Goal: Task Accomplishment & Management: Manage account settings

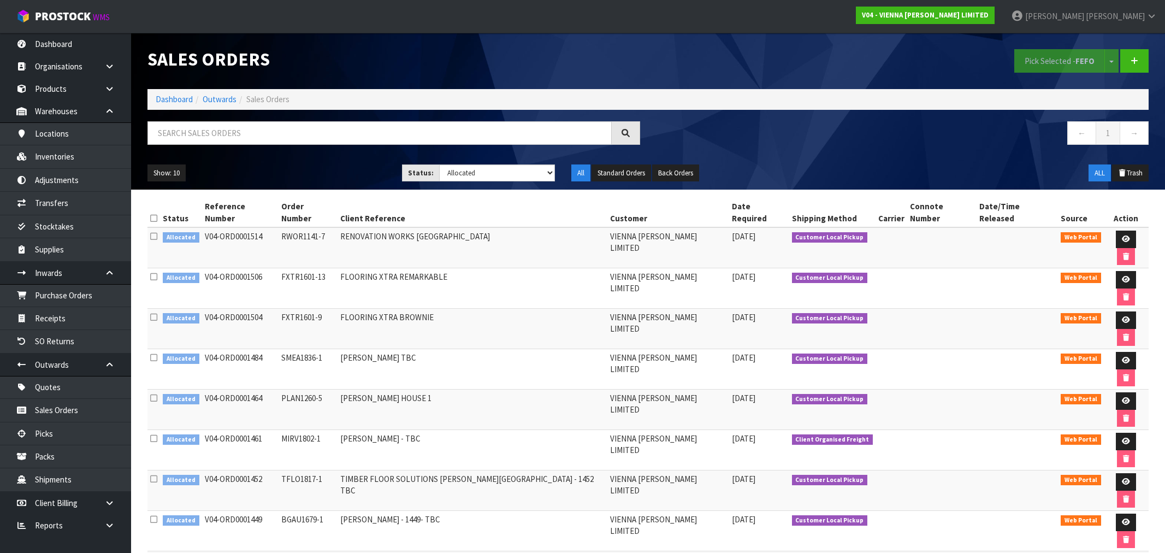
select select "string:2"
click at [168, 102] on link "Dashboard" at bounding box center [174, 99] width 37 height 10
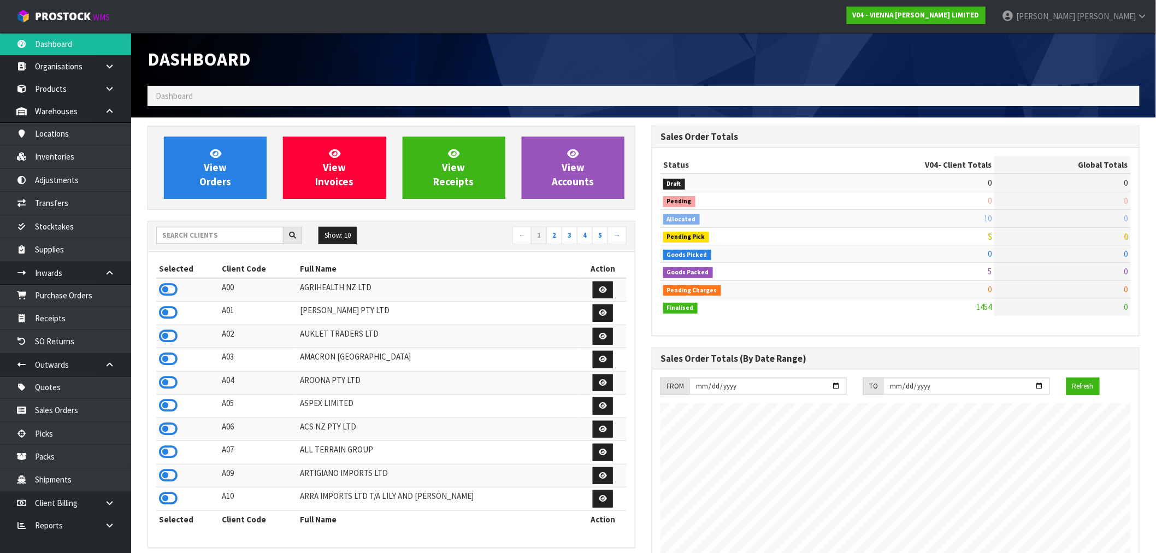
scroll to position [828, 504]
click at [220, 238] on input "text" at bounding box center [219, 235] width 127 height 17
click at [231, 231] on input "text" at bounding box center [219, 235] width 127 height 17
type input "J01"
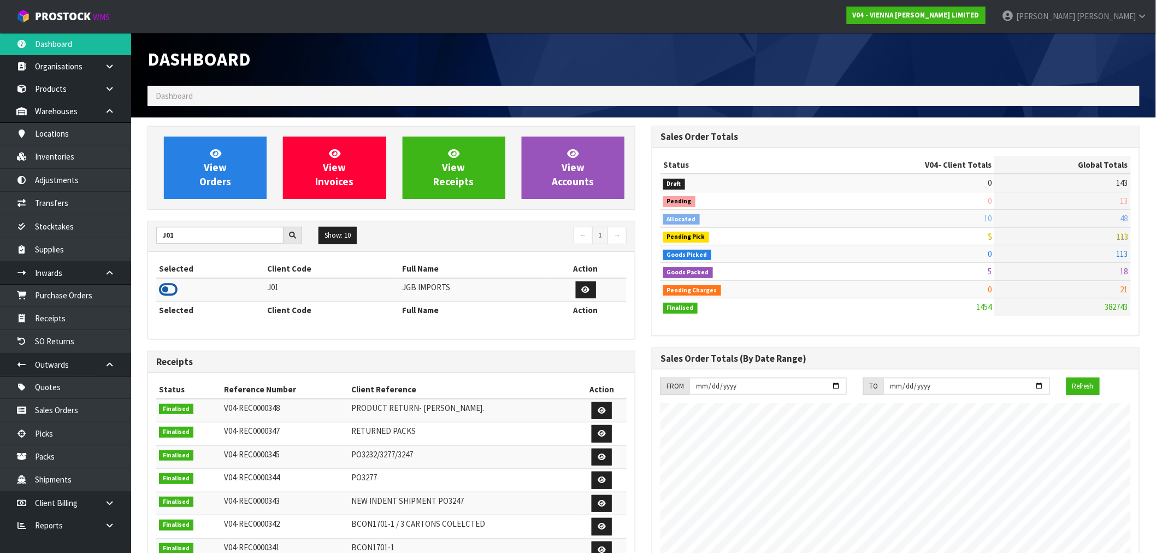
click at [172, 295] on icon at bounding box center [168, 289] width 19 height 16
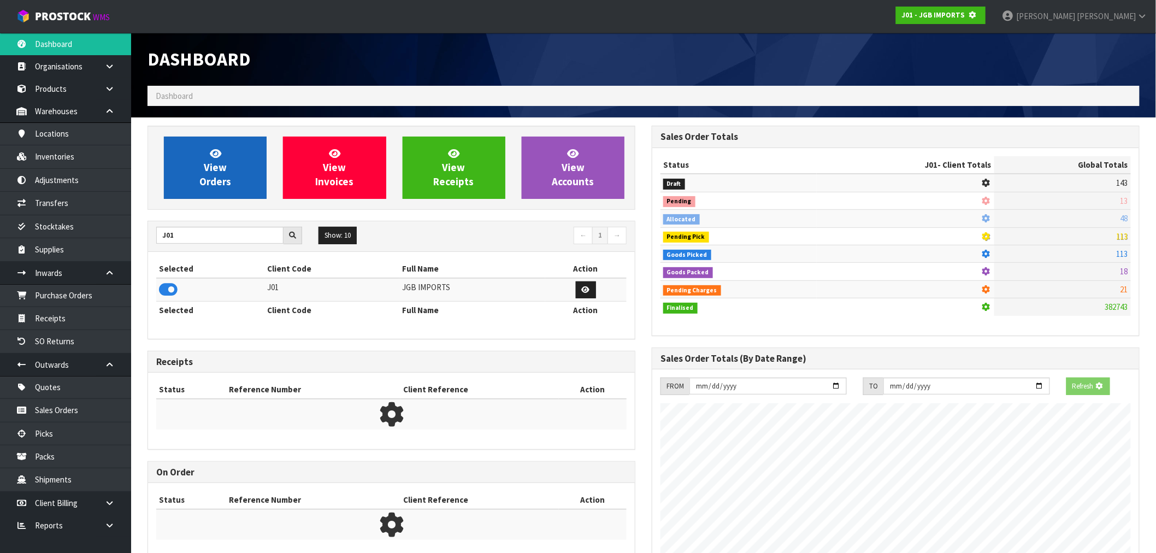
scroll to position [681, 504]
click at [201, 176] on span "View Orders" at bounding box center [215, 167] width 32 height 41
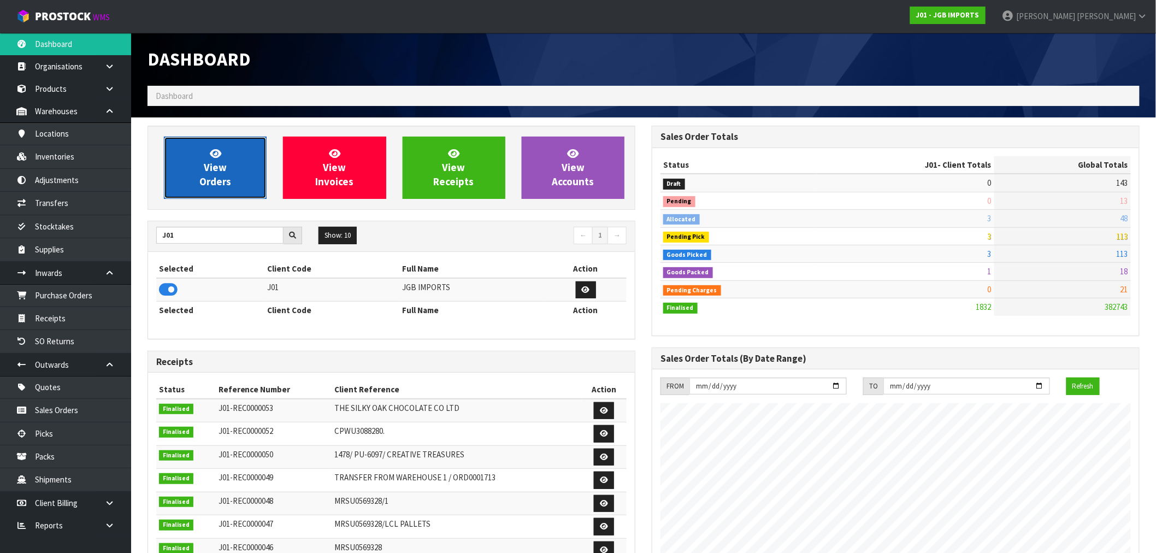
scroll to position [828, 504]
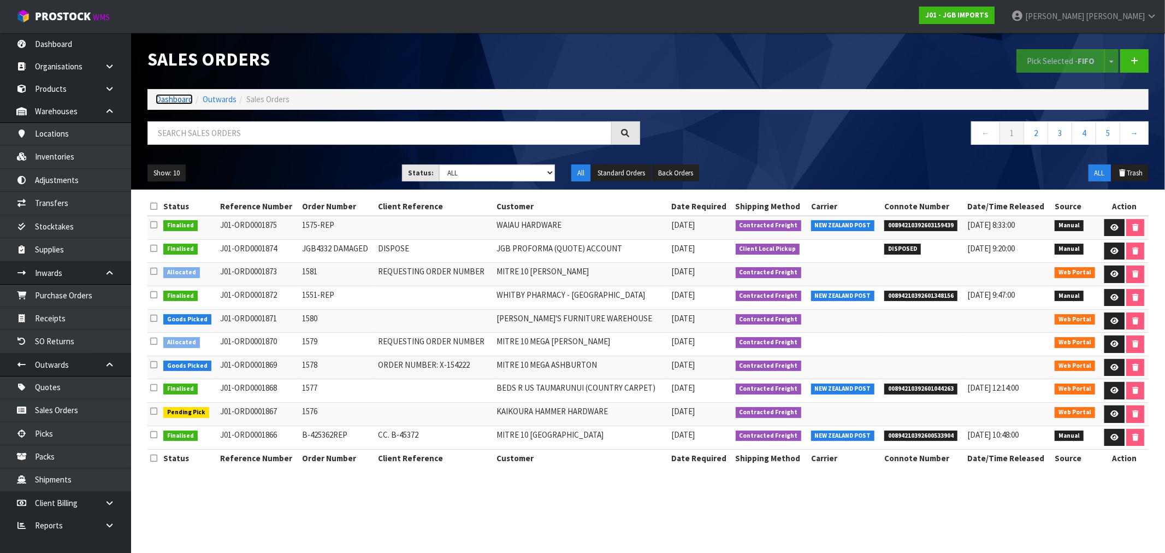
click at [182, 100] on link "Dashboard" at bounding box center [174, 99] width 37 height 10
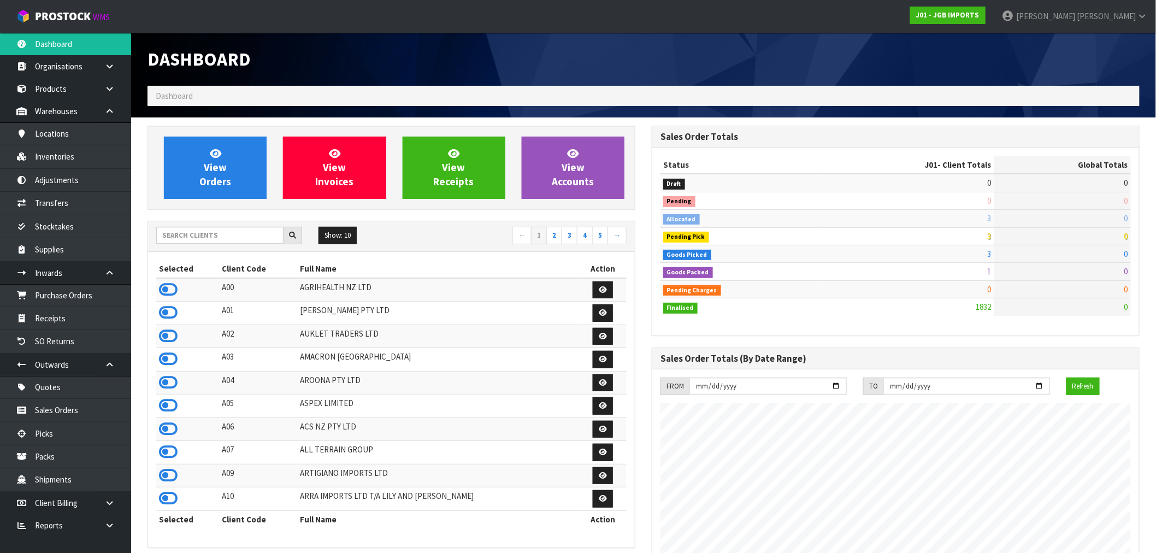
scroll to position [828, 504]
click at [203, 240] on input "text" at bounding box center [219, 235] width 127 height 17
click at [234, 236] on input "text" at bounding box center [219, 235] width 127 height 17
click at [296, 184] on link "View Invoices" at bounding box center [334, 168] width 103 height 62
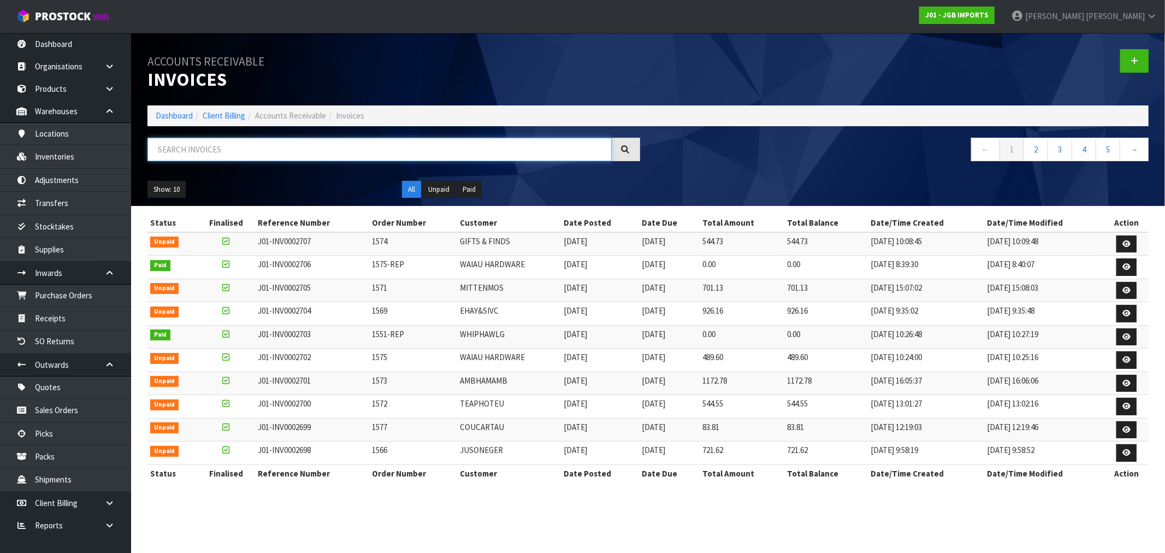
click at [279, 157] on input "text" at bounding box center [380, 149] width 464 height 23
paste input "2672"
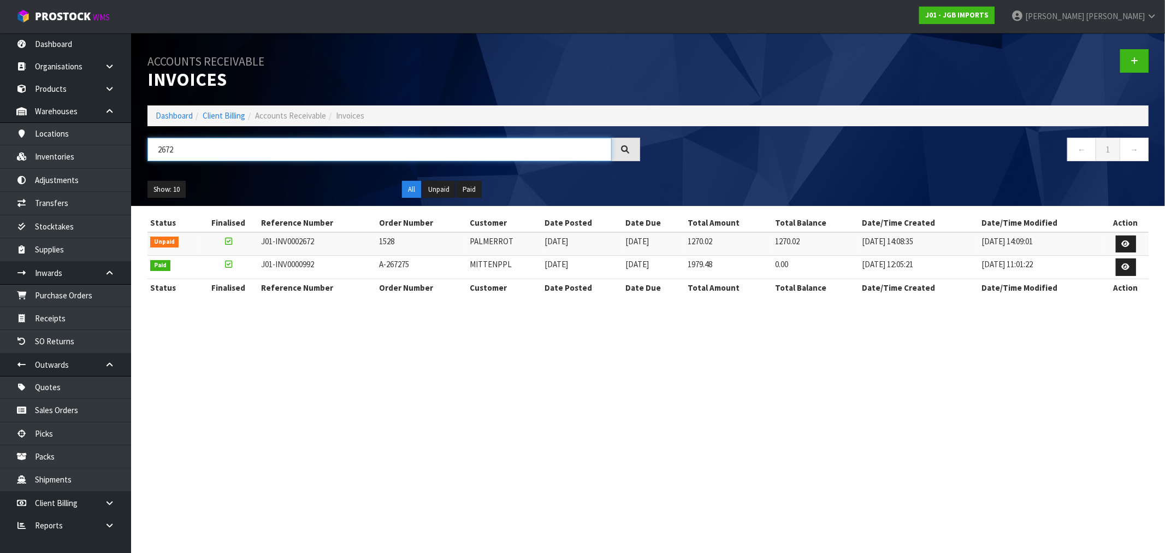
type input "2672"
click at [1122, 246] on icon at bounding box center [1126, 243] width 8 height 7
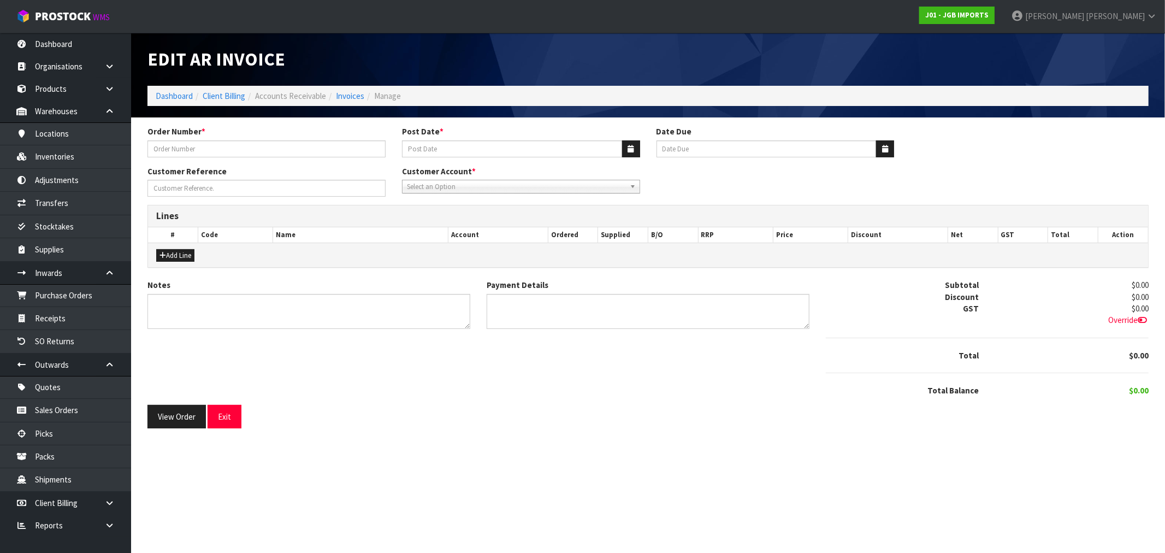
type input "1528"
type input "[DATE]"
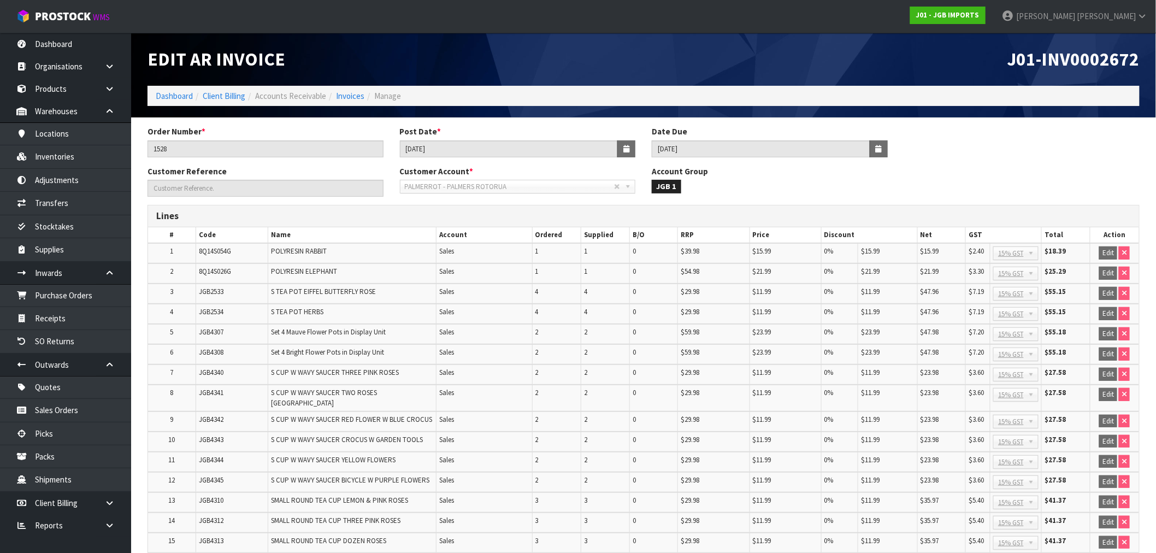
click at [1090, 66] on span "J01-INV0002672" at bounding box center [1074, 59] width 132 height 23
copy span "INV0002672"
click at [517, 188] on span "PALMERROT - PALMERS ROTORUA" at bounding box center [510, 186] width 210 height 13
click at [223, 329] on span "JGB4307" at bounding box center [211, 331] width 25 height 9
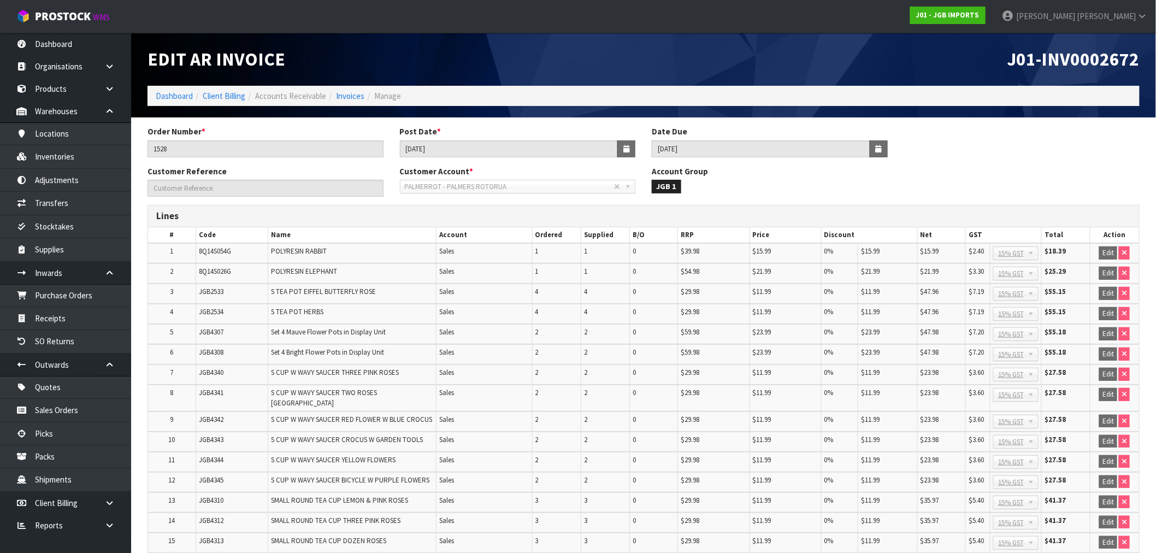
click at [223, 329] on span "JGB4307" at bounding box center [211, 331] width 25 height 9
drag, startPoint x: 224, startPoint y: 329, endPoint x: 779, endPoint y: 335, distance: 554.6
click at [779, 335] on tr "5 JGB4307 Set 4 Mauve Flower Pots in Display Unit Sales 2 2 0 $59.98 $23.99 0% …" at bounding box center [643, 334] width 991 height 20
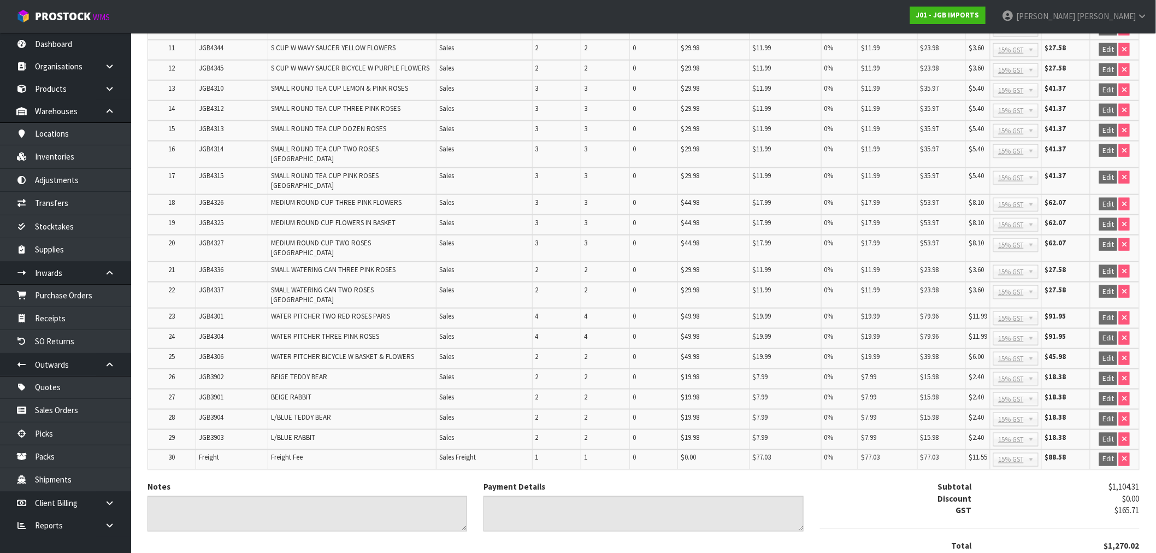
scroll to position [447, 0]
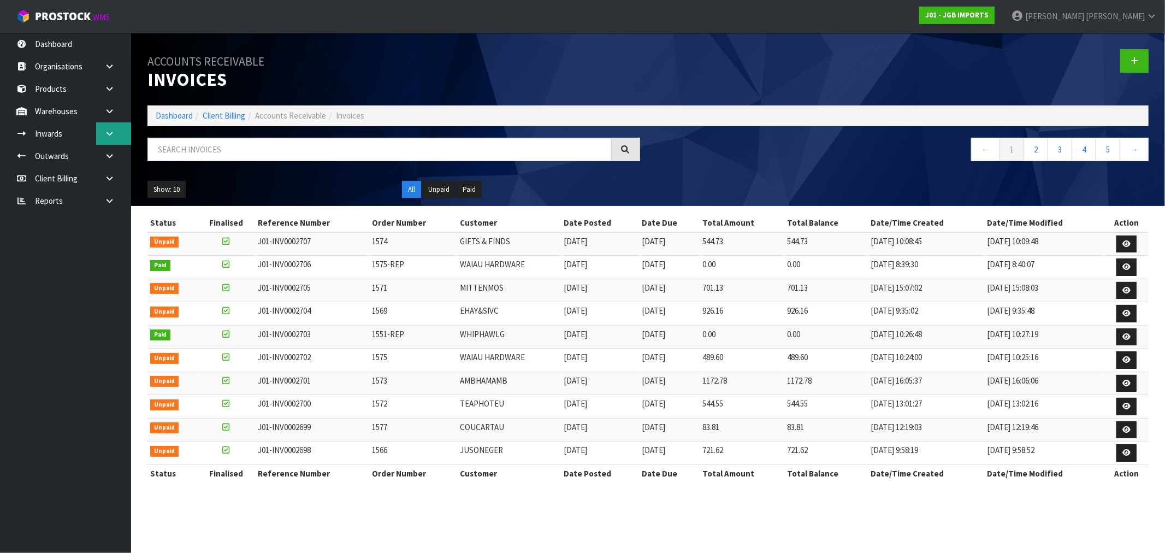
click at [104, 136] on link at bounding box center [113, 133] width 35 height 22
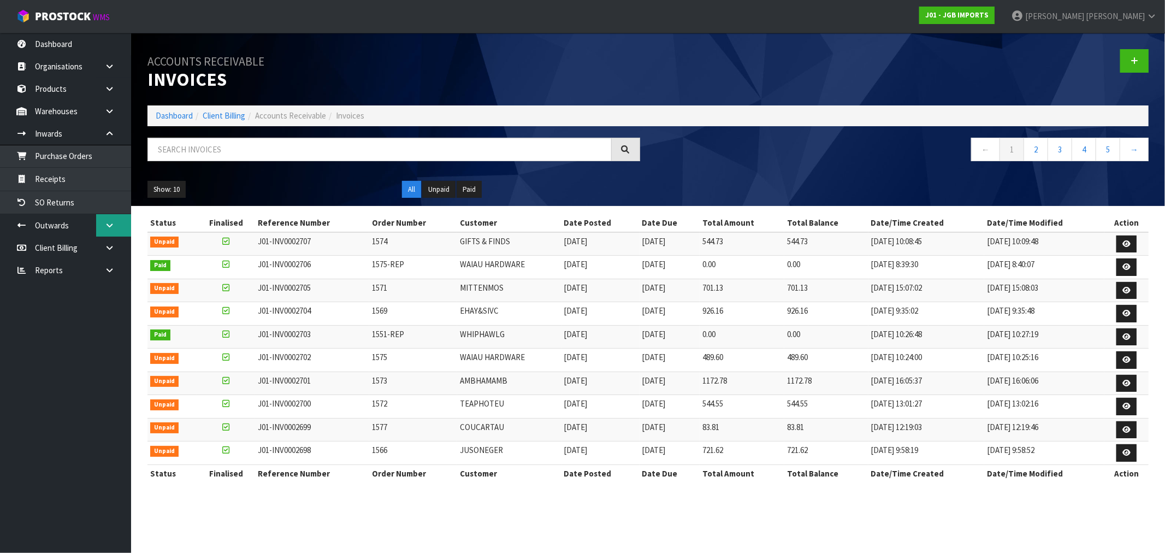
click at [107, 227] on icon at bounding box center [109, 225] width 10 height 8
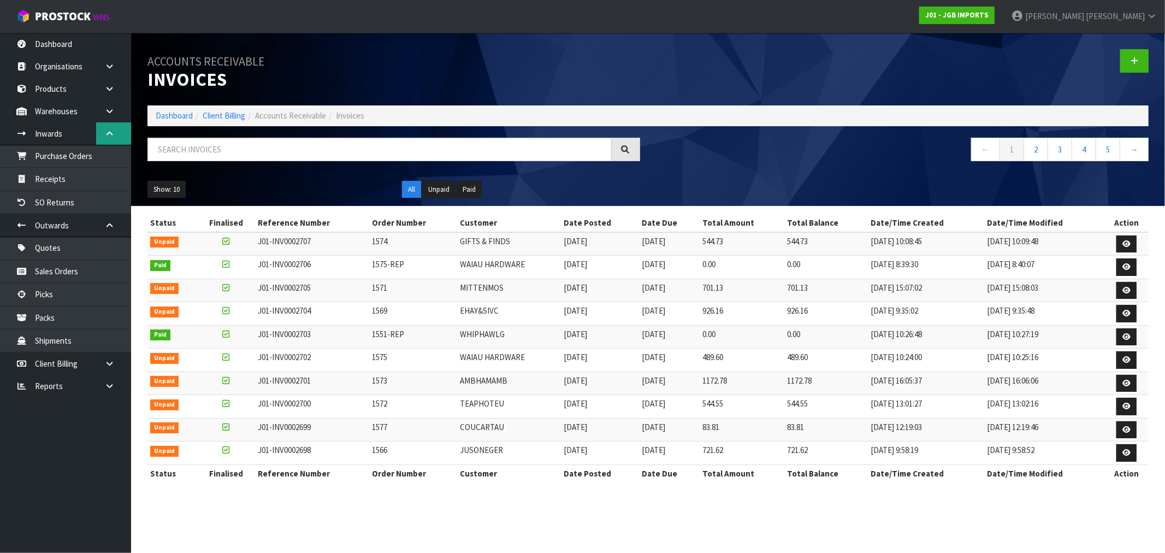
click at [108, 127] on link at bounding box center [113, 133] width 35 height 22
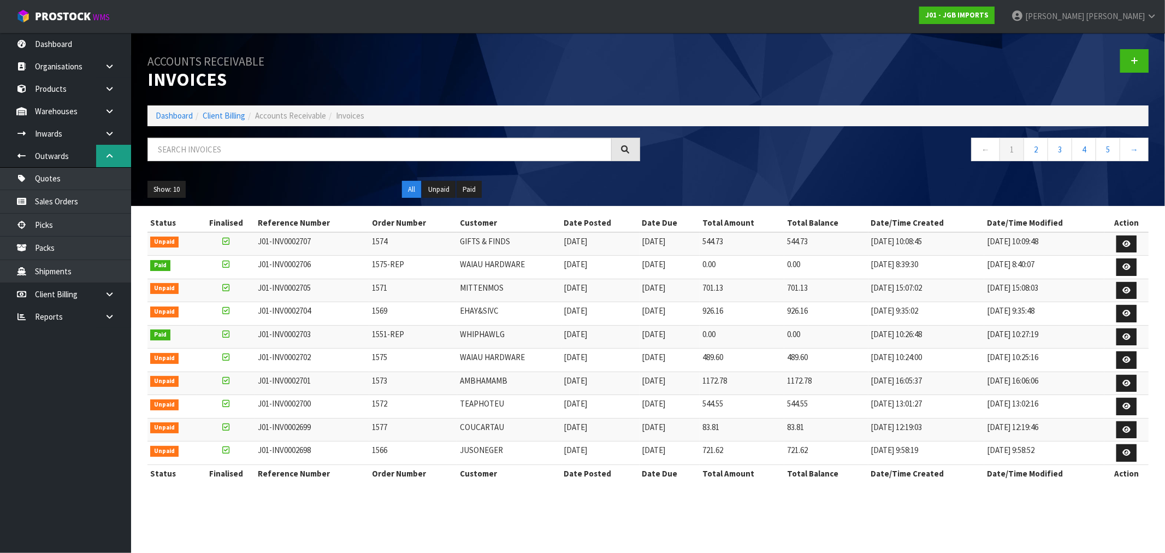
click at [109, 154] on icon at bounding box center [109, 156] width 10 height 8
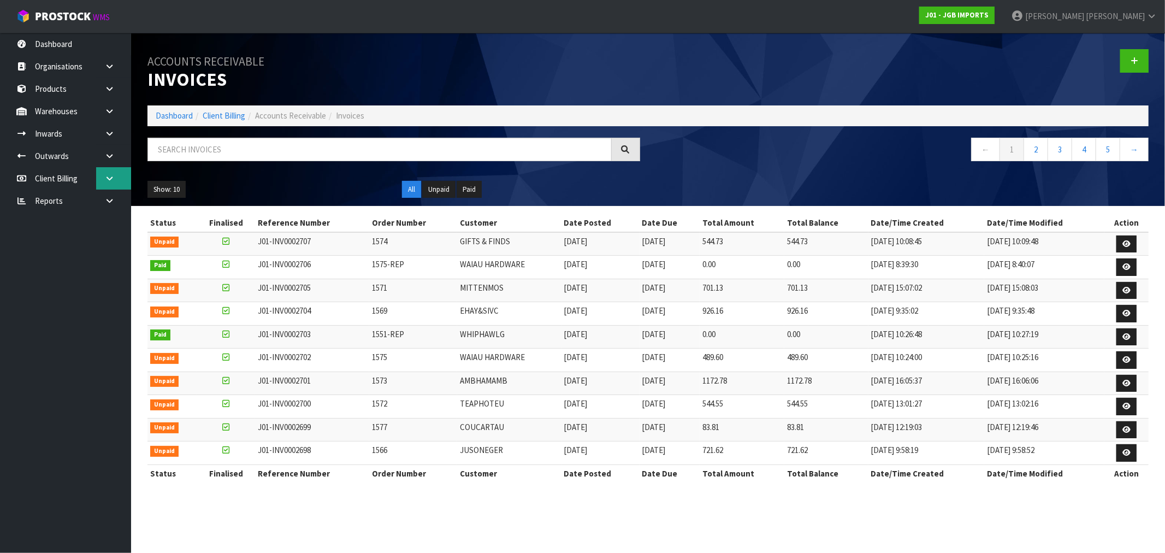
click at [108, 180] on icon at bounding box center [109, 178] width 10 height 8
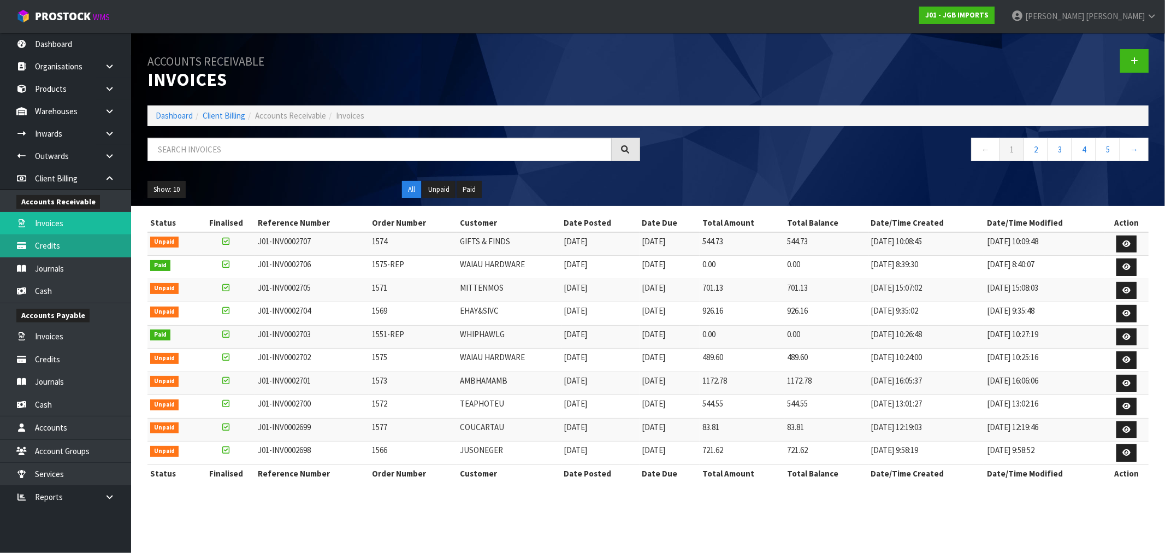
click at [67, 245] on link "Credits" at bounding box center [65, 245] width 131 height 22
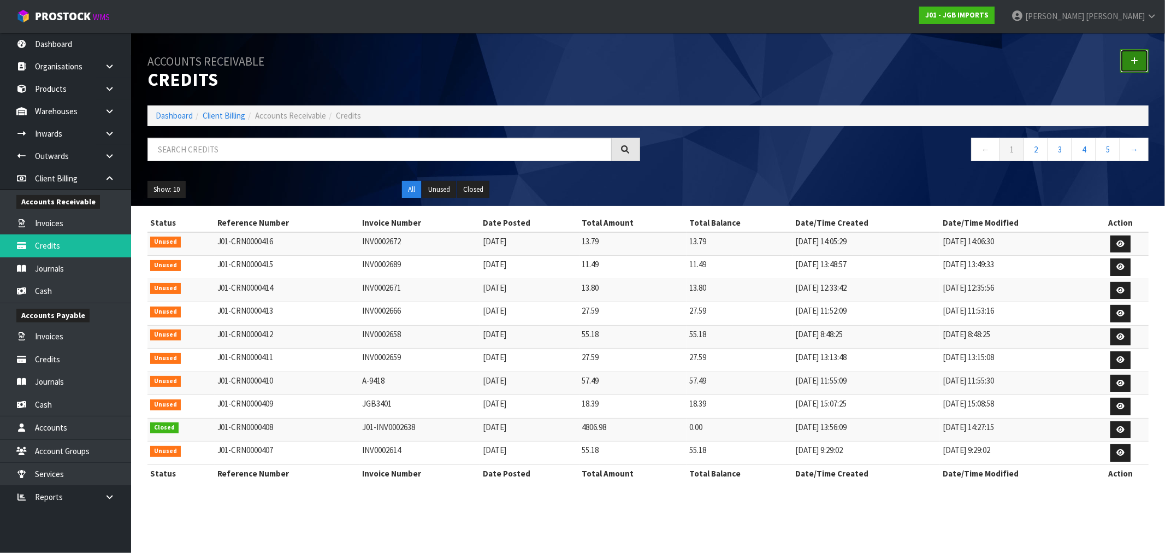
click at [1134, 62] on icon at bounding box center [1135, 61] width 8 height 8
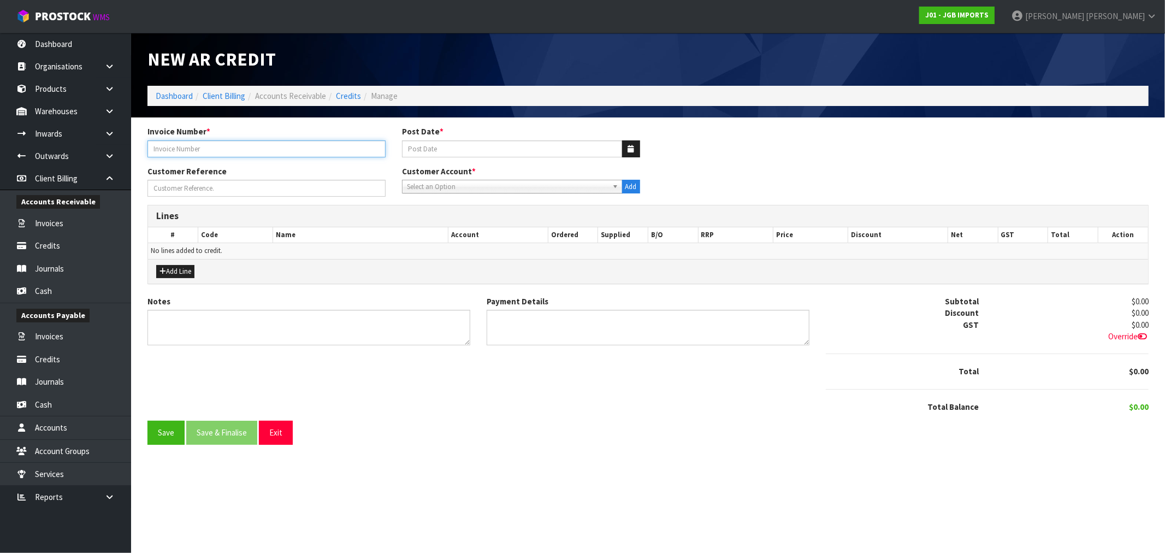
click at [276, 152] on input "text" at bounding box center [267, 148] width 238 height 17
paste input "INV0002672"
type input "INV0002672"
click at [503, 150] on input "Post Date *" at bounding box center [512, 148] width 221 height 17
click at [626, 149] on button "button" at bounding box center [631, 148] width 18 height 17
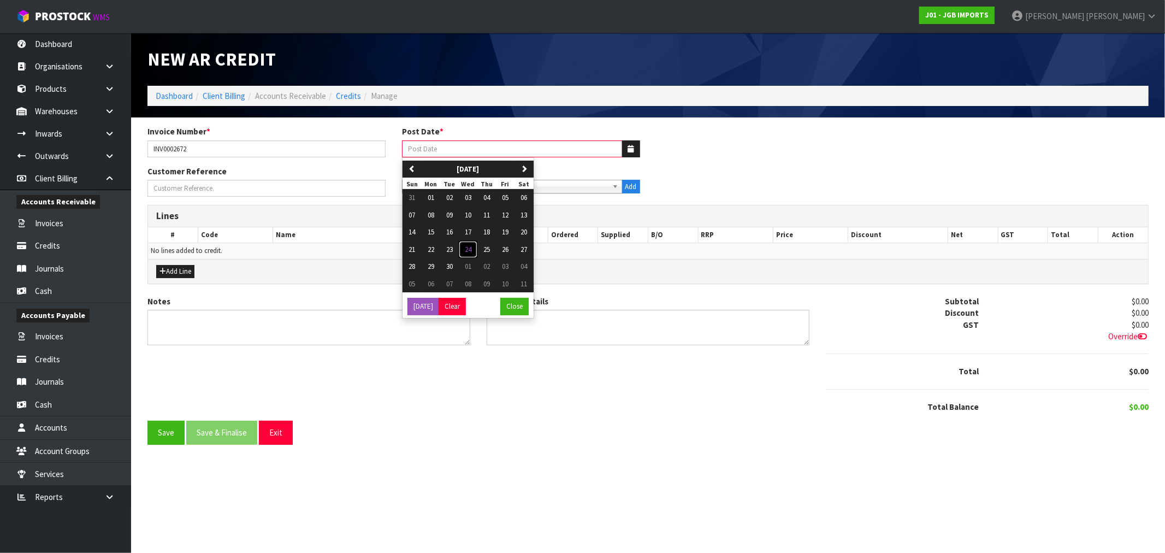
click at [471, 249] on span "24" at bounding box center [468, 249] width 7 height 9
type input "24/09/2025"
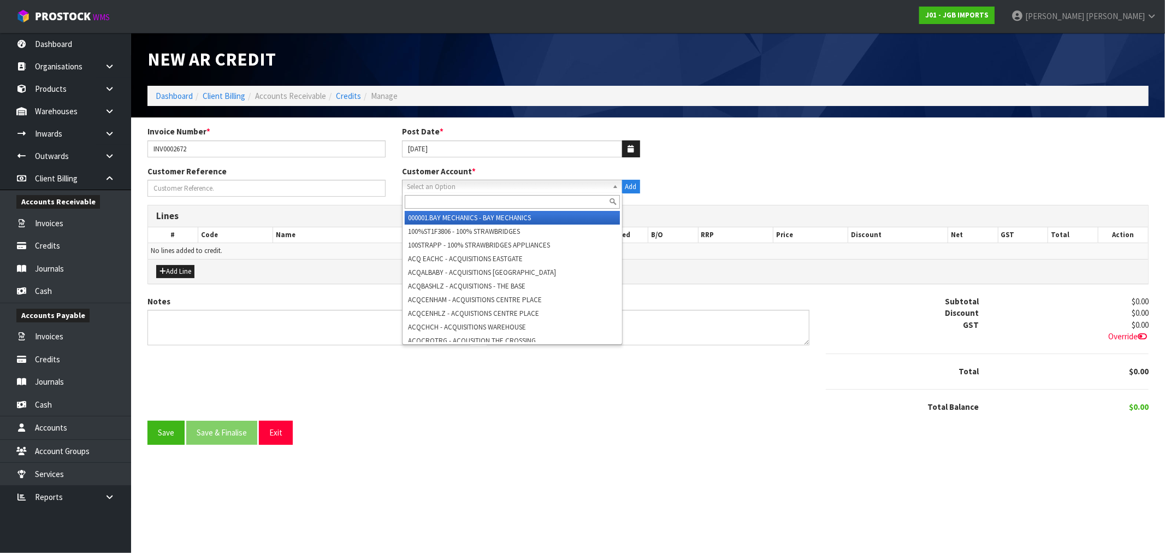
click at [571, 182] on span "Select an Option" at bounding box center [507, 186] width 201 height 13
click at [475, 197] on input "text" at bounding box center [512, 202] width 215 height 14
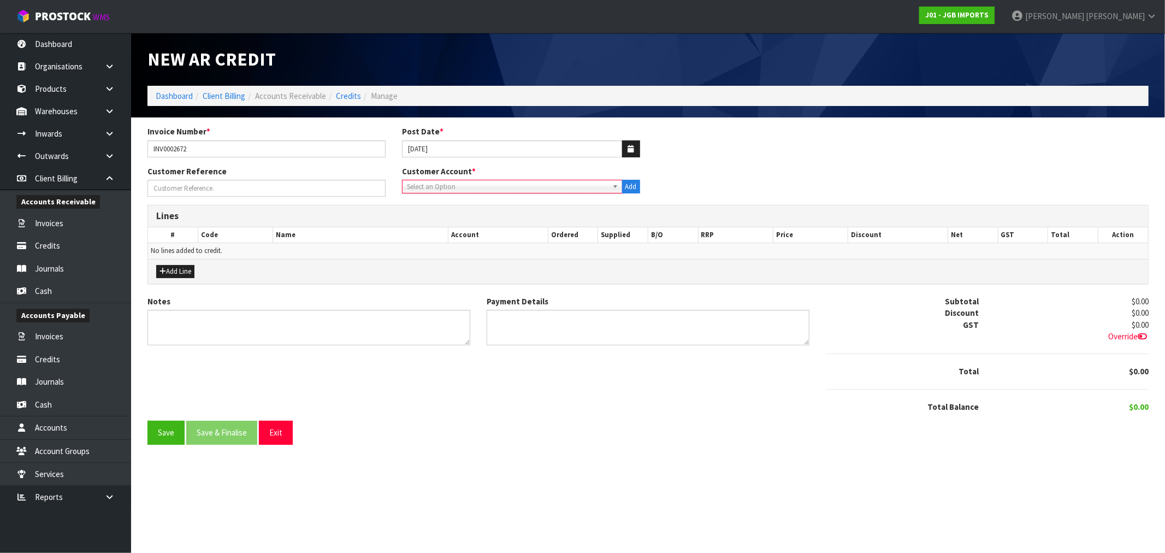
click at [483, 187] on span "Select an Option" at bounding box center [507, 186] width 201 height 13
type input "palmers ro"
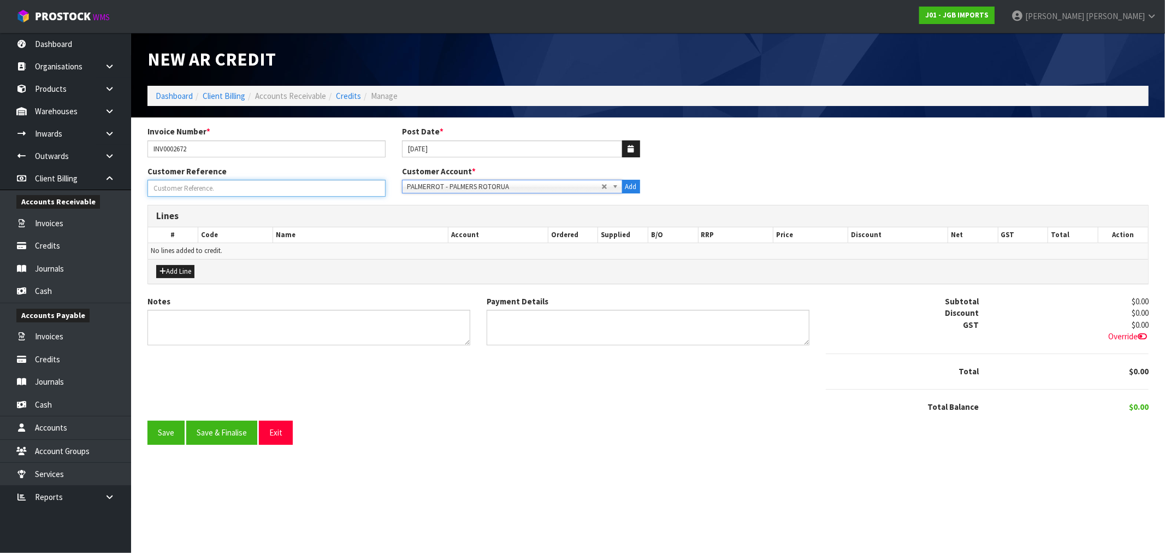
click at [241, 188] on input "Invoice Number *" at bounding box center [267, 188] width 238 height 17
click at [260, 191] on input "Invoice Number *" at bounding box center [267, 188] width 238 height 17
click at [191, 186] on input "Invoice Number *" at bounding box center [267, 188] width 238 height 17
click at [224, 192] on input "Invoice Number *" at bounding box center [267, 188] width 238 height 17
paste input "2 X JGB4307."
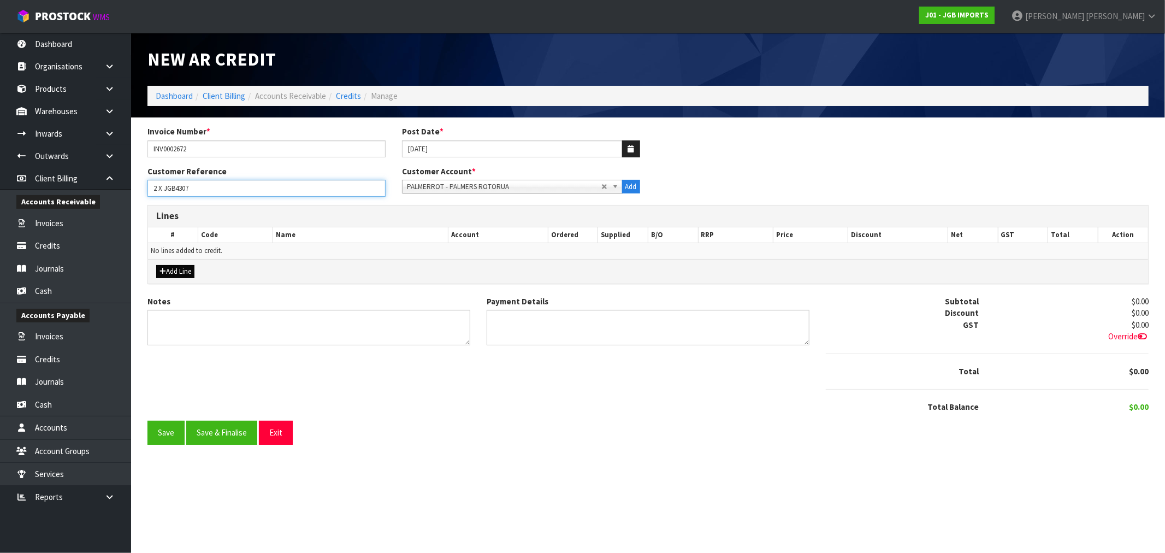
type input "2 X JGB4307"
click at [186, 268] on button "Add Line" at bounding box center [175, 271] width 38 height 13
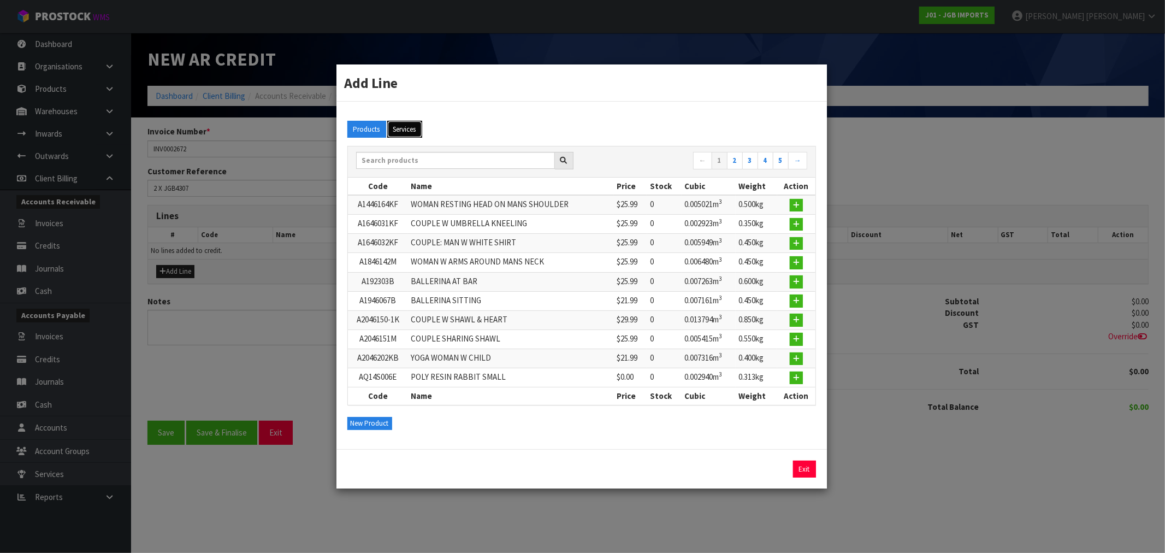
click at [411, 132] on button "Services" at bounding box center [404, 129] width 35 height 17
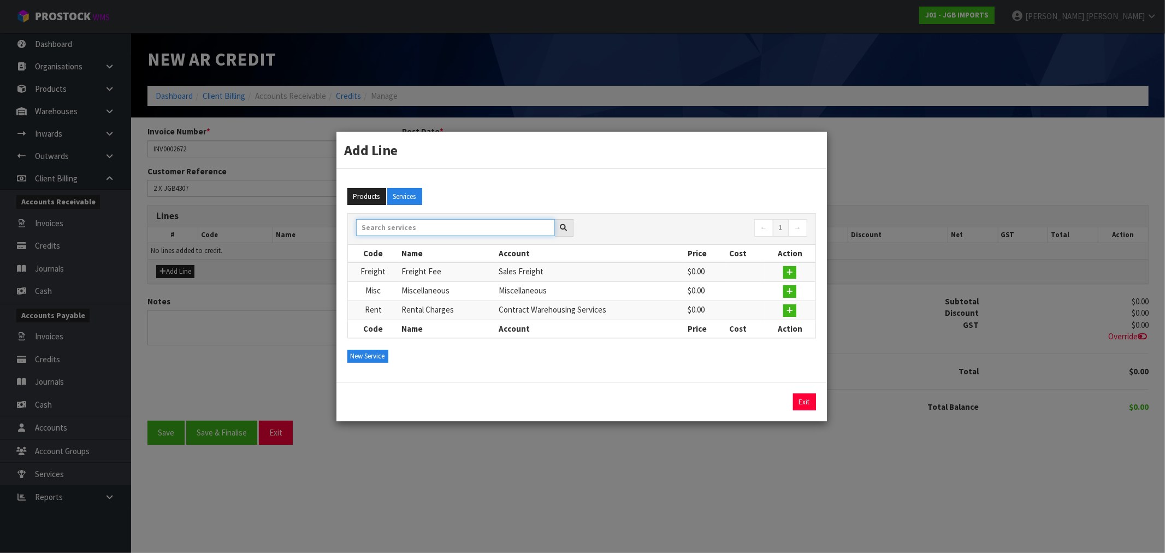
click at [406, 228] on input "text" at bounding box center [455, 227] width 199 height 17
paste input "2 x JGB4307."
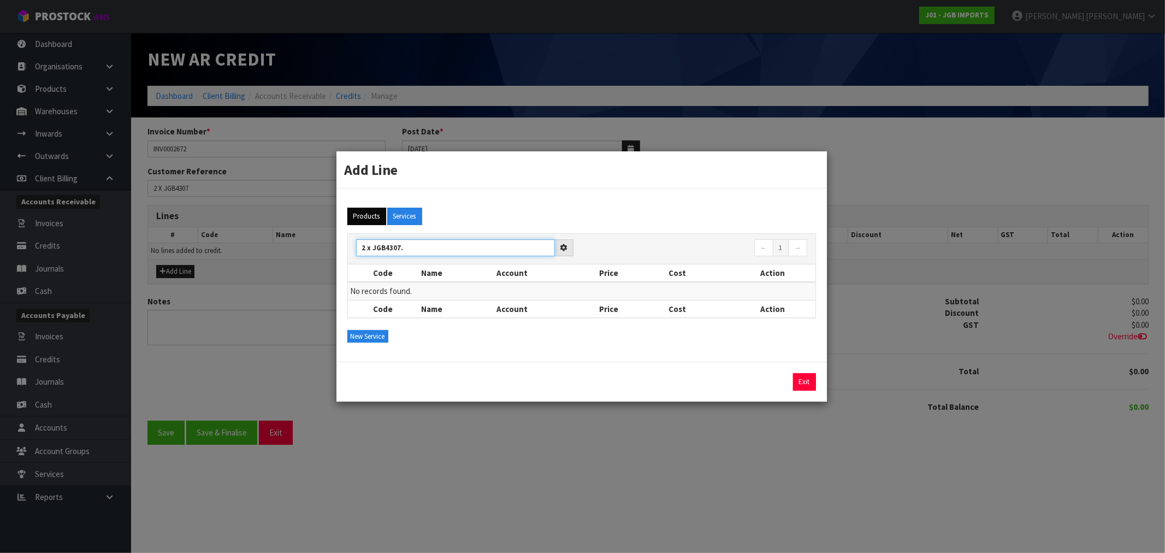
type input "2 x JGB4307."
click at [373, 223] on button "Products" at bounding box center [367, 216] width 39 height 17
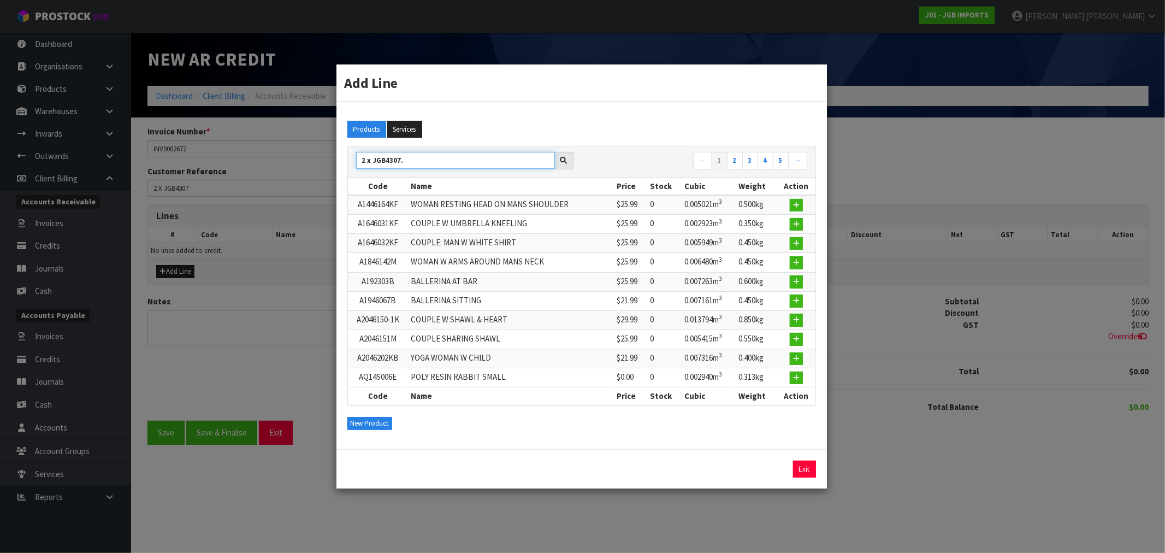
drag, startPoint x: 372, startPoint y: 162, endPoint x: 328, endPoint y: 174, distance: 44.7
click at [329, 173] on div "Add Line Products Services 2 x JGB4307. ← 1 2 3 4 5 → Code Name Price Stock Cub…" at bounding box center [582, 276] width 1165 height 553
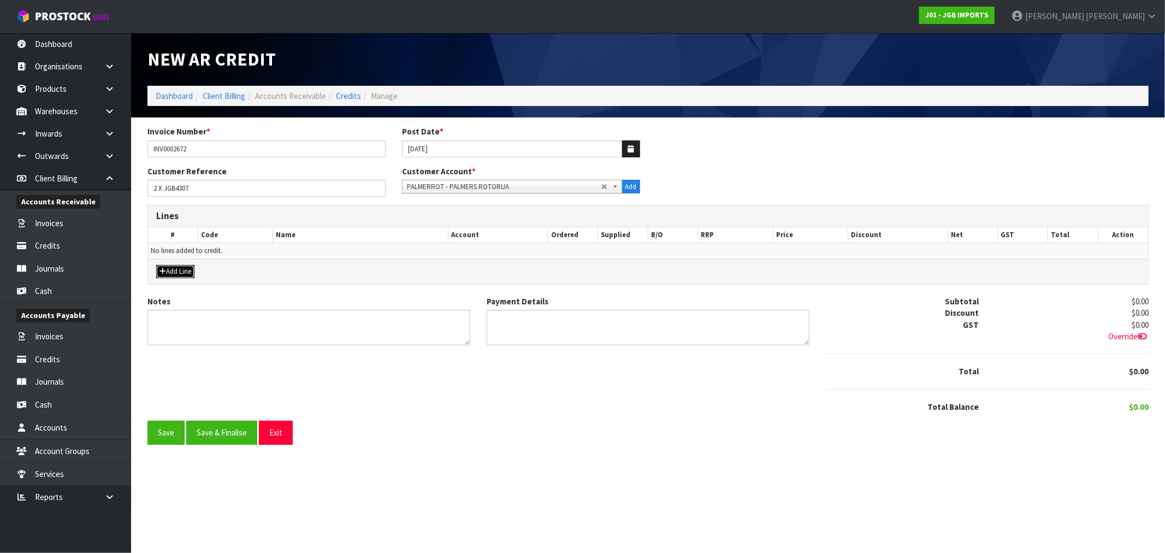
click at [189, 269] on button "Add Line" at bounding box center [175, 271] width 38 height 13
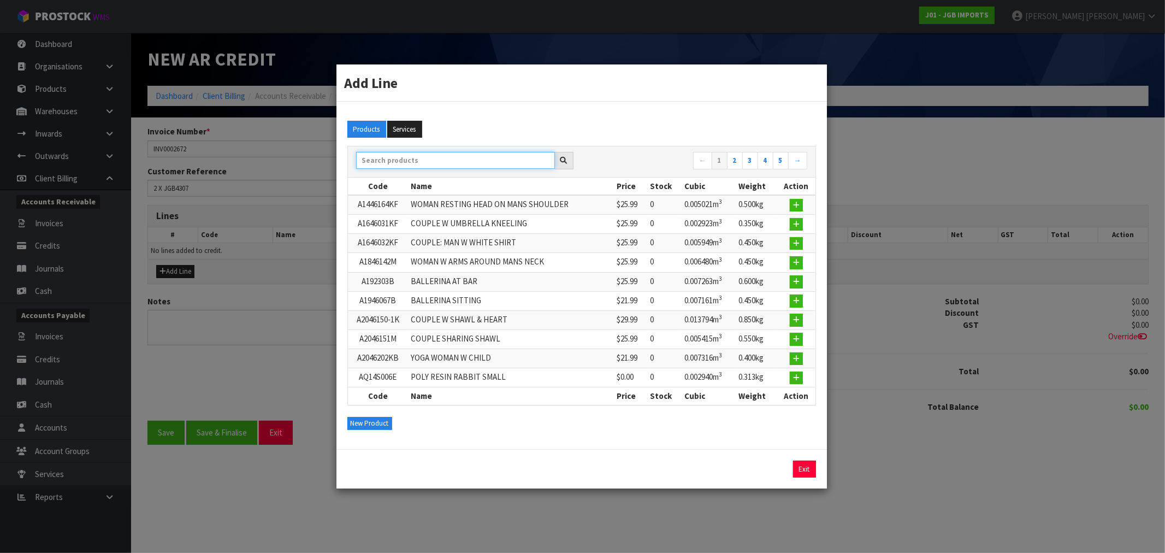
click at [388, 164] on input "text" at bounding box center [455, 160] width 199 height 17
paste input "JGB4307"
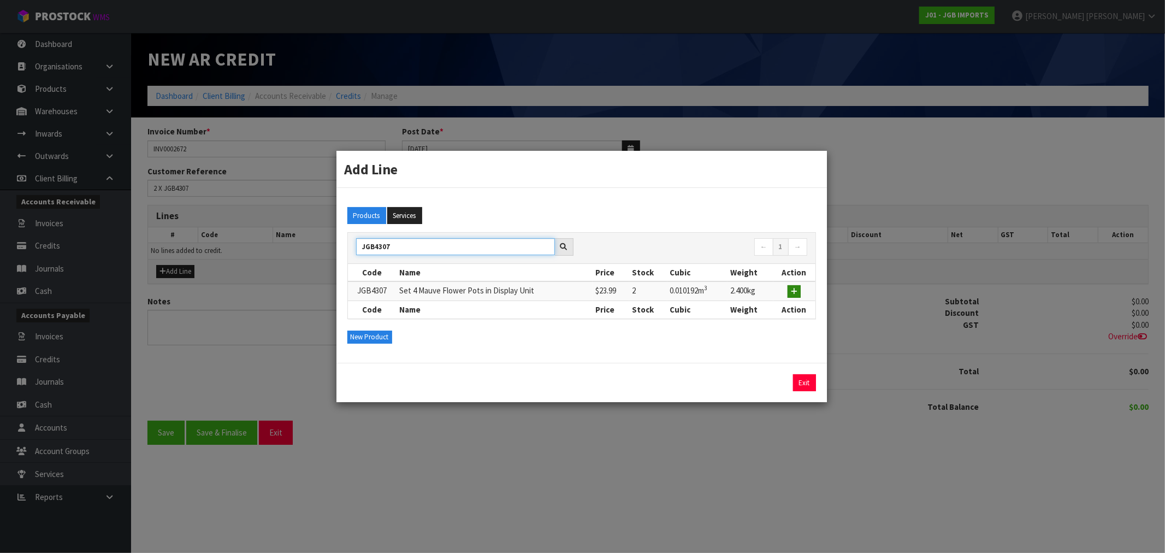
type input "JGB4307"
click at [793, 293] on icon "button" at bounding box center [794, 291] width 7 height 7
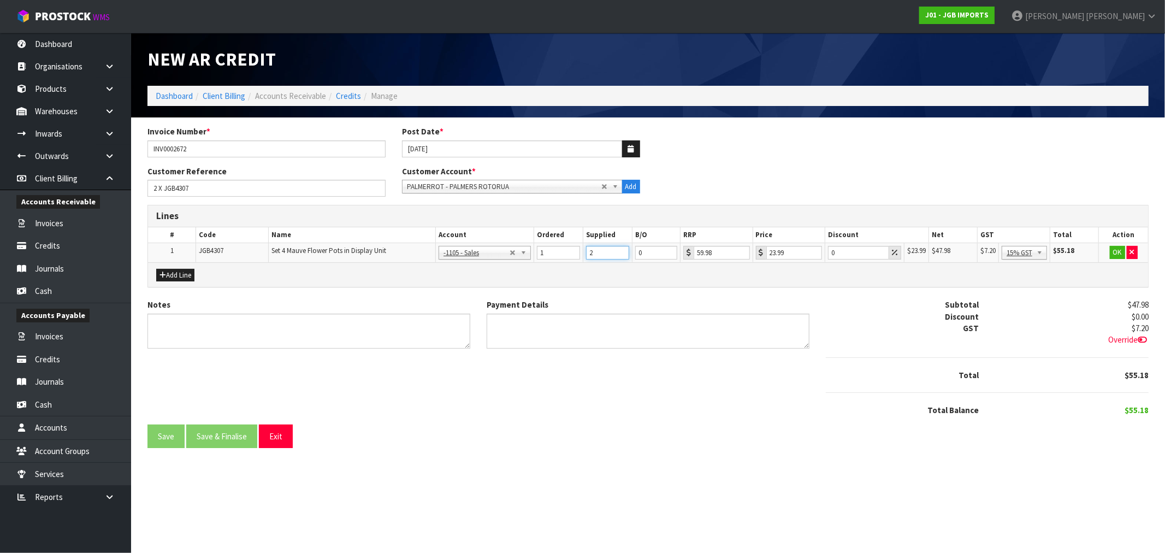
type input "2"
click at [622, 251] on input "2" at bounding box center [607, 253] width 43 height 14
type input "2"
click at [571, 250] on input "2" at bounding box center [558, 253] width 43 height 14
click at [621, 255] on input "1" at bounding box center [607, 253] width 43 height 14
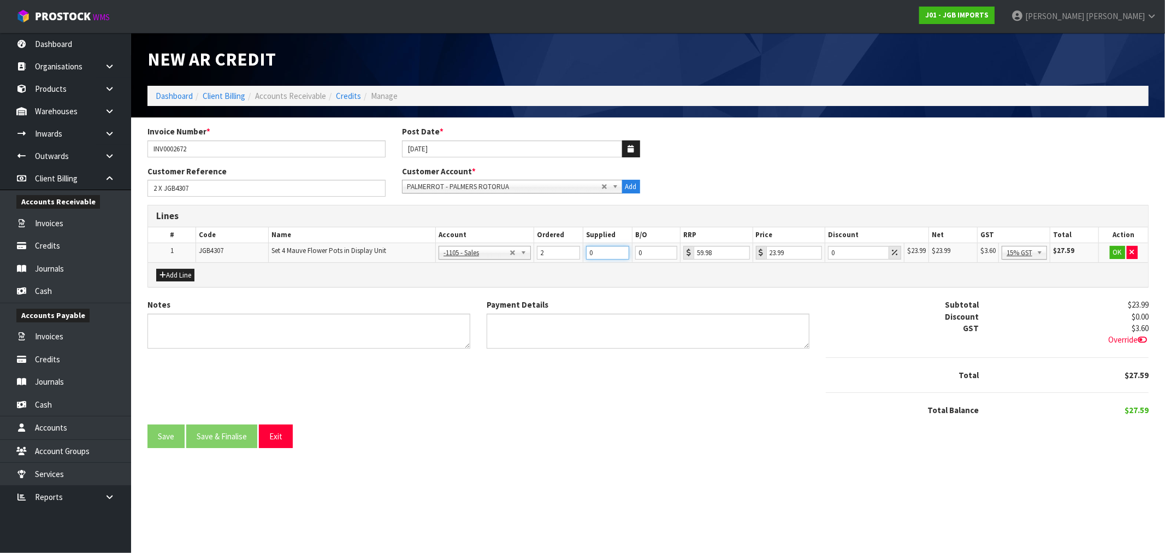
type input "0"
click at [621, 255] on input "0" at bounding box center [607, 253] width 43 height 14
click at [1118, 257] on button "OK" at bounding box center [1117, 252] width 15 height 13
click at [1118, 257] on button "Edit" at bounding box center [1118, 252] width 18 height 13
click at [625, 250] on input "1" at bounding box center [607, 253] width 43 height 14
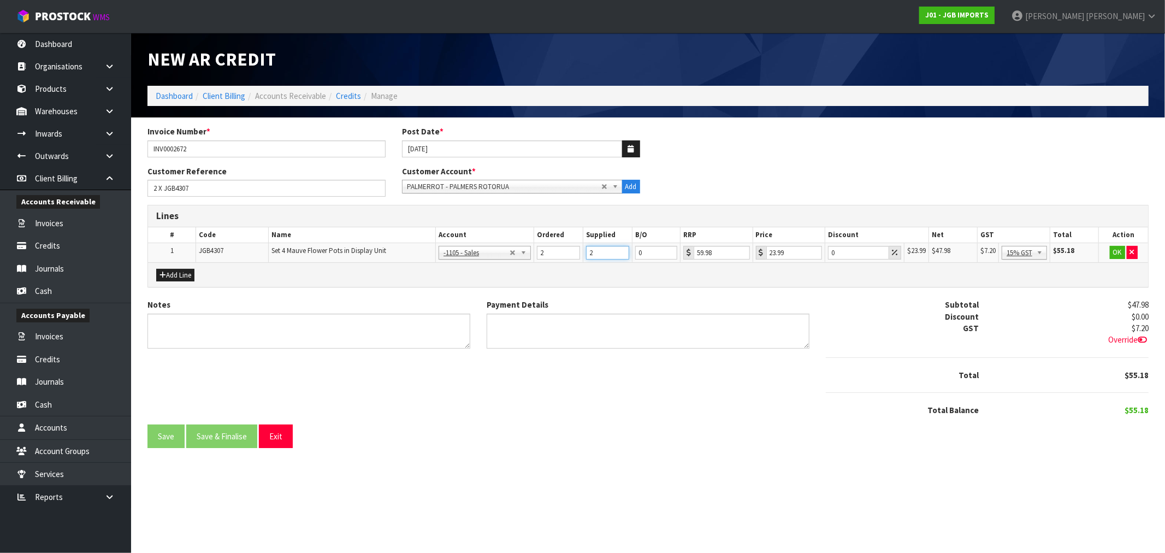
type input "2"
click at [625, 250] on input "2" at bounding box center [607, 253] width 43 height 14
click at [1119, 249] on button "OK" at bounding box center [1117, 252] width 15 height 13
click at [166, 432] on button "Save" at bounding box center [166, 436] width 37 height 23
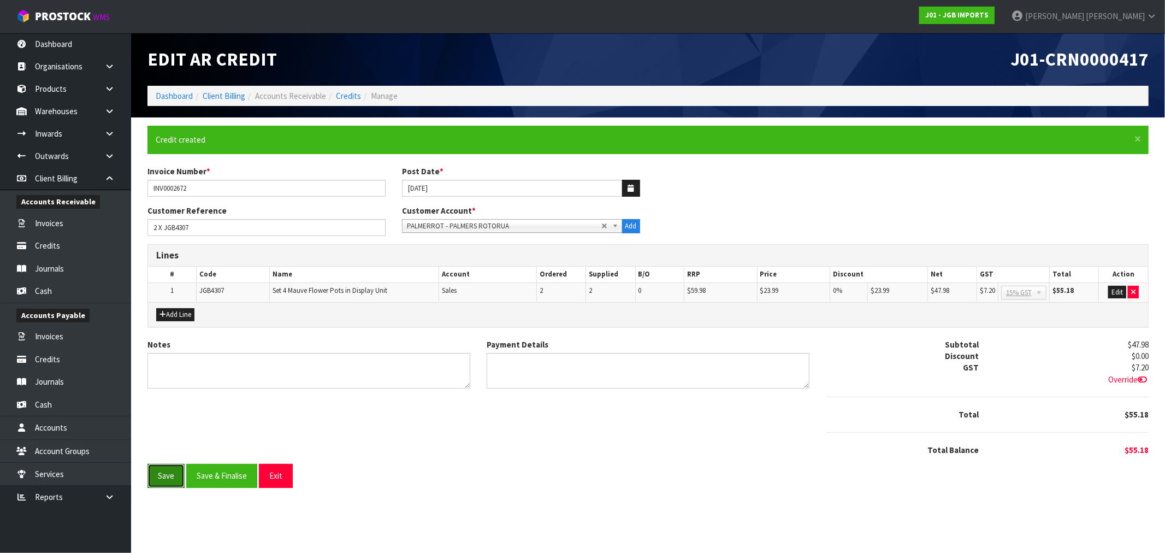
click at [171, 473] on button "Save" at bounding box center [166, 475] width 37 height 23
click at [214, 476] on button "Save & Finalise" at bounding box center [221, 475] width 71 height 23
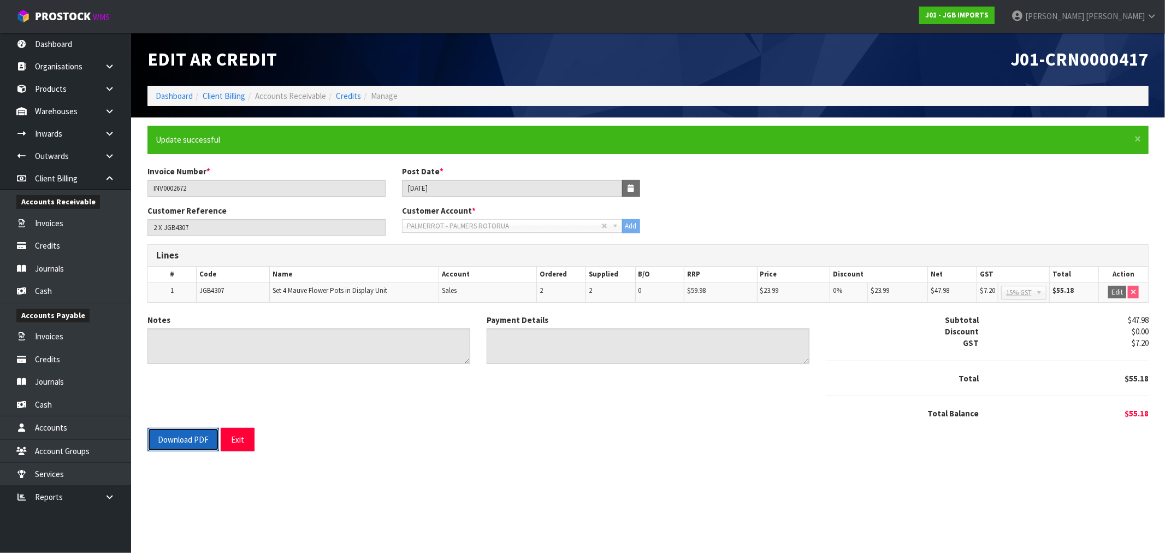
click at [168, 439] on button "Download PDF" at bounding box center [184, 439] width 72 height 23
click at [178, 231] on input "2 X JGB4307" at bounding box center [267, 227] width 238 height 17
click at [176, 93] on link "Dashboard" at bounding box center [174, 96] width 37 height 10
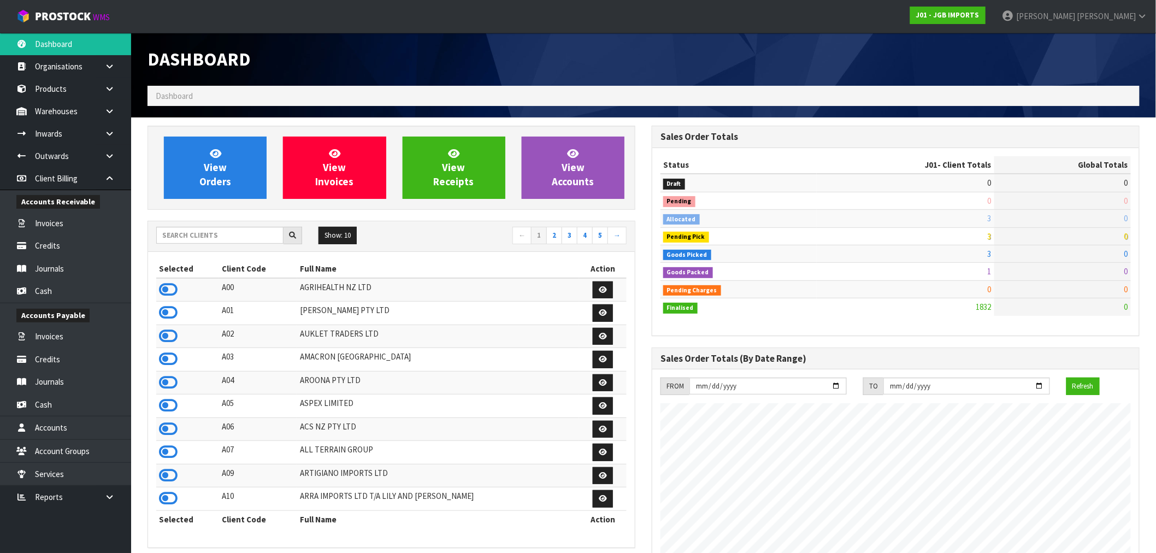
scroll to position [828, 504]
drag, startPoint x: 210, startPoint y: 233, endPoint x: 209, endPoint y: 242, distance: 8.8
click at [210, 239] on input "text" at bounding box center [219, 235] width 127 height 17
type input "F01"
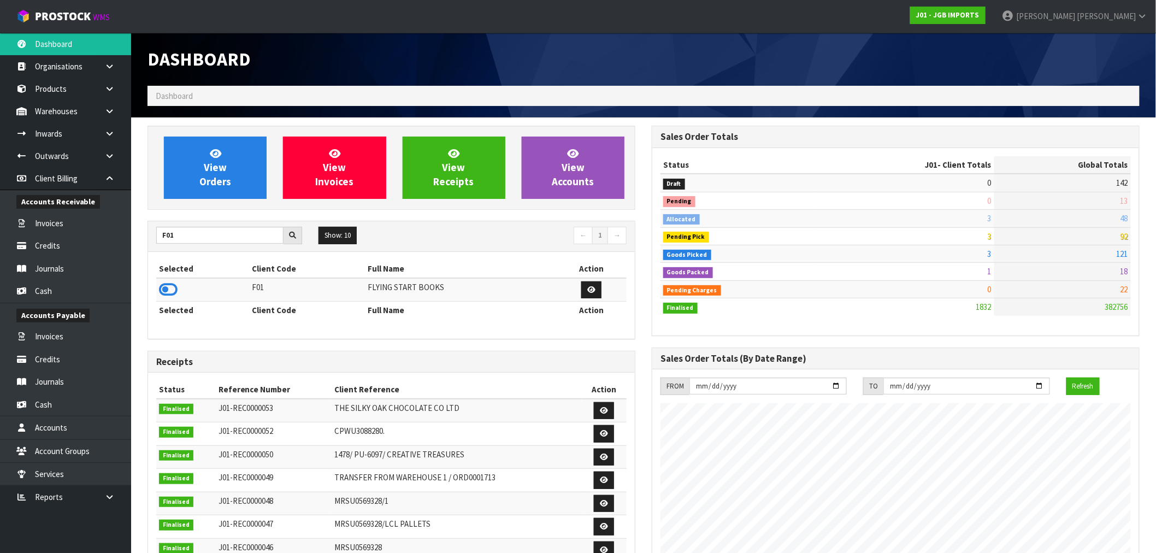
click at [168, 302] on th "Selected" at bounding box center [202, 310] width 93 height 17
click at [169, 286] on icon at bounding box center [168, 289] width 19 height 16
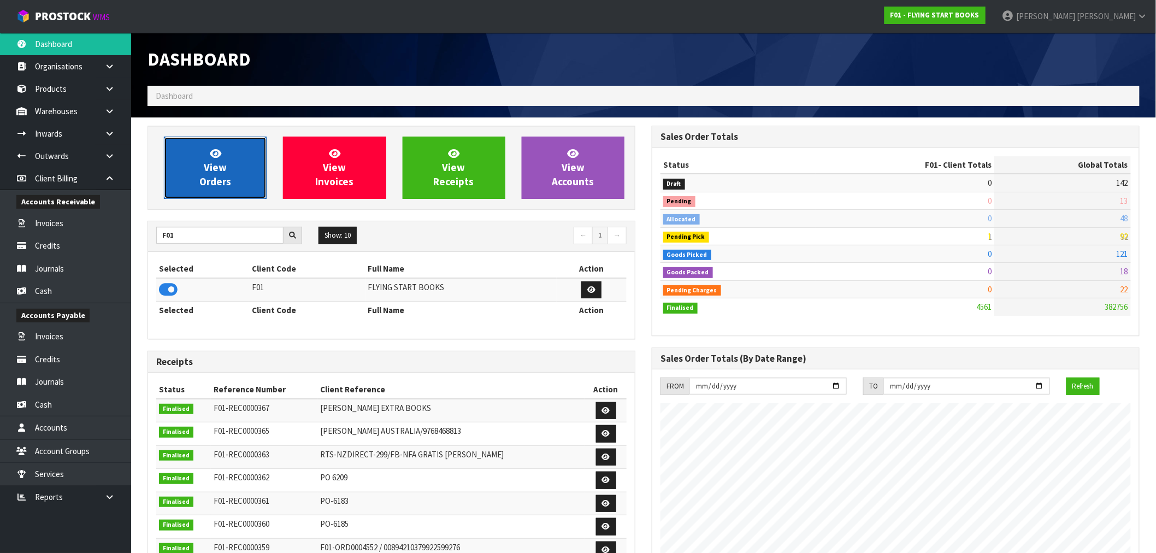
click at [231, 182] on link "View Orders" at bounding box center [215, 168] width 103 height 62
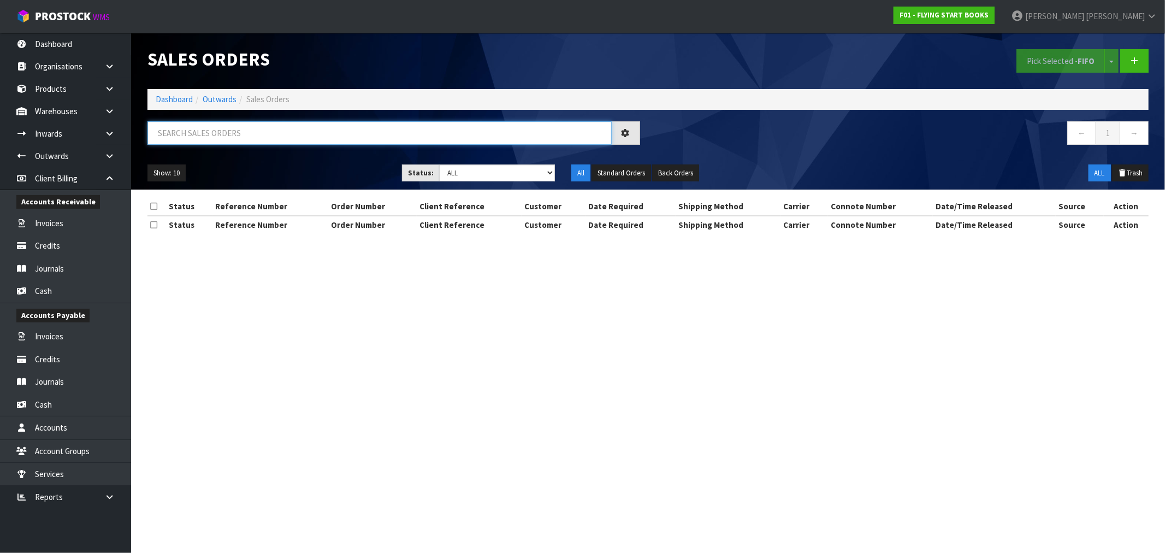
click at [228, 138] on input "text" at bounding box center [380, 132] width 464 height 23
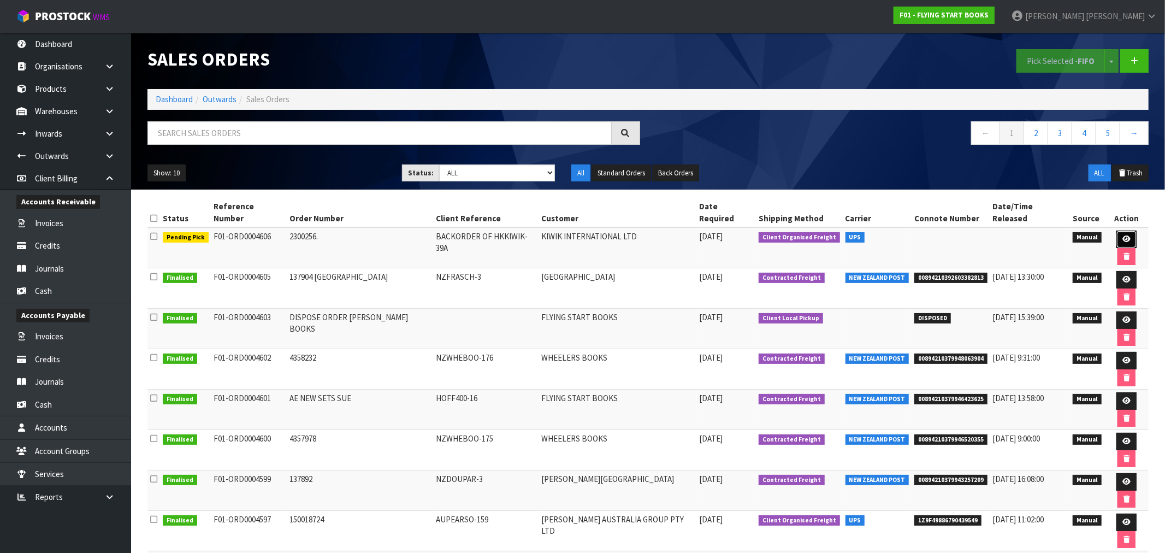
click at [1118, 231] on link at bounding box center [1127, 239] width 20 height 17
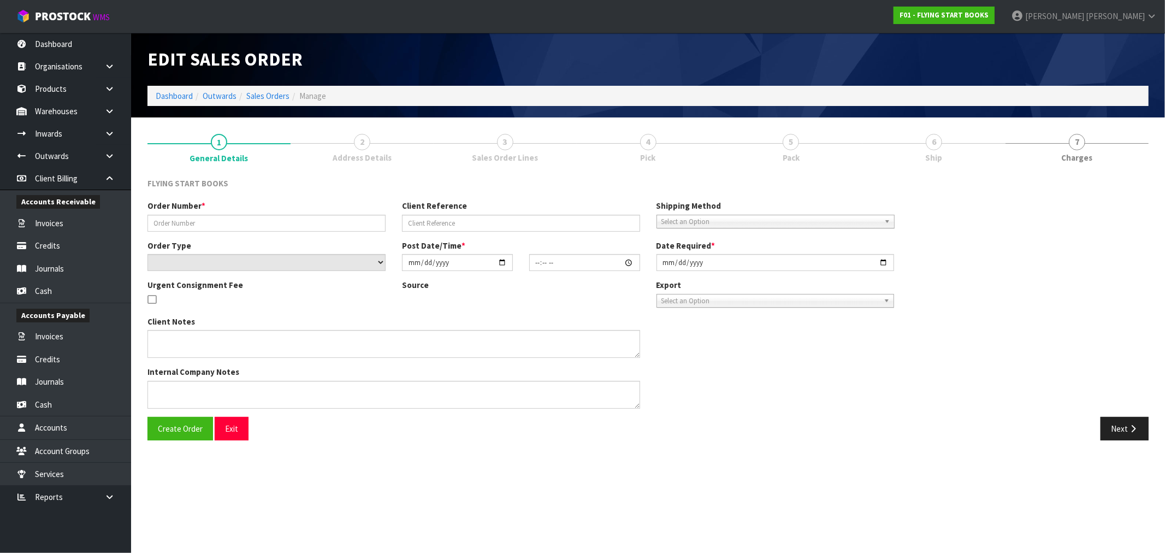
type input "2300256."
type input "BACKORDER OF HKKIWIK-39A"
select select "number:0"
type input "2025-09-24"
type input "08:49:00.000"
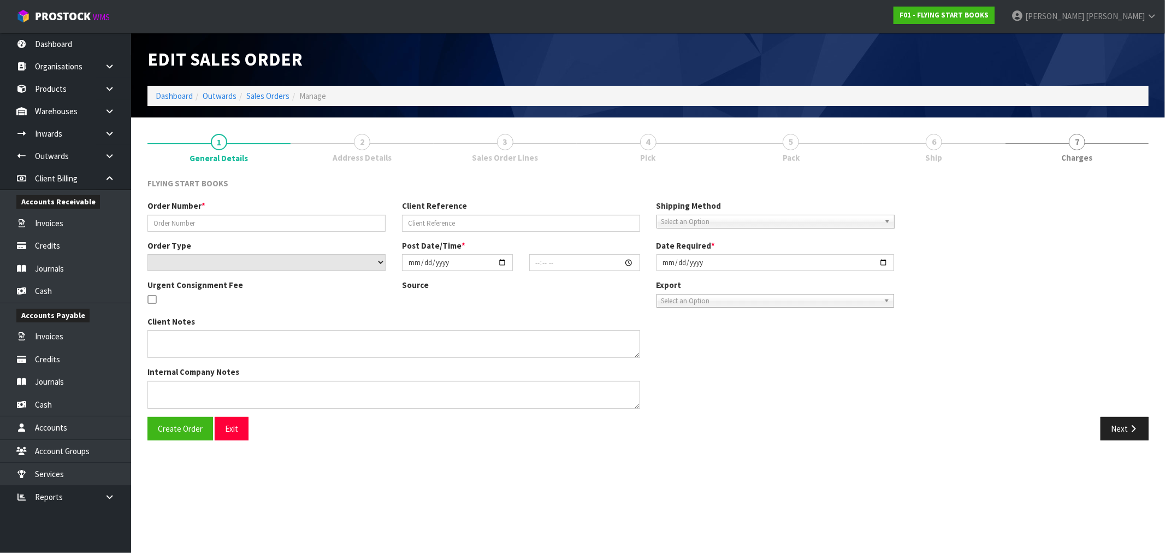
type input "2025-09-24"
type textarea "PLEASE FIND ATTACHED TODAY’S ORDER. THE NEW STOCK HAS ARRIVED SO THIS IS ABLE T…"
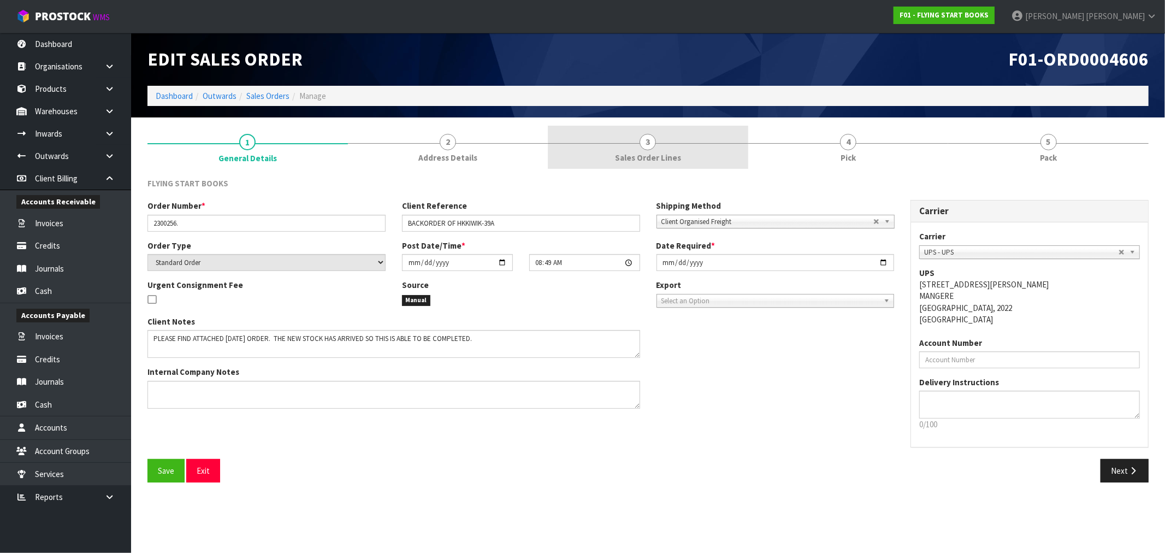
click at [649, 162] on span "Sales Order Lines" at bounding box center [648, 157] width 66 height 11
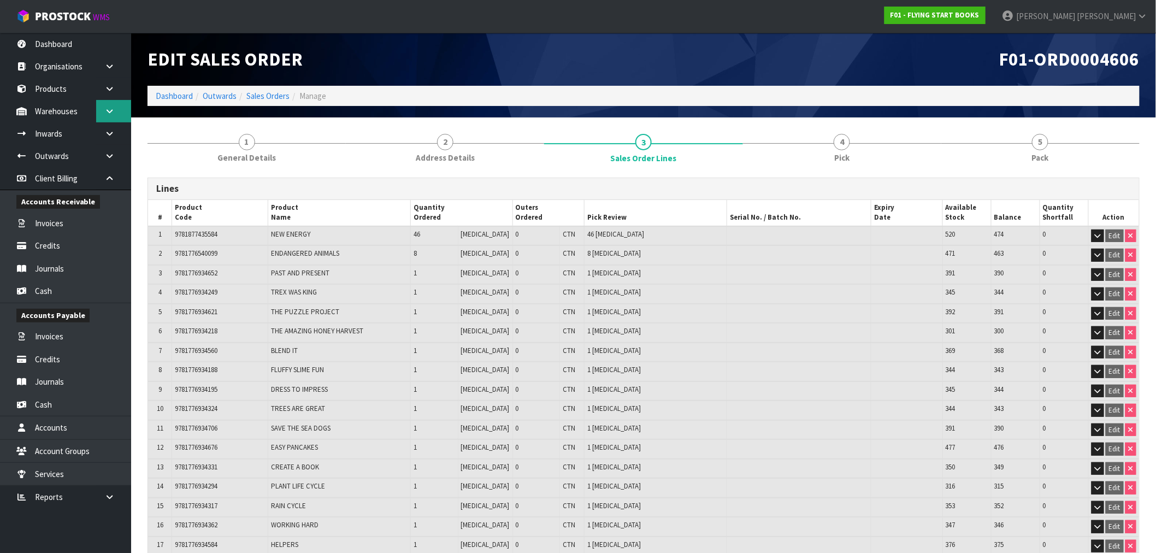
click at [121, 116] on link at bounding box center [113, 111] width 35 height 22
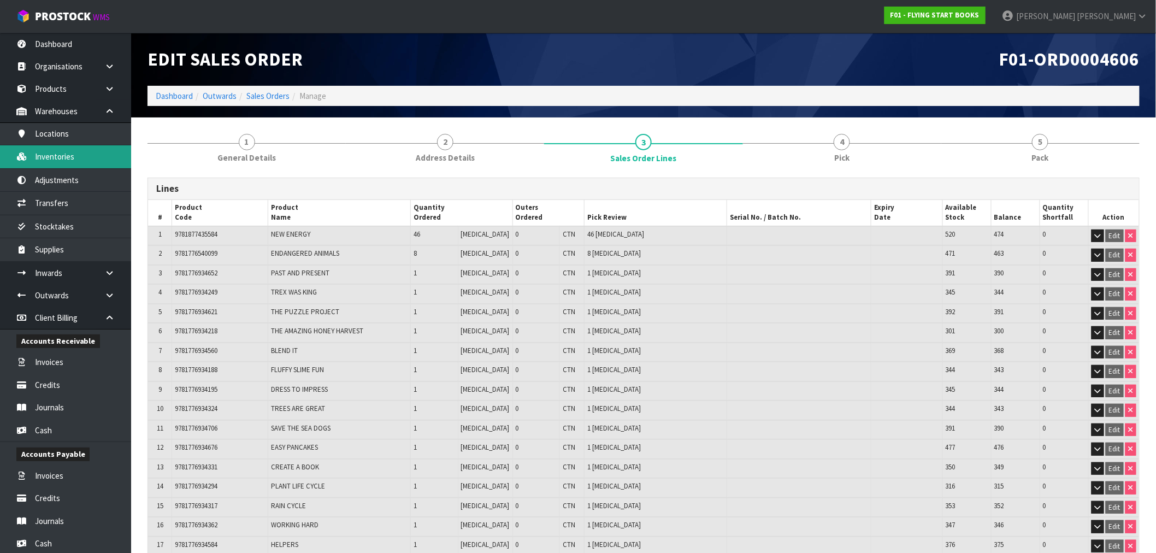
click at [76, 160] on link "Inventories" at bounding box center [65, 156] width 131 height 22
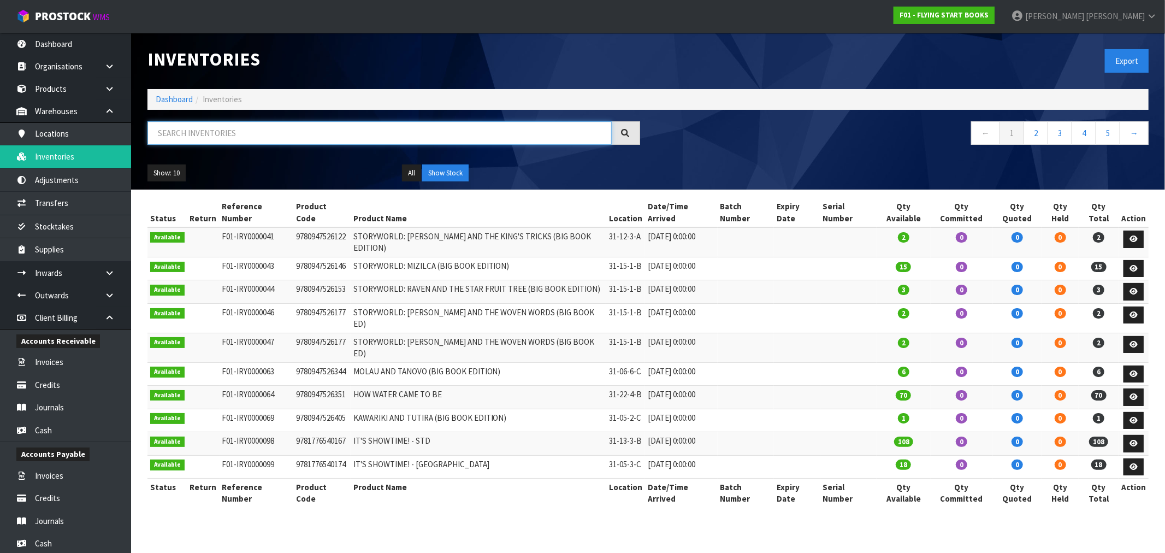
click at [285, 131] on input "text" at bounding box center [380, 132] width 464 height 23
paste input "9781877506710"
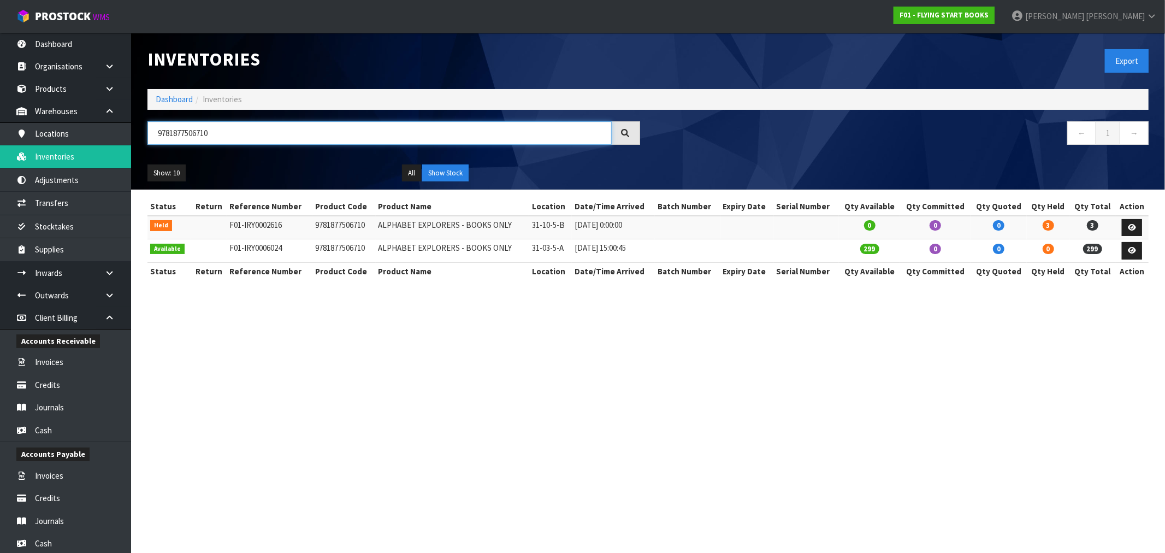
type input "9781877506710"
click at [326, 250] on td "9781877506710" at bounding box center [344, 250] width 63 height 23
copy td "9781877506710"
drag, startPoint x: 639, startPoint y: 340, endPoint x: 644, endPoint y: 356, distance: 17.0
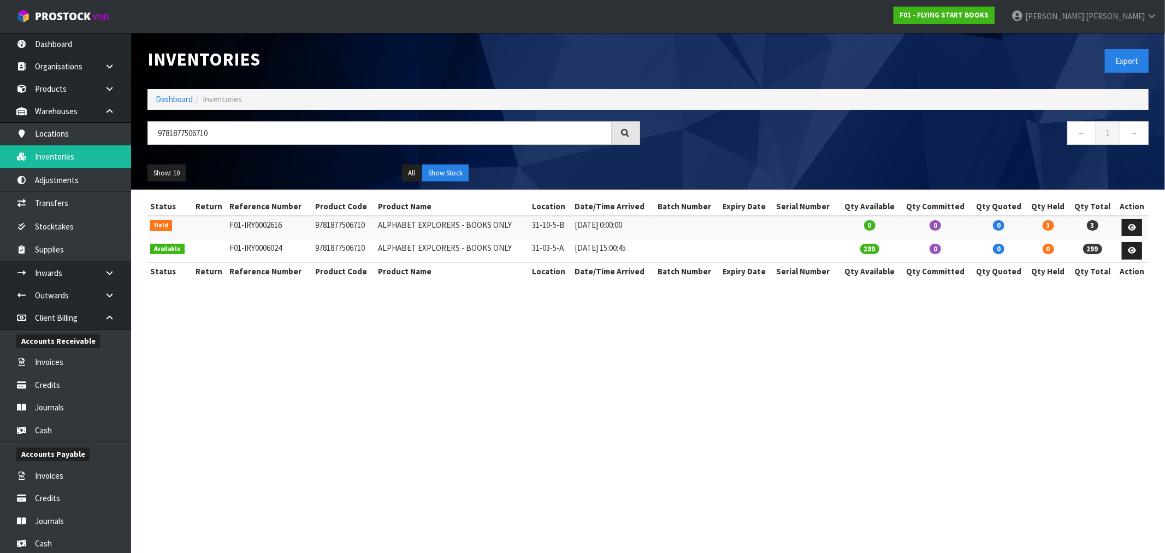
click at [639, 340] on section "Inventories Export Dashboard Inventories 9781877506710 ← 1 → Show: 10 5 10 25 5…" at bounding box center [582, 276] width 1165 height 553
click at [181, 90] on ol "Dashboard Inventories" at bounding box center [649, 99] width 1002 height 20
click at [178, 101] on link "Dashboard" at bounding box center [174, 99] width 37 height 10
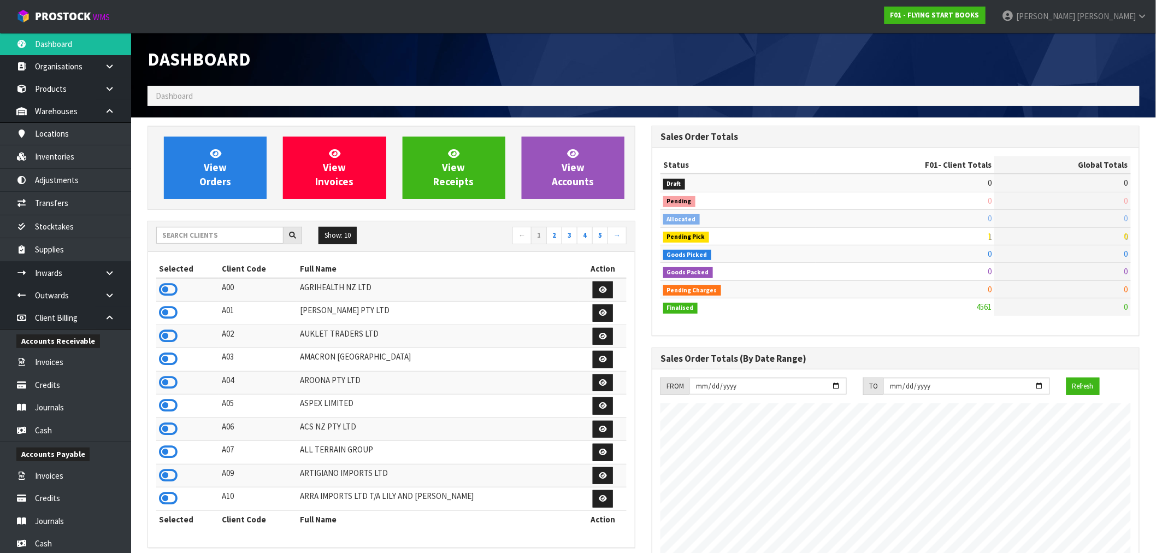
click at [200, 246] on div "Show: 10 5 10 25 50 ← 1 2 3 4 5 →" at bounding box center [391, 236] width 487 height 19
click at [198, 237] on input "text" at bounding box center [219, 235] width 127 height 17
type input "J01"
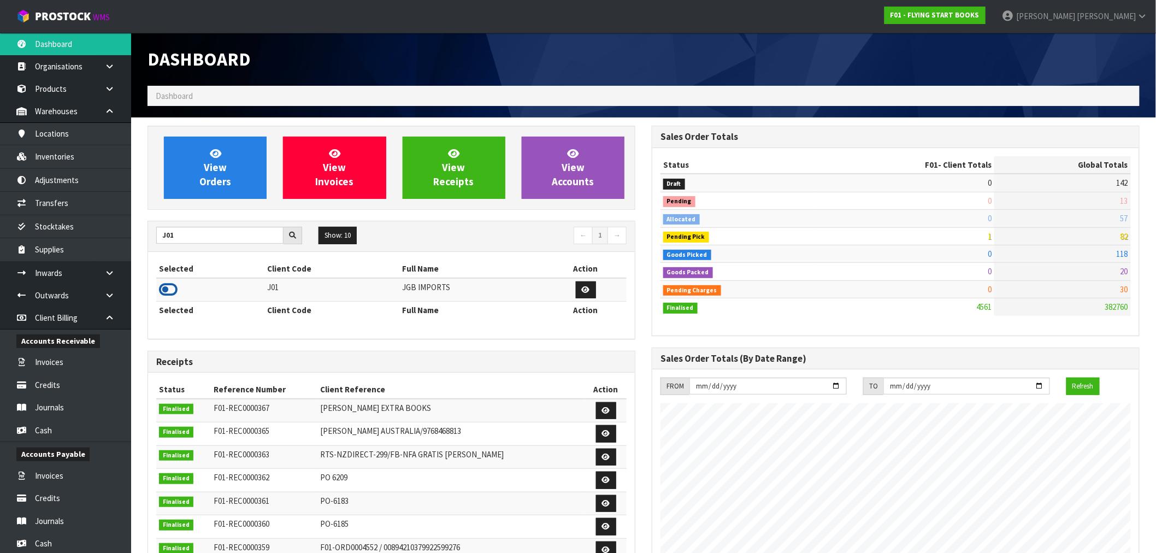
click at [162, 285] on icon at bounding box center [168, 289] width 19 height 16
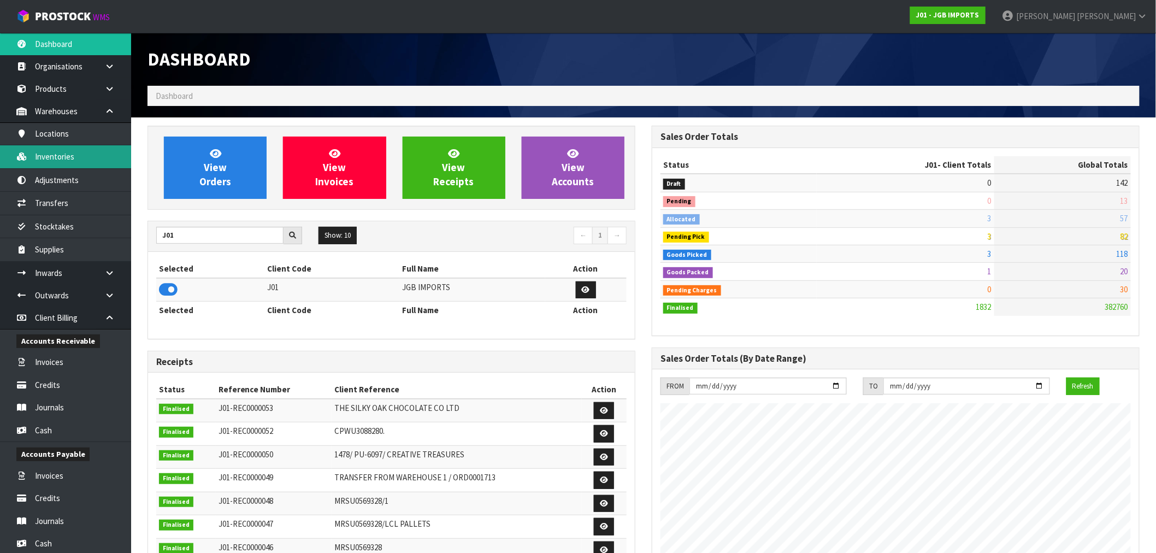
click at [66, 161] on link "Inventories" at bounding box center [65, 156] width 131 height 22
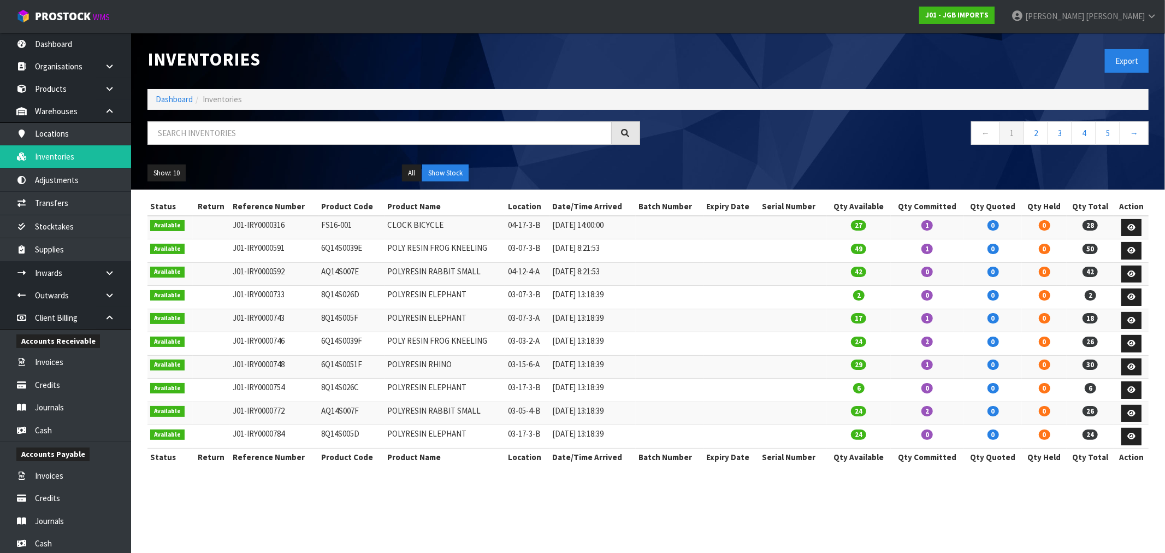
drag, startPoint x: 268, startPoint y: 154, endPoint x: 252, endPoint y: 134, distance: 24.5
click at [263, 149] on div "← 1 2 3 4 5 →" at bounding box center [648, 138] width 1018 height 35
click at [252, 134] on input "text" at bounding box center [380, 132] width 464 height 23
paste input "JGB4308"
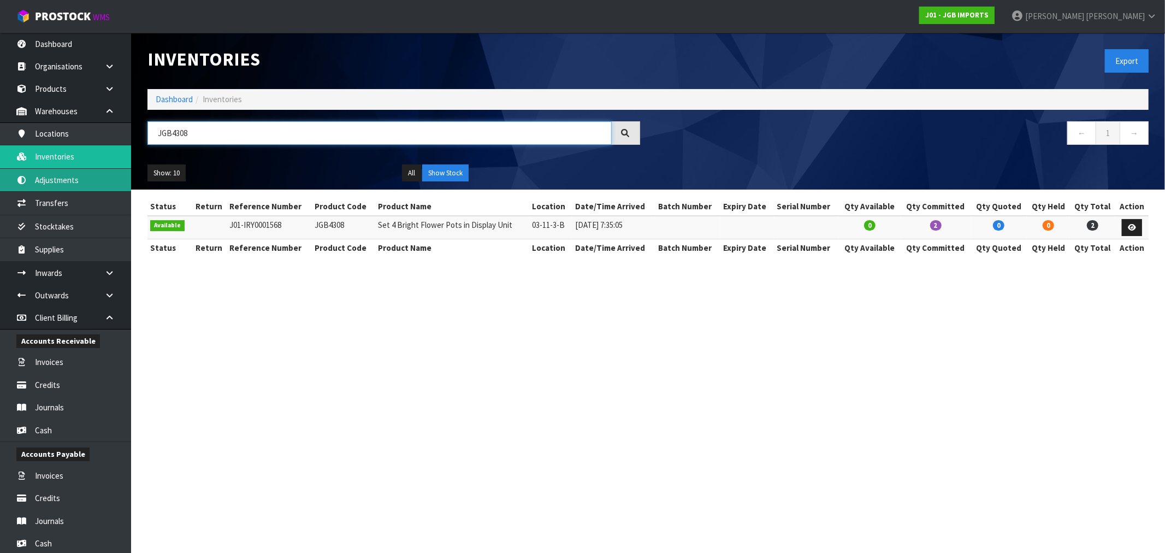
type input "JGB4308"
click at [48, 176] on link "Adjustments" at bounding box center [65, 180] width 131 height 22
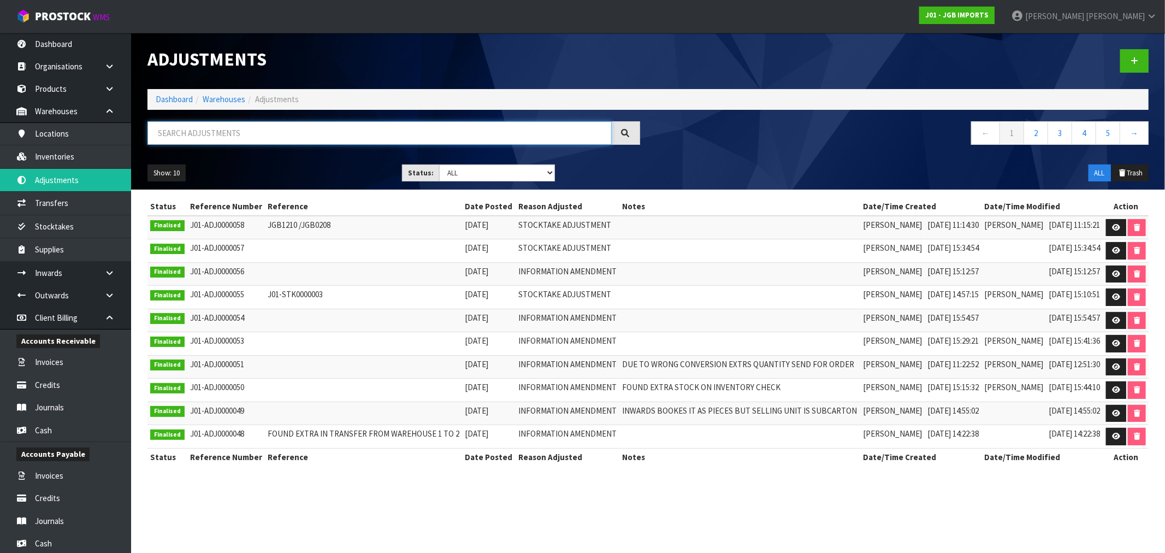
click at [189, 138] on input "text" at bounding box center [380, 132] width 464 height 23
click at [83, 150] on link "Inventories" at bounding box center [65, 156] width 131 height 22
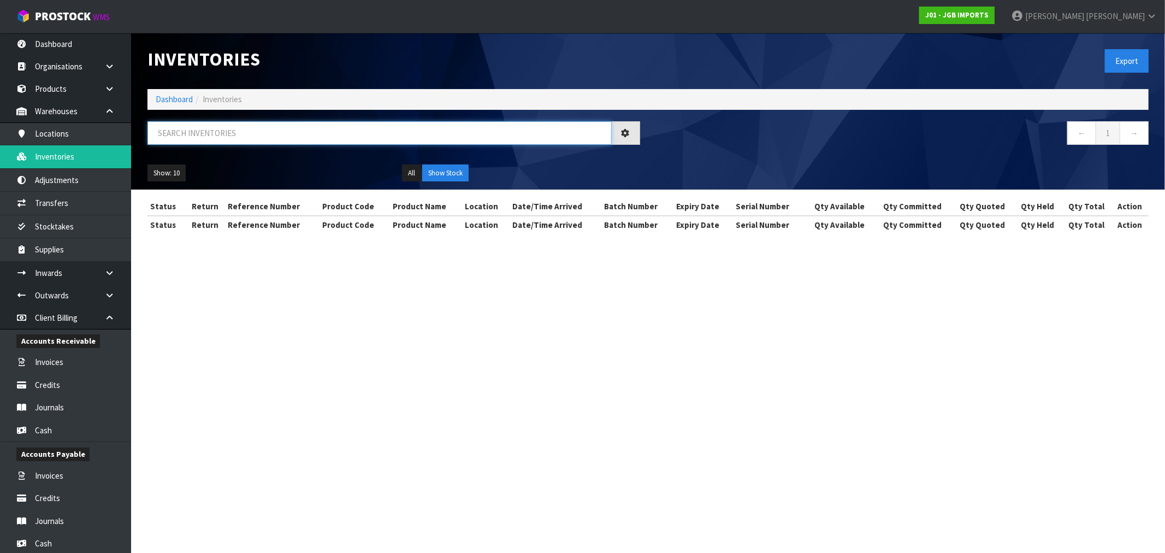
click at [190, 121] on input "text" at bounding box center [380, 132] width 464 height 23
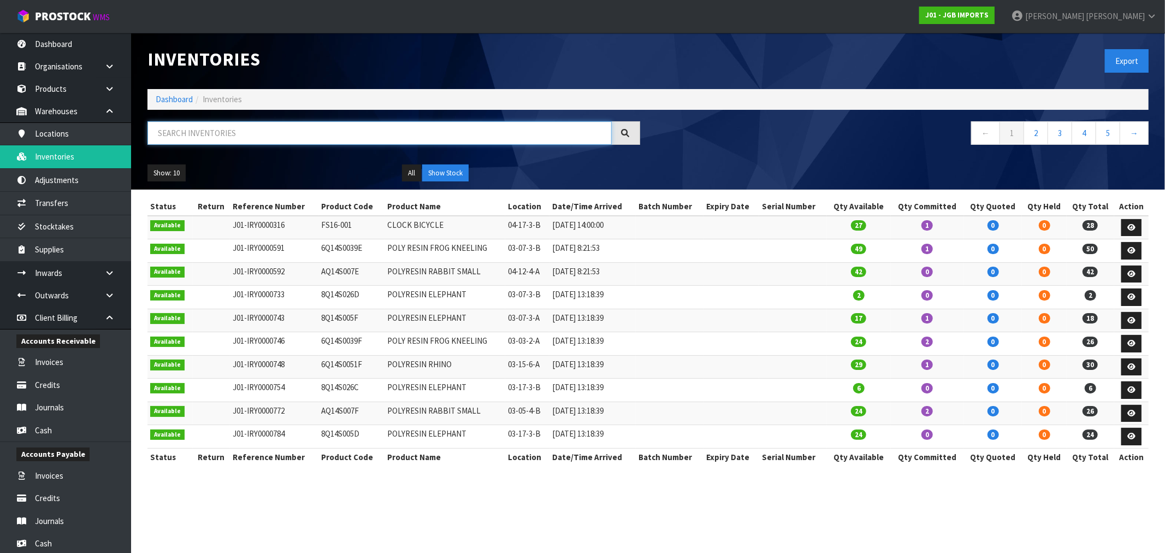
paste input "JGB4308"
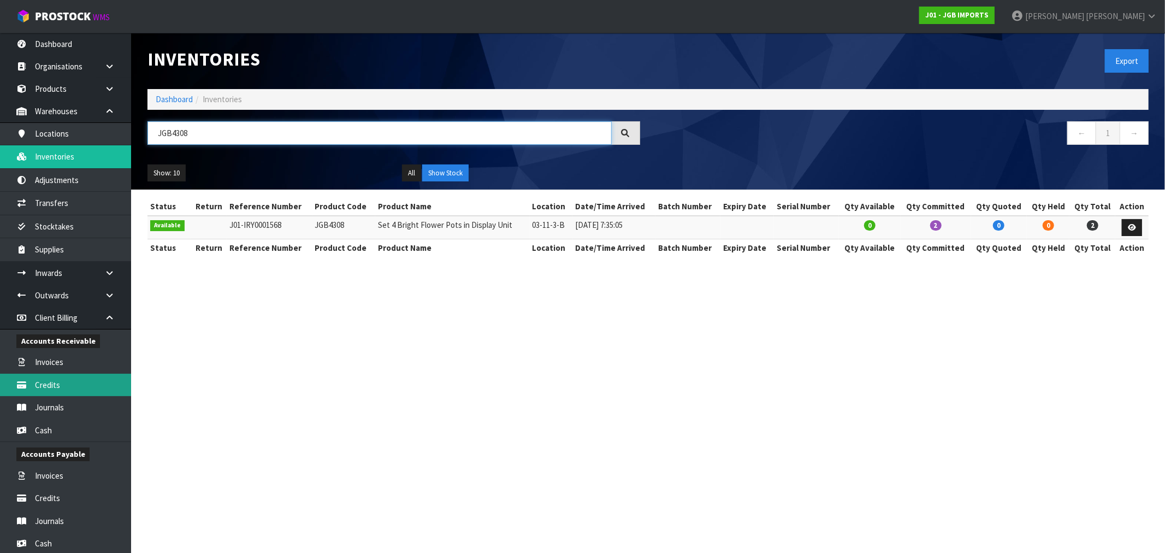
type input "JGB4308"
click at [72, 380] on link "Credits" at bounding box center [65, 385] width 131 height 22
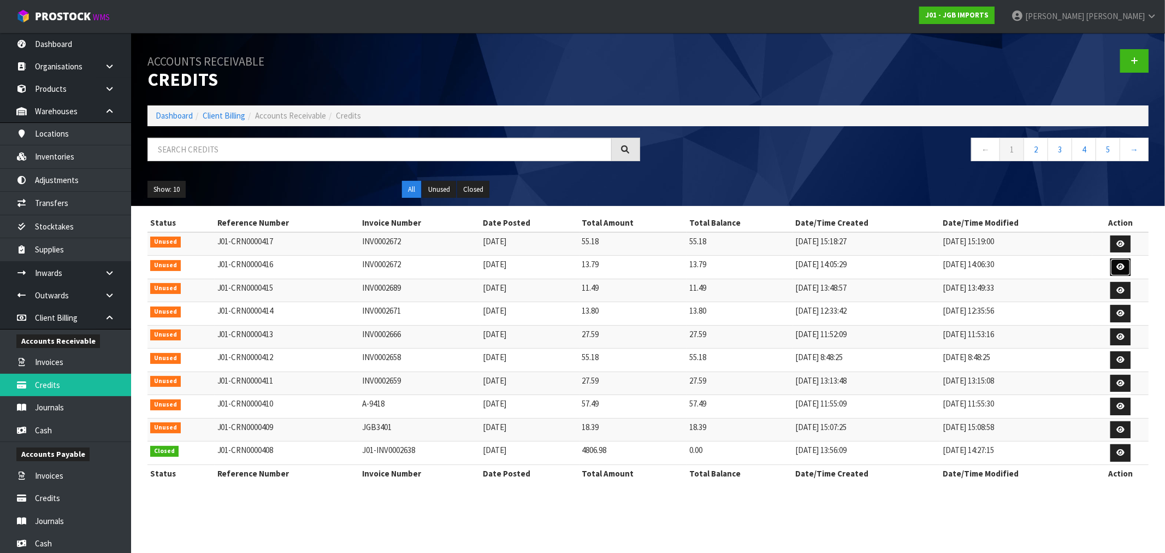
click at [1121, 268] on icon at bounding box center [1121, 266] width 8 height 7
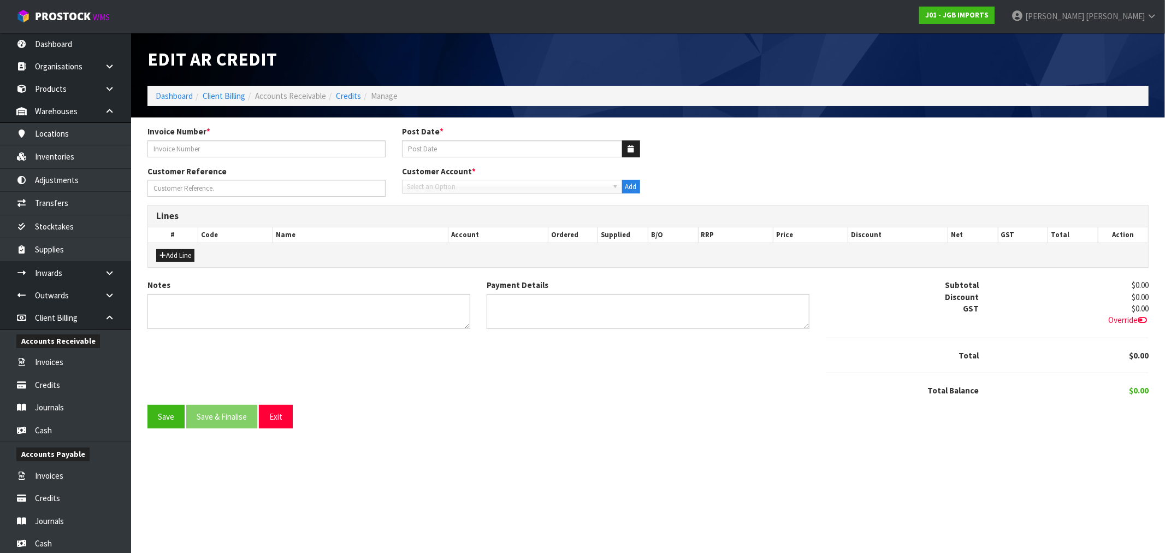
type input "INV0002672"
type input "12/09/2025"
type input "1528/ CC. 31002991"
type textarea "1X JGB4326, 2X JGB4327 WILL BE REPLACED"
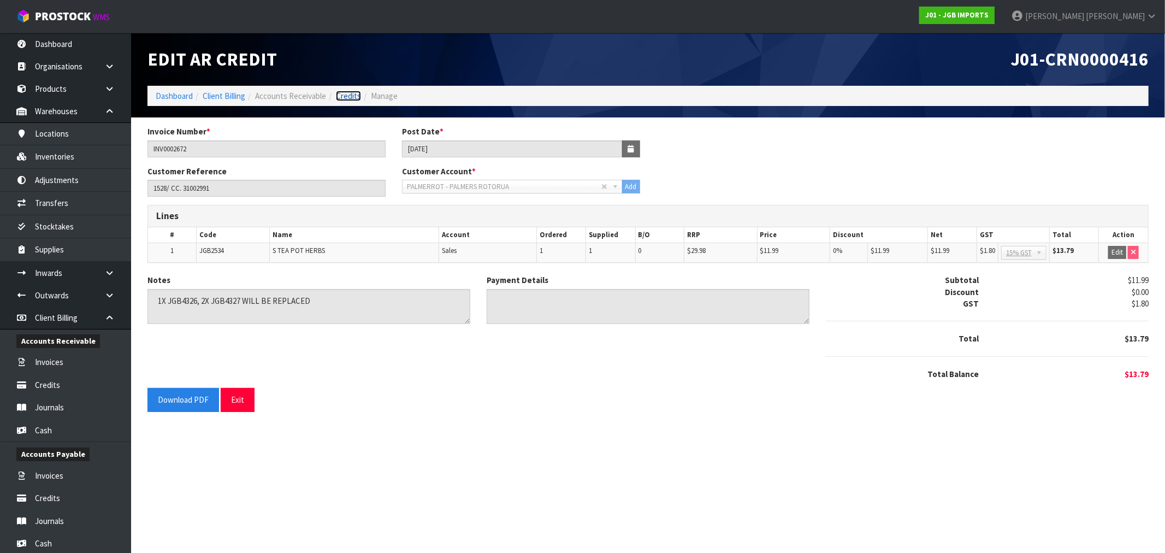
click at [354, 93] on link "Credits" at bounding box center [348, 96] width 25 height 10
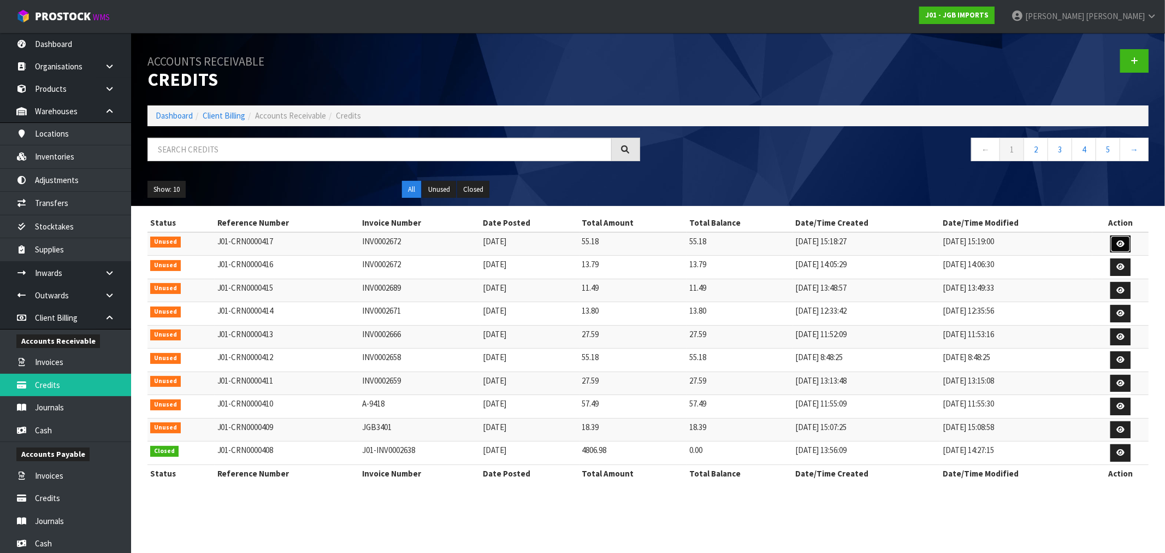
click at [1112, 246] on link at bounding box center [1121, 244] width 20 height 17
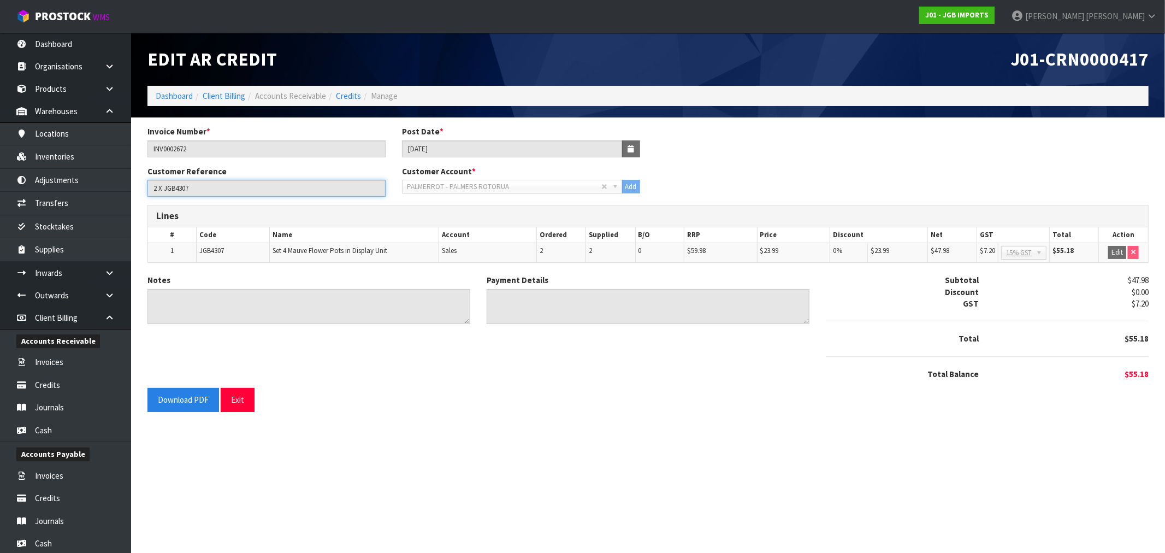
click at [179, 190] on input "2 X JGB4307" at bounding box center [267, 188] width 238 height 17
click at [179, 189] on input "2 X JGB4307" at bounding box center [267, 188] width 238 height 17
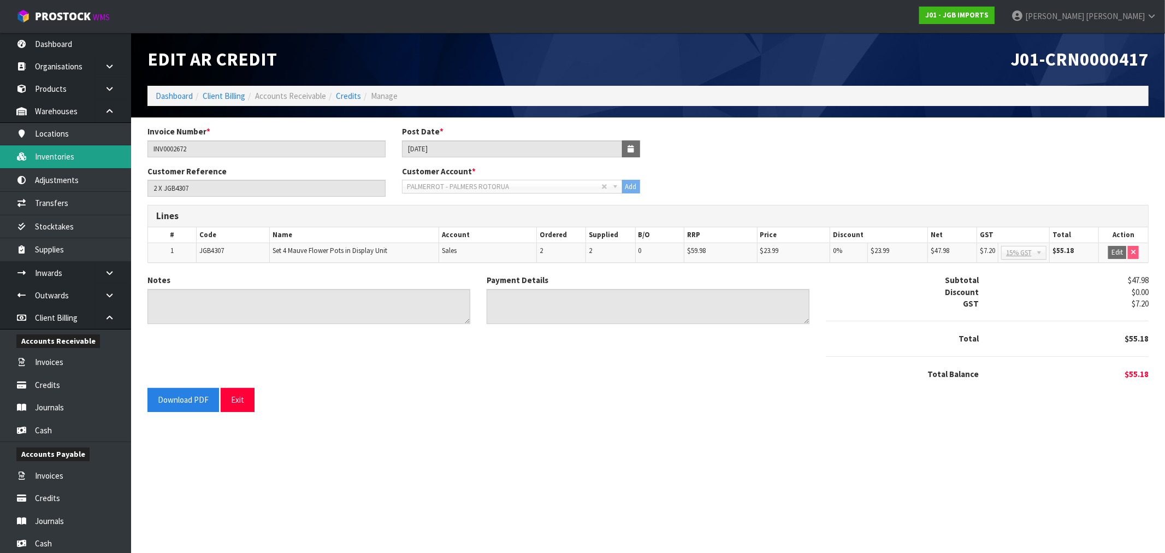
click at [60, 159] on link "Inventories" at bounding box center [65, 156] width 131 height 22
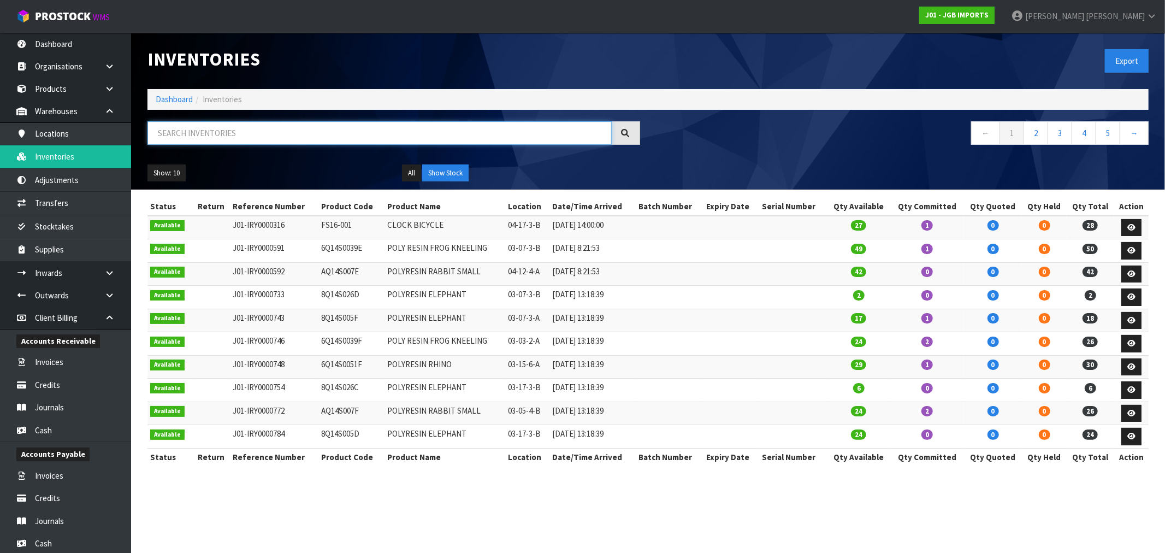
click at [217, 143] on input "text" at bounding box center [380, 132] width 464 height 23
paste input "JGB4307"
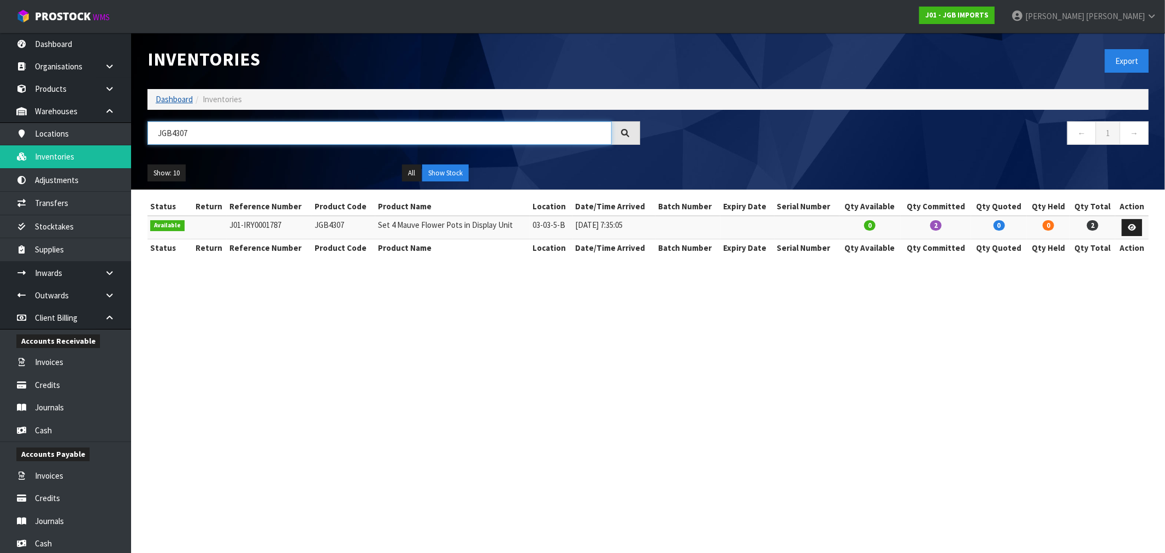
type input "JGB4307"
click at [175, 104] on link "Dashboard" at bounding box center [174, 99] width 37 height 10
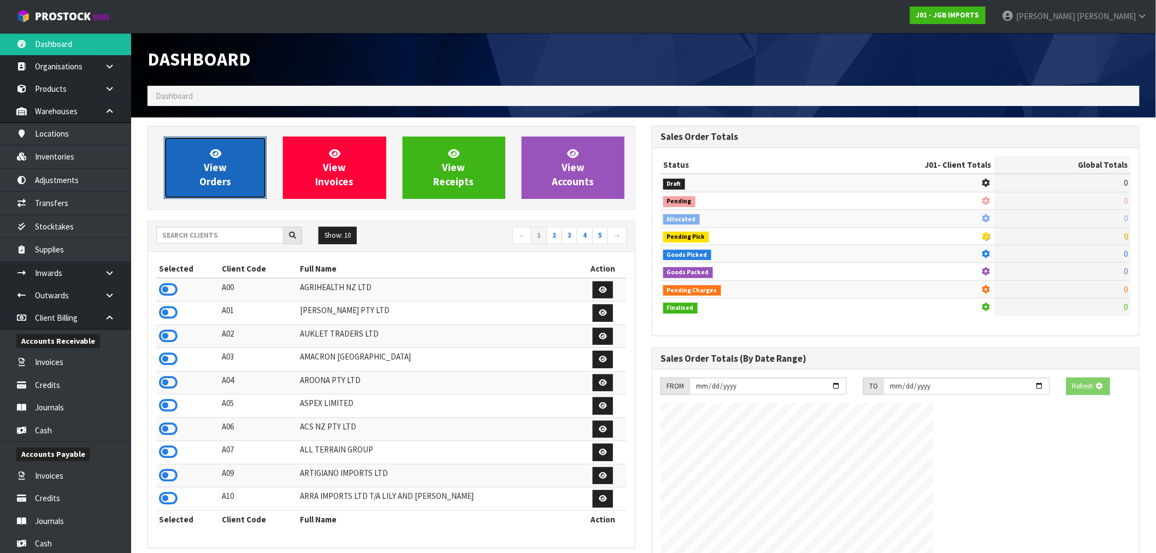
click at [183, 184] on link "View Orders" at bounding box center [215, 168] width 103 height 62
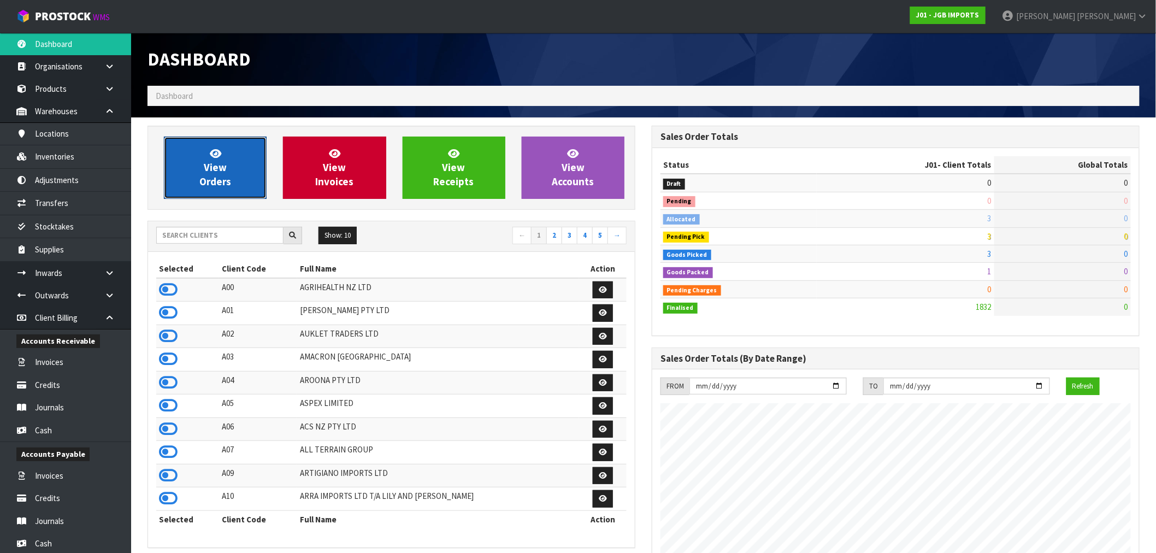
scroll to position [828, 504]
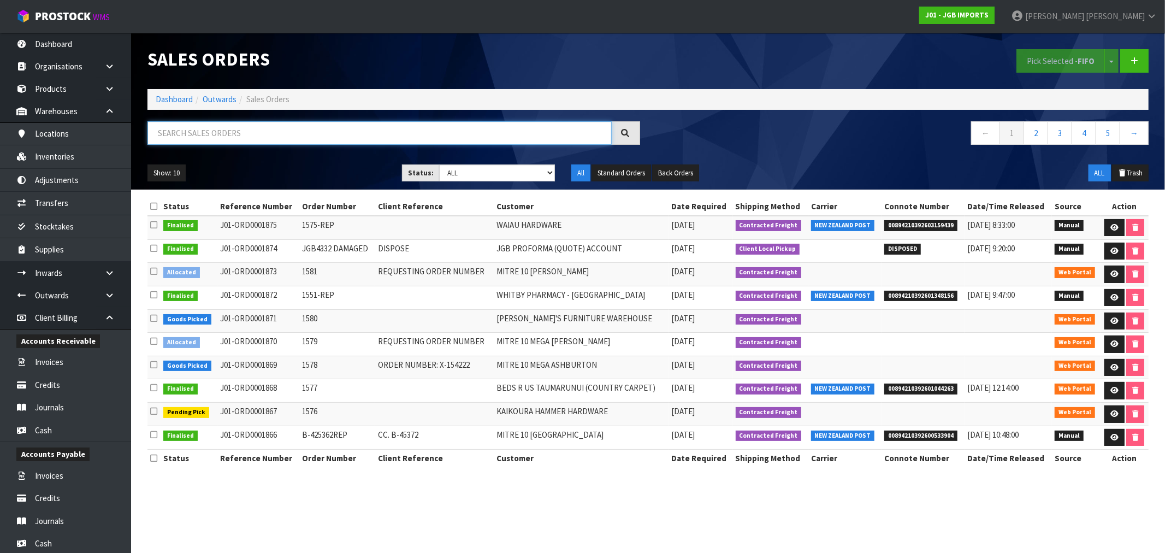
click at [232, 137] on input "text" at bounding box center [380, 132] width 464 height 23
click at [368, 128] on input "text" at bounding box center [380, 132] width 464 height 23
drag, startPoint x: 344, startPoint y: 414, endPoint x: 882, endPoint y: 406, distance: 538.3
click at [882, 406] on tr "Pending Pick J01-ORD0001867 1576 KAIKOURA HAMMER HARDWARE 02/10/2025 Contracted…" at bounding box center [649, 414] width 1002 height 23
click at [356, 139] on input "text" at bounding box center [380, 132] width 464 height 23
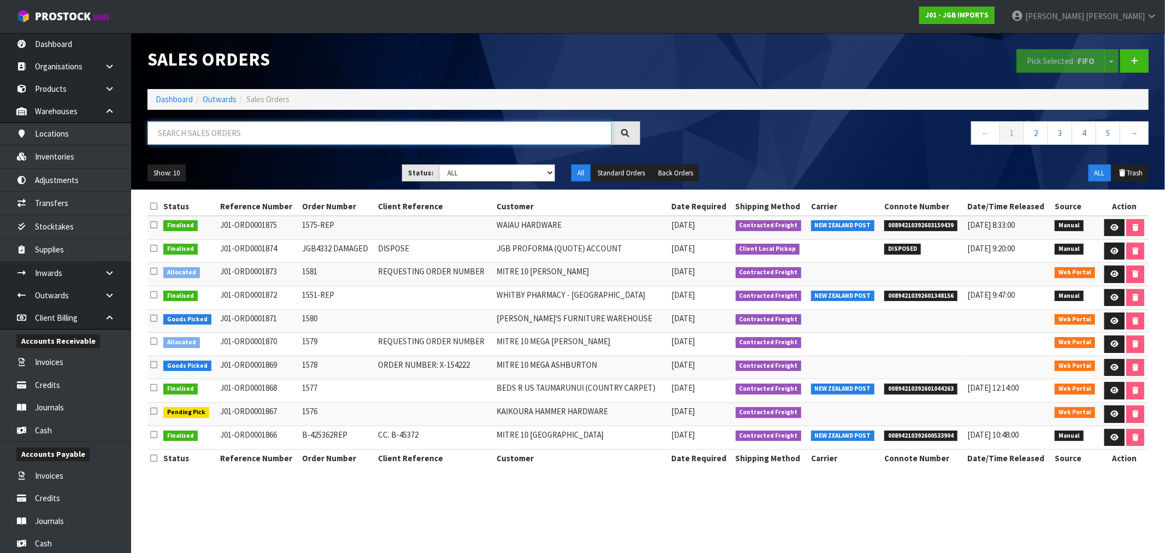
click at [466, 132] on input "text" at bounding box center [380, 132] width 464 height 23
paste input "JGB4308"
type input "JGB4308"
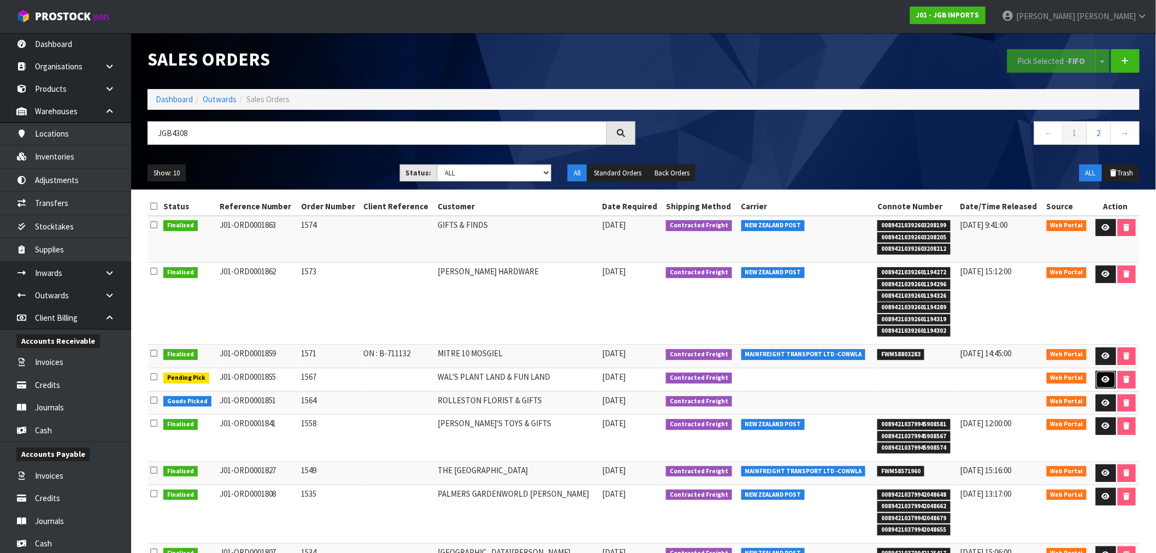
click at [1102, 381] on icon at bounding box center [1106, 379] width 8 height 7
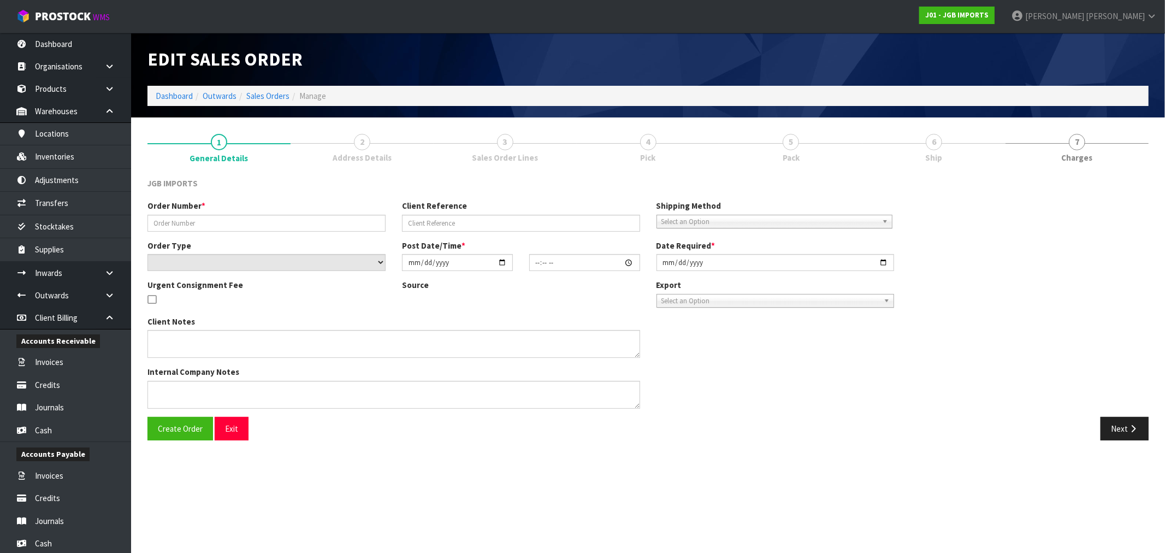
type input "1567"
select select "number:0"
type input "2025-09-10"
type input "18:36:00.000"
type input "2025-09-24"
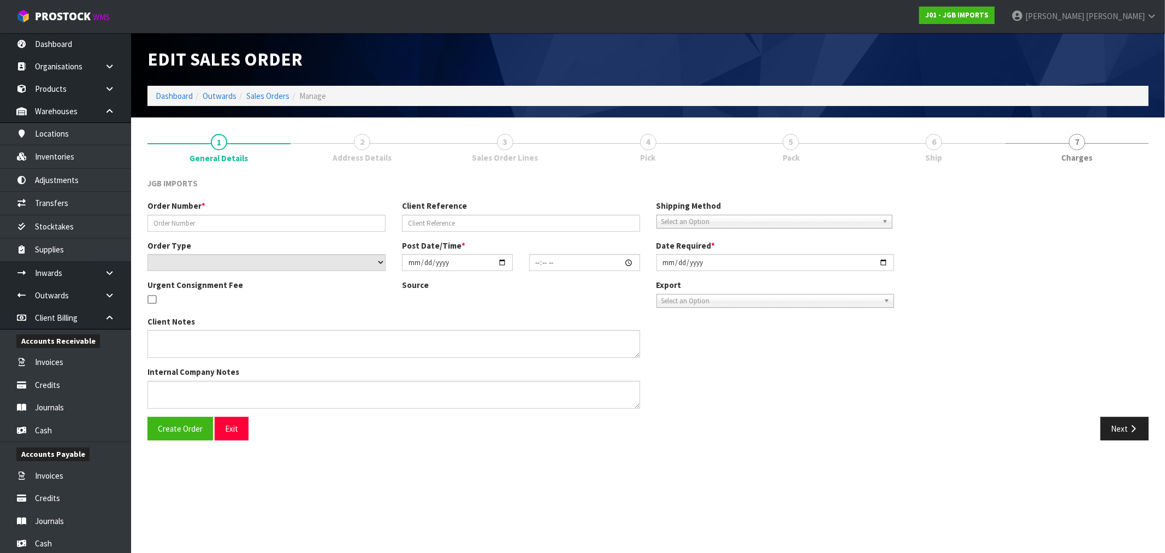
type textarea "FREIGHT FREE 100% DISCOUNT PLEASE EMAIL PROFORMA INVOICE TO: SALES@WALSPLANTPLA…"
type textarea "'SALES@WALSPLANTLAND.CO.NZ'"
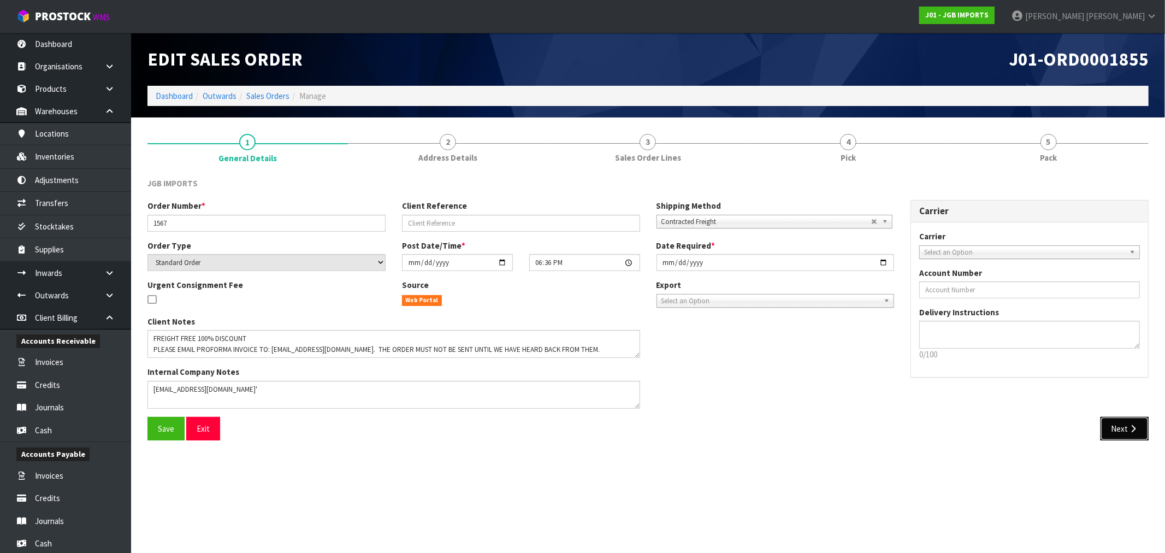
click at [1127, 421] on button "Next" at bounding box center [1125, 428] width 48 height 23
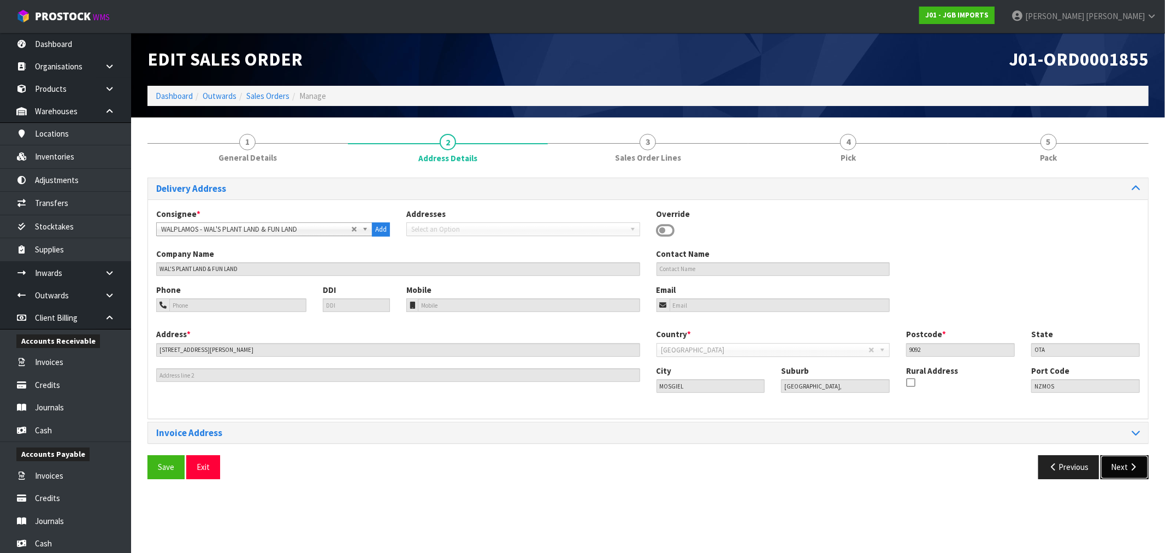
click at [1129, 472] on button "Next" at bounding box center [1125, 466] width 48 height 23
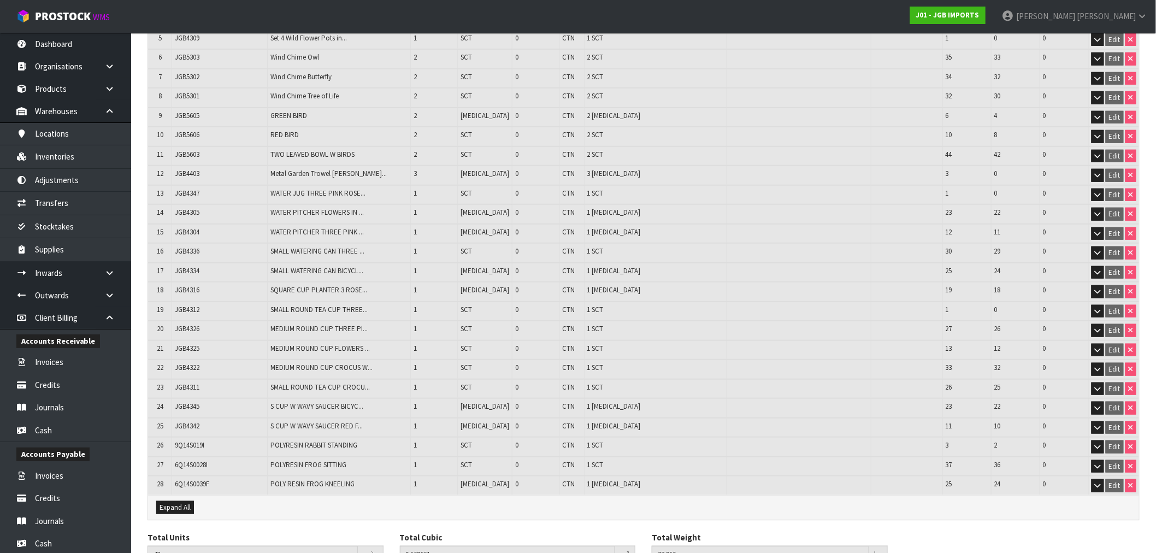
scroll to position [199, 0]
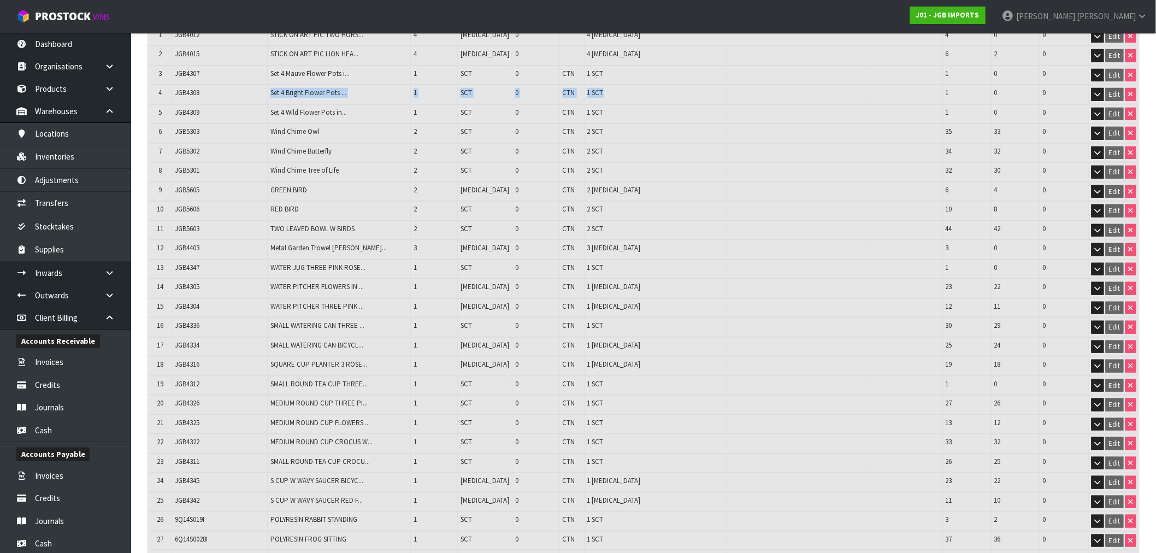
drag, startPoint x: 261, startPoint y: 95, endPoint x: 684, endPoint y: 89, distance: 423.0
click at [684, 89] on tr "4 JGB4308 Set 4 Bright Flower Pots ... 1 SCT 0 CTN 1 SCT 1 0 0 Edit" at bounding box center [643, 95] width 991 height 20
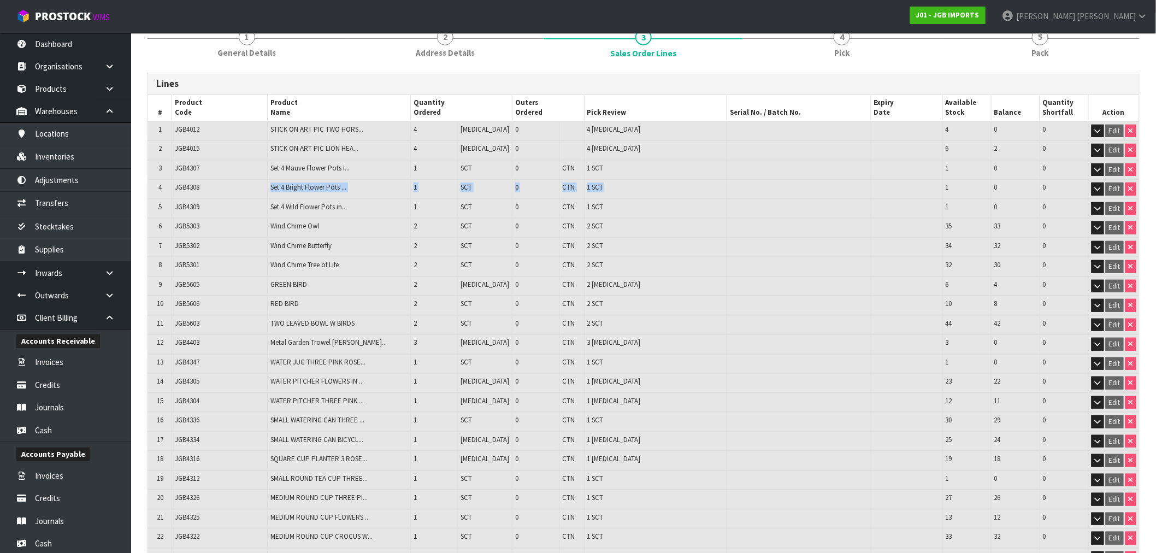
scroll to position [0, 0]
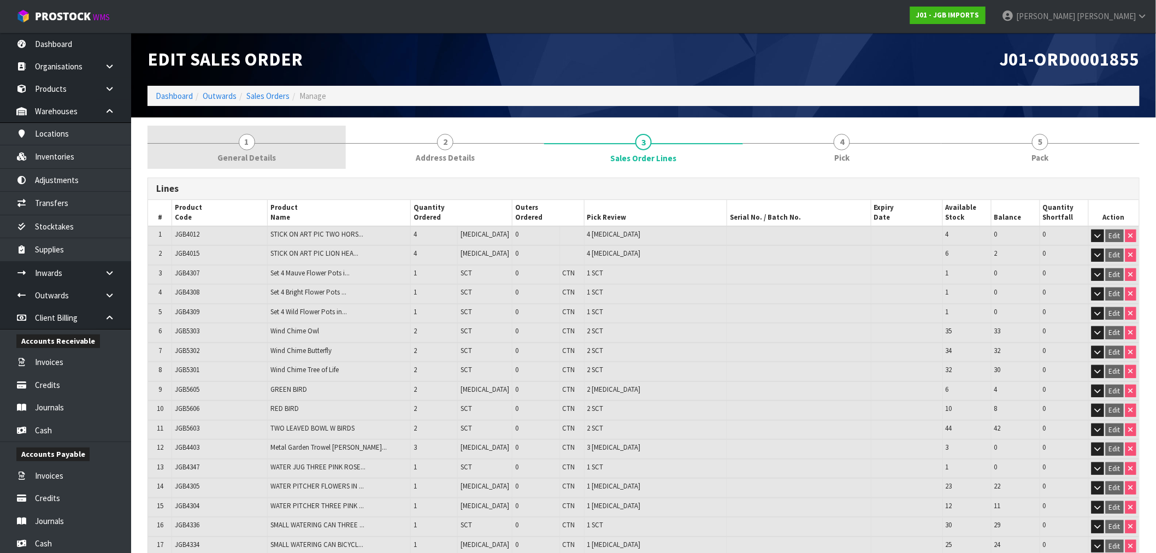
drag, startPoint x: 369, startPoint y: 145, endPoint x: 342, endPoint y: 151, distance: 27.9
click at [369, 145] on link "2 Address Details" at bounding box center [445, 147] width 198 height 43
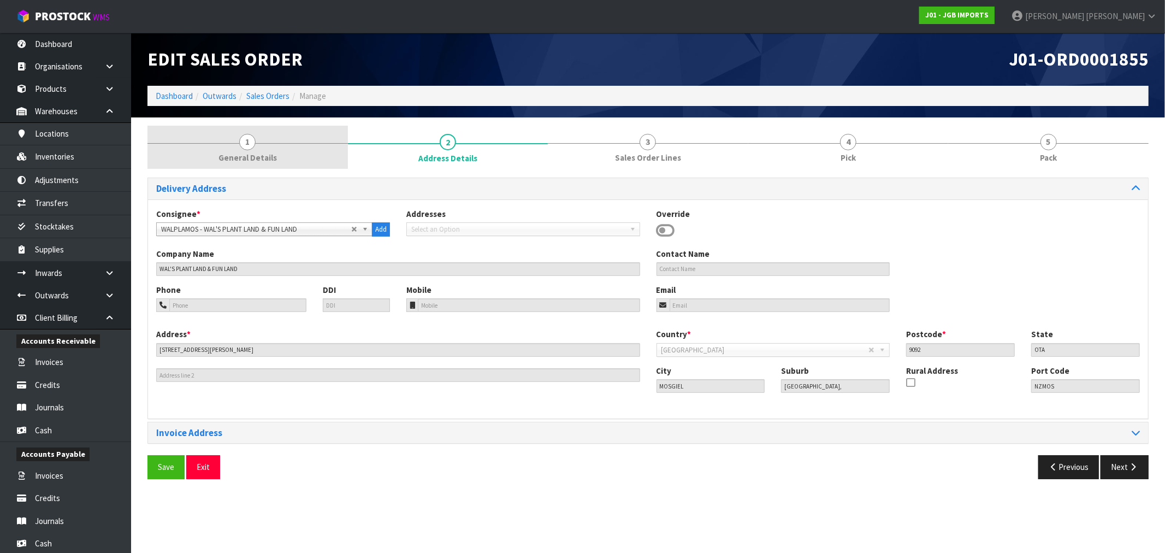
click at [281, 145] on link "1 General Details" at bounding box center [248, 147] width 201 height 43
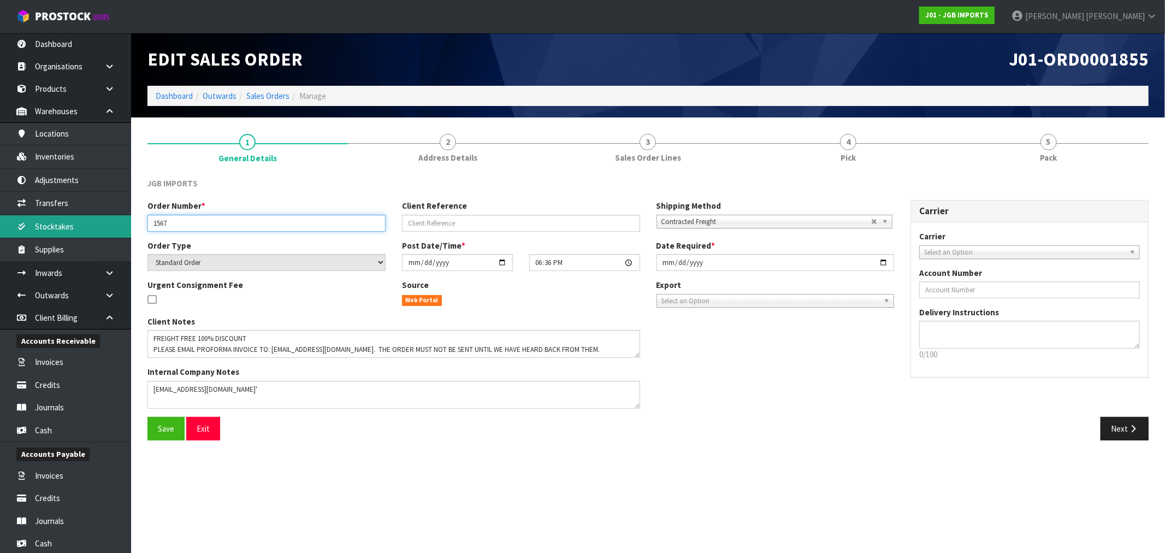
drag, startPoint x: 181, startPoint y: 224, endPoint x: 115, endPoint y: 225, distance: 65.6
click at [122, 225] on body "Toggle navigation ProStock WMS J01 - JGB IMPORTS Rocio Lopez Logout Dashboard O…" at bounding box center [582, 276] width 1165 height 553
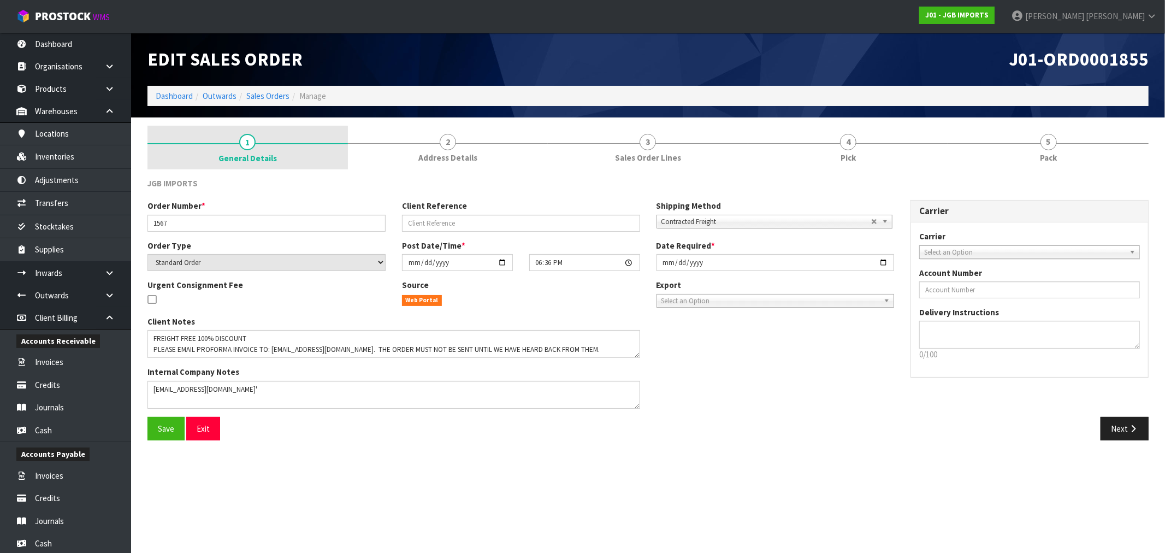
click at [339, 151] on link "1 General Details" at bounding box center [248, 148] width 201 height 44
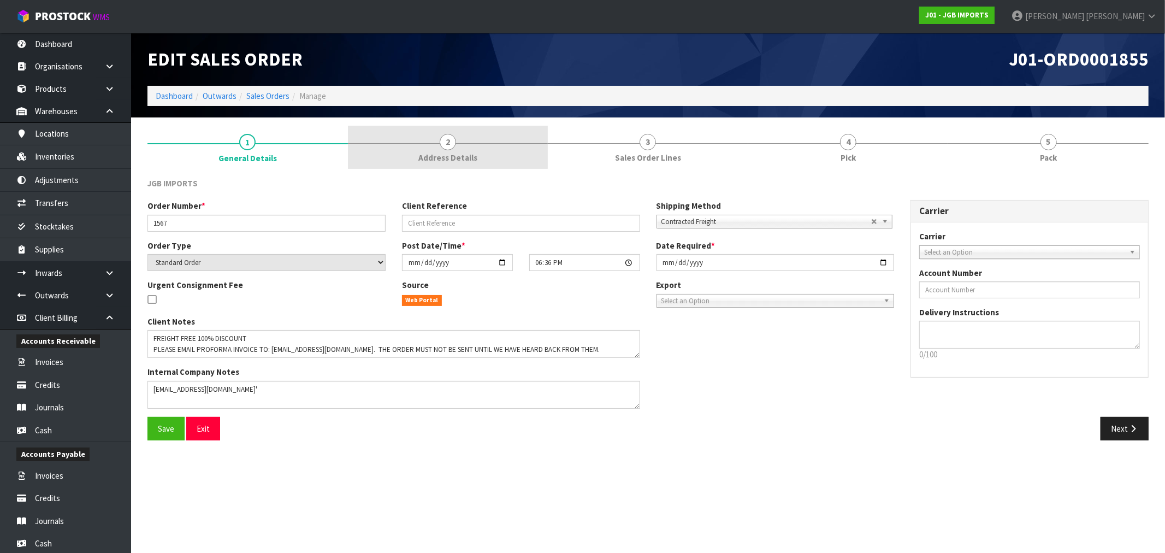
click at [466, 156] on span "Address Details" at bounding box center [448, 157] width 59 height 11
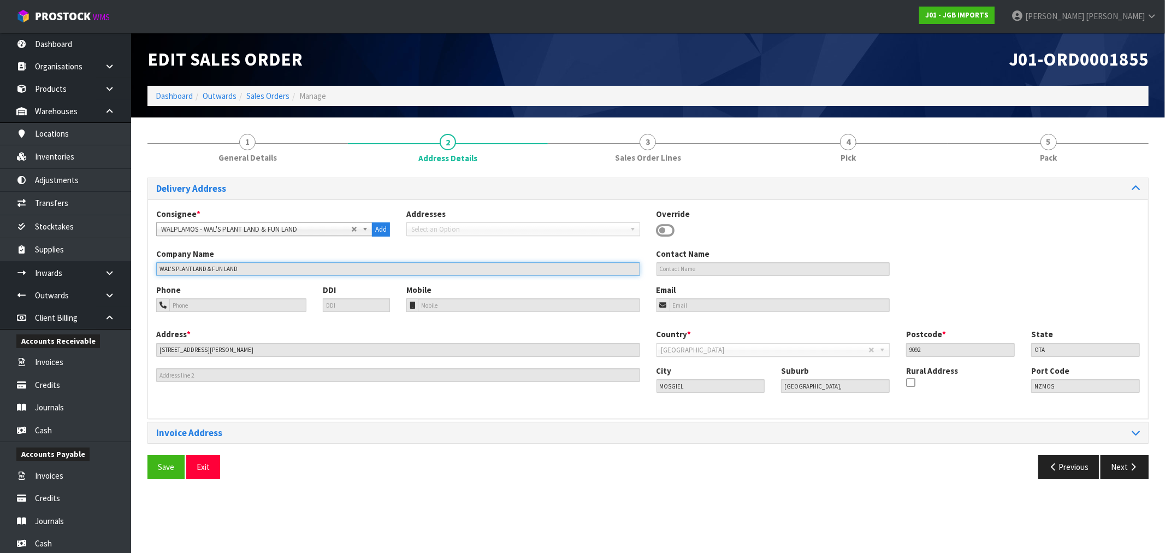
drag, startPoint x: 198, startPoint y: 264, endPoint x: 142, endPoint y: 266, distance: 55.8
click at [142, 266] on div "1 General Details 2 Address Details 3 Sales Order Lines 4 Pick 5 Pack Delivery …" at bounding box center [648, 307] width 1018 height 362
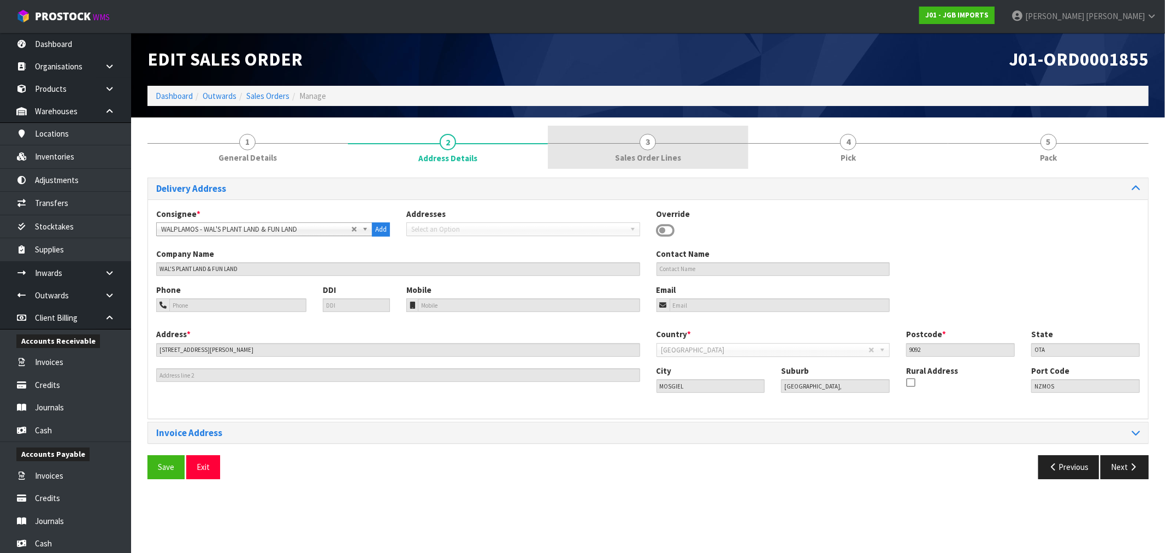
drag, startPoint x: 673, startPoint y: 138, endPoint x: 656, endPoint y: 158, distance: 26.5
click at [671, 138] on link "3 Sales Order Lines" at bounding box center [648, 147] width 201 height 43
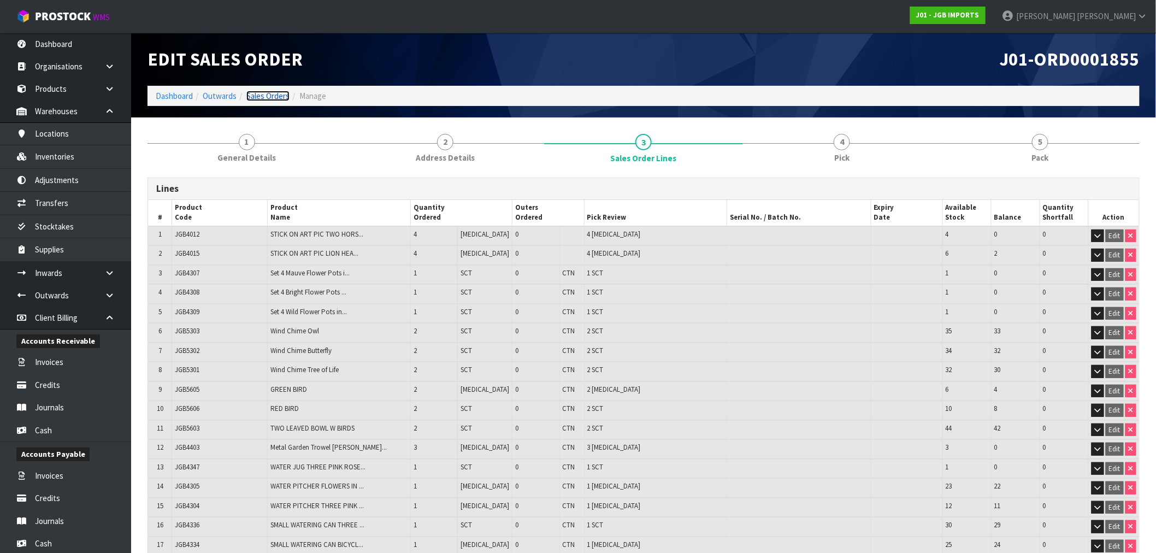
click at [280, 94] on link "Sales Orders" at bounding box center [267, 96] width 43 height 10
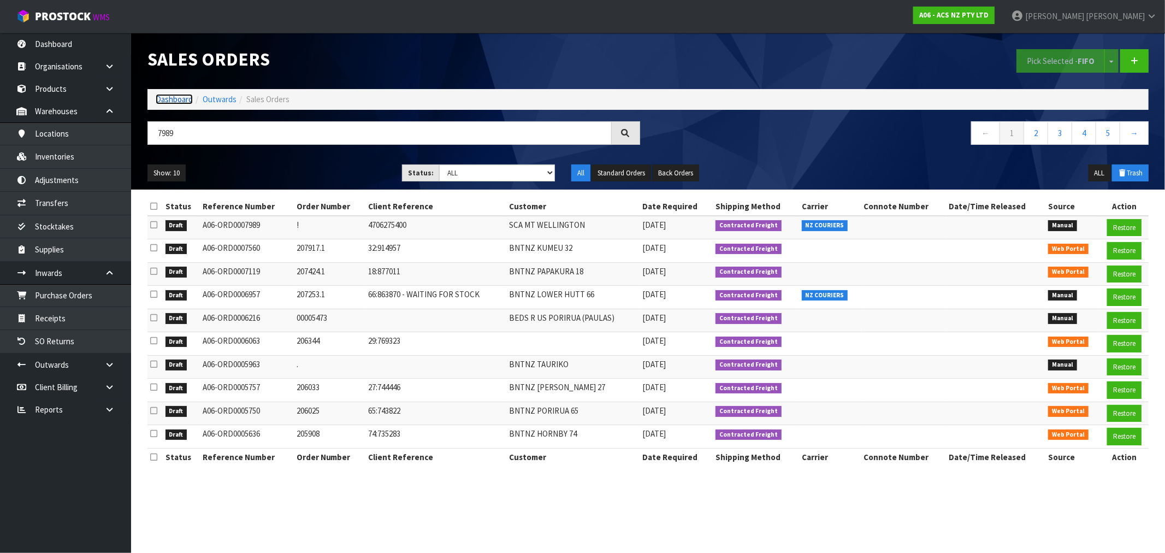
click at [166, 103] on link "Dashboard" at bounding box center [174, 99] width 37 height 10
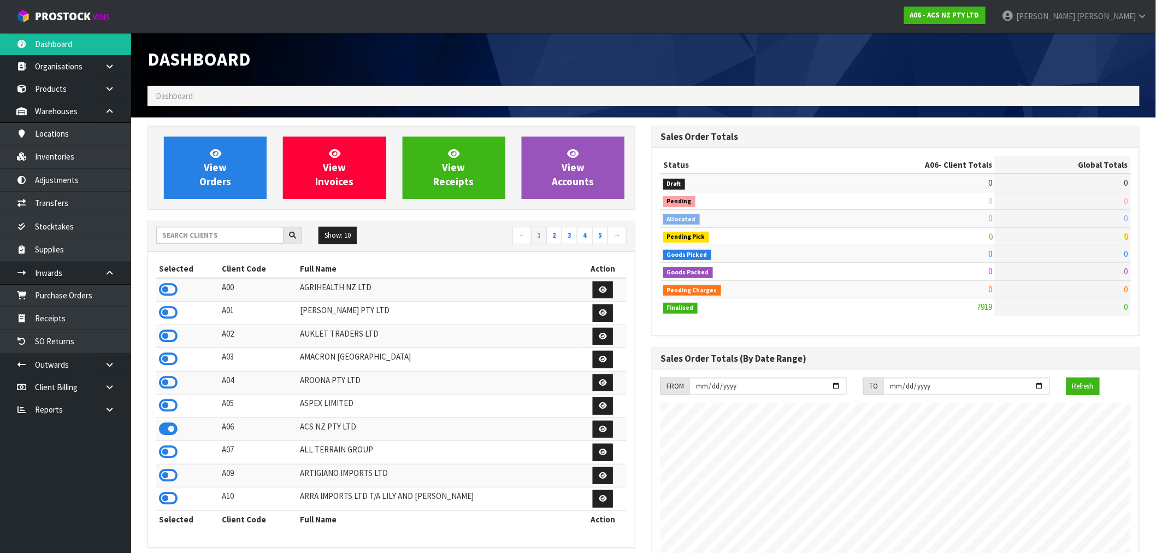
scroll to position [828, 504]
click at [216, 248] on div "Show: 10 5 10 25 50 ← 1 2 3 4 5 →" at bounding box center [391, 236] width 487 height 31
click at [213, 238] on input "text" at bounding box center [219, 235] width 127 height 17
type input "J01"
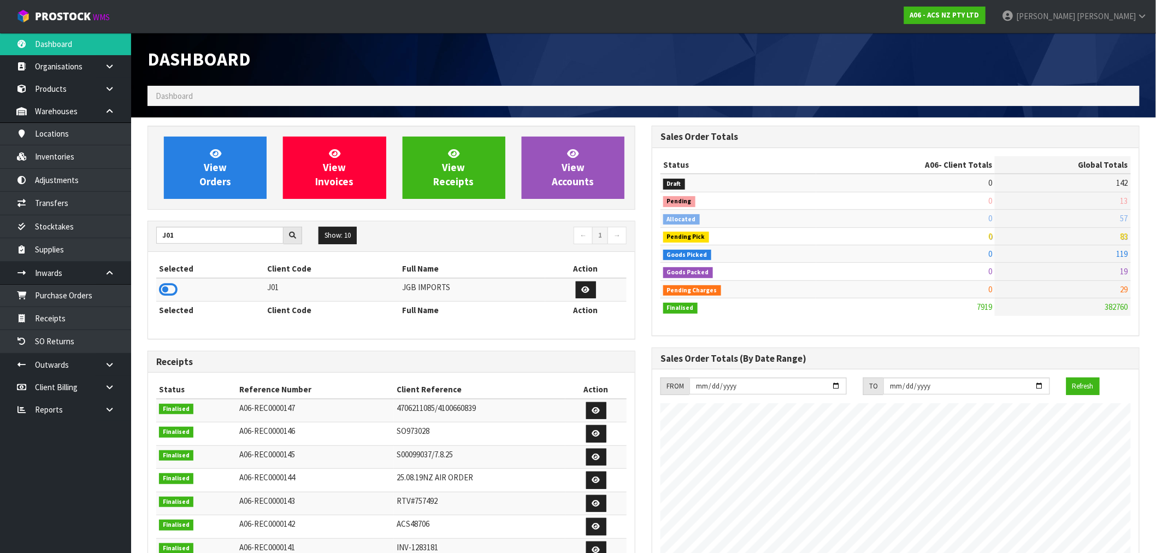
click at [178, 287] on td at bounding box center [210, 289] width 108 height 23
click at [174, 287] on icon at bounding box center [168, 289] width 19 height 16
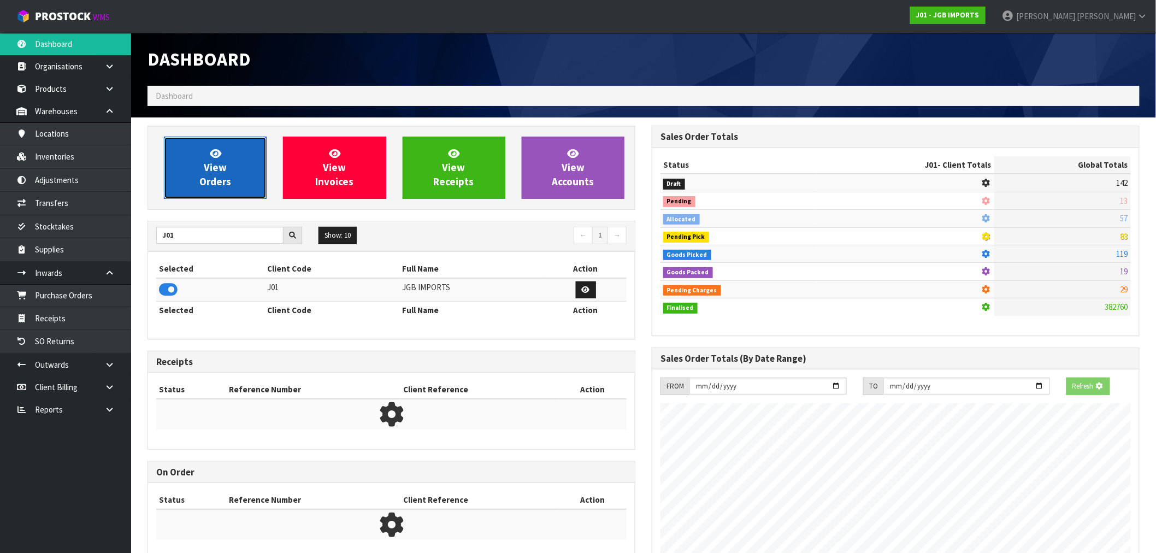
scroll to position [545724, 545900]
click at [226, 162] on span "View Orders" at bounding box center [215, 167] width 32 height 41
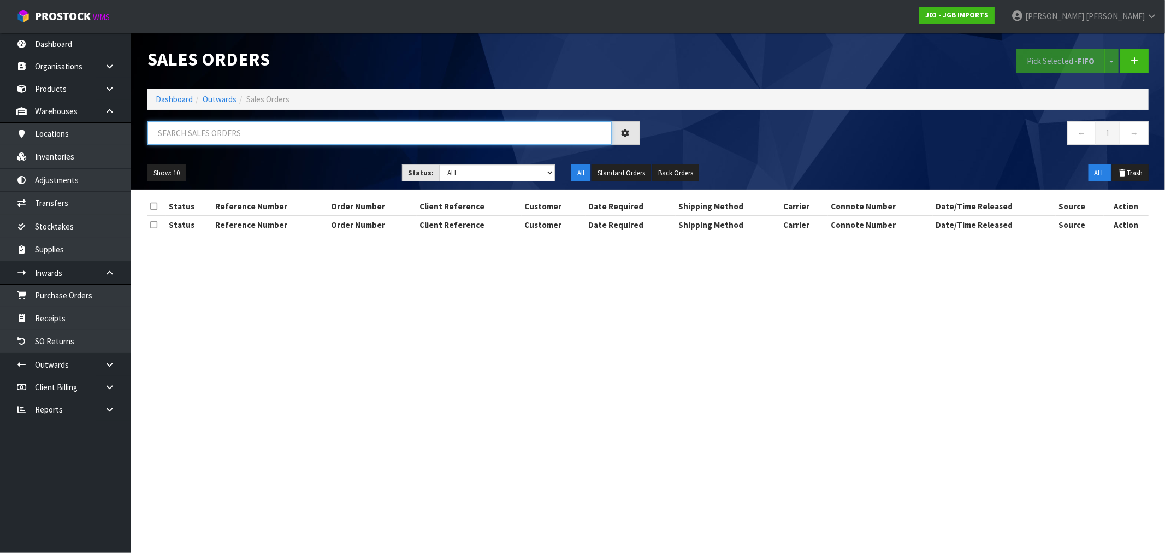
click at [236, 136] on input "text" at bounding box center [380, 132] width 464 height 23
paste input "JGB 4308"
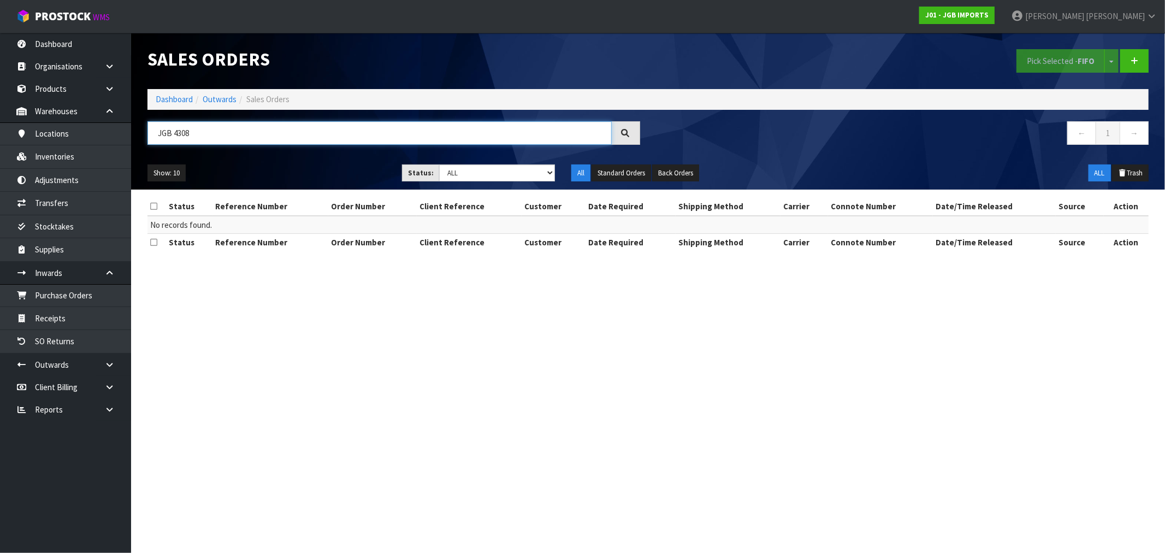
click at [177, 132] on input "JGB 4308" at bounding box center [380, 132] width 464 height 23
click at [175, 132] on input "JGB 4308" at bounding box center [380, 132] width 464 height 23
drag, startPoint x: 204, startPoint y: 134, endPoint x: 121, endPoint y: 134, distance: 83.6
click at [126, 134] on body "Toggle navigation ProStock WMS J01 - JGB IMPORTS Rocio Lopez Logout Dashboard O…" at bounding box center [582, 276] width 1165 height 553
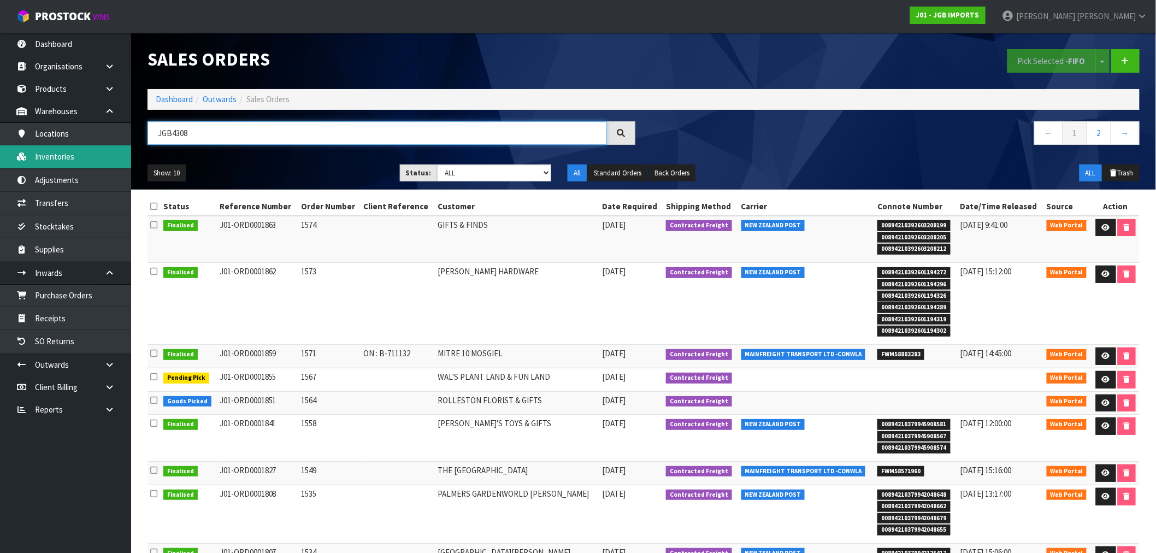
type input "JGB4308"
click at [68, 152] on link "Inventories" at bounding box center [65, 156] width 131 height 22
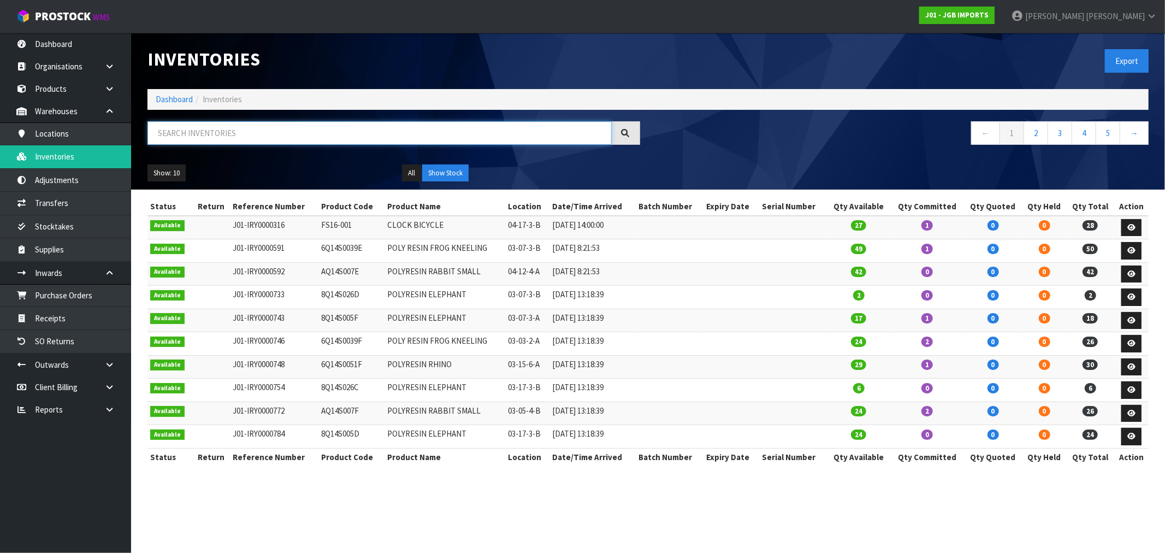
click at [203, 128] on input "text" at bounding box center [380, 132] width 464 height 23
paste input "JGB4308"
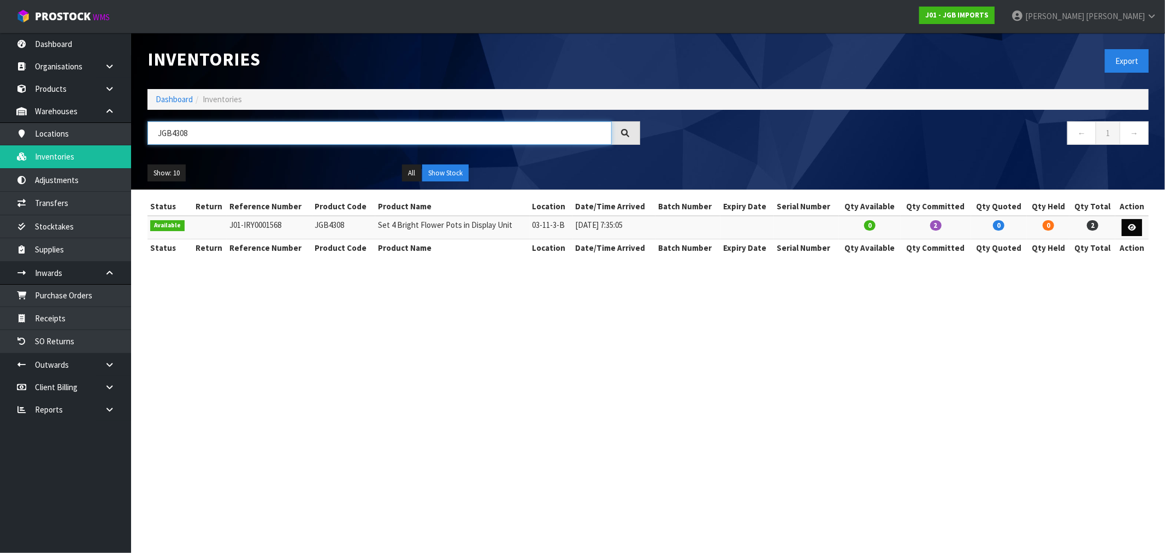
type input "JGB4308"
click at [1140, 230] on link at bounding box center [1132, 227] width 20 height 17
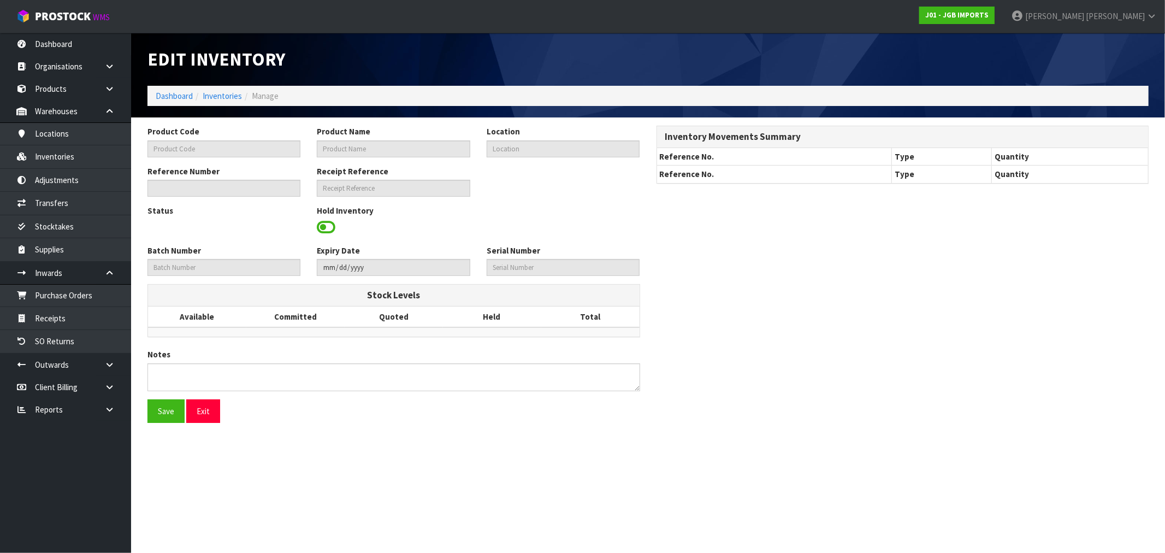
type input "JGB4308"
type input "Set 4 Bright Flower Pots in Display Unit"
type input "03-11-3-B"
type input "J01-IRY0001568"
type input "J01-REC0000052"
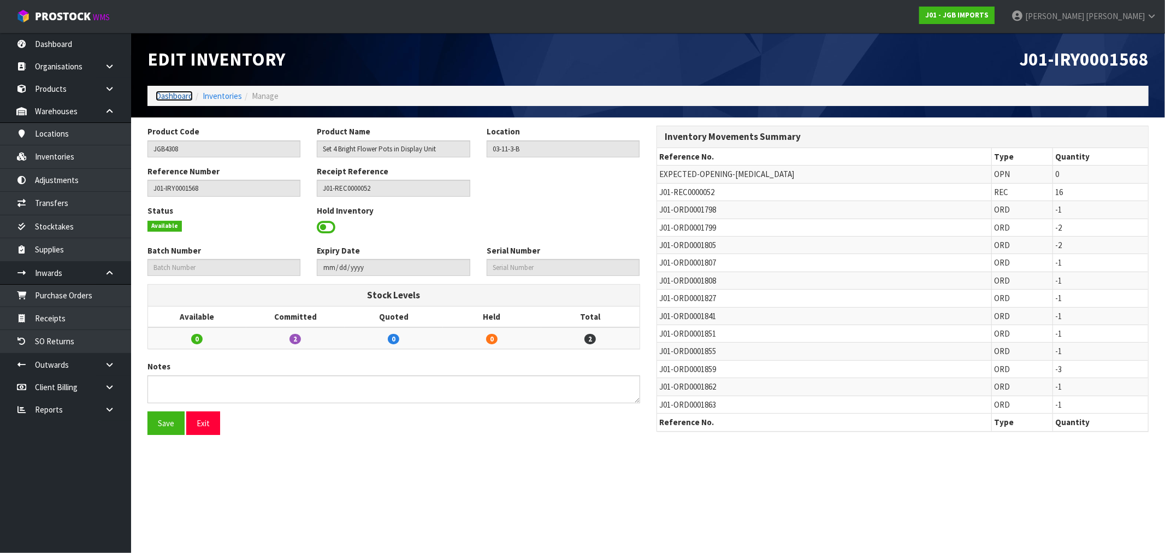
click at [174, 97] on link "Dashboard" at bounding box center [174, 96] width 37 height 10
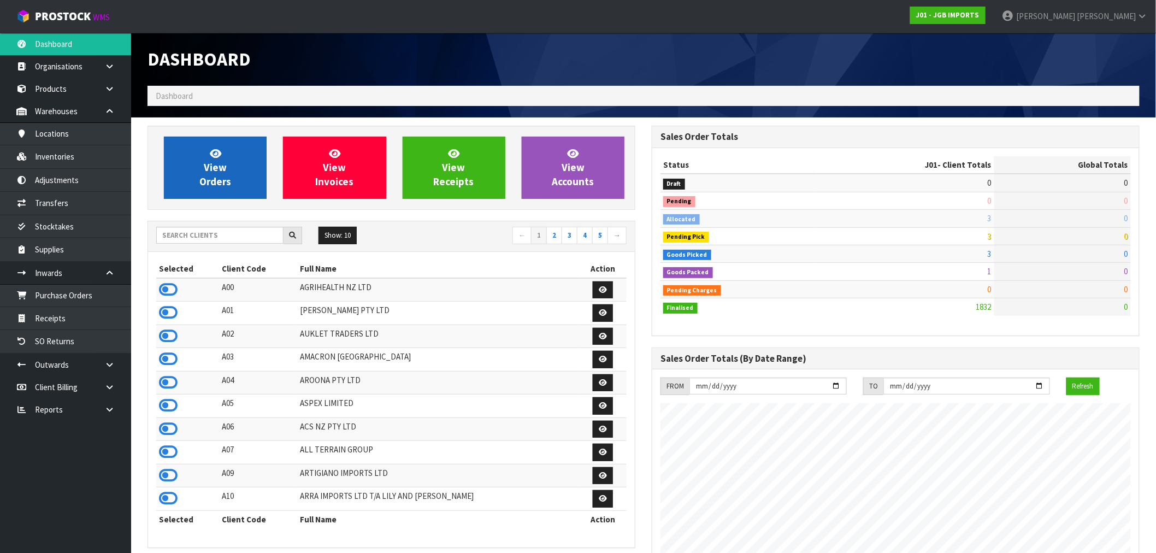
scroll to position [828, 504]
click at [243, 152] on link "View Orders" at bounding box center [215, 168] width 103 height 62
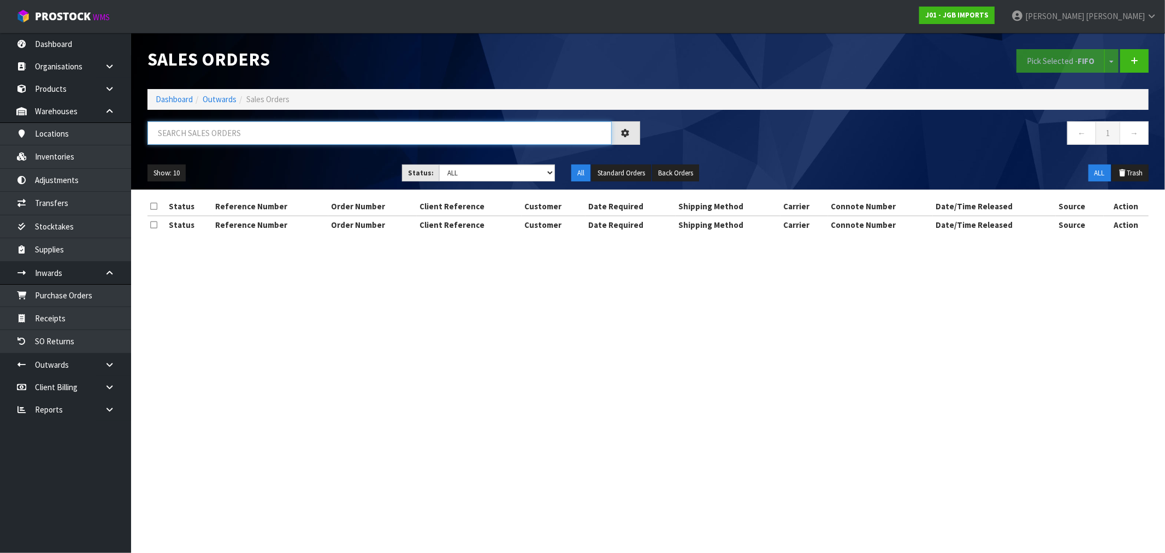
click at [266, 139] on input "text" at bounding box center [380, 132] width 464 height 23
paste input "JGB4308"
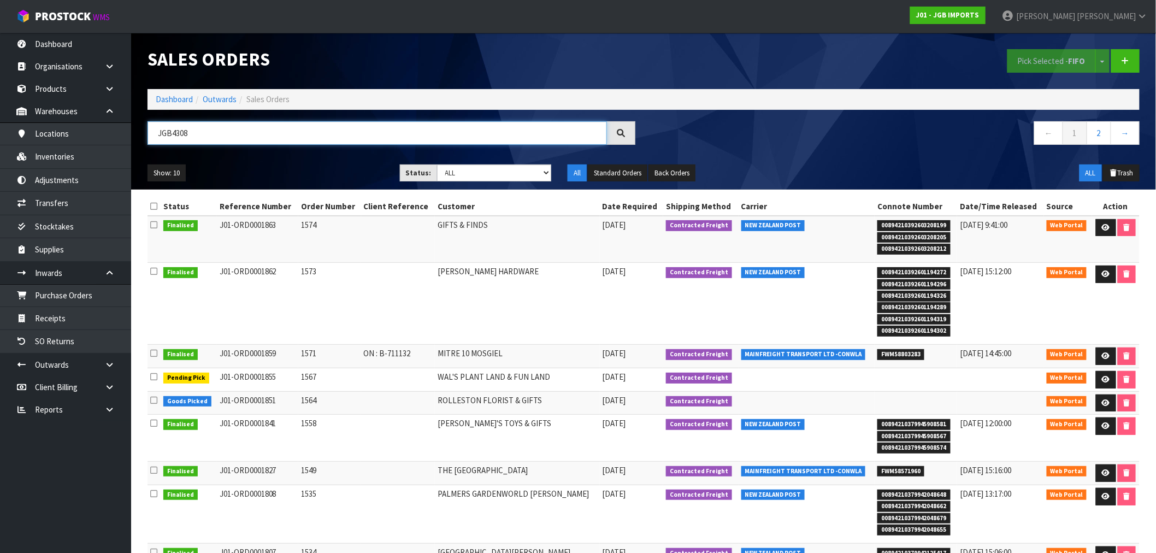
scroll to position [61, 0]
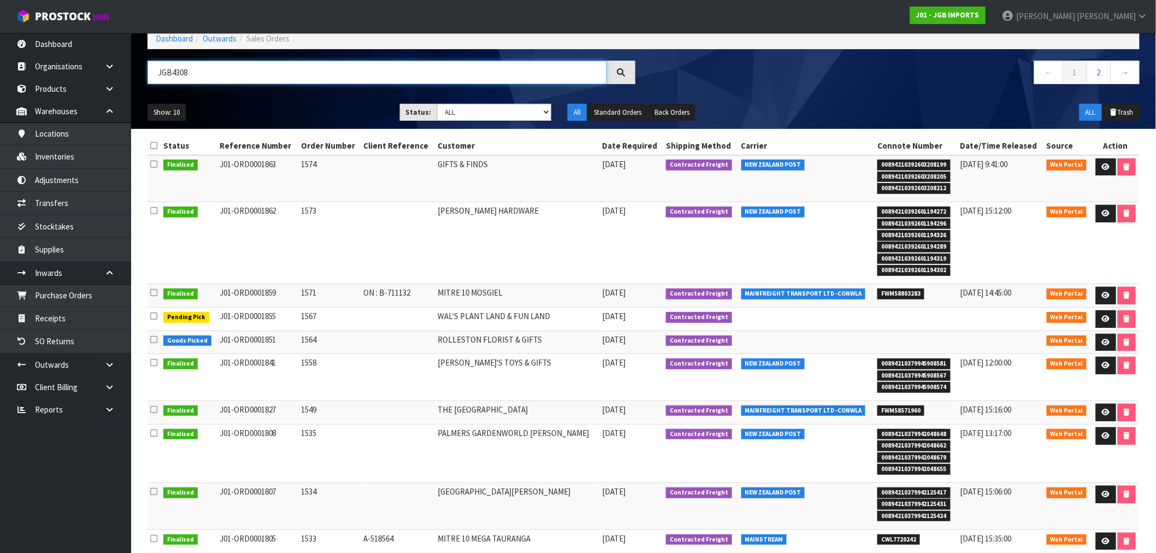
type input "JGB4308"
click at [469, 114] on select "Draft Pending Allocated Pending Pick Goods Picked Goods Packed Pending Charges …" at bounding box center [494, 112] width 115 height 17
click at [368, 343] on td at bounding box center [398, 342] width 74 height 23
click at [1102, 343] on icon at bounding box center [1106, 342] width 8 height 7
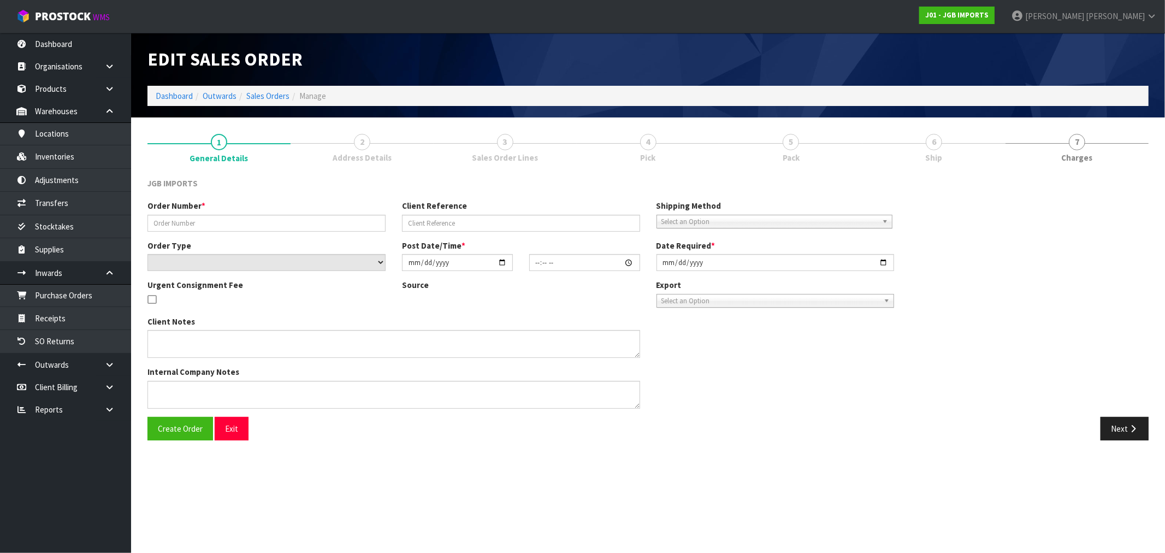
type input "1564"
select select "number:0"
type input "2025-09-09"
type input "13:18:00.000"
type input "2025-09-23"
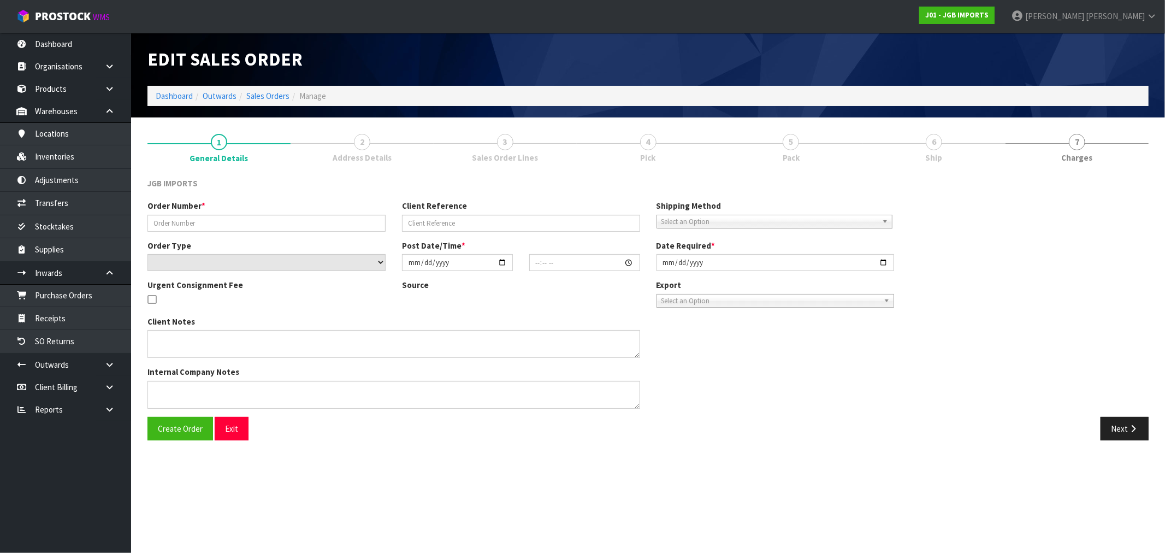
type textarea "FREIGHT FREE…FREIGHT WITH 100% DISCOUNT INVOICE/ DELIVERY LATE SEPTEMBER"
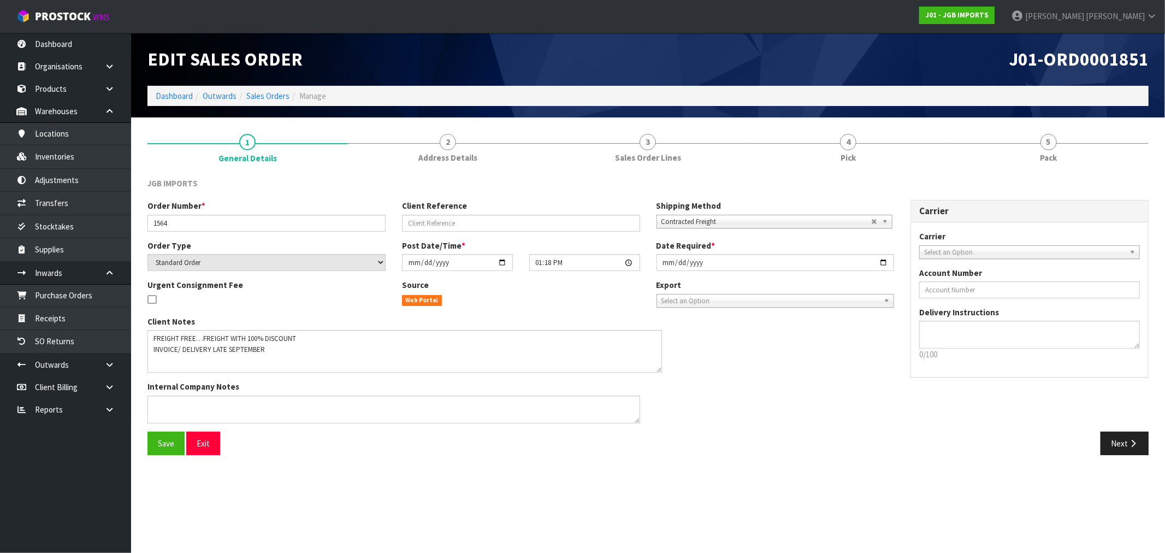
drag, startPoint x: 635, startPoint y: 356, endPoint x: 657, endPoint y: 370, distance: 26.4
click at [657, 370] on textarea at bounding box center [405, 351] width 515 height 43
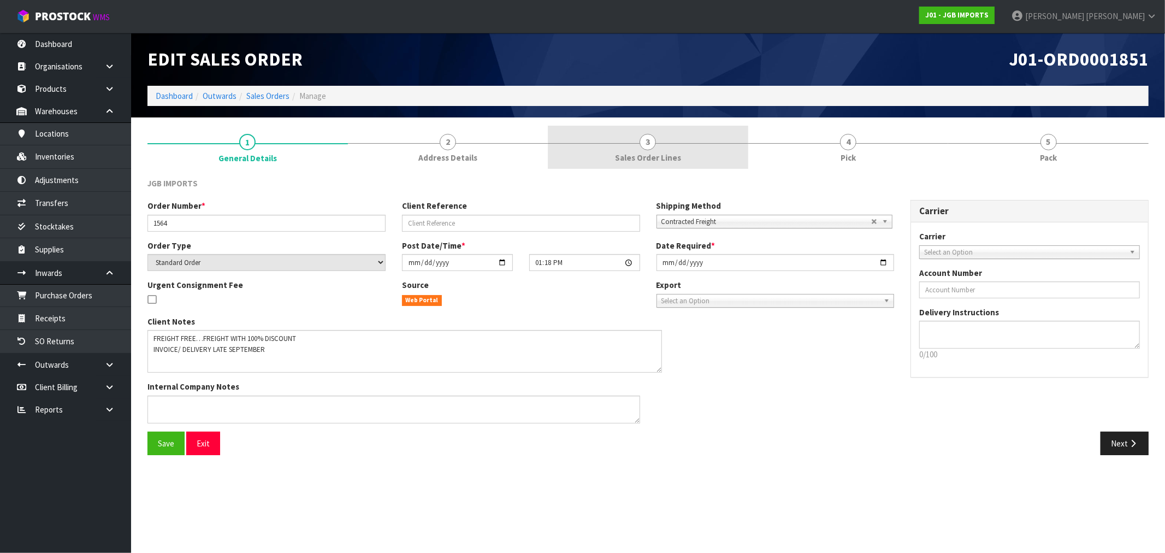
click at [629, 138] on link "3 Sales Order Lines" at bounding box center [648, 147] width 201 height 43
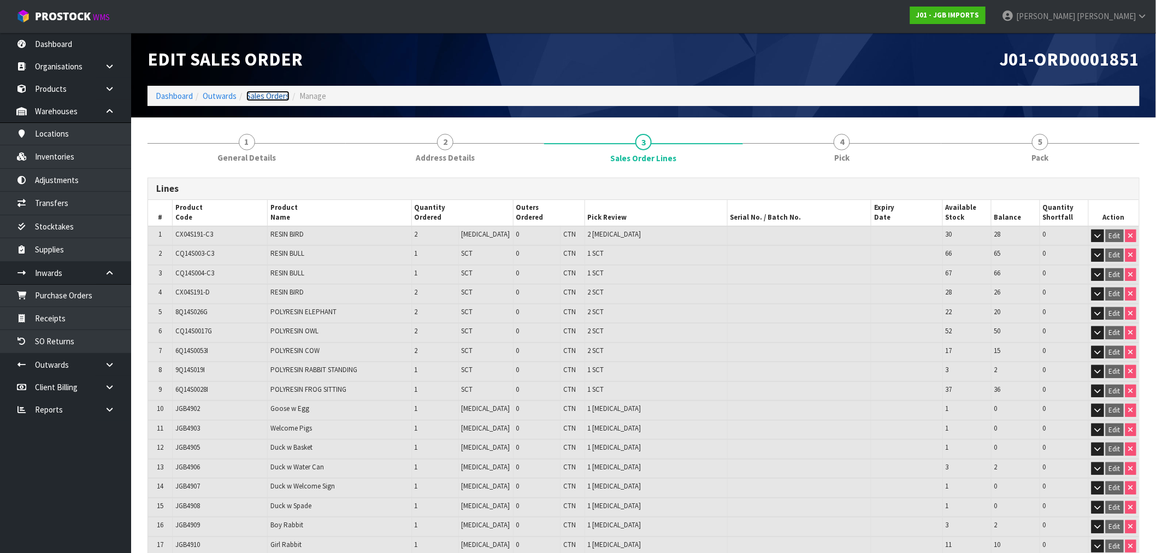
click at [280, 97] on link "Sales Orders" at bounding box center [267, 96] width 43 height 10
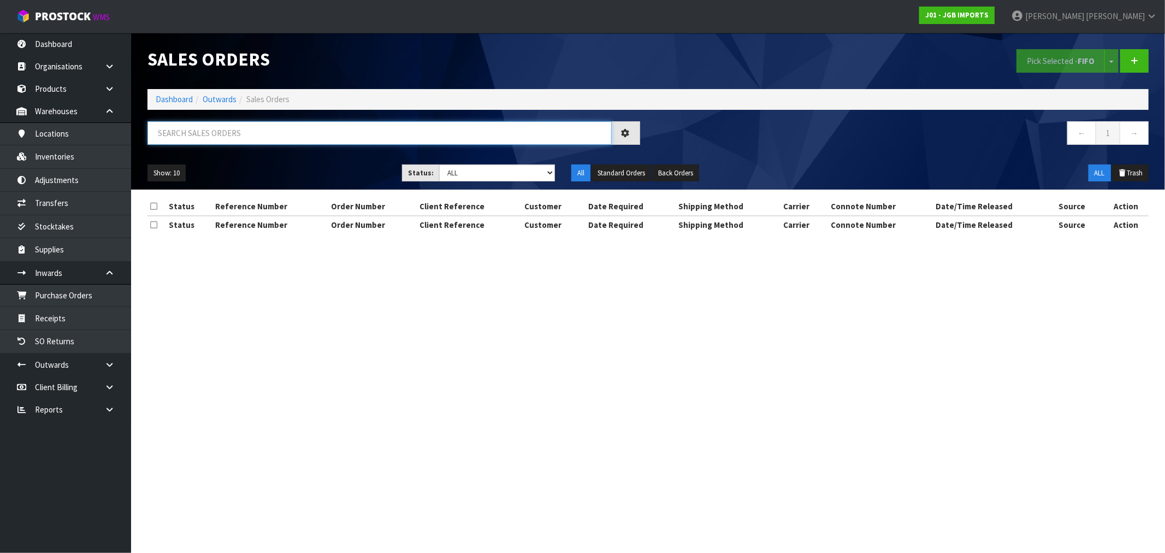
click at [281, 144] on input "text" at bounding box center [380, 132] width 464 height 23
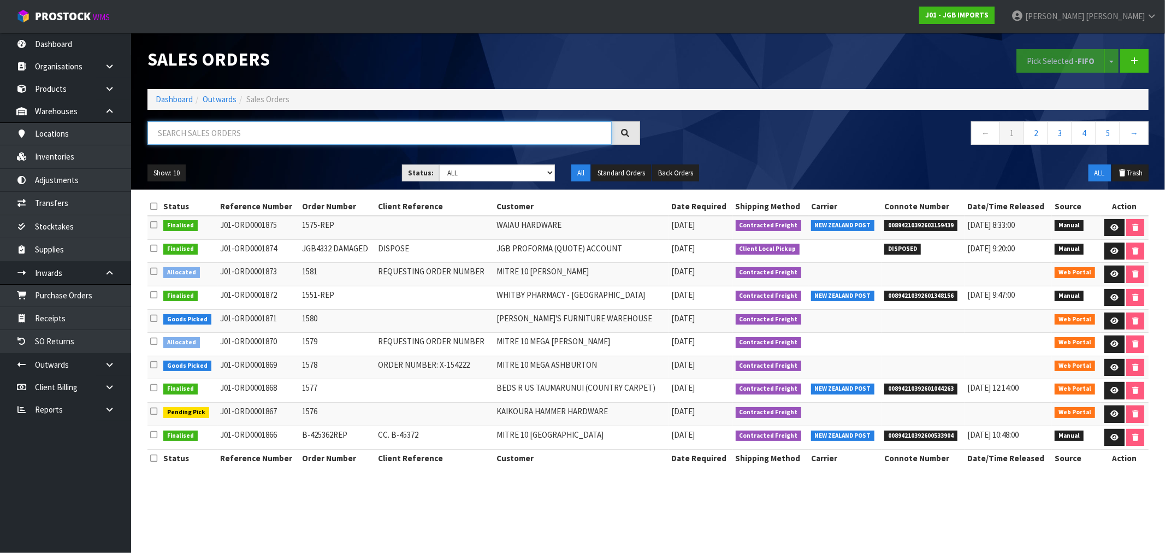
paste input "JGB4308"
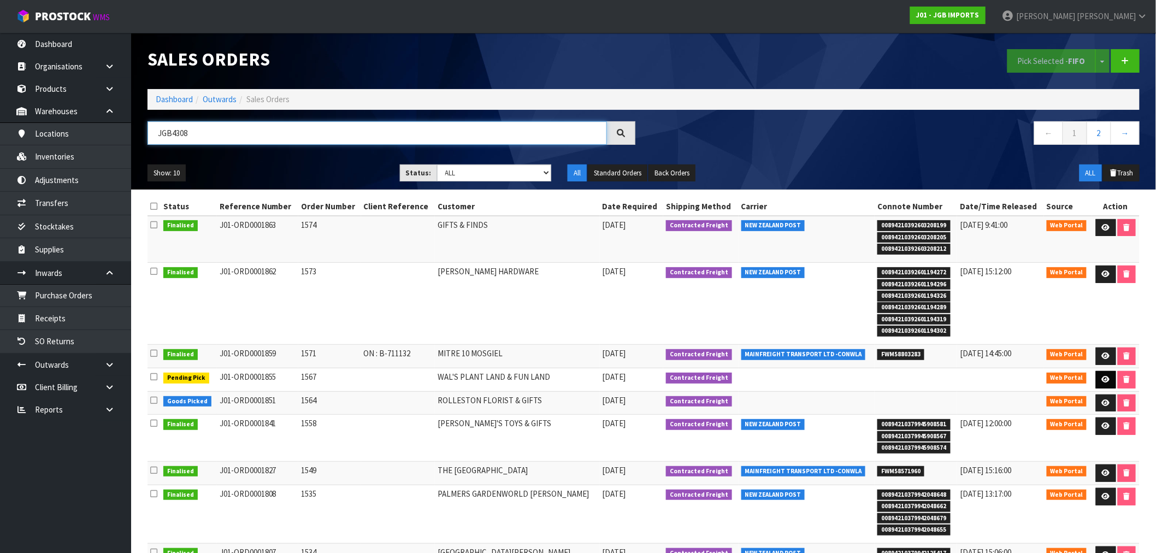
type input "JGB4308"
click at [1103, 383] on icon at bounding box center [1106, 379] width 8 height 7
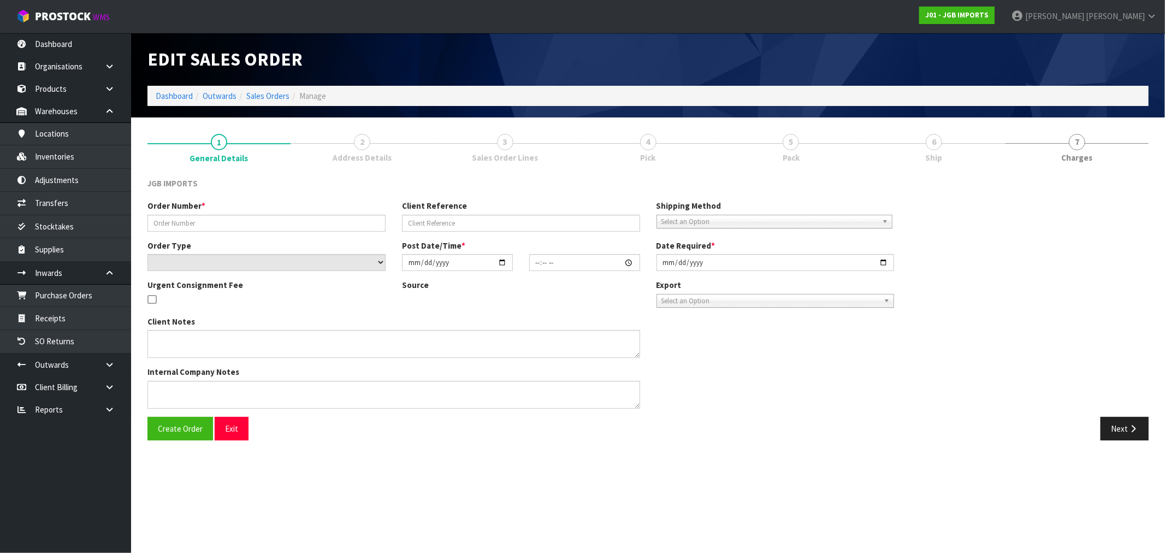
type input "1567"
select select "number:0"
type input "2025-09-10"
type input "18:36:00.000"
type input "2025-09-24"
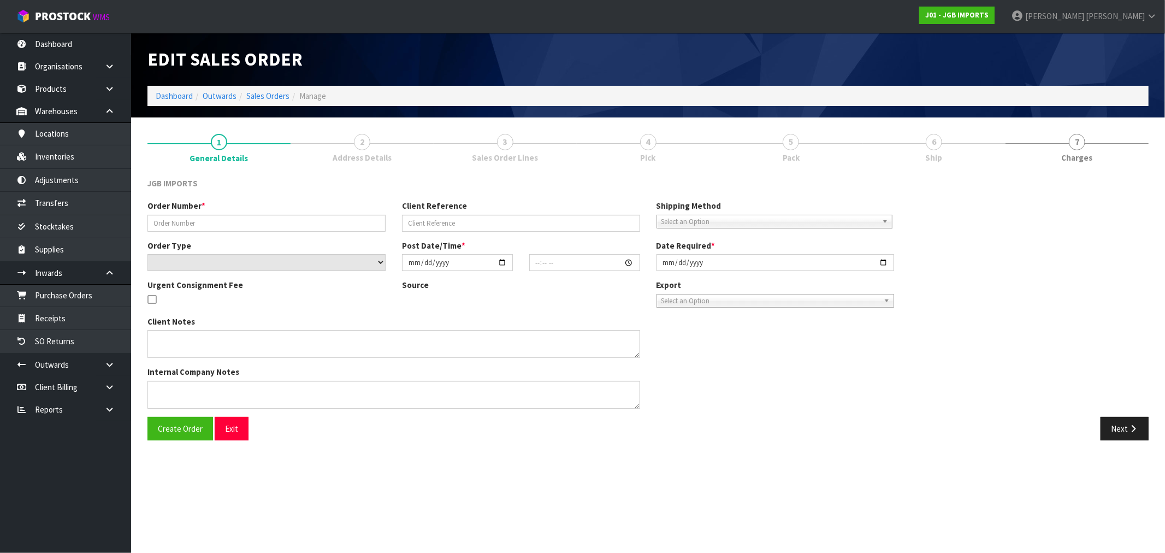
type textarea "FREIGHT FREE 100% DISCOUNT PLEASE EMAIL PROFORMA INVOICE TO: SALES@WALSPLANTPLA…"
type textarea "'SALES@WALSPLANTLAND.CO.NZ'"
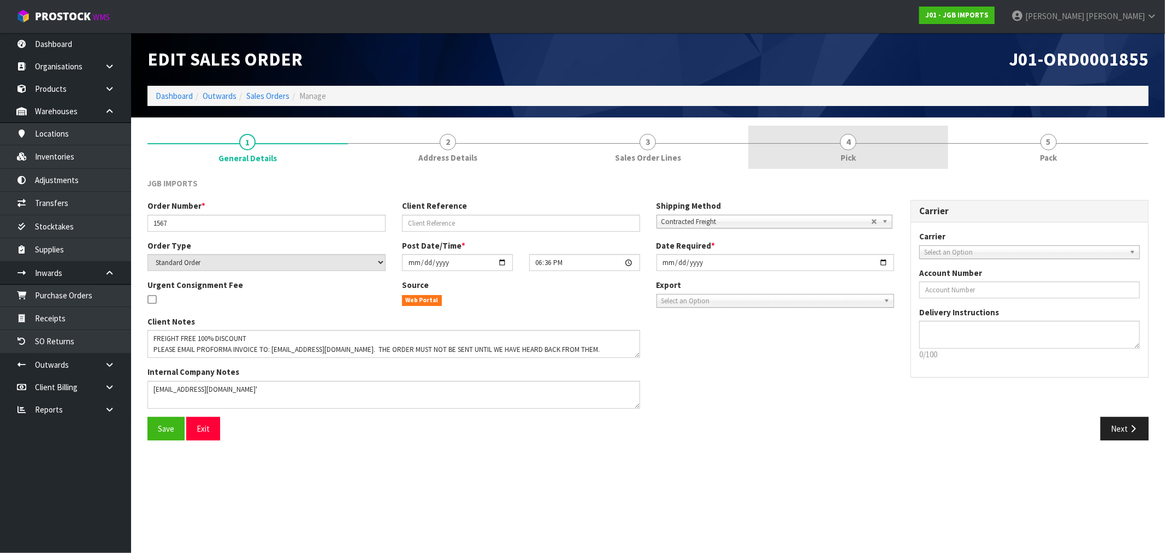
click at [853, 156] on span "Pick" at bounding box center [848, 157] width 15 height 11
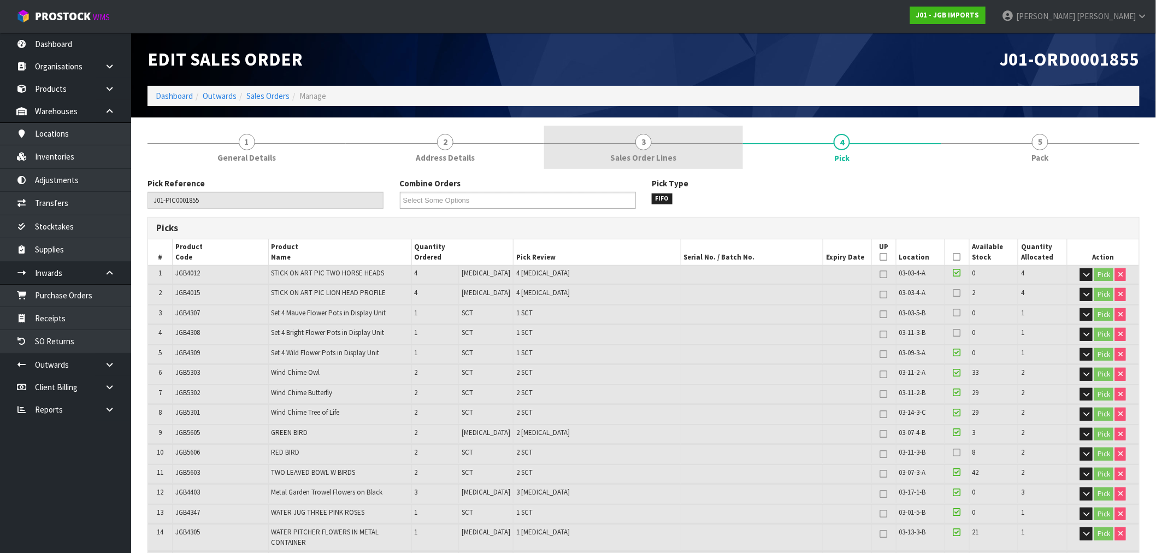
click at [627, 149] on link "3 Sales Order Lines" at bounding box center [643, 147] width 198 height 43
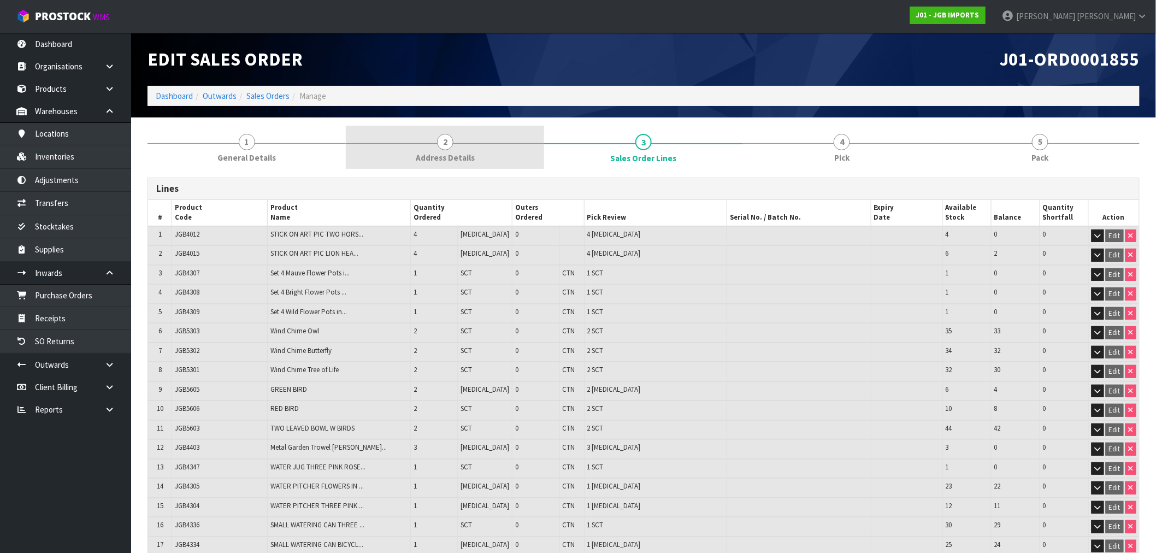
click at [438, 152] on span "Address Details" at bounding box center [445, 157] width 59 height 11
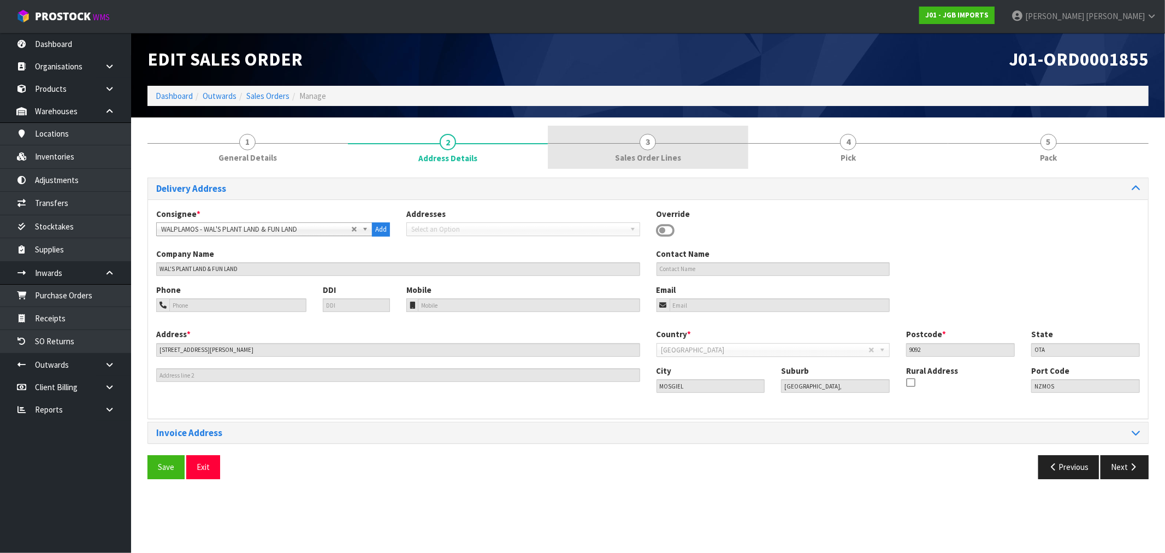
click at [665, 145] on link "3 Sales Order Lines" at bounding box center [648, 147] width 201 height 43
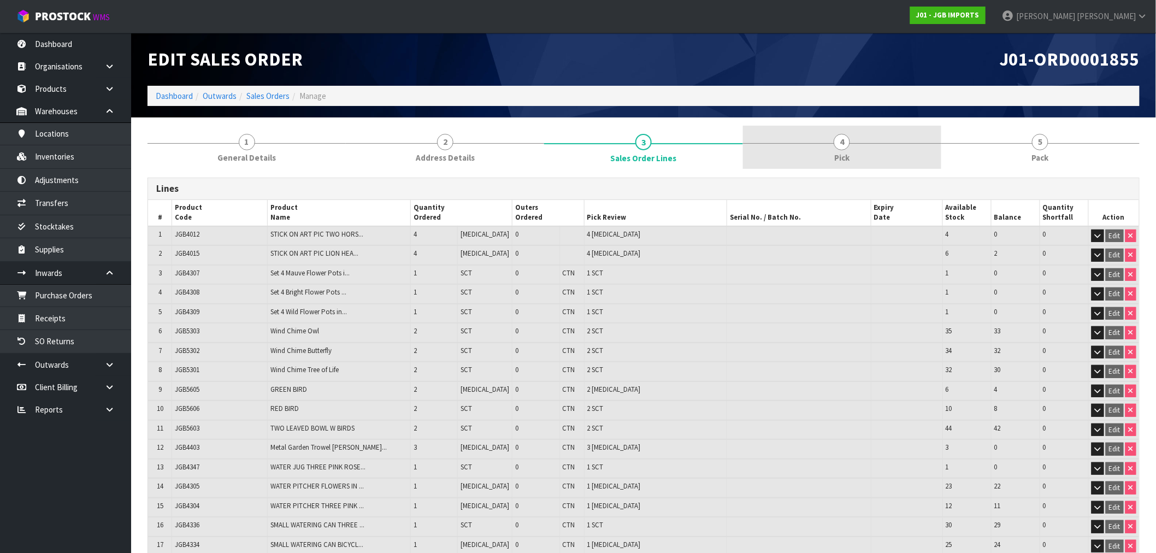
click at [864, 140] on link "4 Pick" at bounding box center [842, 147] width 198 height 43
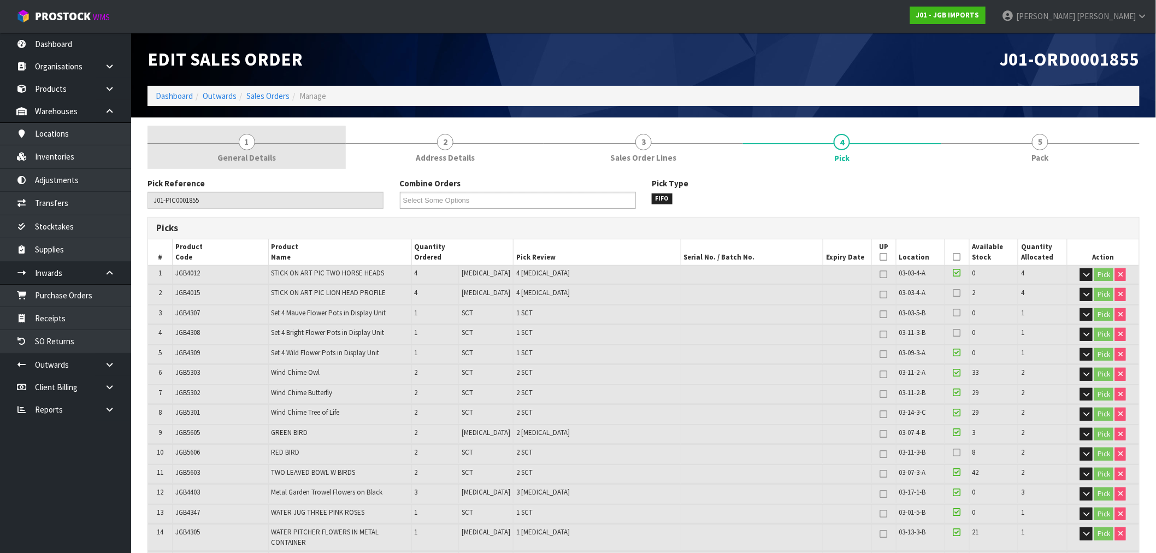
click at [244, 154] on span "General Details" at bounding box center [246, 157] width 58 height 11
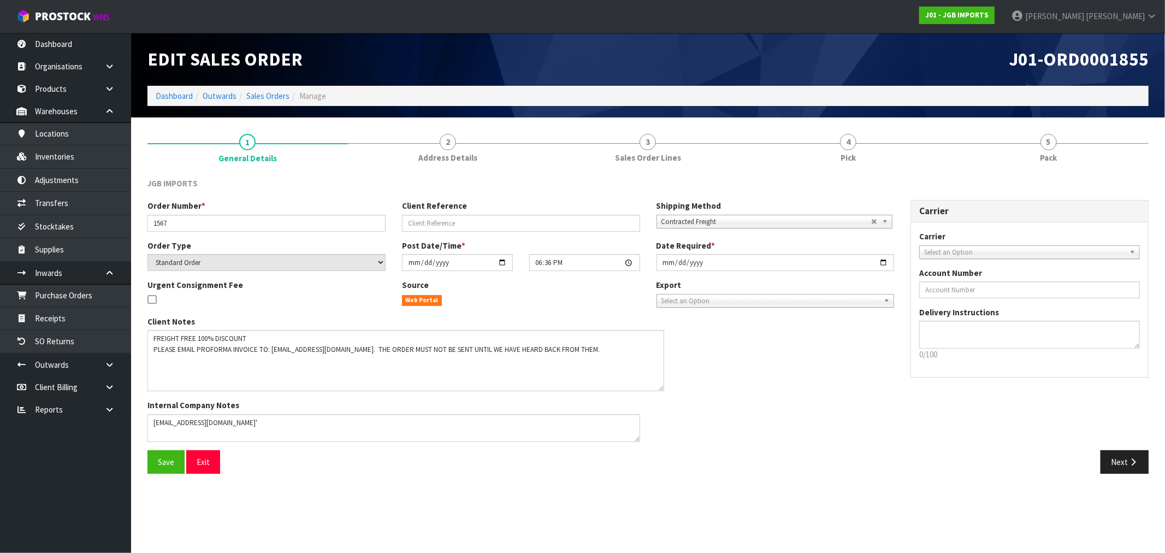
drag, startPoint x: 635, startPoint y: 355, endPoint x: 659, endPoint y: 388, distance: 40.7
click at [659, 388] on textarea at bounding box center [406, 360] width 517 height 61
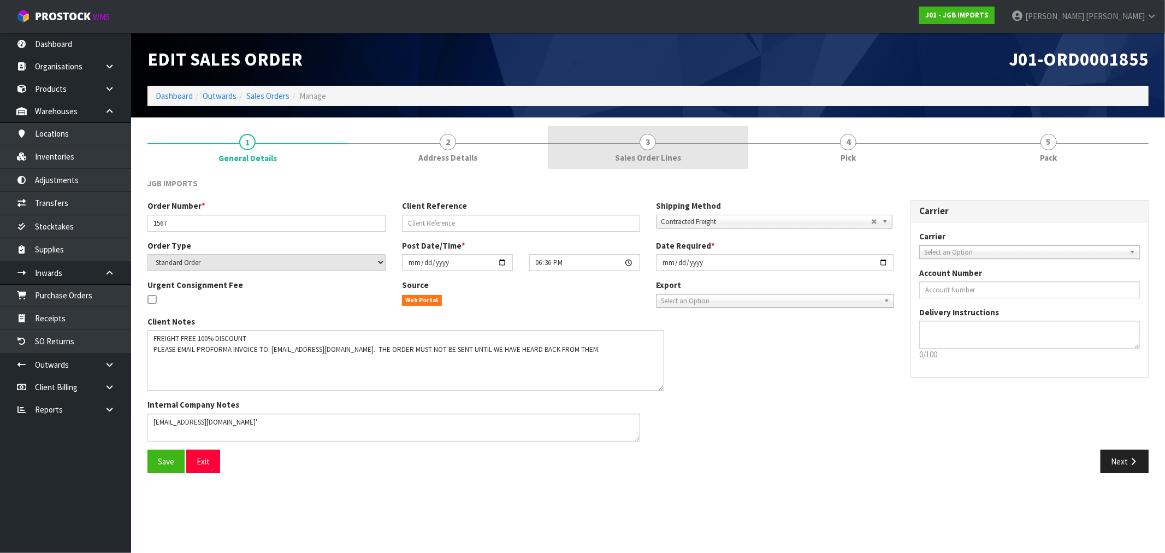
click at [637, 146] on link "3 Sales Order Lines" at bounding box center [648, 147] width 201 height 43
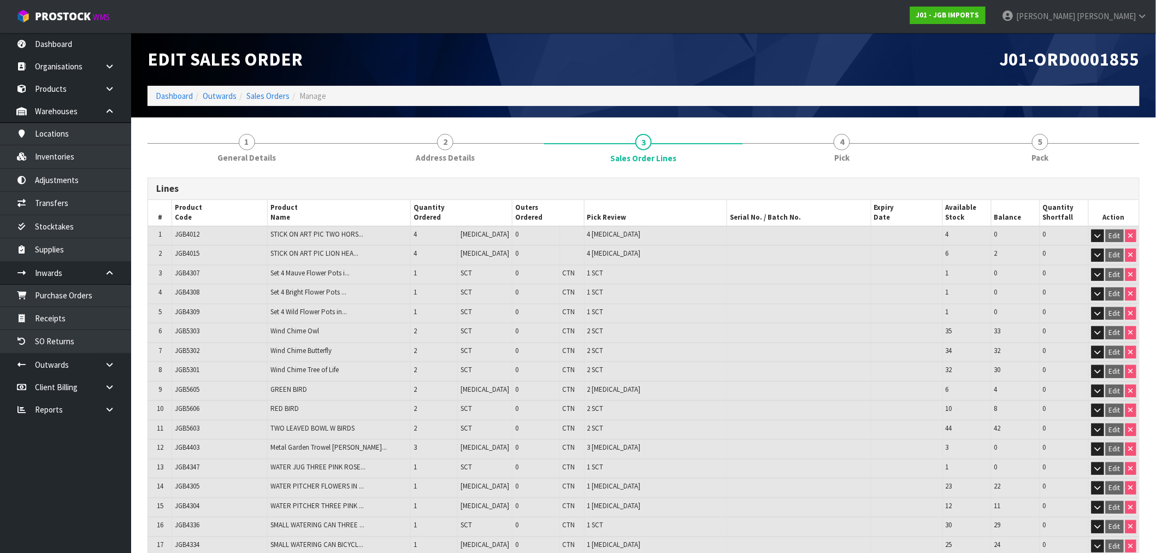
click at [189, 288] on span "JGB4308" at bounding box center [187, 291] width 25 height 9
copy span "JGB4308"
click at [180, 86] on ol "Dashboard Outwards Sales Orders Manage" at bounding box center [644, 96] width 992 height 20
click at [181, 91] on link "Dashboard" at bounding box center [174, 96] width 37 height 10
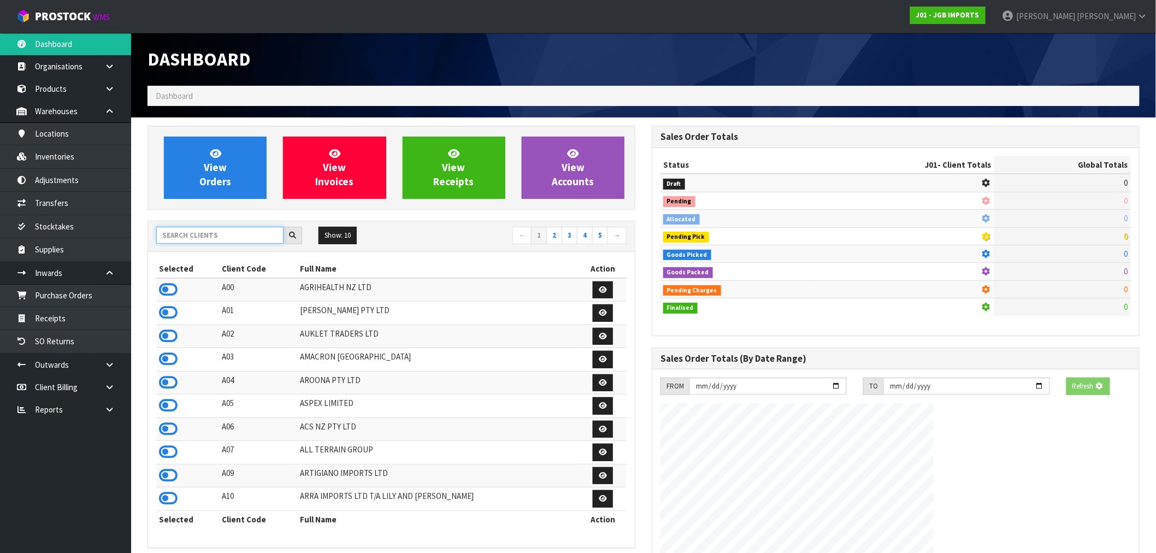
click at [221, 233] on input "text" at bounding box center [219, 235] width 127 height 17
type input "K01"
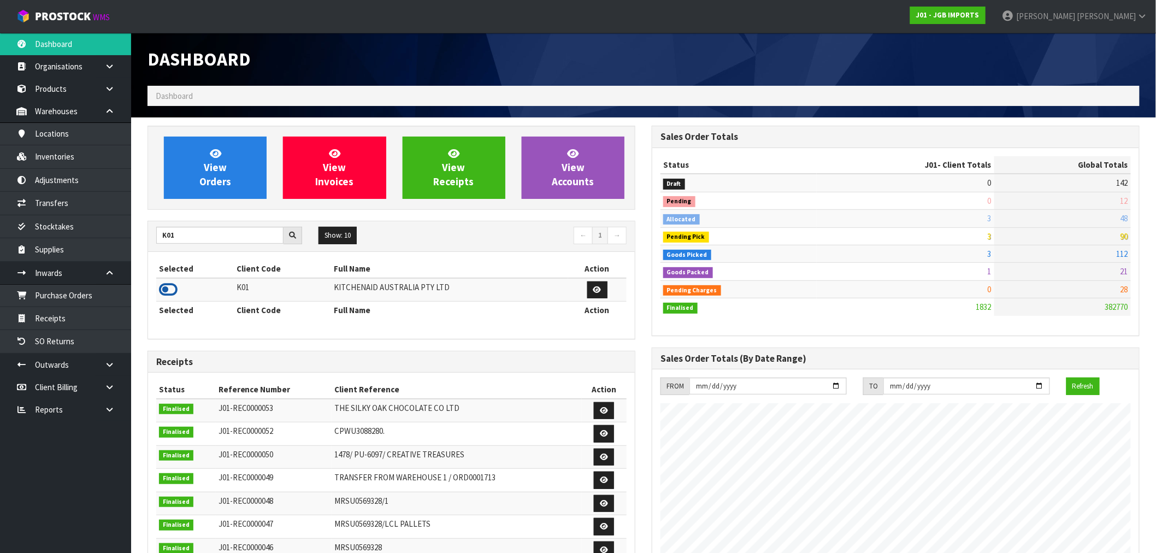
click at [162, 286] on icon at bounding box center [168, 289] width 19 height 16
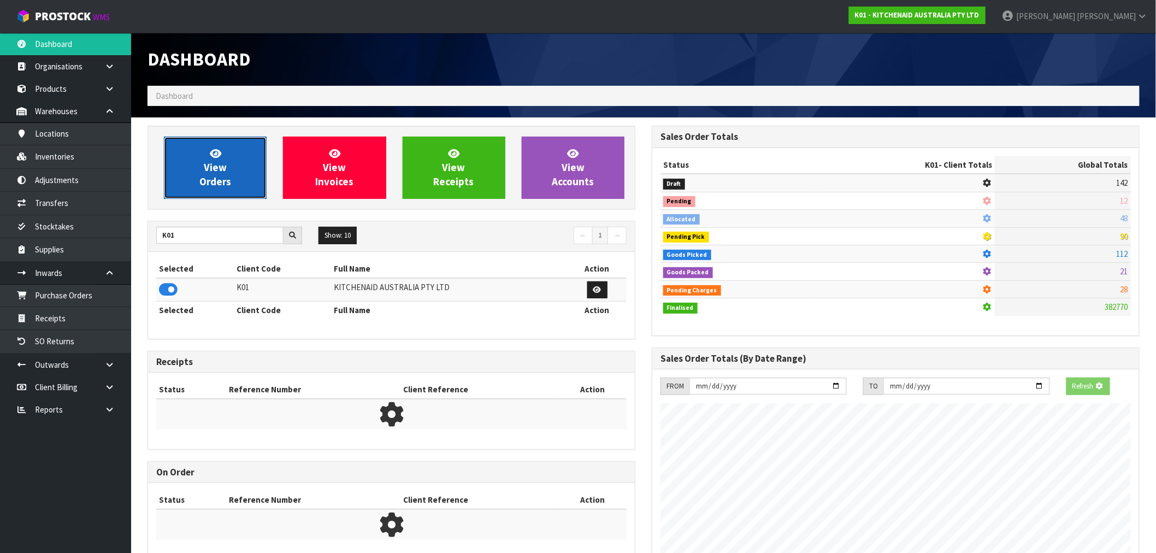
scroll to position [545724, 545900]
click at [214, 166] on span "View Orders" at bounding box center [215, 167] width 32 height 41
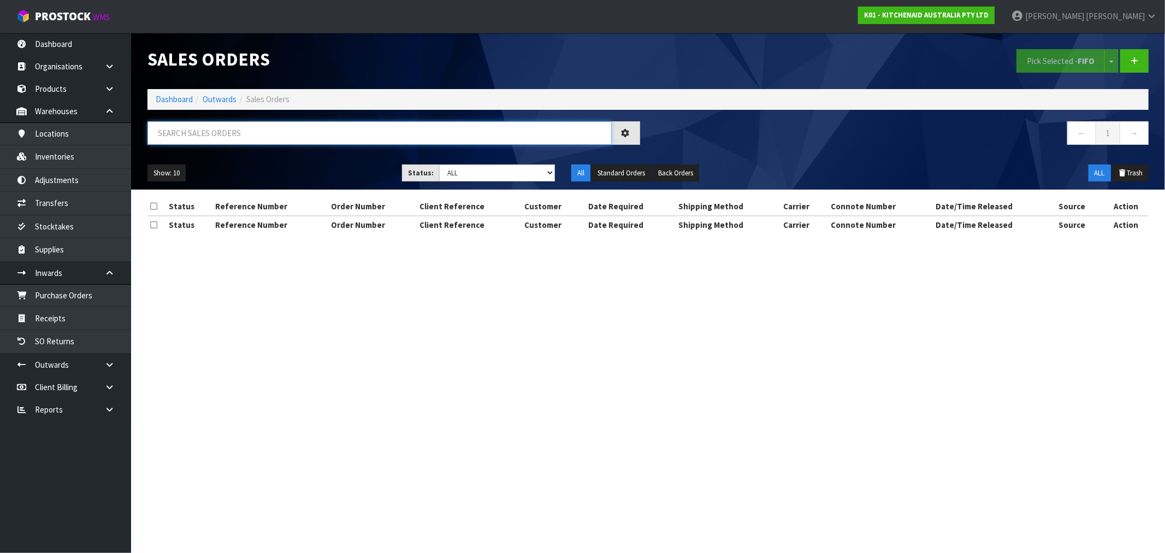
click at [257, 131] on input "text" at bounding box center [380, 132] width 464 height 23
type input "79687"
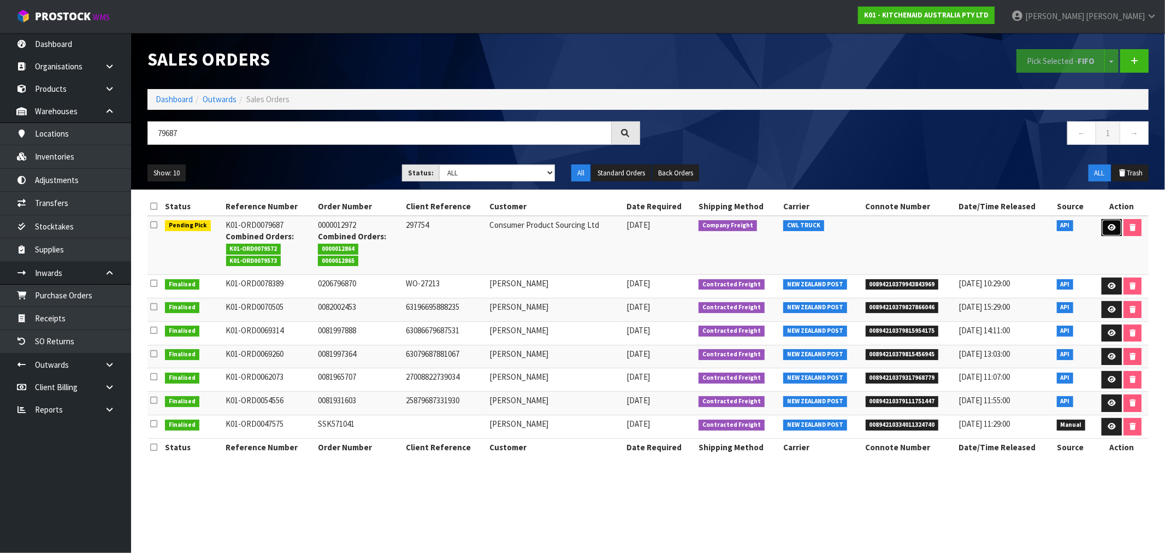
click at [1116, 223] on link at bounding box center [1112, 227] width 20 height 17
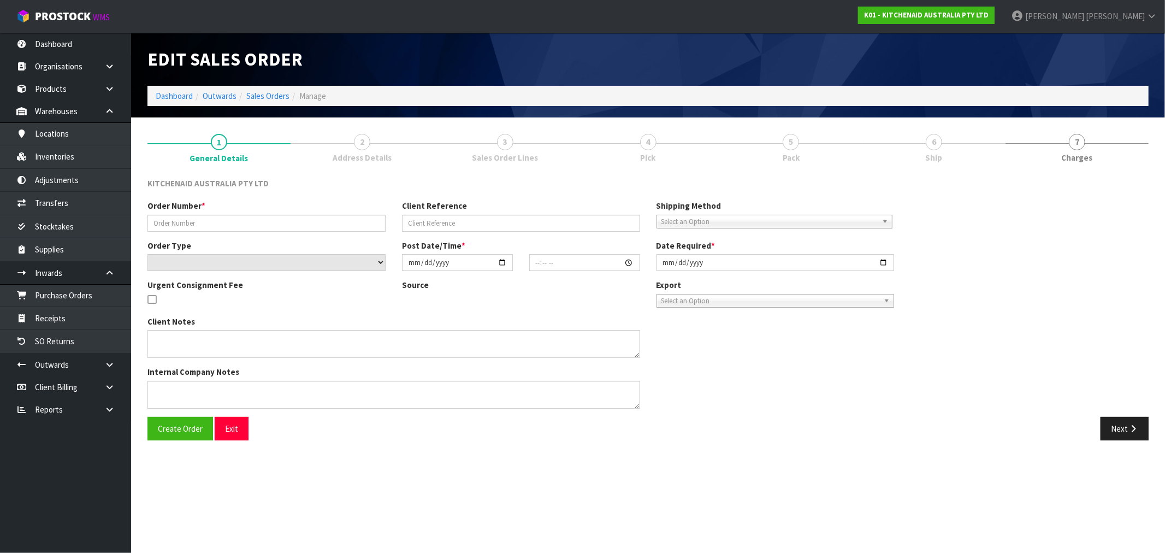
type input "0000012972"
type input "297754"
select select "number:0"
type input "2025-09-23"
type input "17:35:37.000"
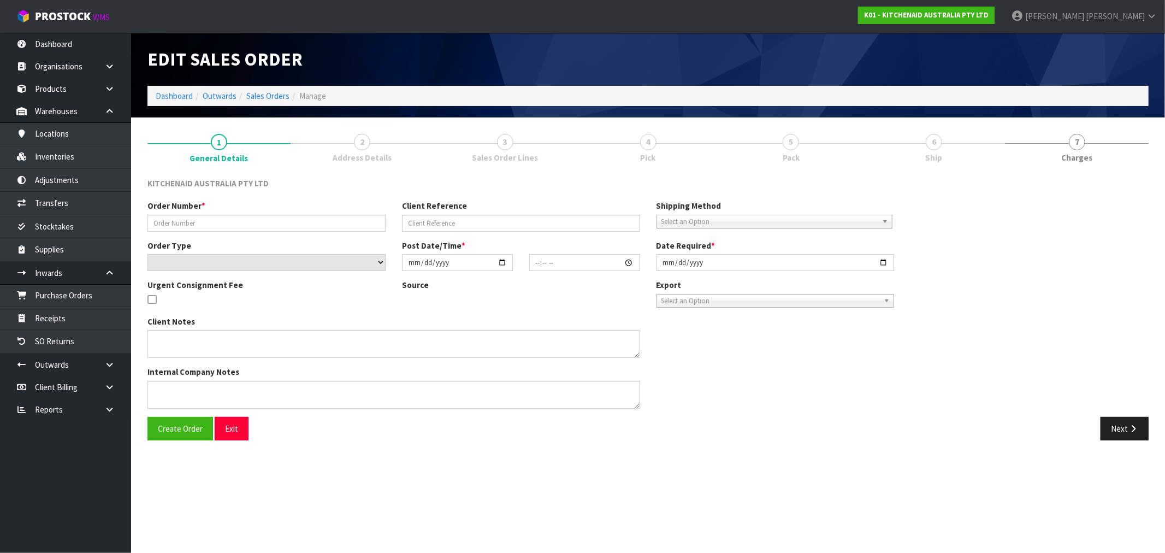
type input "2025-09-23"
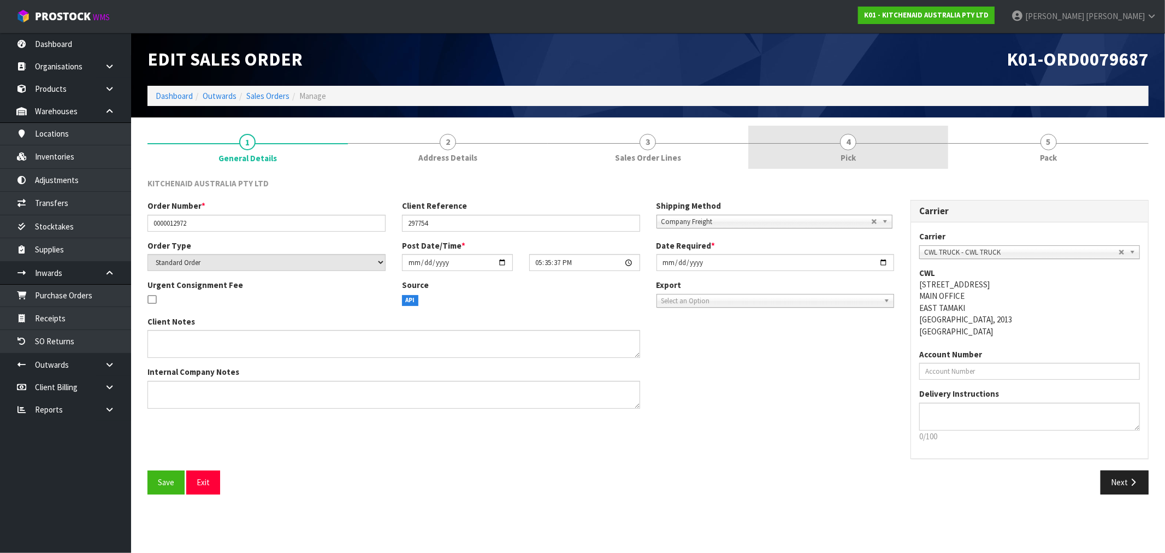
click at [879, 135] on link "4 Pick" at bounding box center [849, 147] width 201 height 43
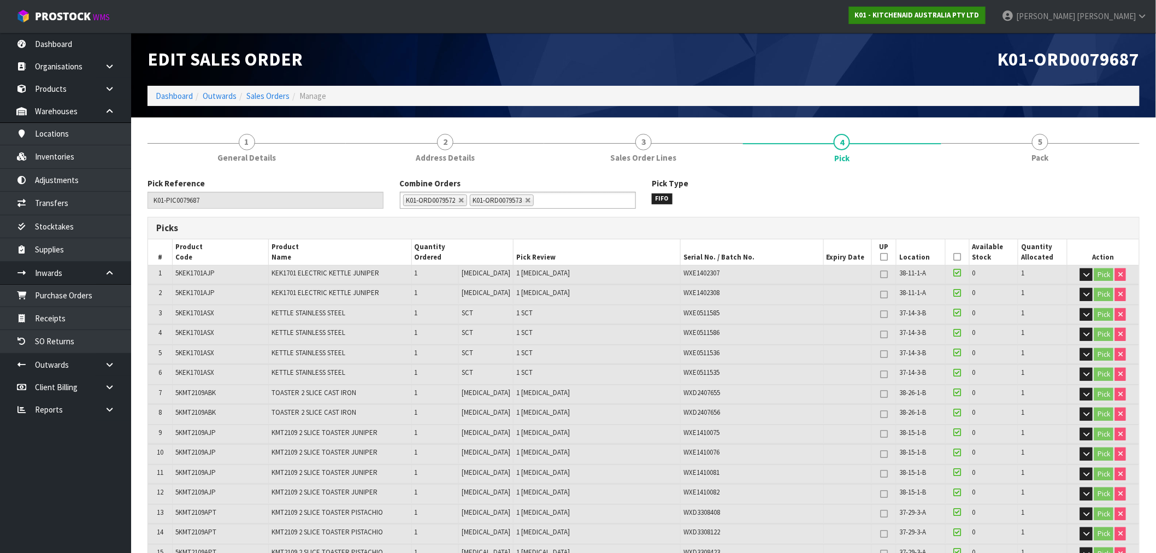
scroll to position [310, 0]
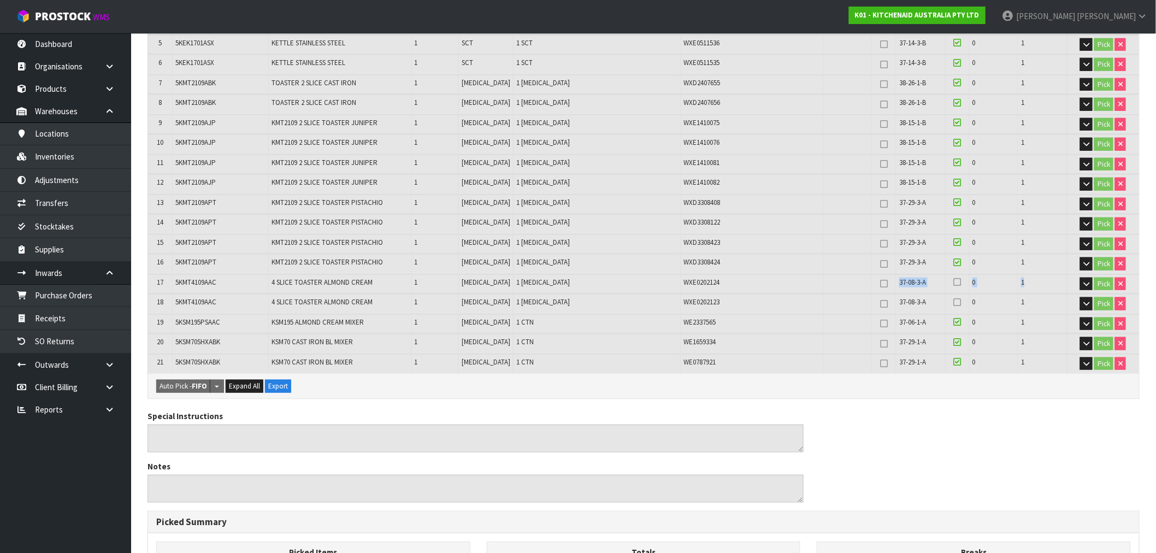
drag, startPoint x: 892, startPoint y: 280, endPoint x: 1053, endPoint y: 286, distance: 161.3
click at [1049, 286] on tr "17 5KMT4109AAC 4 SLICE TOASTER ALMOND CREAM 1 PCE 1 PCE WXE0202124 37-08-3-A 0 …" at bounding box center [643, 283] width 991 height 19
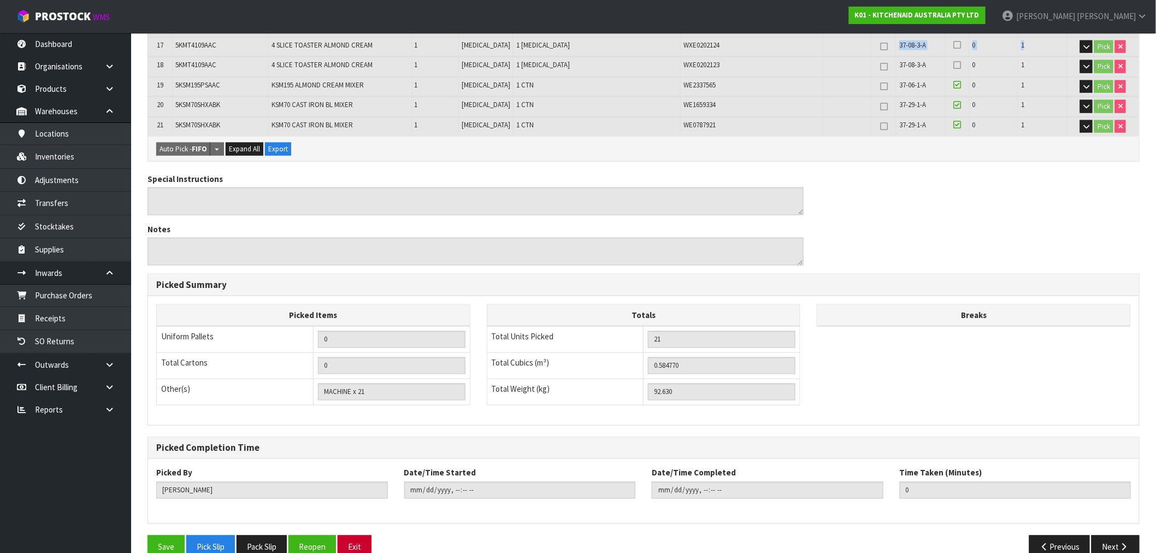
scroll to position [563, 0]
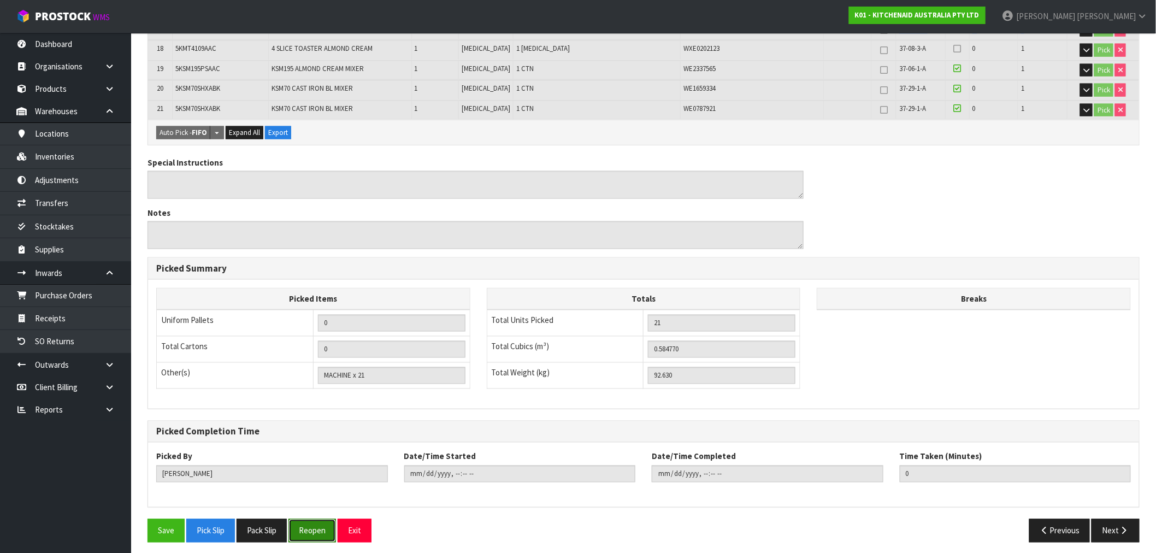
drag, startPoint x: 329, startPoint y: 527, endPoint x: 346, endPoint y: 522, distance: 17.8
click at [328, 527] on button "Reopen" at bounding box center [313, 530] width 48 height 23
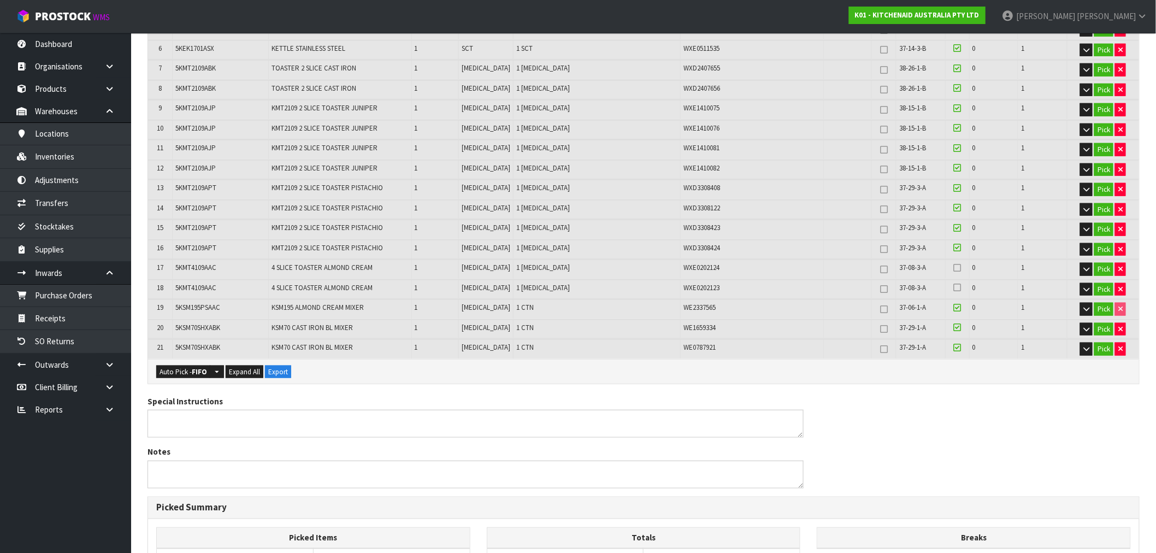
scroll to position [360, 0]
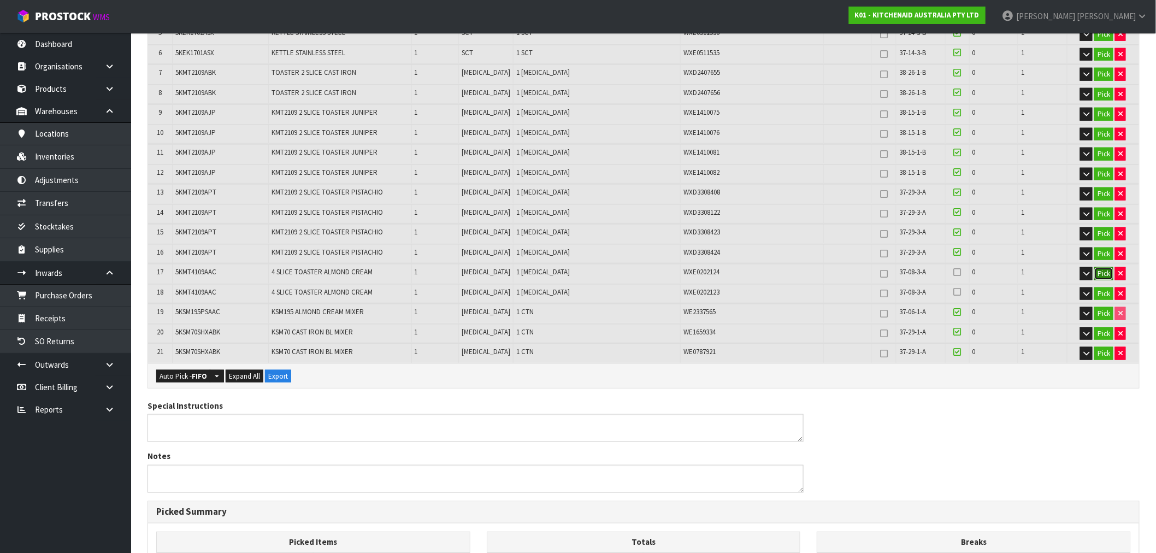
click at [1108, 267] on button "Pick" at bounding box center [1103, 273] width 19 height 13
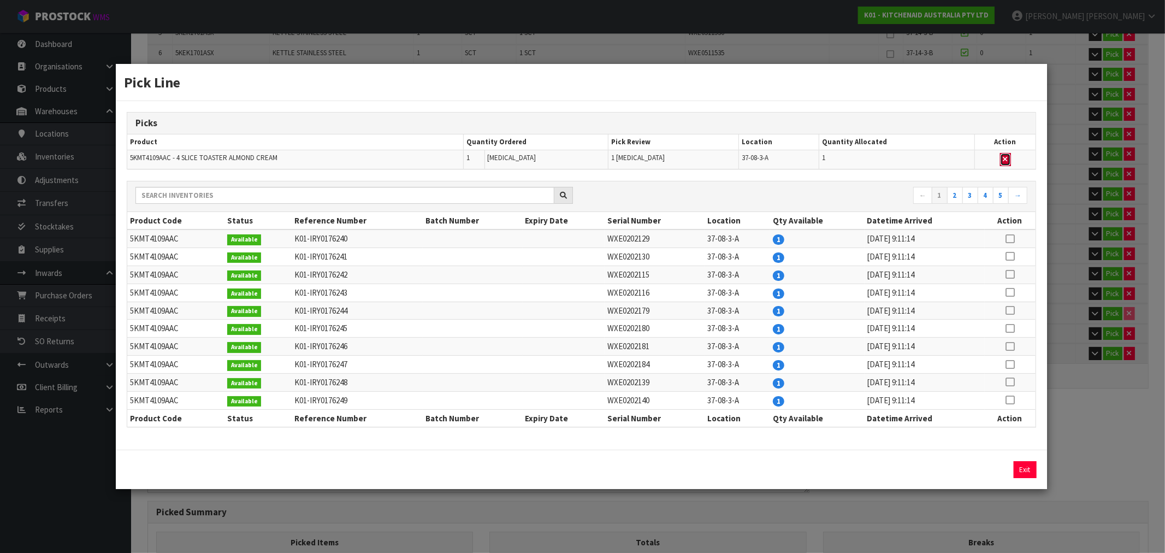
click at [1008, 158] on button "button" at bounding box center [1005, 159] width 11 height 13
type input "MACHINE x 20"
type input "20"
type input "0.5511"
type input "88.08"
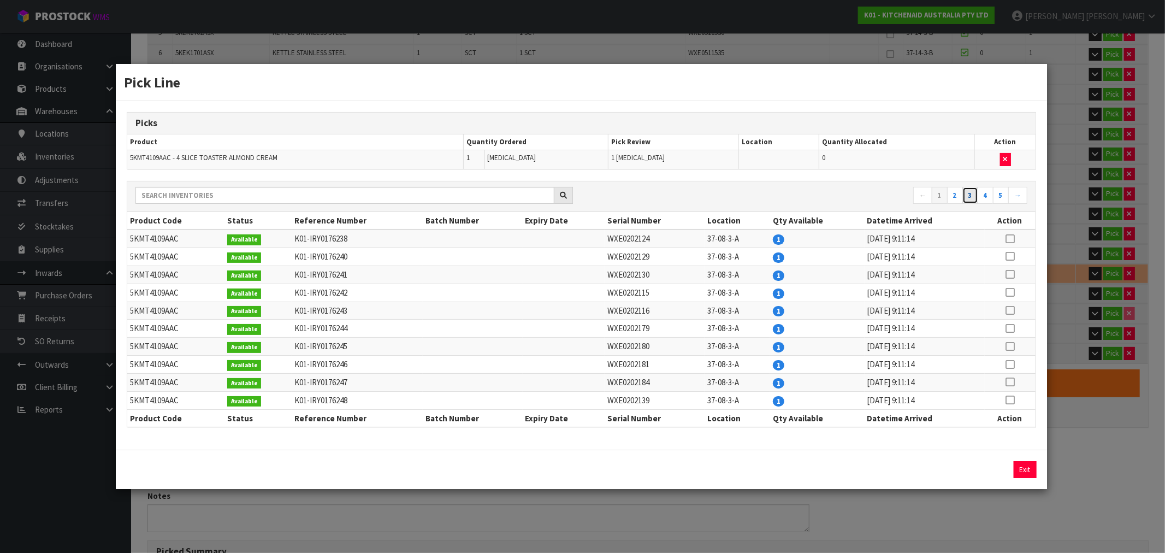
click at [964, 199] on link "3" at bounding box center [971, 195] width 16 height 17
click at [955, 198] on link "2" at bounding box center [955, 195] width 16 height 17
click at [972, 199] on link "3" at bounding box center [971, 195] width 16 height 17
drag, startPoint x: 1011, startPoint y: 241, endPoint x: 1017, endPoint y: 242, distance: 5.5
click at [1012, 239] on icon at bounding box center [1010, 239] width 9 height 1
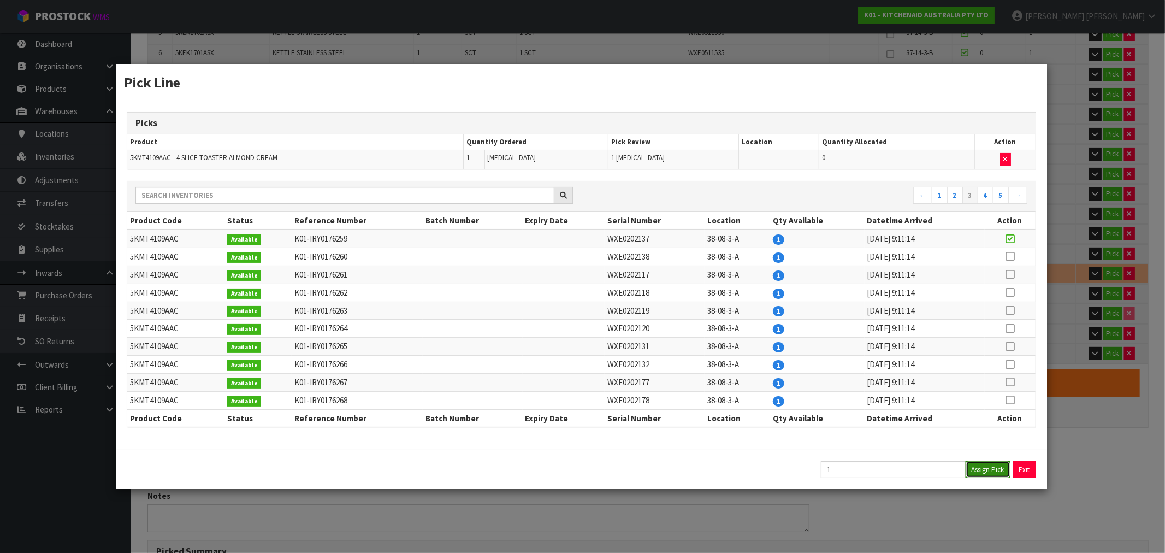
click at [986, 463] on button "Assign Pick" at bounding box center [988, 469] width 45 height 17
type input "MACHINE x 21"
type input "21"
type input "0.58477"
type input "92.63"
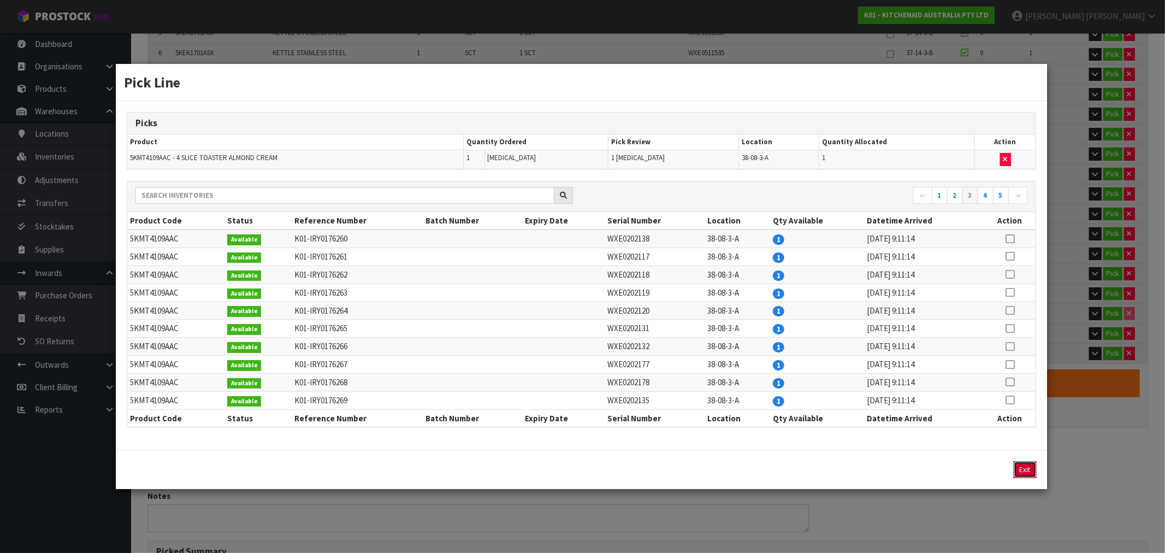
click at [1026, 472] on button "Exit" at bounding box center [1025, 469] width 23 height 17
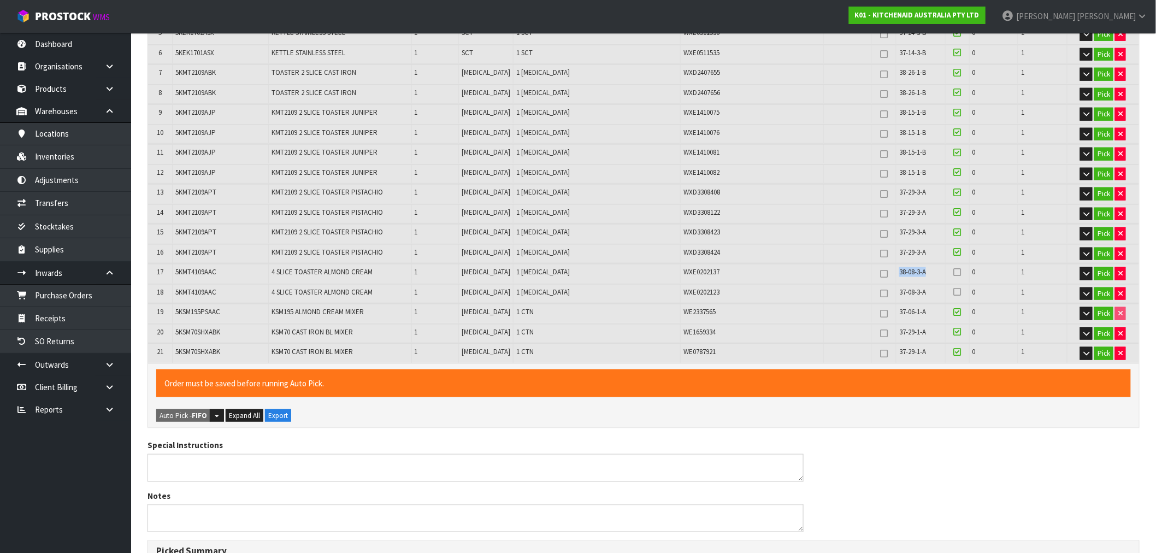
drag, startPoint x: 927, startPoint y: 272, endPoint x: 894, endPoint y: 269, distance: 32.9
click at [897, 269] on td "38-08-3-A" at bounding box center [921, 273] width 49 height 19
copy span "38-08-3-A"
click at [1104, 291] on button "Pick" at bounding box center [1103, 293] width 19 height 13
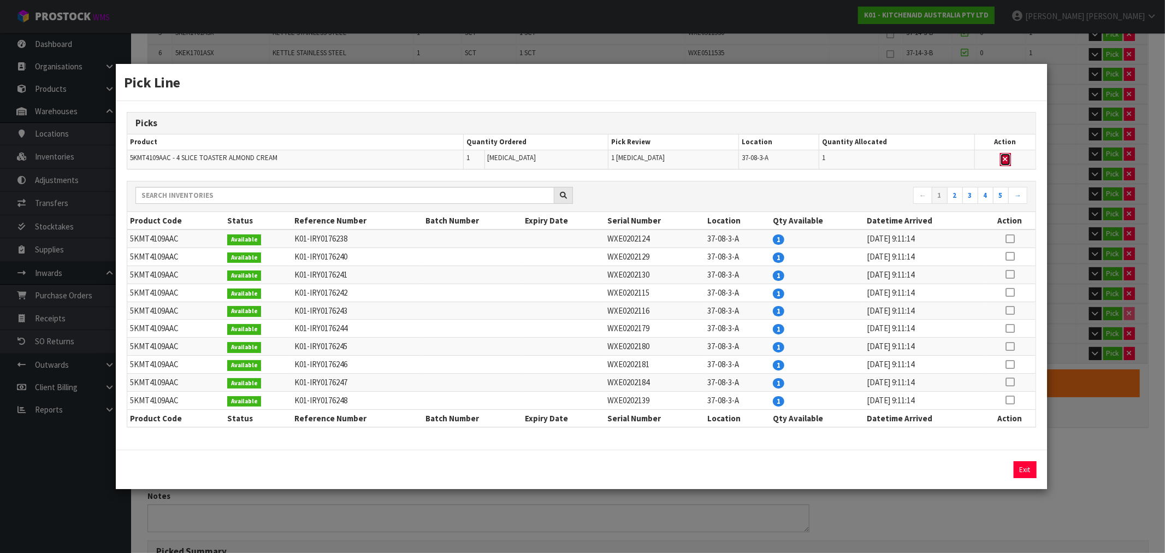
click at [1008, 162] on icon "button" at bounding box center [1006, 159] width 4 height 7
type input "MACHINE x 20"
type input "20"
type input "0.5511"
type input "88.08"
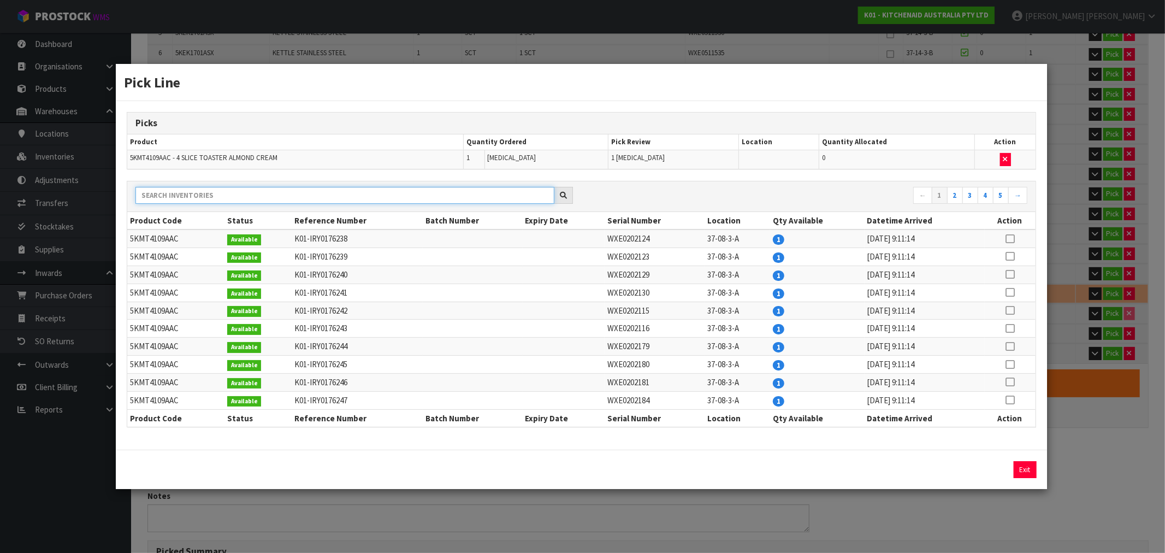
click at [444, 204] on input "text" at bounding box center [345, 195] width 419 height 17
paste input "38-08-3-A"
type input "38-08-3-A"
click at [1010, 239] on icon at bounding box center [1010, 239] width 9 height 1
click at [988, 472] on button "Assign Pick" at bounding box center [988, 469] width 45 height 17
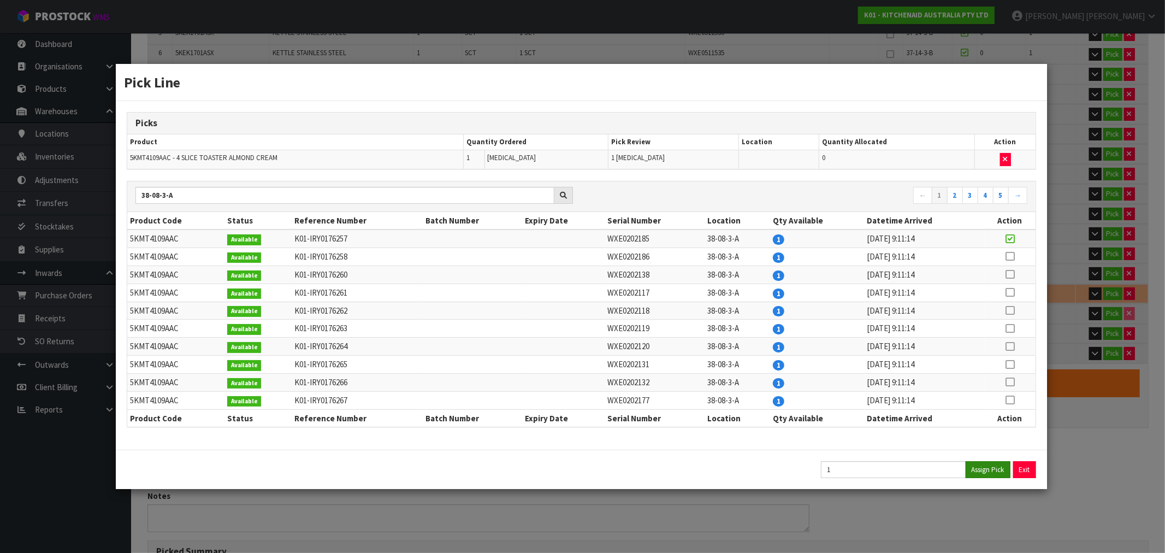
type input "MACHINE x 21"
type input "21"
type input "0.58477"
type input "92.63"
click at [1021, 472] on button "Exit" at bounding box center [1025, 469] width 23 height 17
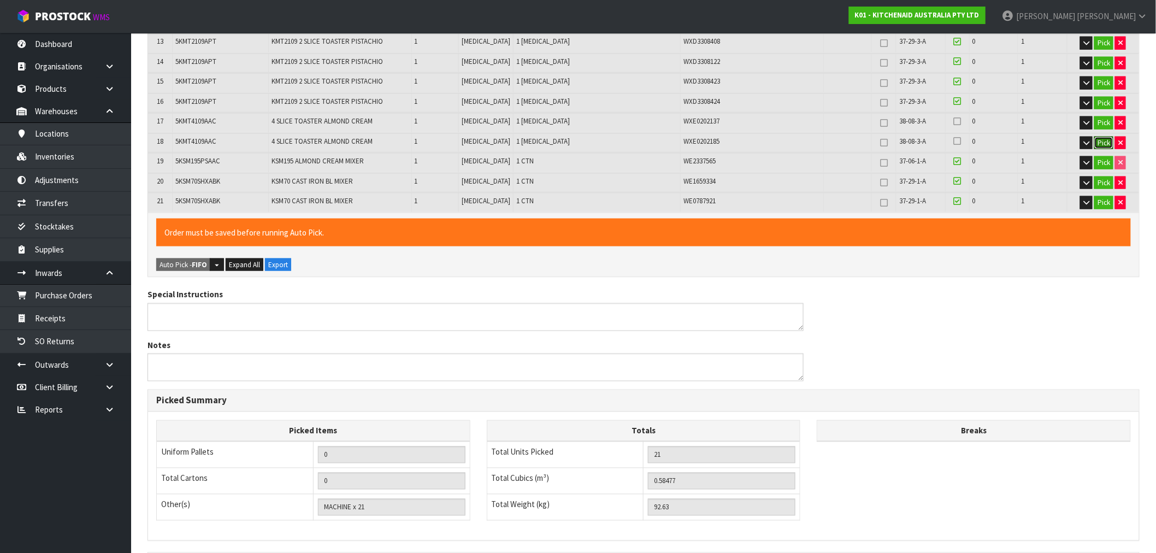
scroll to position [642, 0]
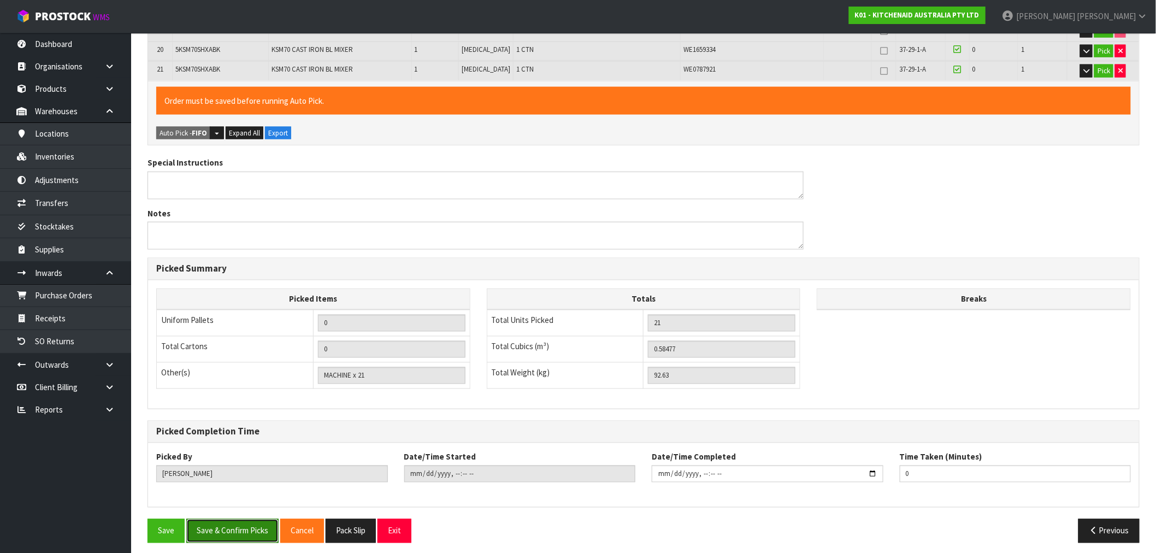
click at [248, 521] on button "Save & Confirm Picks" at bounding box center [232, 530] width 92 height 23
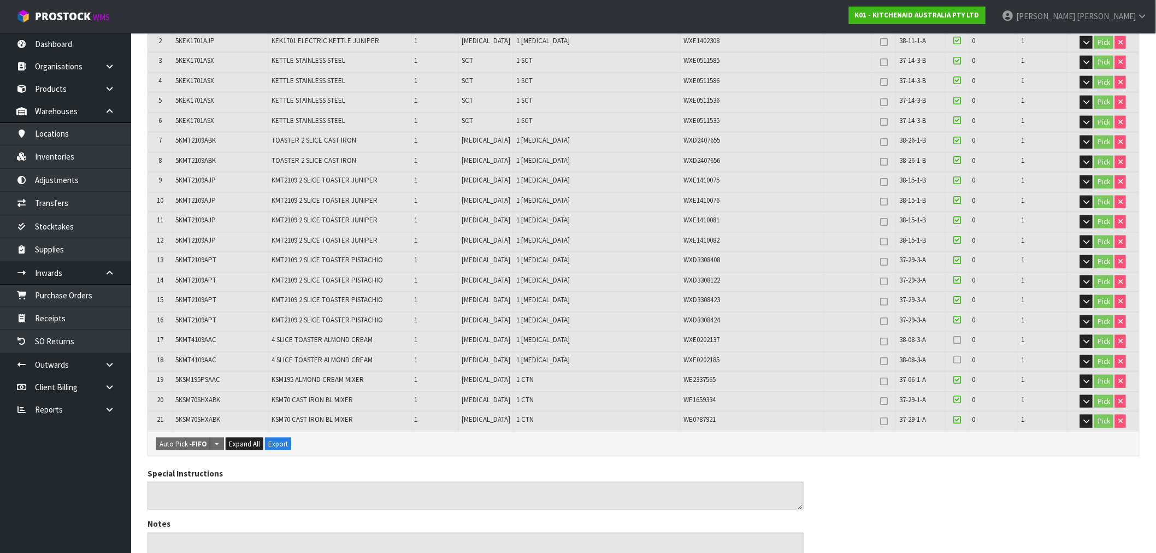
scroll to position [299, 0]
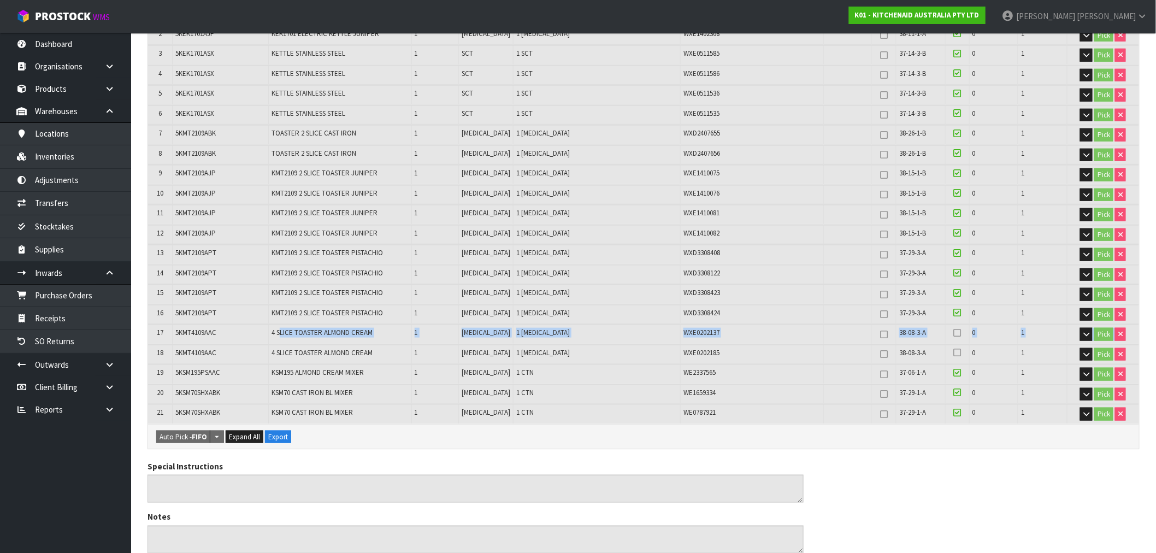
drag, startPoint x: 282, startPoint y: 337, endPoint x: 794, endPoint y: 338, distance: 512.0
click at [794, 338] on tbody "17 5KMT4109AAC 4 SLICE TOASTER ALMOND CREAM 1 PCE 1 PCE WXE0202137 38-08-3-A 0 …" at bounding box center [643, 335] width 991 height 20
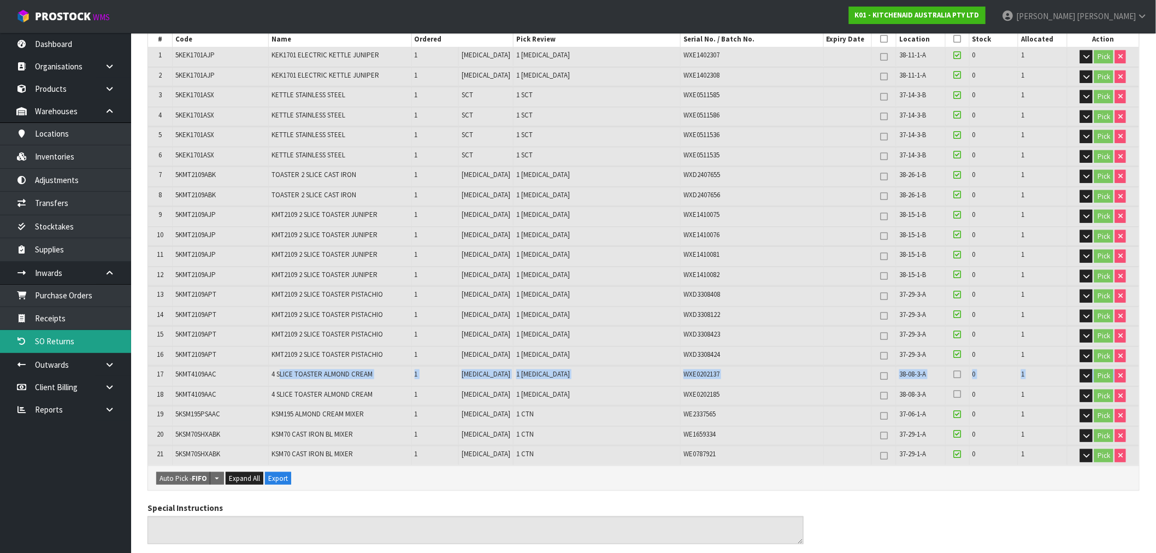
scroll to position [56, 0]
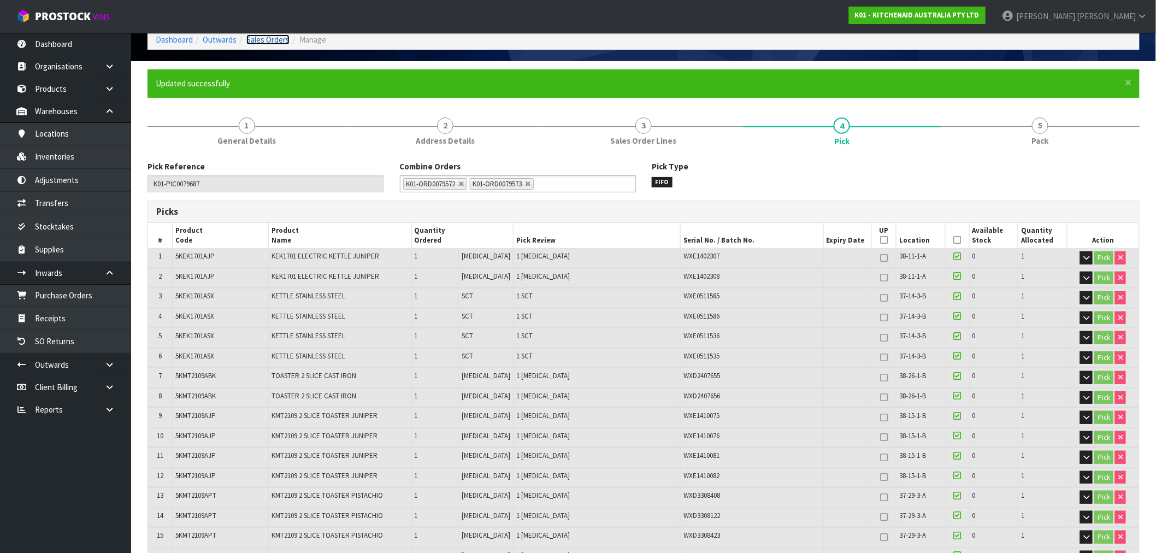
click at [282, 35] on link "Sales Orders" at bounding box center [267, 39] width 43 height 10
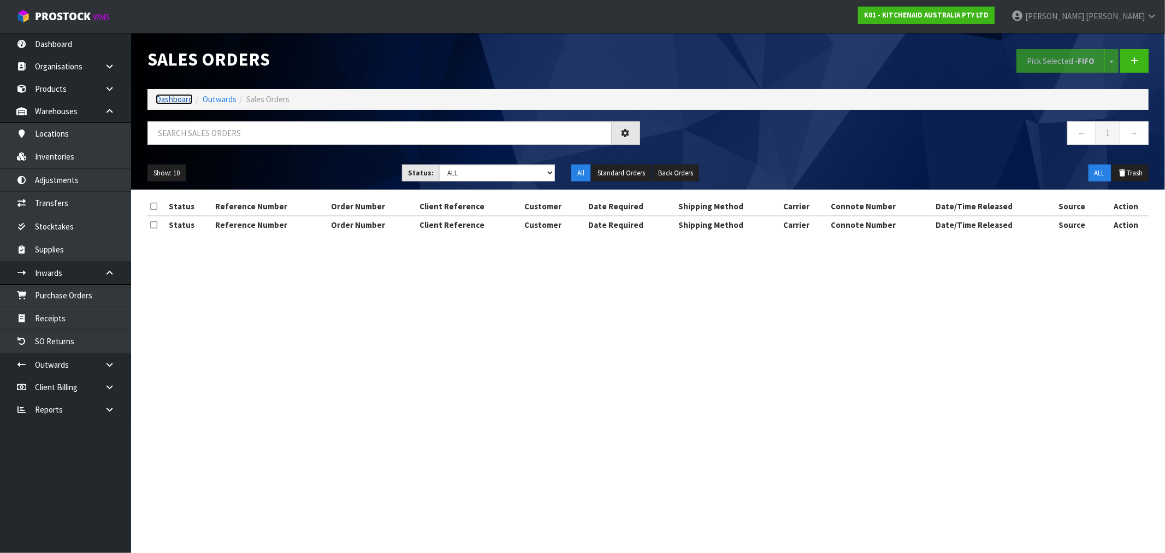
click at [176, 101] on link "Dashboard" at bounding box center [174, 99] width 37 height 10
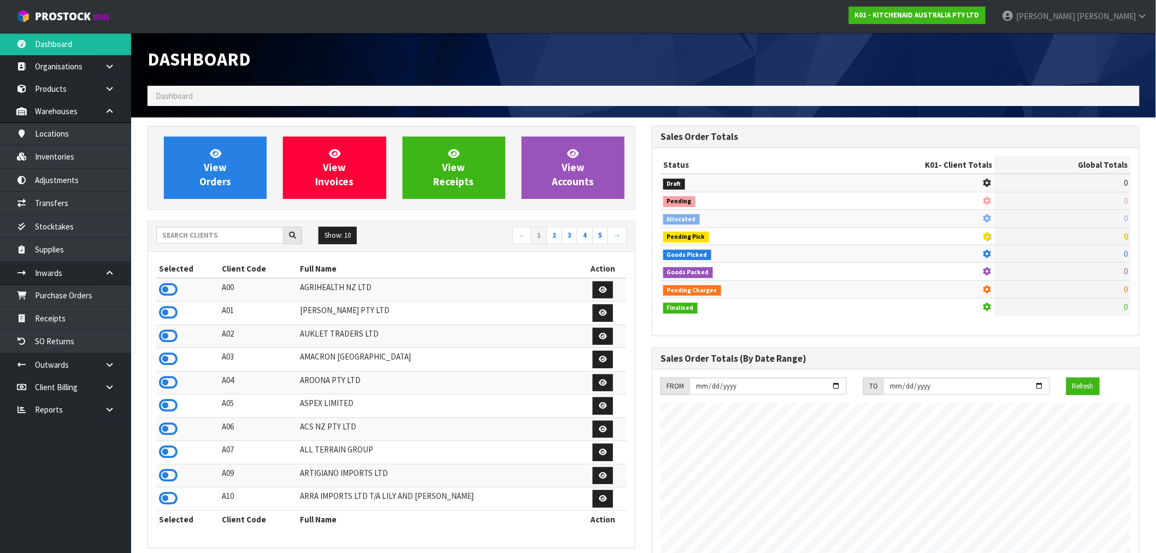
scroll to position [681, 504]
click at [195, 236] on input "text" at bounding box center [219, 235] width 127 height 17
type input "E04"
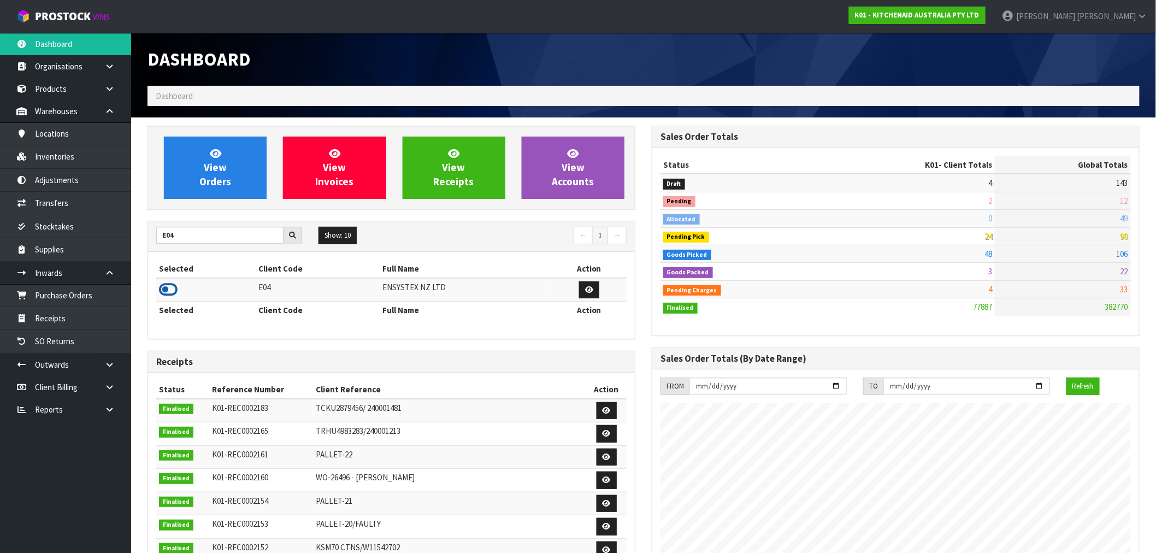
drag, startPoint x: 176, startPoint y: 289, endPoint x: 171, endPoint y: 288, distance: 5.5
click at [172, 289] on icon at bounding box center [168, 289] width 19 height 16
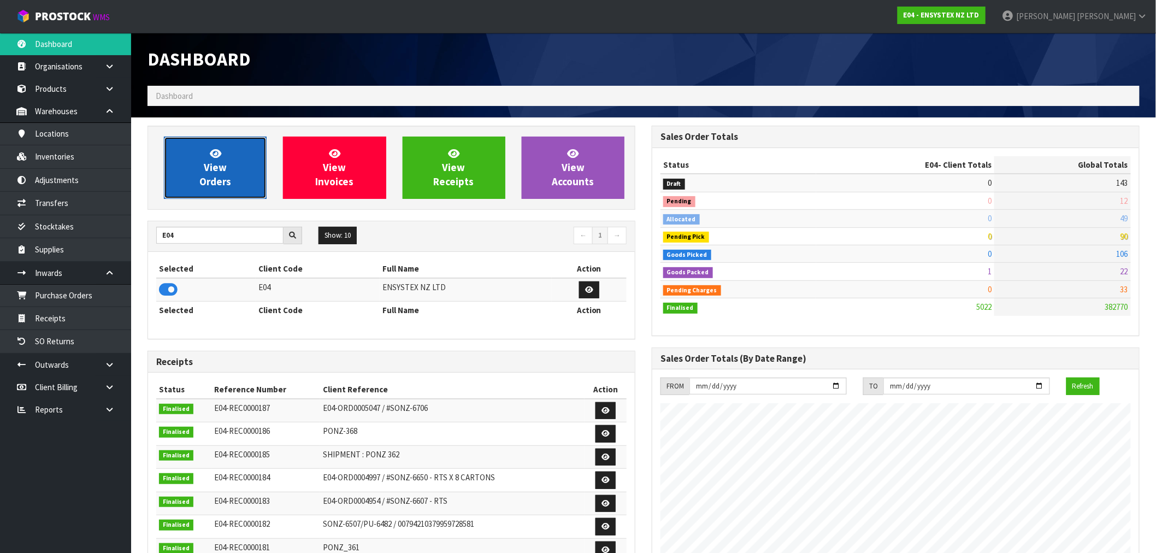
click at [186, 192] on link "View Orders" at bounding box center [215, 168] width 103 height 62
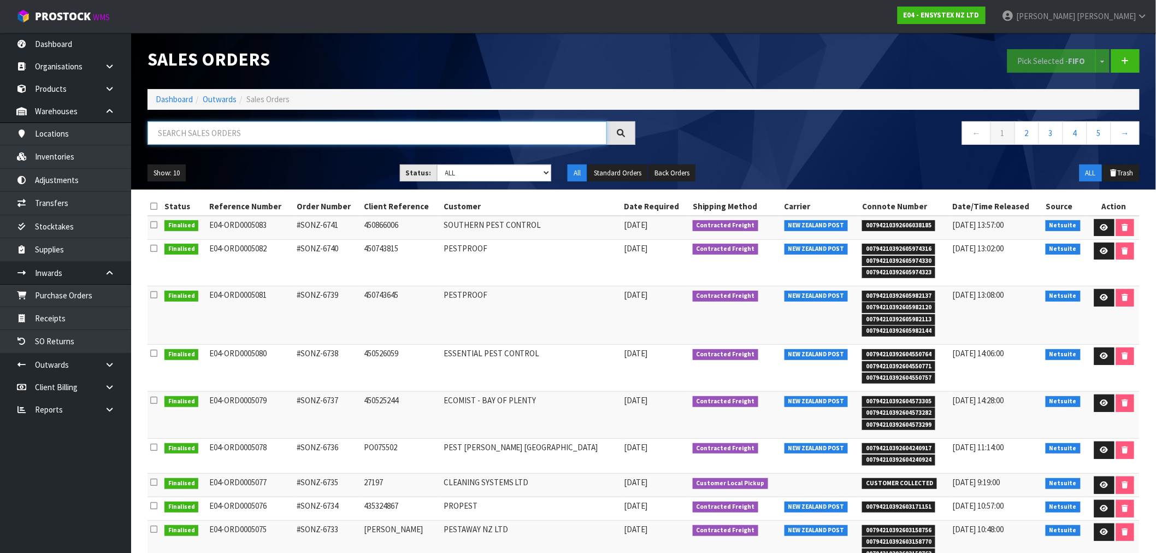
click at [189, 140] on input "text" at bounding box center [378, 132] width 460 height 23
paste input "00794210392600581458"
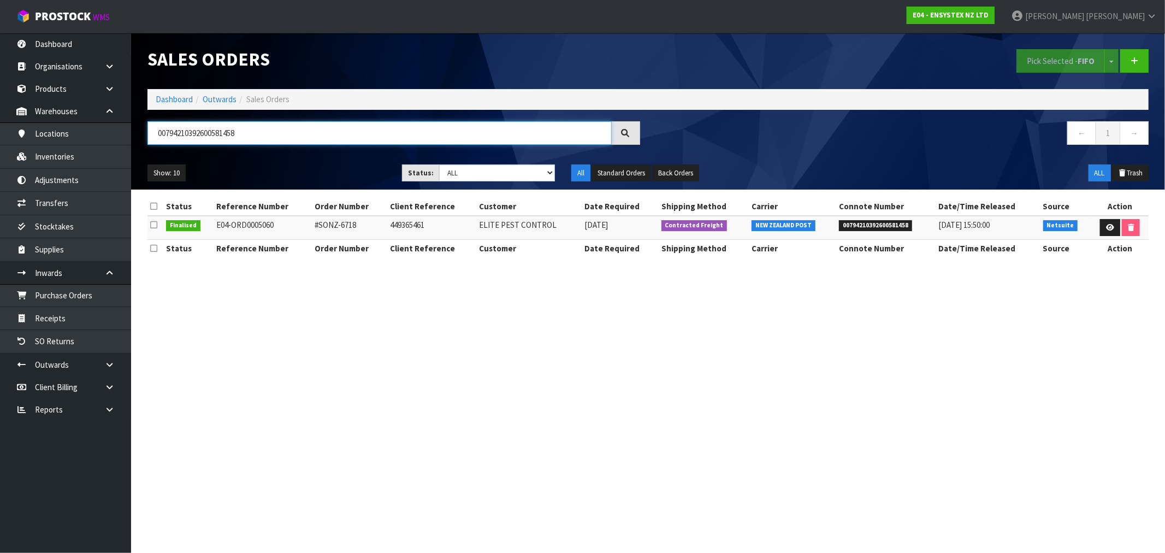
type input "00794210392600581458"
click at [396, 228] on td "449365461" at bounding box center [431, 227] width 89 height 23
drag, startPoint x: 334, startPoint y: 229, endPoint x: 297, endPoint y: 231, distance: 37.7
click at [297, 231] on tr "Finalised E04-ORD0005060 #SONZ-6718 449365461 ELITE PEST CONTROL 16/09/2025 Con…" at bounding box center [649, 227] width 1002 height 23
click at [317, 230] on td "#SONZ-6718" at bounding box center [349, 227] width 75 height 23
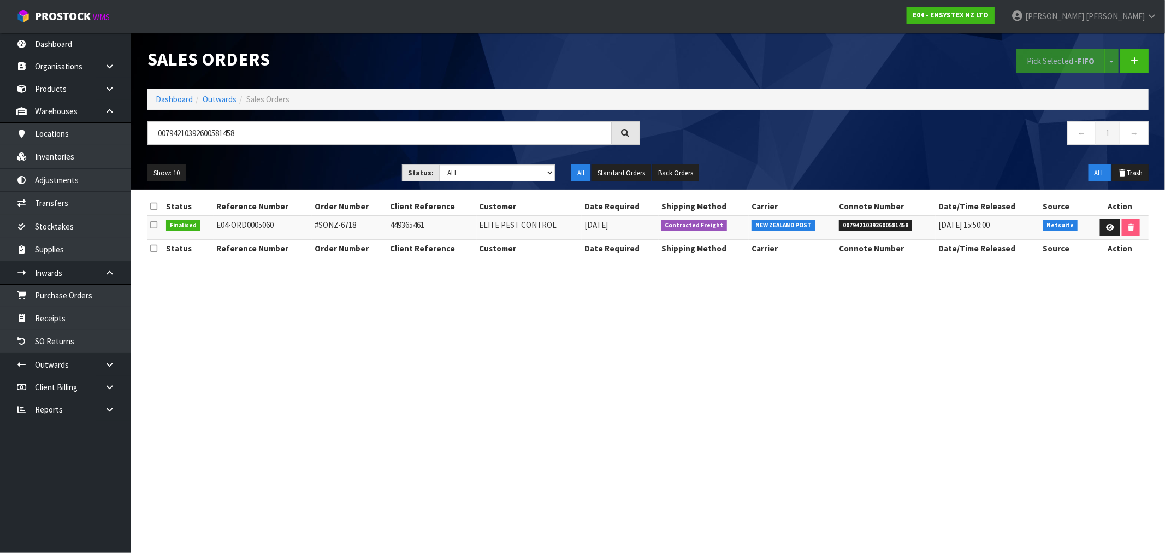
drag, startPoint x: 362, startPoint y: 225, endPoint x: 313, endPoint y: 229, distance: 48.9
click at [313, 229] on td "#SONZ-6718" at bounding box center [349, 227] width 75 height 23
copy td "#SONZ-6718"
drag, startPoint x: 544, startPoint y: 227, endPoint x: 464, endPoint y: 227, distance: 79.2
click at [464, 227] on tr "Finalised E04-ORD0005060 #SONZ-6718 449365461 ELITE PEST CONTROL 16/09/2025 Con…" at bounding box center [649, 227] width 1002 height 23
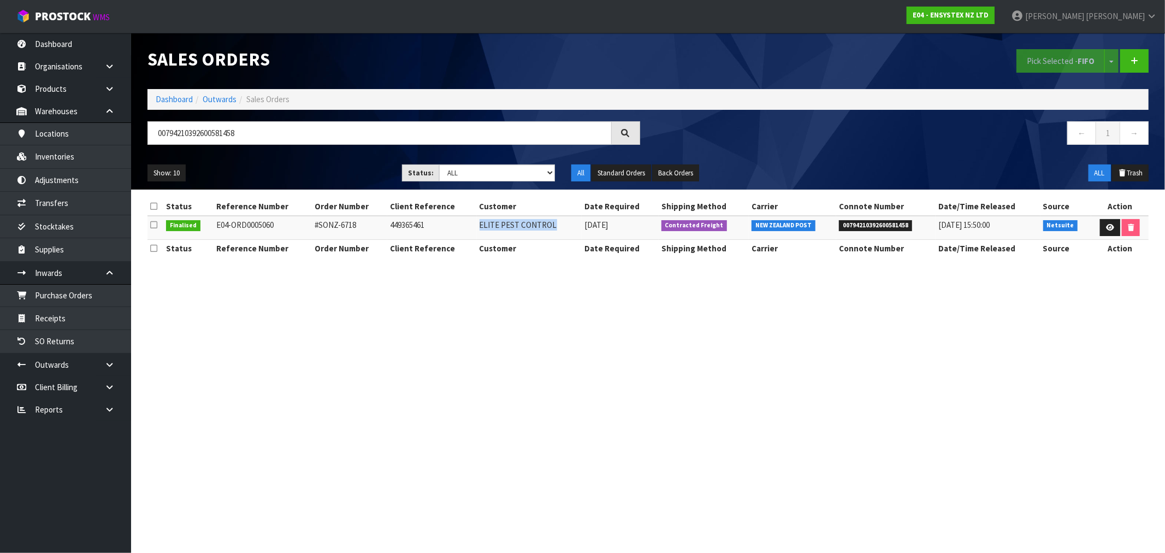
copy tr "ELITE PEST CONTROL"
drag, startPoint x: 285, startPoint y: 230, endPoint x: 23, endPoint y: 231, distance: 261.2
click at [207, 227] on tr "Finalised E04-ORD0005060 #SONZ-6718 449365461 ELITE PEST CONTROL 16/09/2025 Con…" at bounding box center [649, 227] width 1002 height 23
copy tr "E04-ORD0005060"
drag, startPoint x: 457, startPoint y: 346, endPoint x: 1018, endPoint y: 274, distance: 566.2
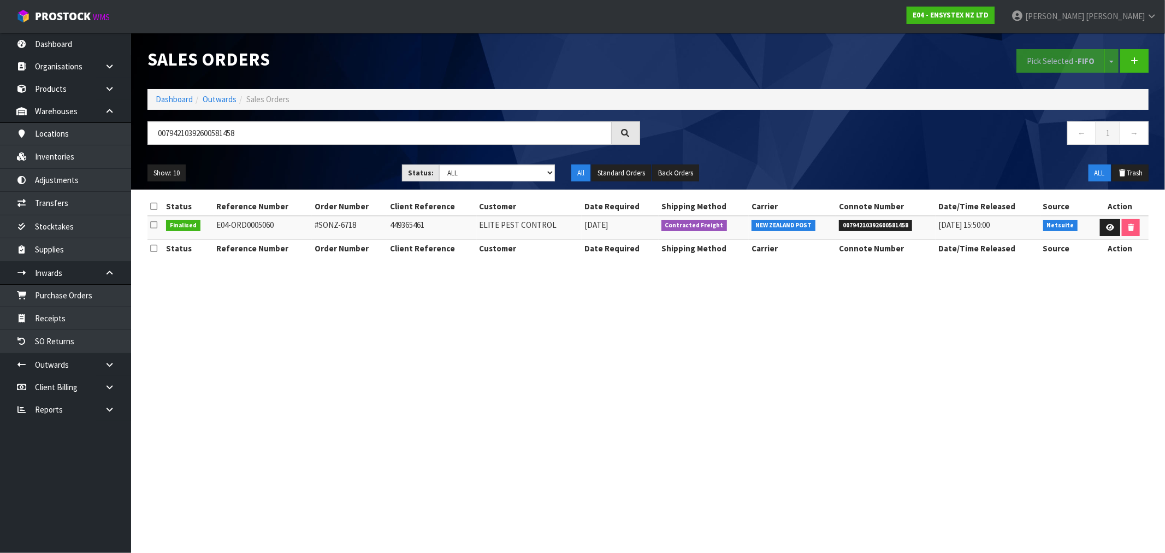
click at [531, 336] on section "Sales Orders Pick Selected - FIFO Split button! FIFO - First In First Out FEFO …" at bounding box center [582, 276] width 1165 height 553
click at [1100, 231] on link at bounding box center [1110, 227] width 20 height 17
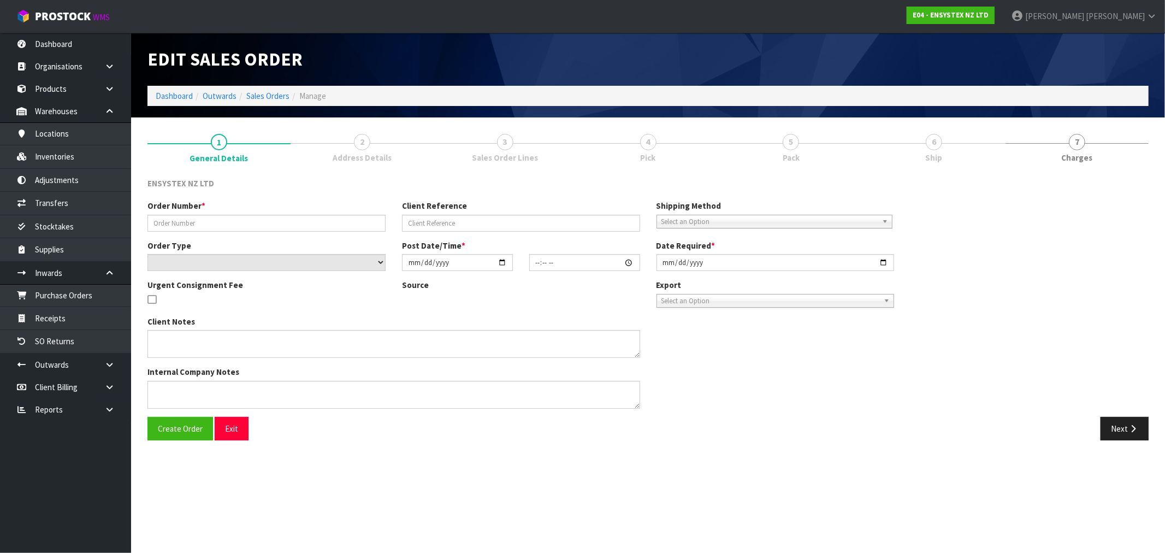
type input "#SONZ-6718"
type input "449365461"
select select "number:0"
type input "2025-09-15"
type input "15:15:18.000"
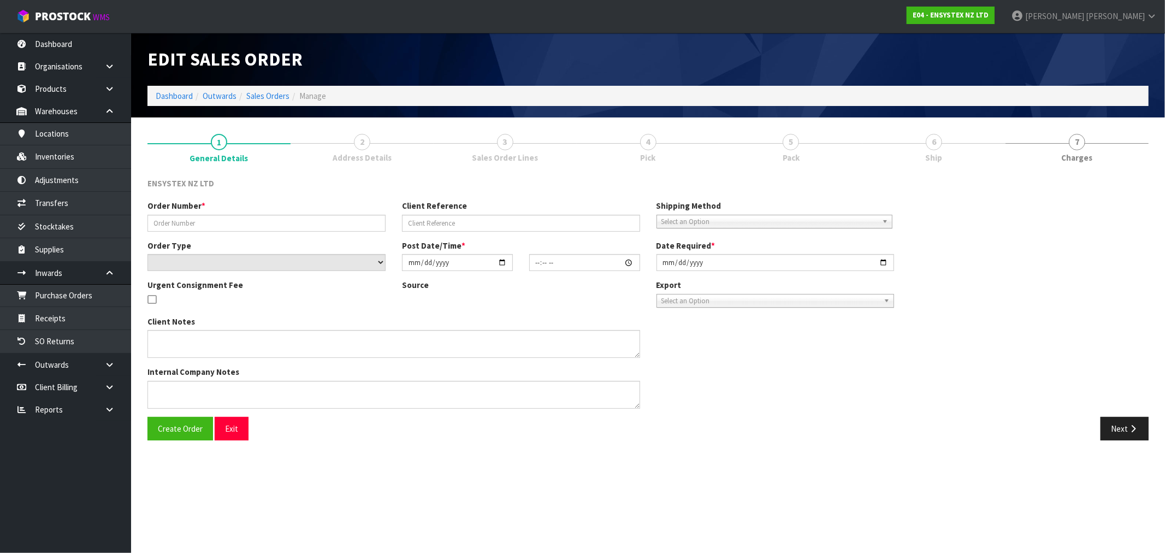
type input "2025-09-16"
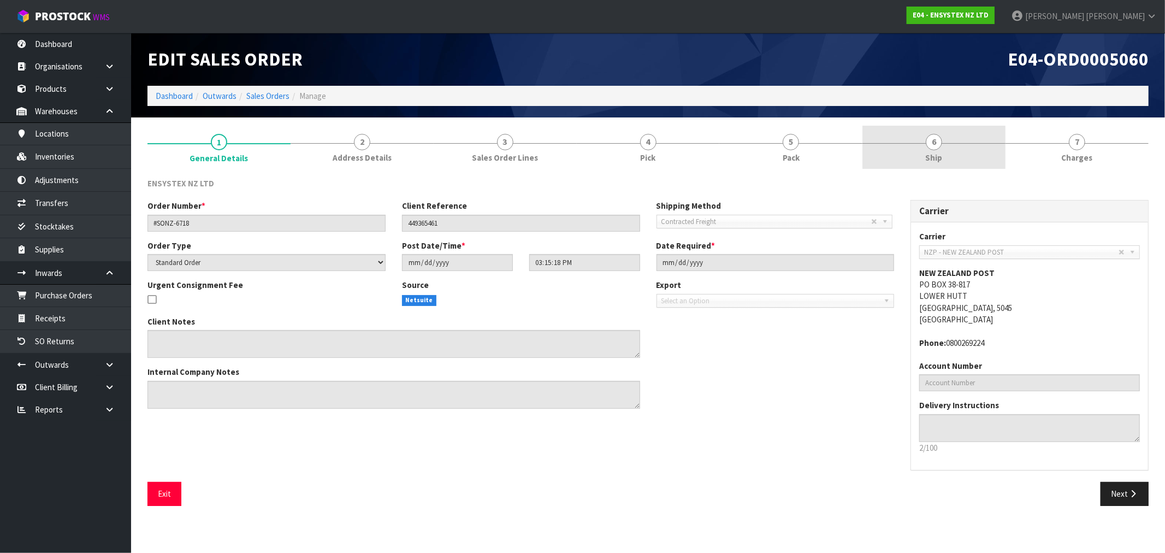
click at [938, 154] on span "Ship" at bounding box center [934, 157] width 17 height 11
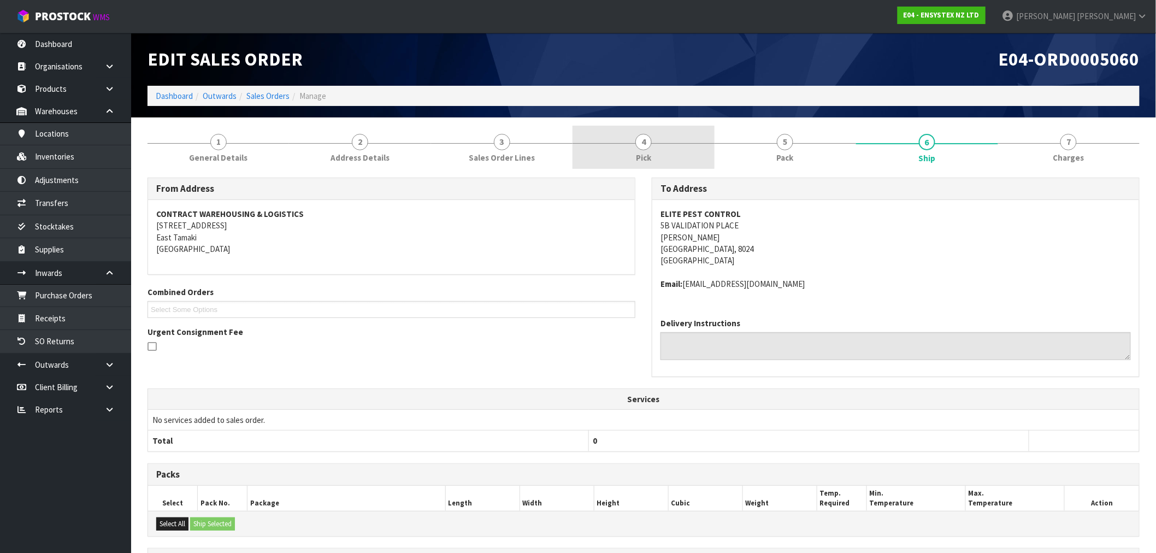
click at [647, 152] on span "Pick" at bounding box center [643, 157] width 15 height 11
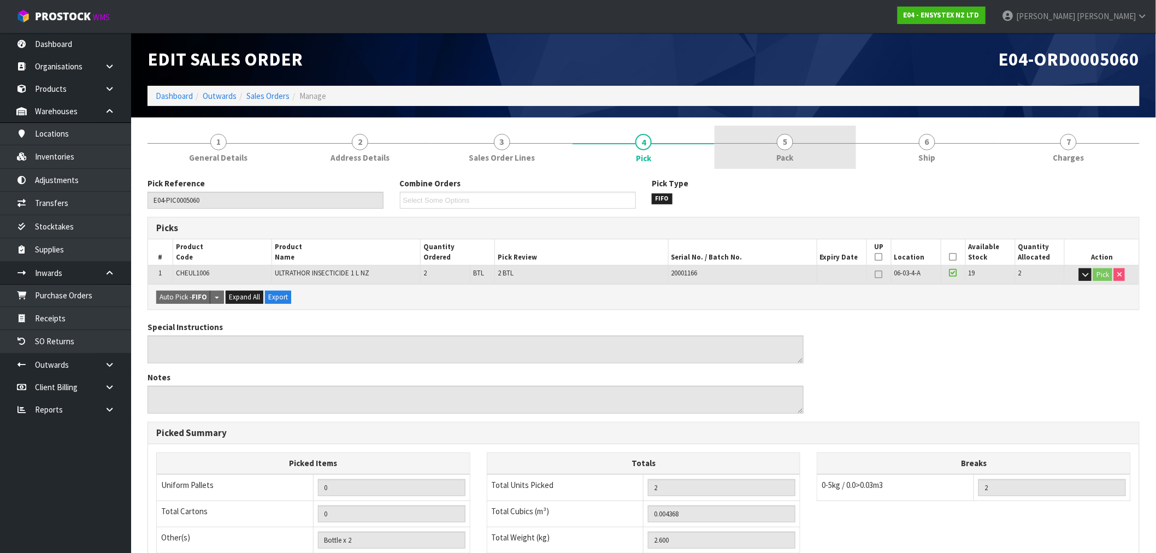
click at [786, 157] on span "Pack" at bounding box center [785, 157] width 17 height 11
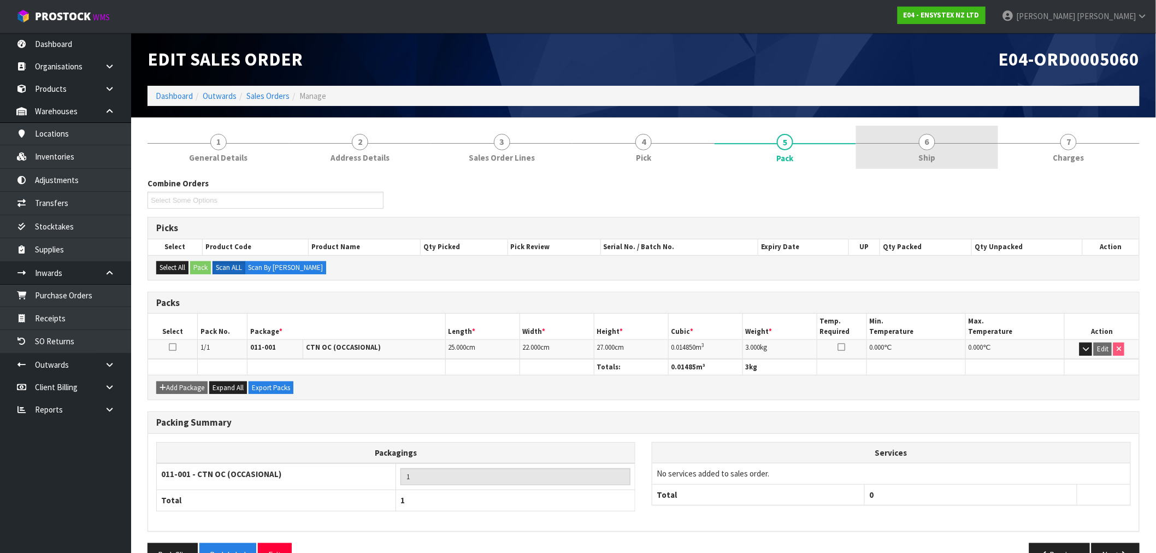
click at [915, 144] on link "6 Ship" at bounding box center [927, 147] width 142 height 43
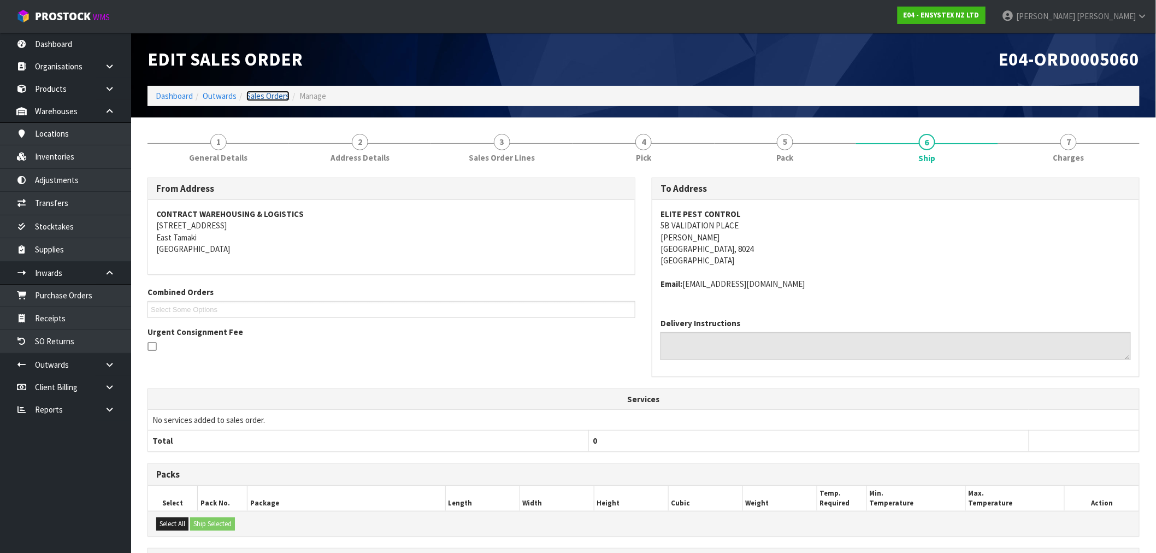
click at [268, 91] on link "Sales Orders" at bounding box center [267, 96] width 43 height 10
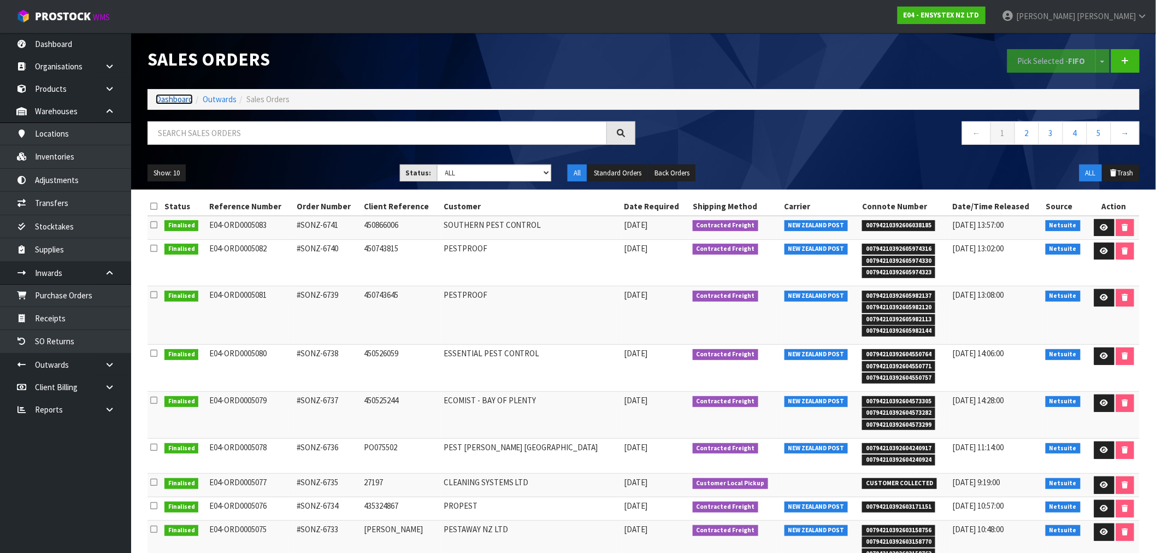
click at [170, 97] on link "Dashboard" at bounding box center [174, 99] width 37 height 10
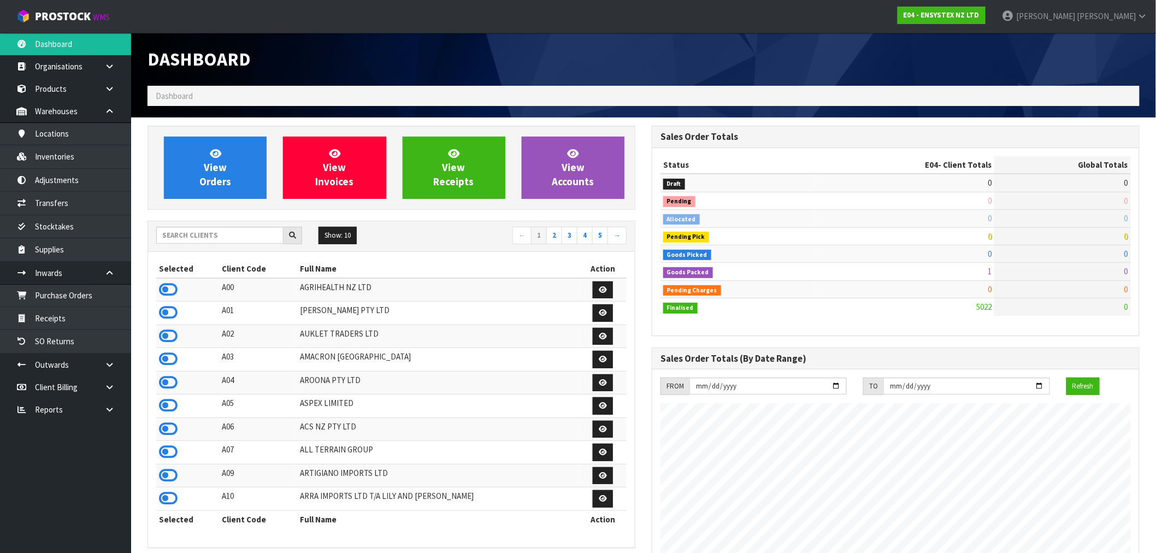
scroll to position [828, 504]
click at [191, 236] on input "text" at bounding box center [219, 235] width 127 height 17
type input "K01"
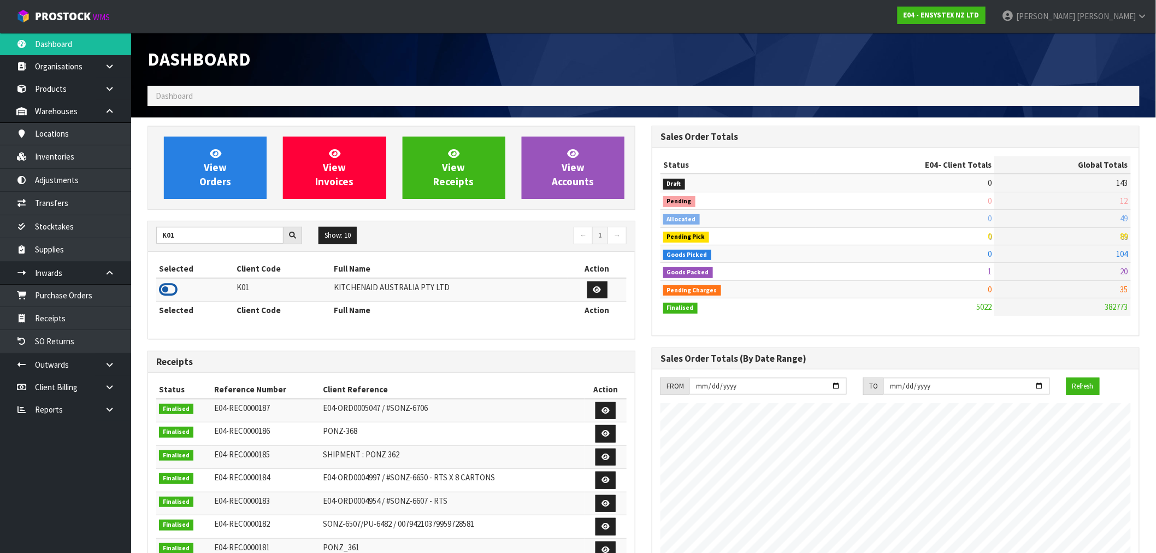
click at [176, 284] on icon at bounding box center [168, 289] width 19 height 16
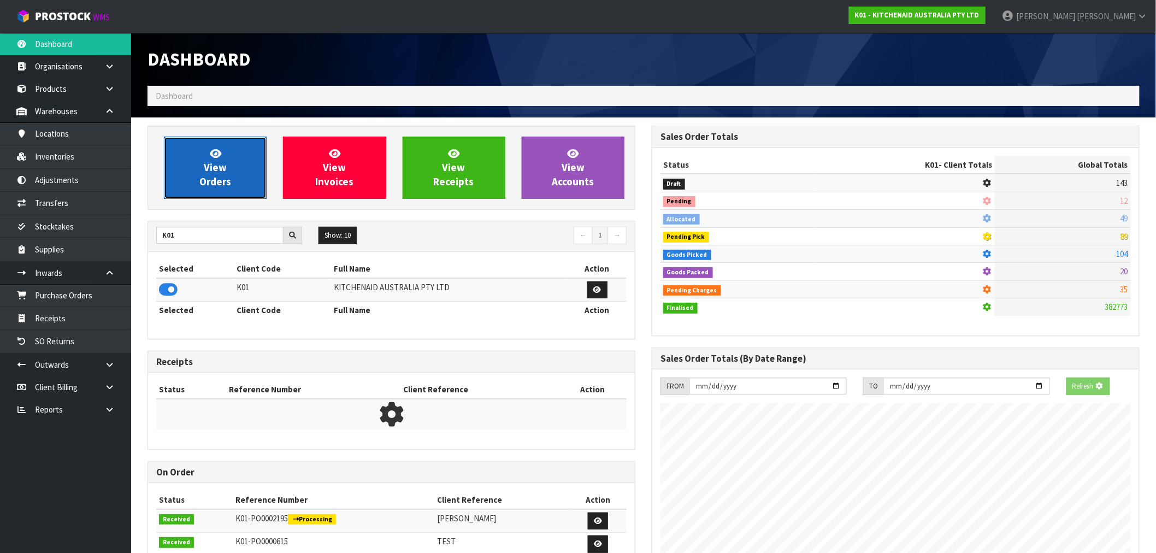
click at [232, 155] on link "View Orders" at bounding box center [215, 168] width 103 height 62
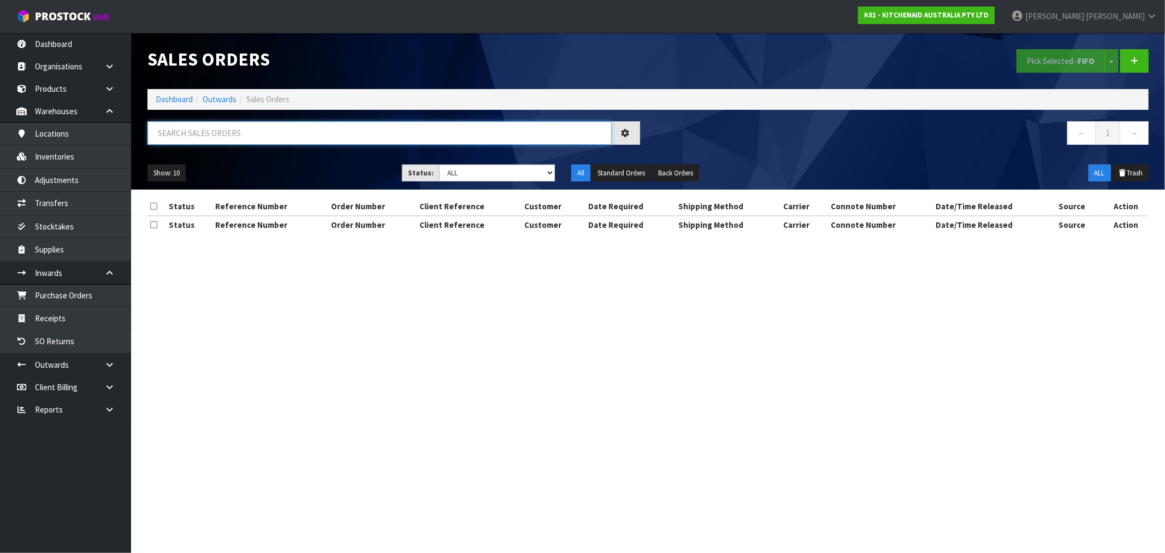
click at [291, 132] on input "text" at bounding box center [380, 132] width 464 height 23
paste input "00894210392601879018"
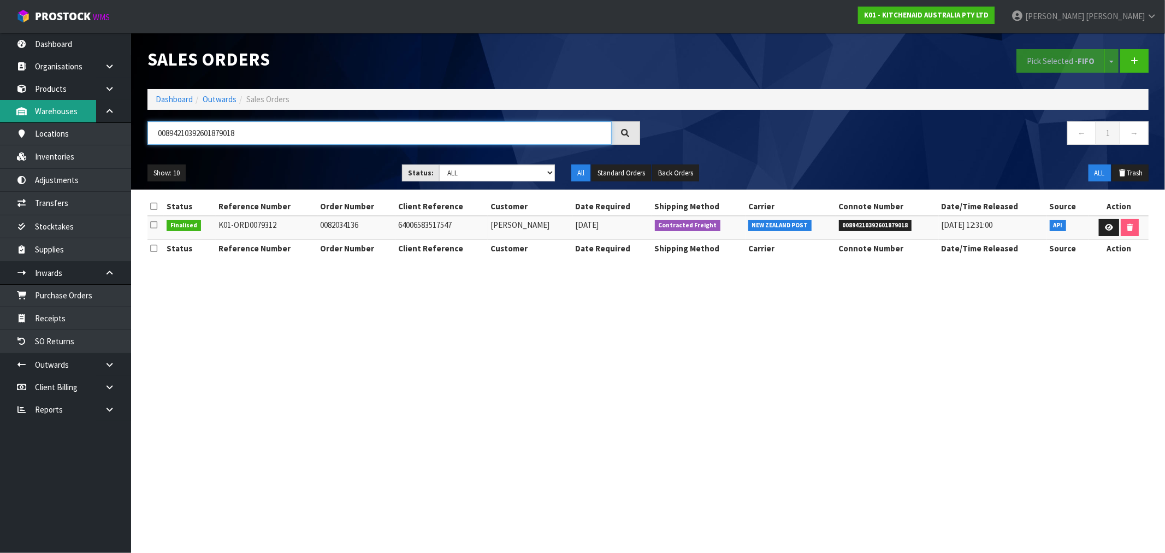
type input "00894210392601879018"
drag, startPoint x: 534, startPoint y: 228, endPoint x: 489, endPoint y: 231, distance: 44.9
click at [489, 231] on tr "Finalised K01-ORD0079312 0082034136 64006583517547 Beth Orme 17/09/2025 Contrac…" at bounding box center [649, 227] width 1002 height 23
copy tr "Beth Orme"
click at [337, 226] on td "0082034136" at bounding box center [356, 227] width 78 height 23
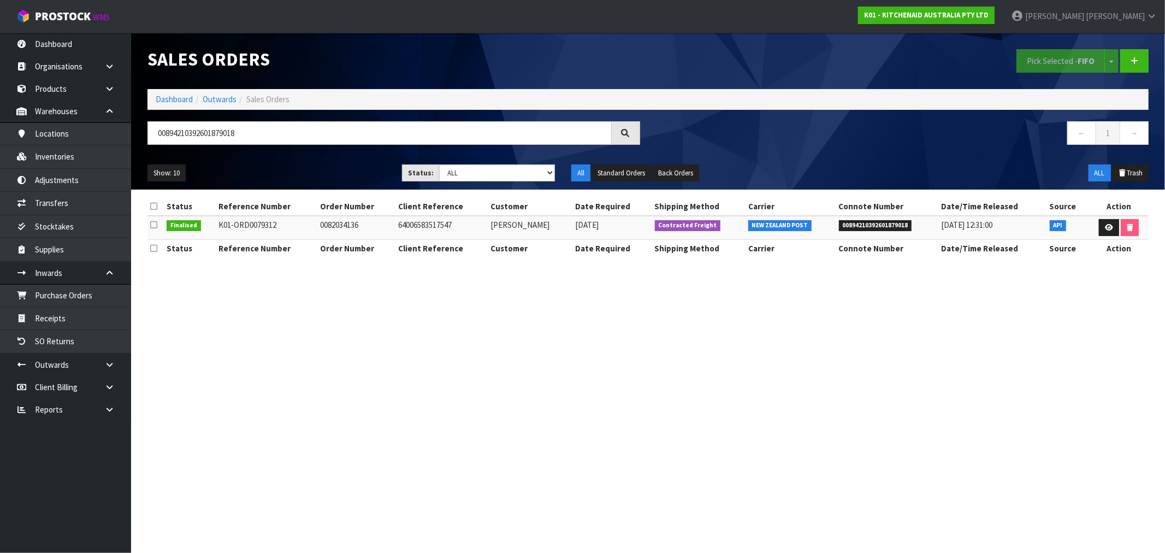
click at [337, 226] on td "0082034136" at bounding box center [356, 227] width 78 height 23
copy td "0082034136"
drag, startPoint x: 286, startPoint y: 227, endPoint x: 197, endPoint y: 226, distance: 89.1
click at [197, 226] on tr "Finalised K01-ORD0079312 0082034136 64006583517547 Beth Orme 17/09/2025 Contrac…" at bounding box center [649, 227] width 1002 height 23
copy tr "K01-ORD0079312"
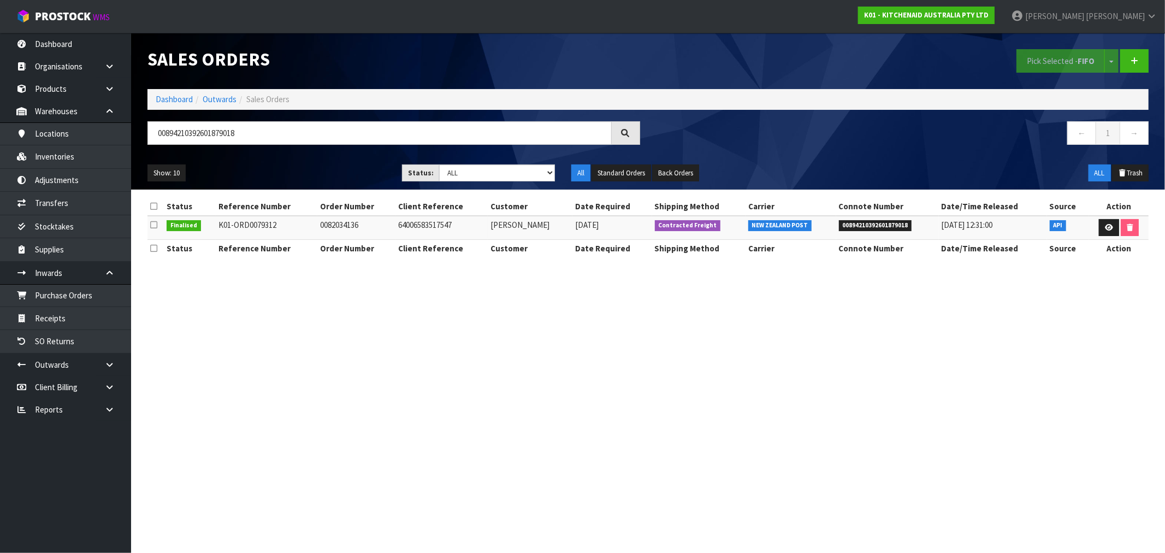
click at [331, 225] on td "0082034136" at bounding box center [356, 227] width 78 height 23
copy td "0082034136"
click at [558, 414] on section "Sales Orders Pick Selected - FIFO Split button! FIFO - First In First Out FEFO …" at bounding box center [582, 276] width 1165 height 553
click at [173, 103] on link "Dashboard" at bounding box center [174, 99] width 37 height 10
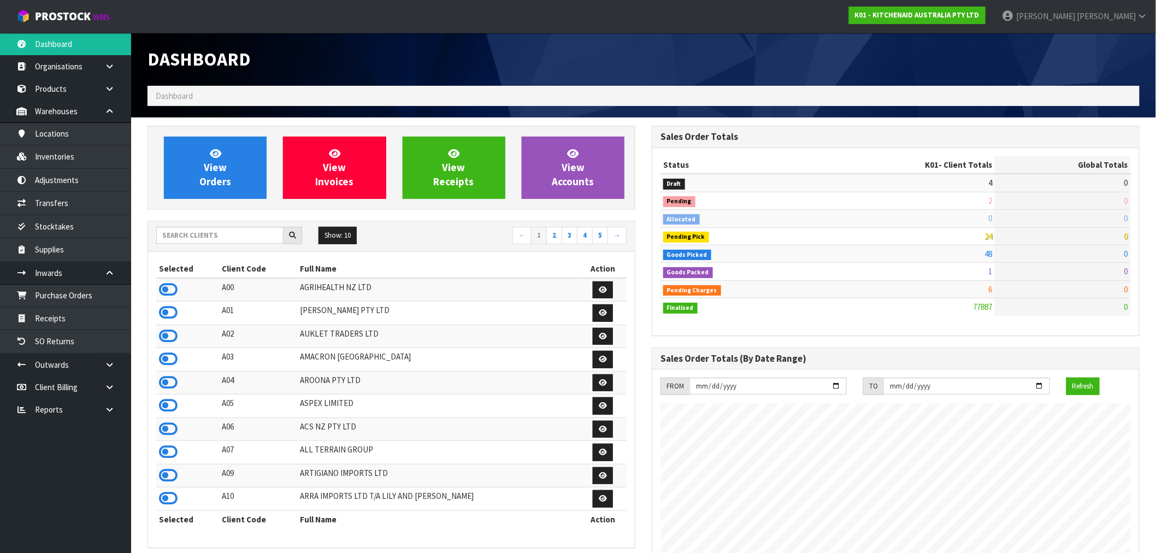
scroll to position [828, 504]
click at [210, 227] on input "text" at bounding box center [219, 235] width 127 height 17
click at [220, 237] on input "text" at bounding box center [219, 235] width 127 height 17
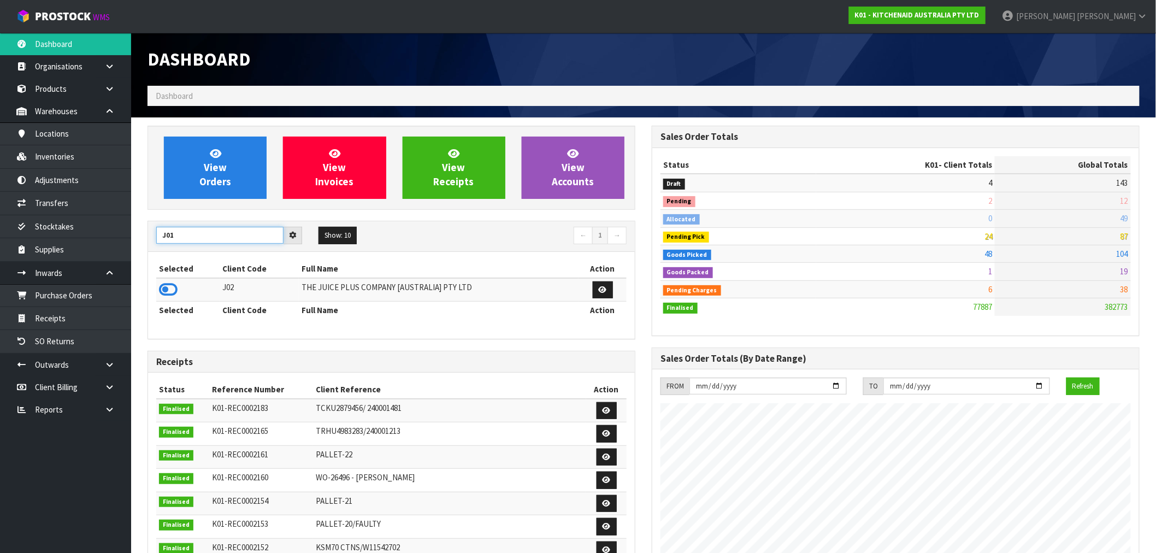
type input "J01"
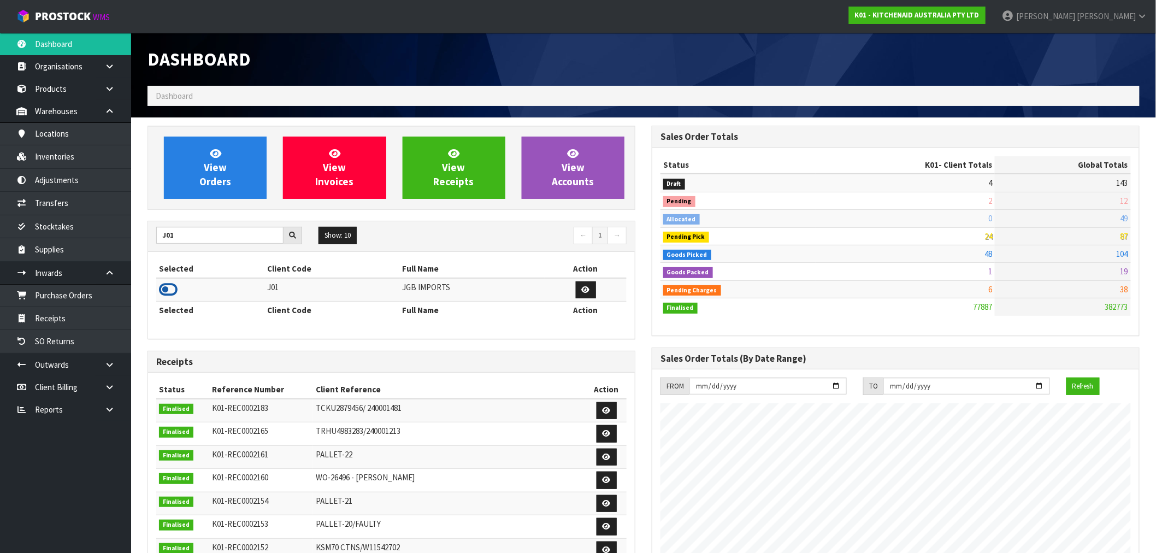
click at [160, 296] on icon at bounding box center [168, 289] width 19 height 16
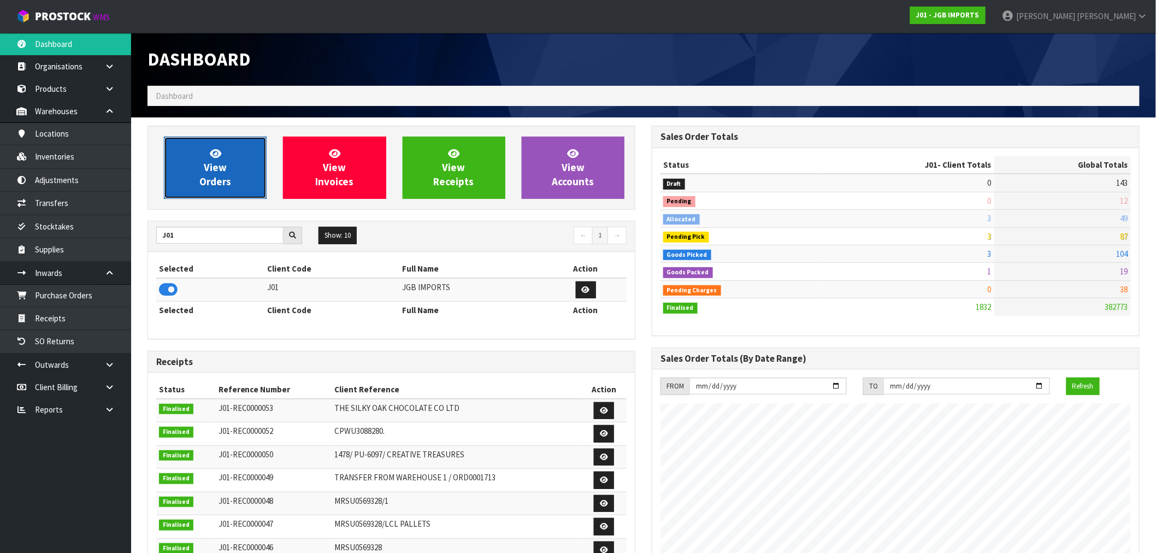
click at [220, 179] on span "View Orders" at bounding box center [215, 167] width 32 height 41
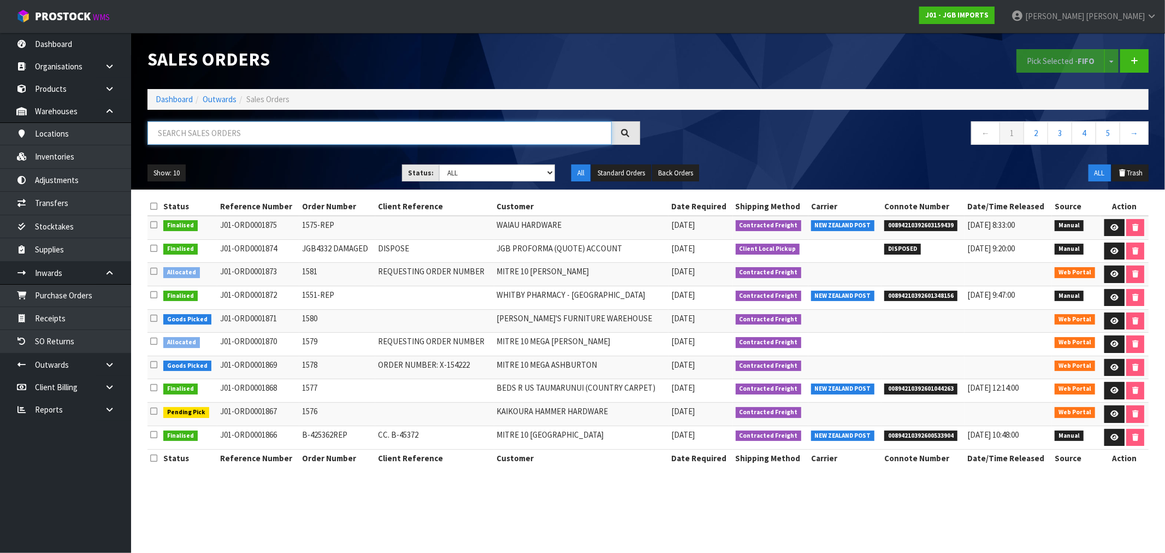
click at [217, 127] on input "text" at bounding box center [380, 132] width 464 height 23
click at [182, 100] on link "Dashboard" at bounding box center [174, 99] width 37 height 10
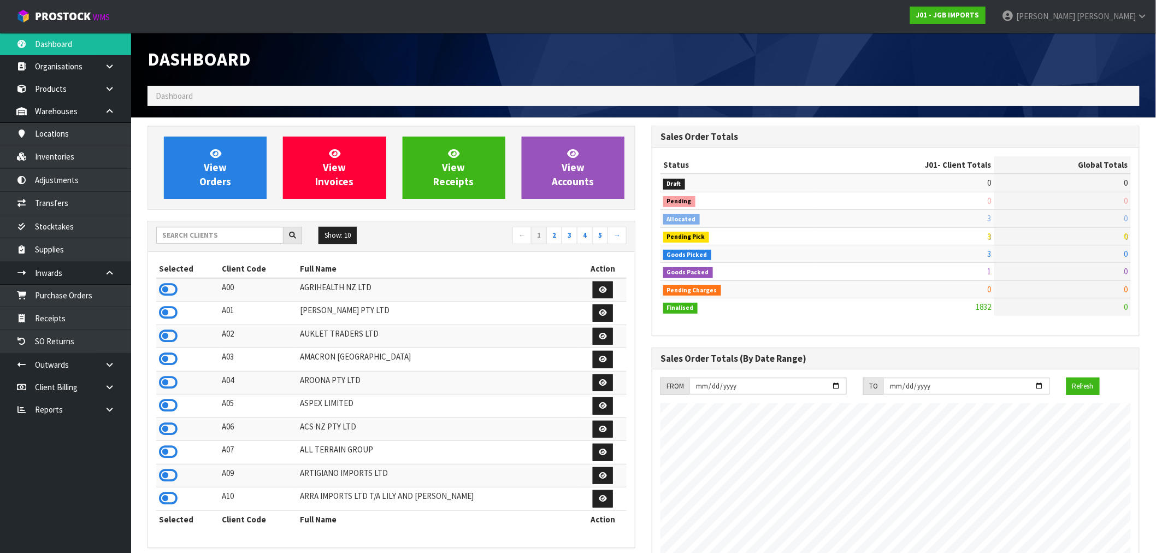
scroll to position [828, 504]
click at [184, 242] on input "text" at bounding box center [219, 235] width 127 height 17
type input "D00"
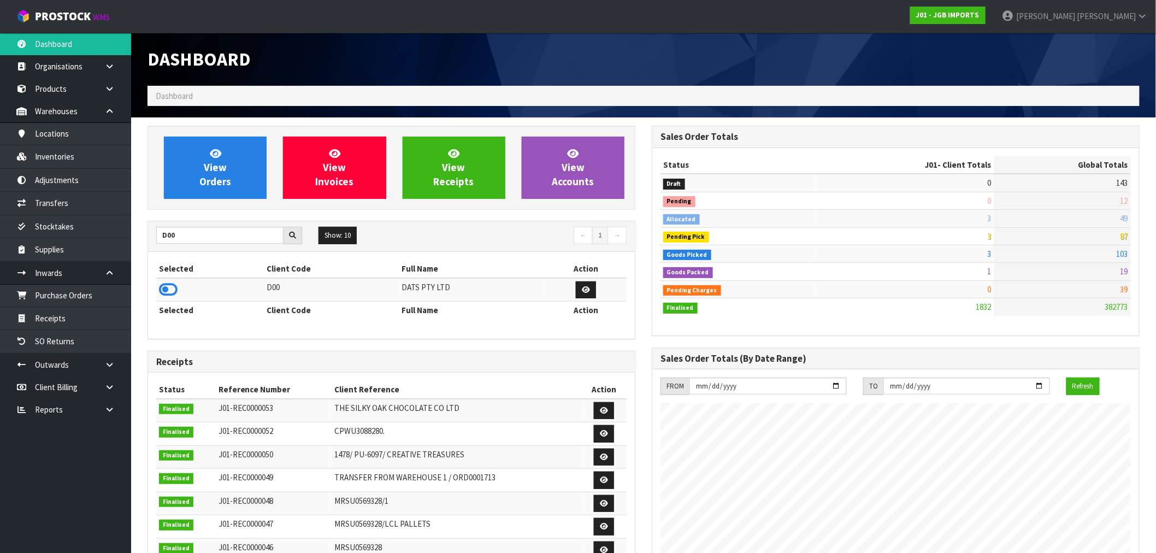
click at [164, 302] on th "Selected" at bounding box center [210, 310] width 108 height 17
click at [165, 294] on icon at bounding box center [168, 289] width 19 height 16
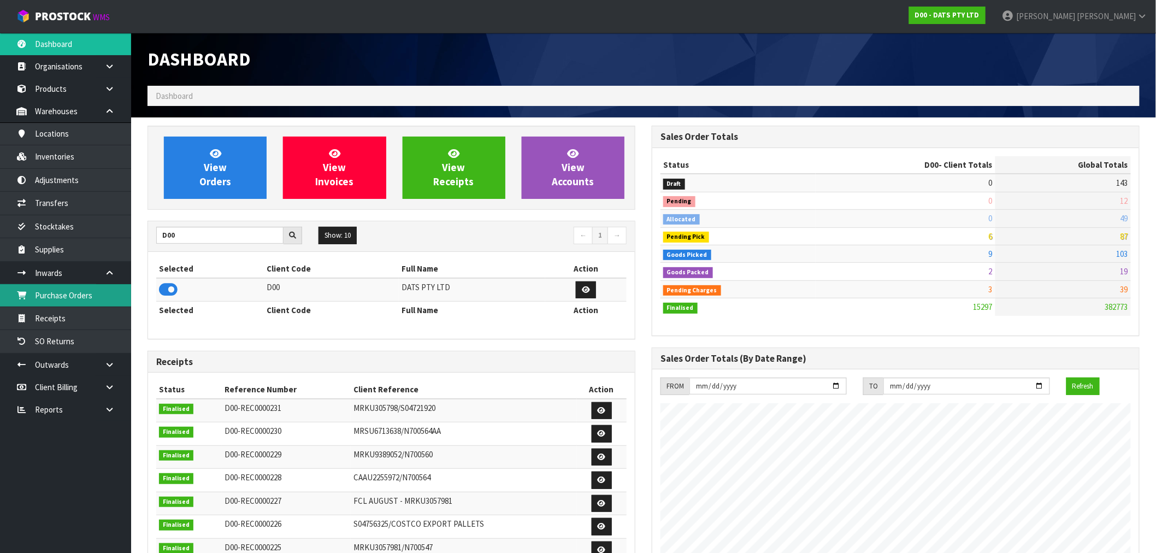
click at [67, 297] on link "Purchase Orders" at bounding box center [65, 295] width 131 height 22
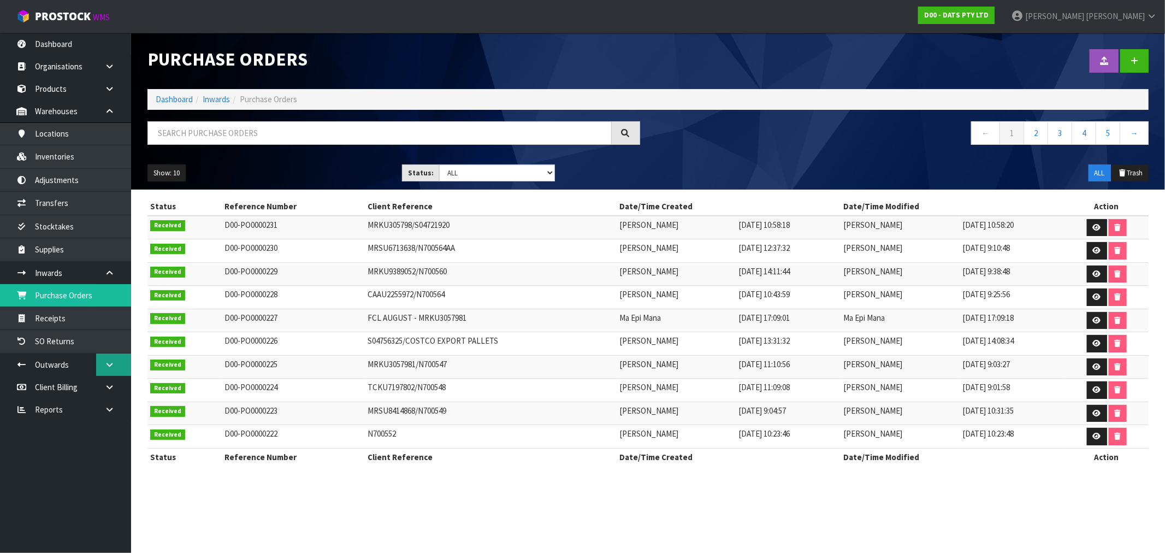
click at [109, 362] on icon at bounding box center [109, 365] width 10 height 8
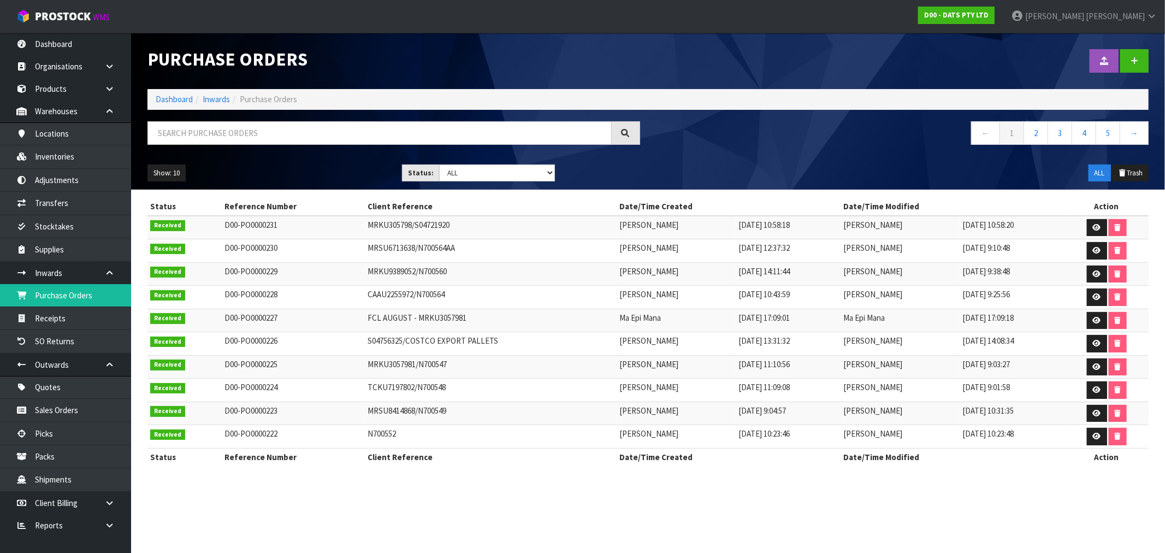
click at [173, 108] on ol "Dashboard Inwards Purchase Orders" at bounding box center [649, 99] width 1002 height 20
click at [175, 99] on link "Dashboard" at bounding box center [174, 99] width 37 height 10
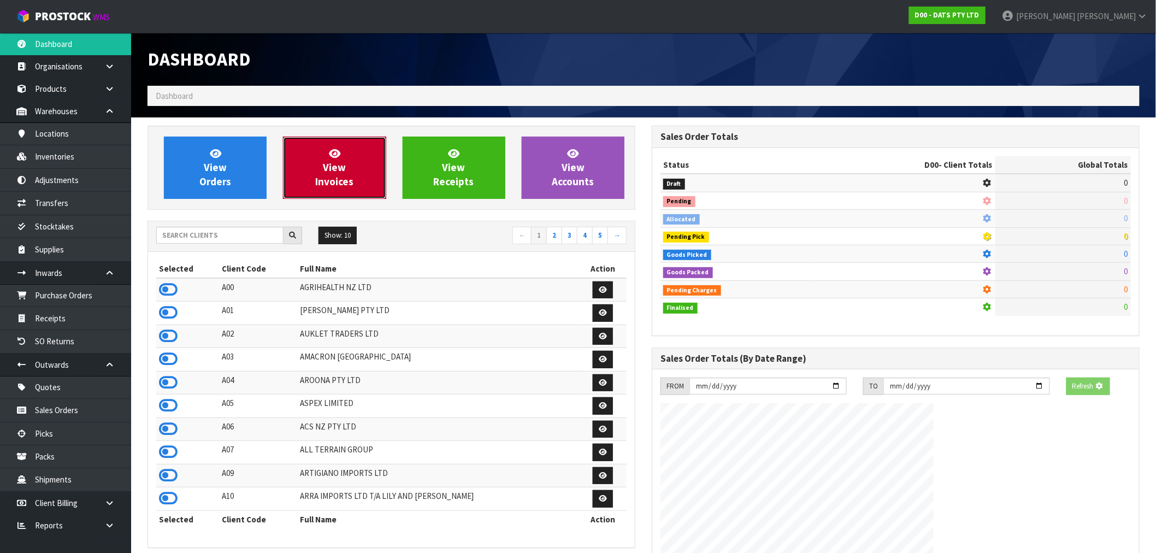
click at [340, 163] on span "View Invoices" at bounding box center [334, 167] width 38 height 41
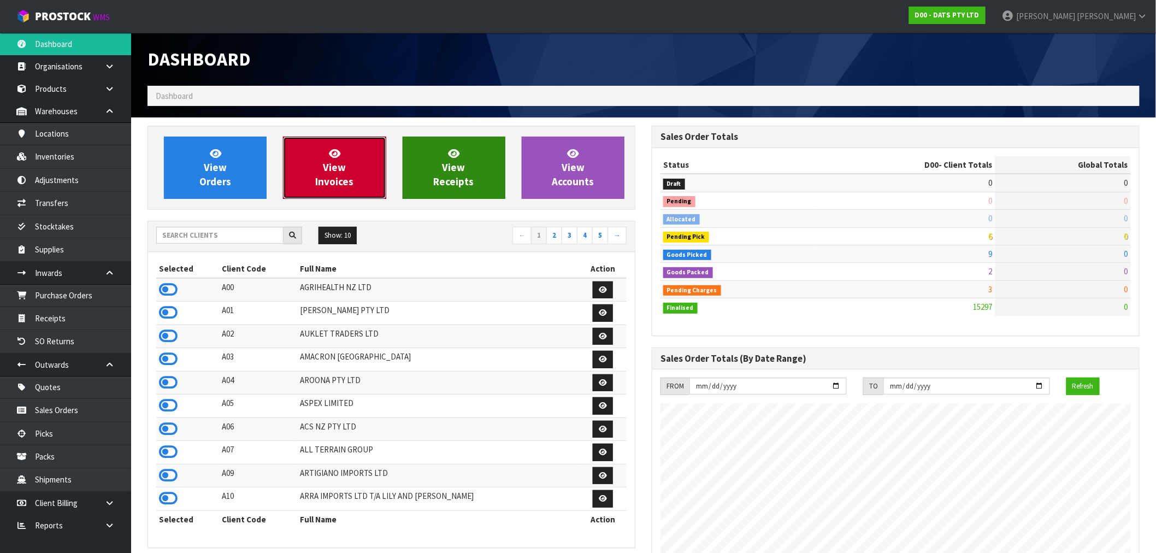
scroll to position [828, 504]
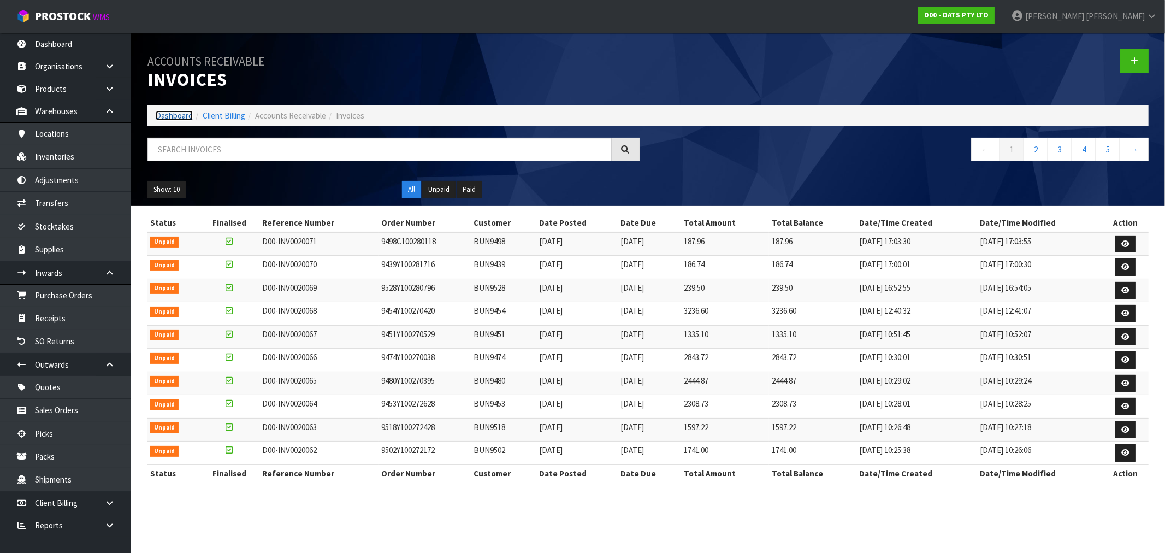
click at [185, 119] on link "Dashboard" at bounding box center [174, 115] width 37 height 10
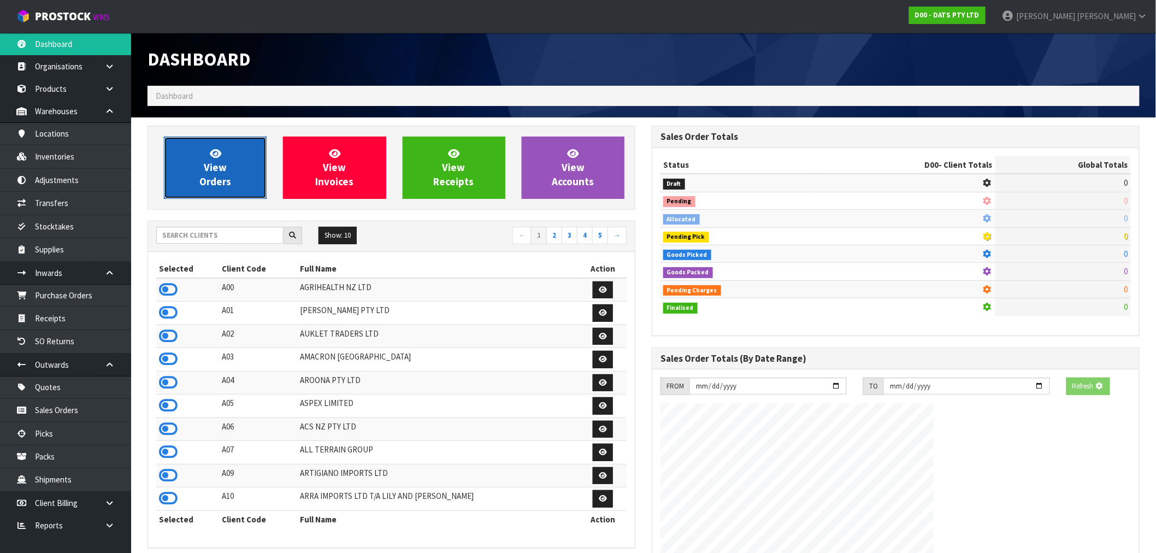
click at [227, 168] on link "View Orders" at bounding box center [215, 168] width 103 height 62
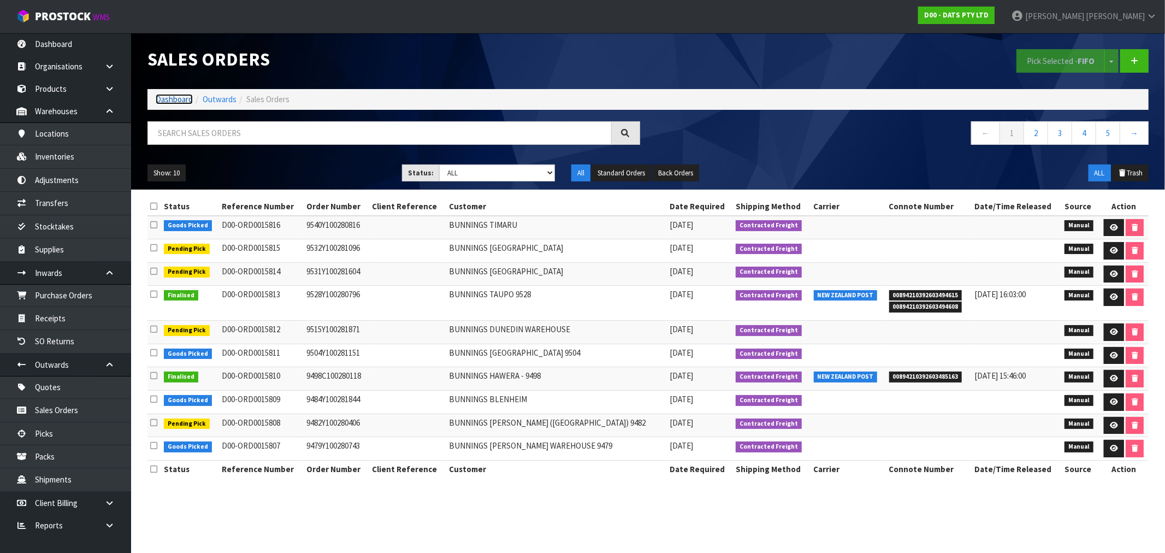
click at [176, 103] on link "Dashboard" at bounding box center [174, 99] width 37 height 10
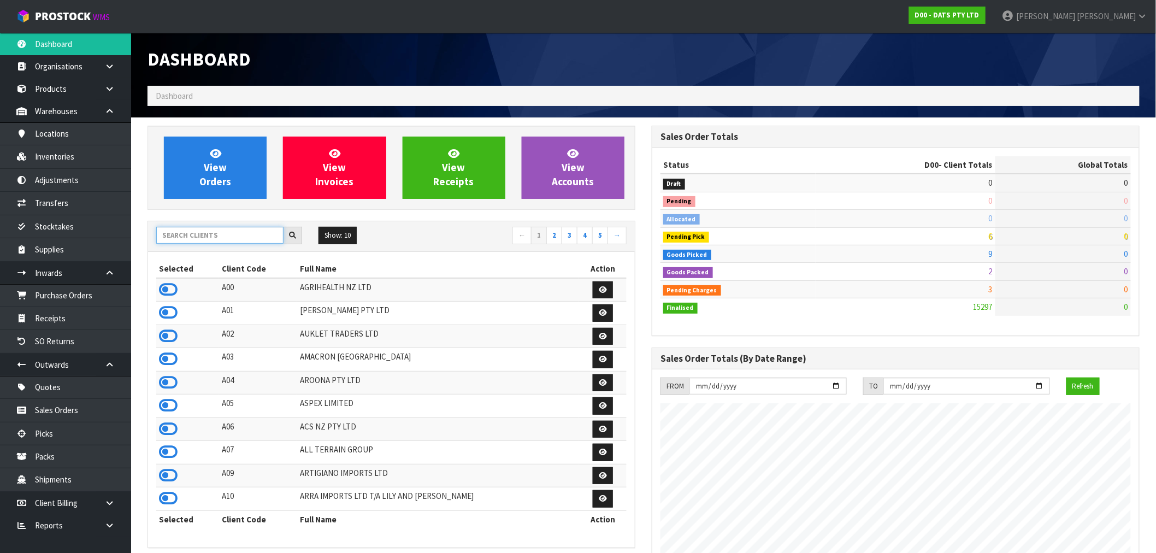
scroll to position [828, 504]
click at [201, 229] on input "text" at bounding box center [219, 235] width 127 height 17
click at [229, 235] on input "text" at bounding box center [219, 235] width 127 height 17
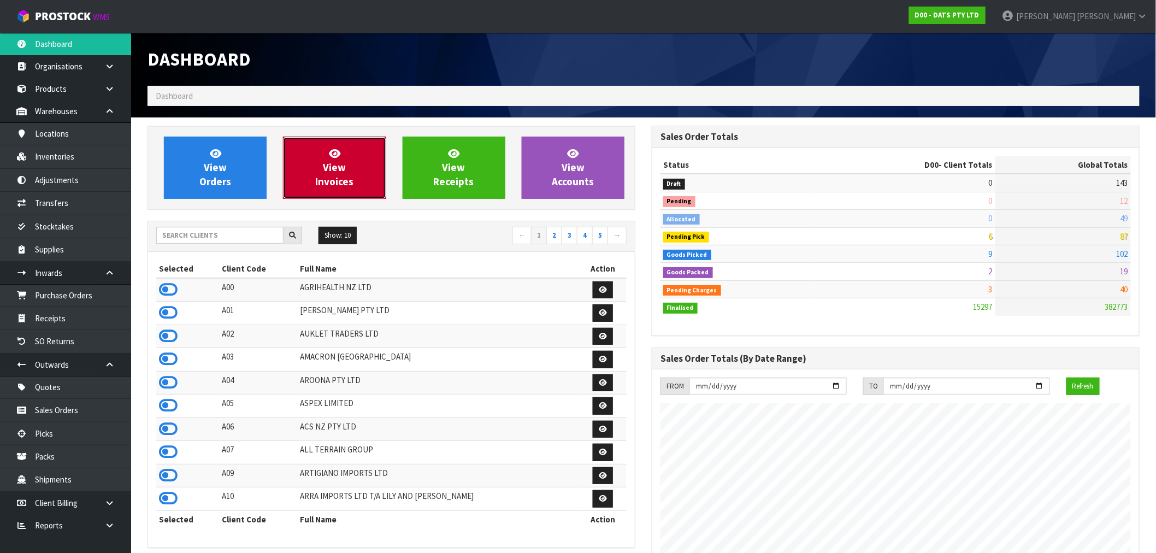
click at [363, 159] on link "View Invoices" at bounding box center [334, 168] width 103 height 62
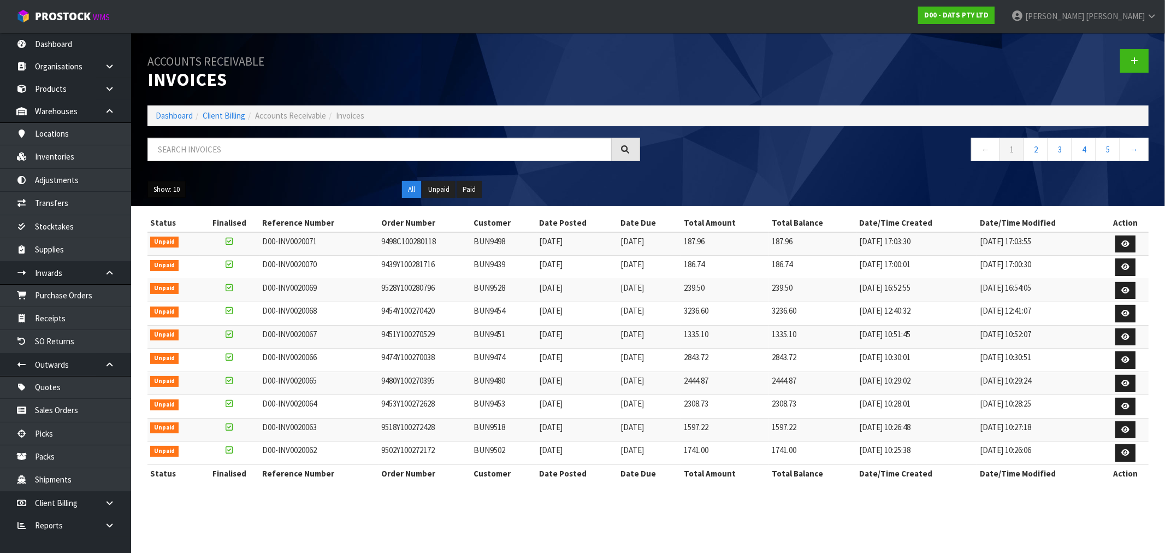
click at [180, 192] on button "Show: 10" at bounding box center [167, 189] width 38 height 17
click at [190, 251] on link "50" at bounding box center [191, 254] width 86 height 15
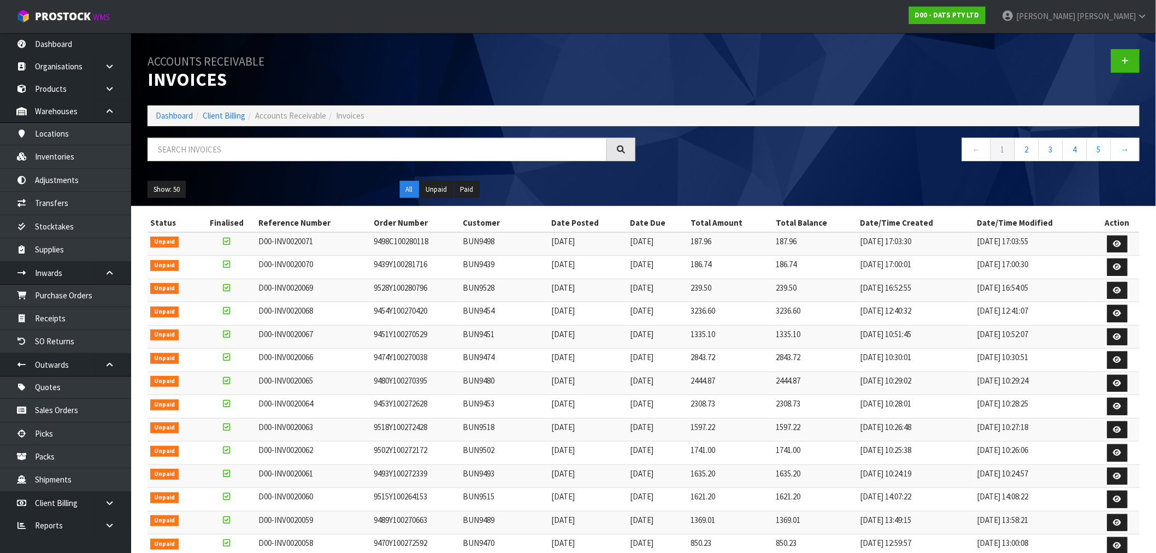
click at [290, 360] on td "D00-INV0020066" at bounding box center [313, 360] width 115 height 23
drag, startPoint x: 346, startPoint y: 480, endPoint x: 429, endPoint y: 485, distance: 83.8
click at [429, 485] on tr "Unpaid D00-INV0020061 9493Y100272339 BUN9493 24/09/2025 20/10/2025 1635.20 1635…" at bounding box center [644, 475] width 992 height 23
click at [405, 454] on td "9502Y100272172" at bounding box center [415, 452] width 89 height 23
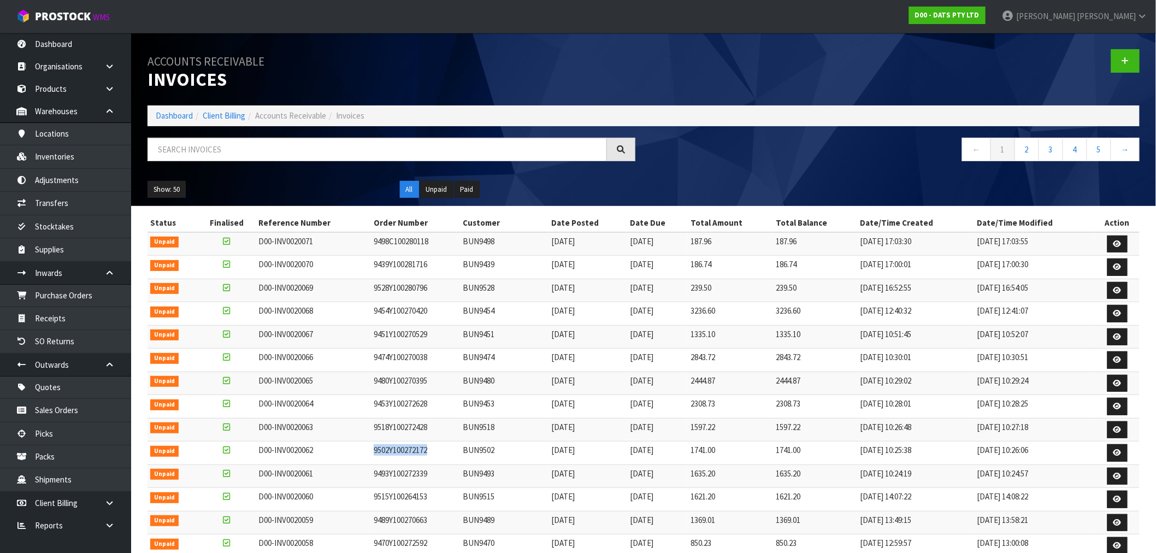
click at [405, 454] on td "9502Y100272172" at bounding box center [415, 452] width 89 height 23
click at [383, 450] on td "9502Y100272172" at bounding box center [415, 452] width 89 height 23
click at [405, 360] on td "9474Y100270038" at bounding box center [415, 360] width 89 height 23
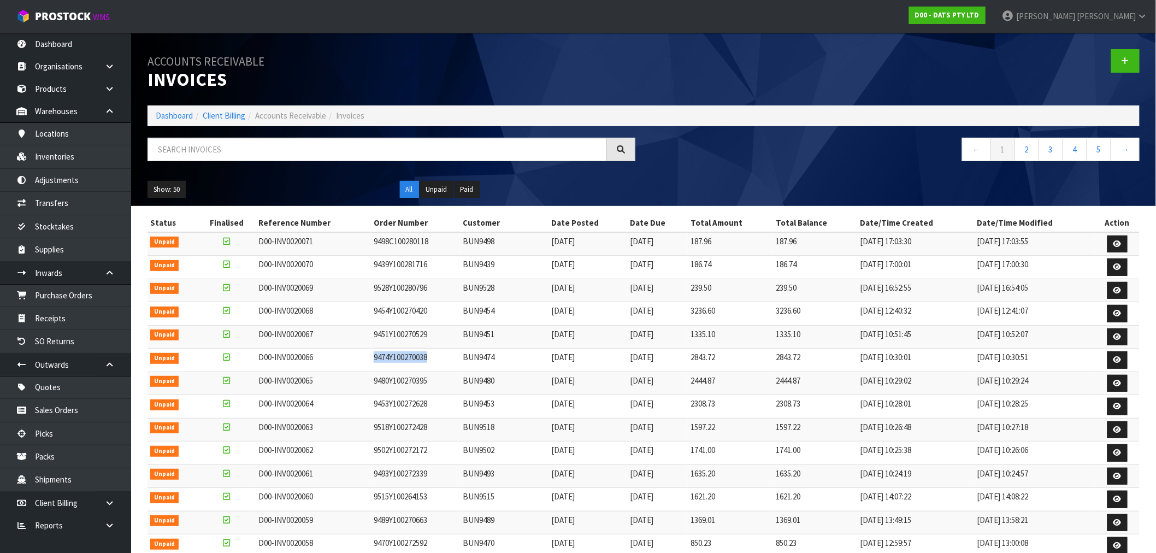
copy td "9474Y100270038"
click at [287, 357] on td "D00-INV0020066" at bounding box center [313, 360] width 115 height 23
click at [285, 310] on td "D00-INV0020068" at bounding box center [313, 313] width 115 height 23
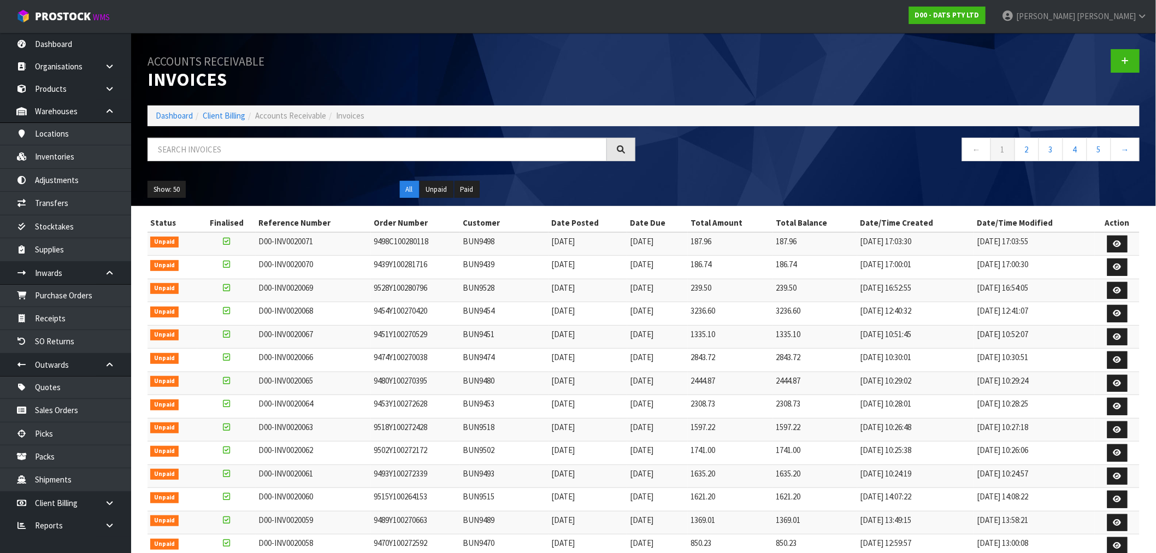
click at [307, 310] on td "D00-INV0020068" at bounding box center [313, 313] width 115 height 23
click at [314, 286] on td "D00-INV0020069" at bounding box center [313, 290] width 115 height 23
click at [1117, 294] on link at bounding box center [1118, 290] width 20 height 17
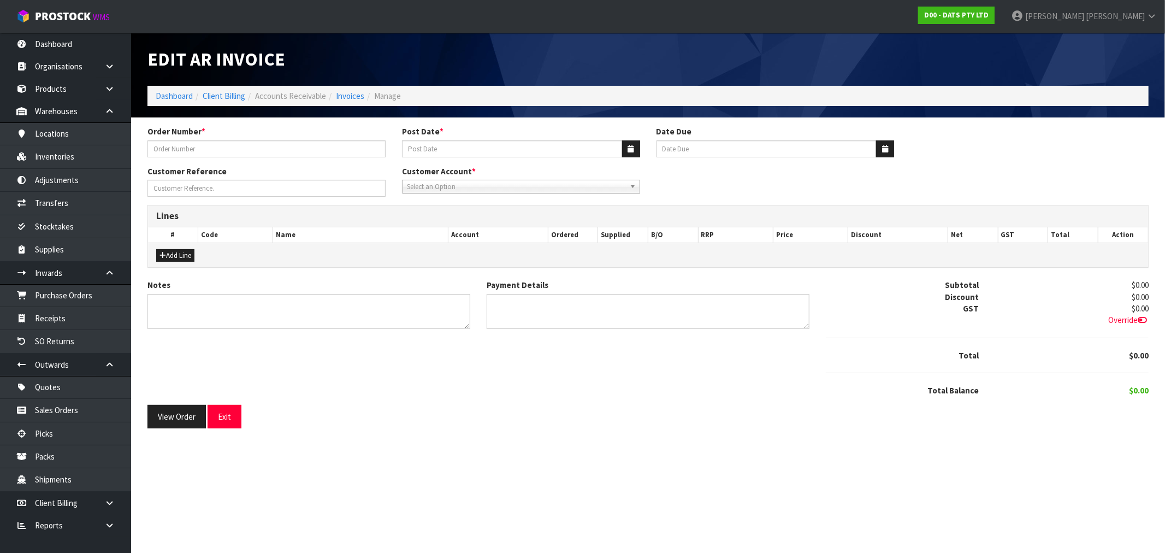
type input "9528Y100280796"
type input "24/09/2025"
type input "20/10/2025"
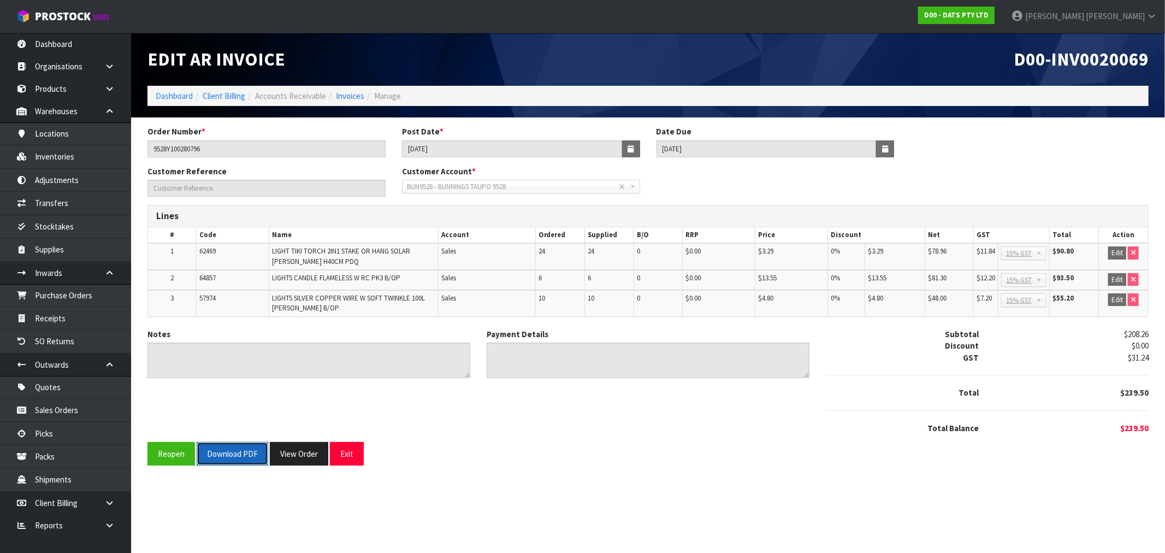
click at [247, 454] on button "Download PDF" at bounding box center [233, 453] width 72 height 23
click at [367, 96] on li "Manage" at bounding box center [382, 95] width 37 height 11
click at [358, 94] on link "Invoices" at bounding box center [350, 96] width 28 height 10
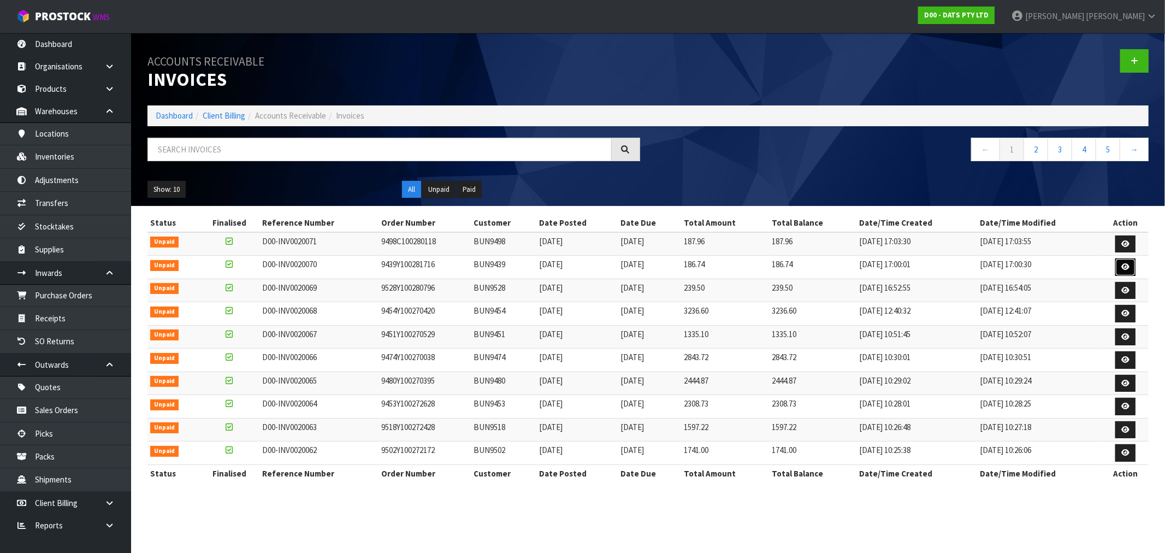
drag, startPoint x: 1118, startPoint y: 273, endPoint x: 1112, endPoint y: 272, distance: 6.6
click at [1118, 273] on link at bounding box center [1126, 266] width 20 height 17
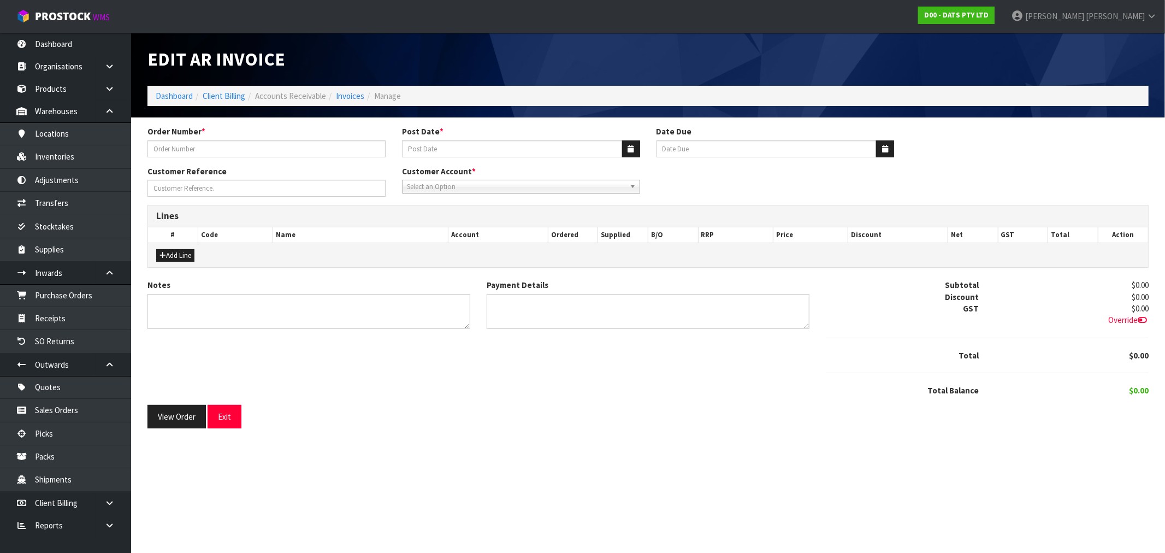
type input "9439Y100281716"
type input "24/09/2025"
type input "20/10/2025"
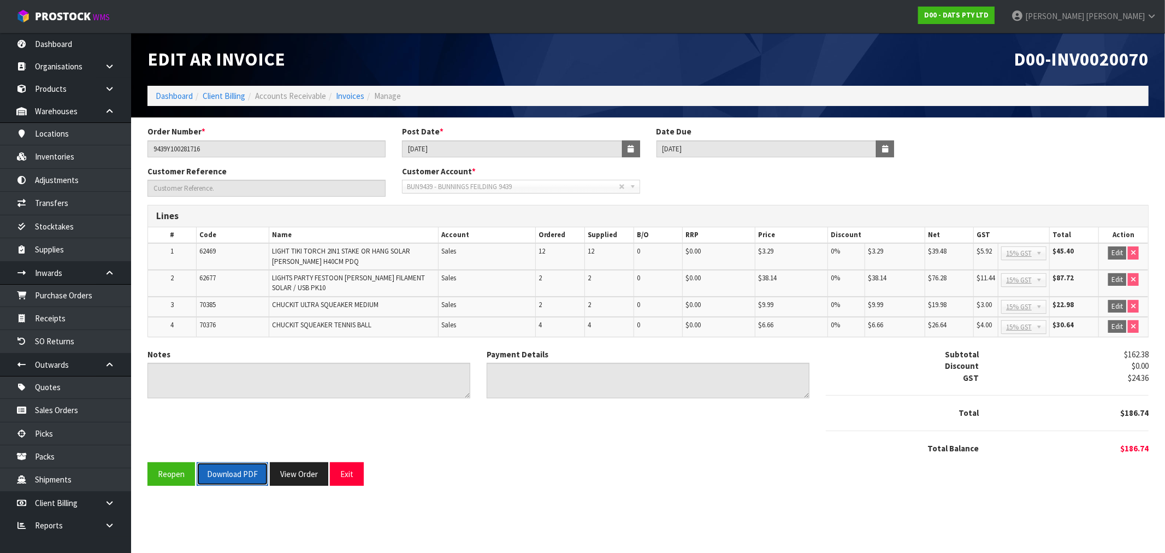
click at [216, 482] on button "Download PDF" at bounding box center [233, 473] width 72 height 23
click at [354, 98] on link "Invoices" at bounding box center [350, 96] width 28 height 10
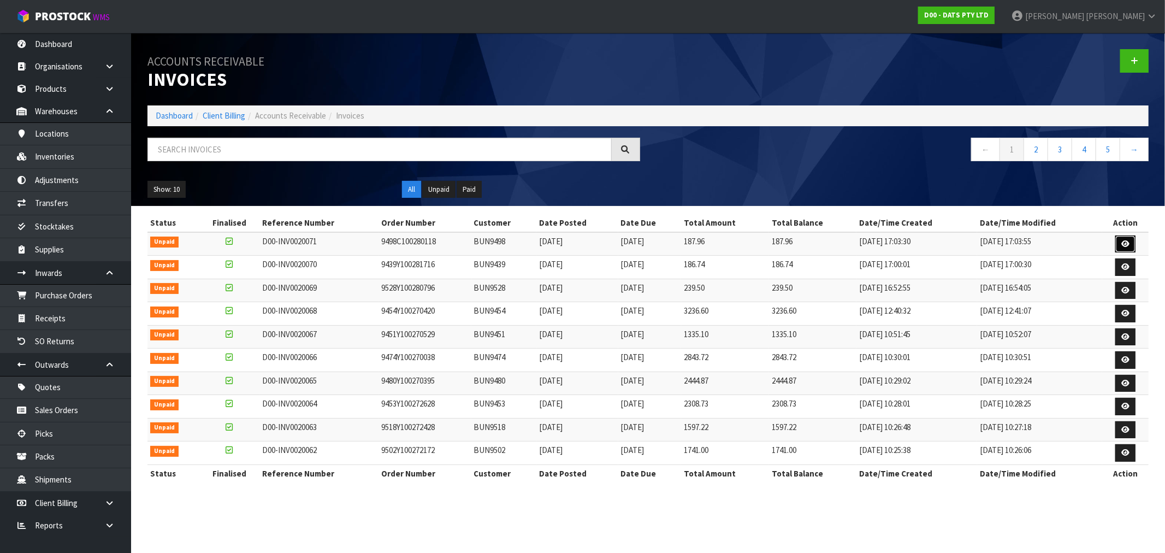
click at [1129, 242] on icon at bounding box center [1126, 243] width 8 height 7
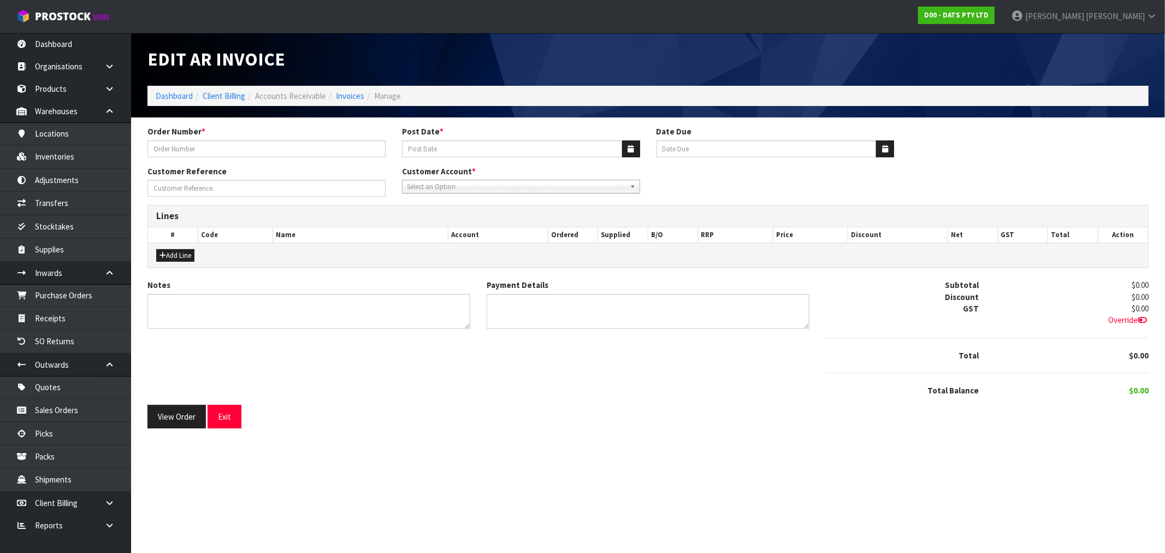
type input "9498C100280118"
type input "24/09/2025"
type input "20/10/2025"
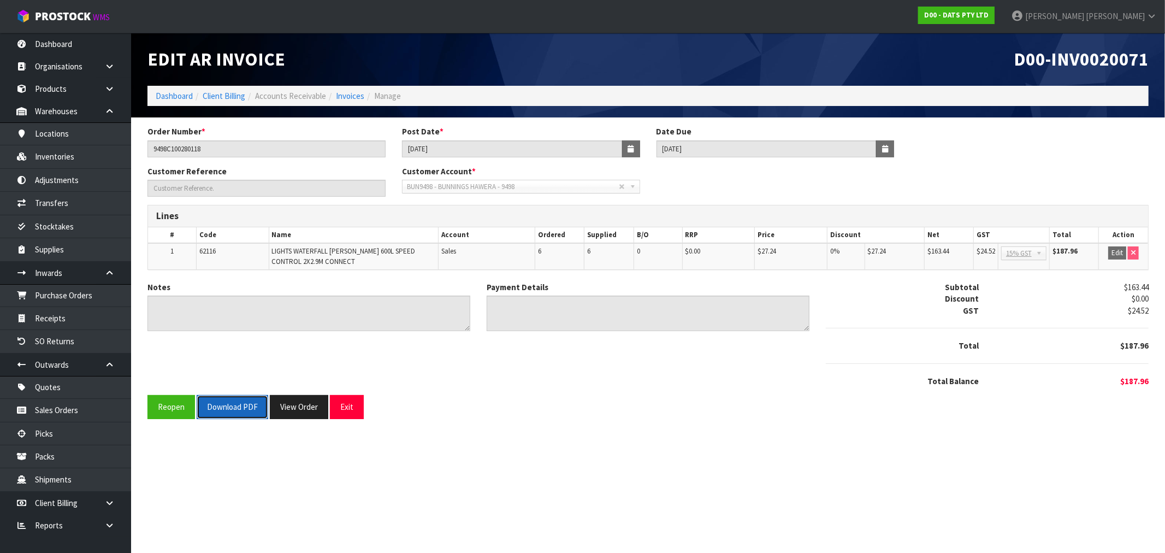
click at [241, 405] on button "Download PDF" at bounding box center [233, 406] width 72 height 23
click at [351, 93] on link "Invoices" at bounding box center [350, 96] width 28 height 10
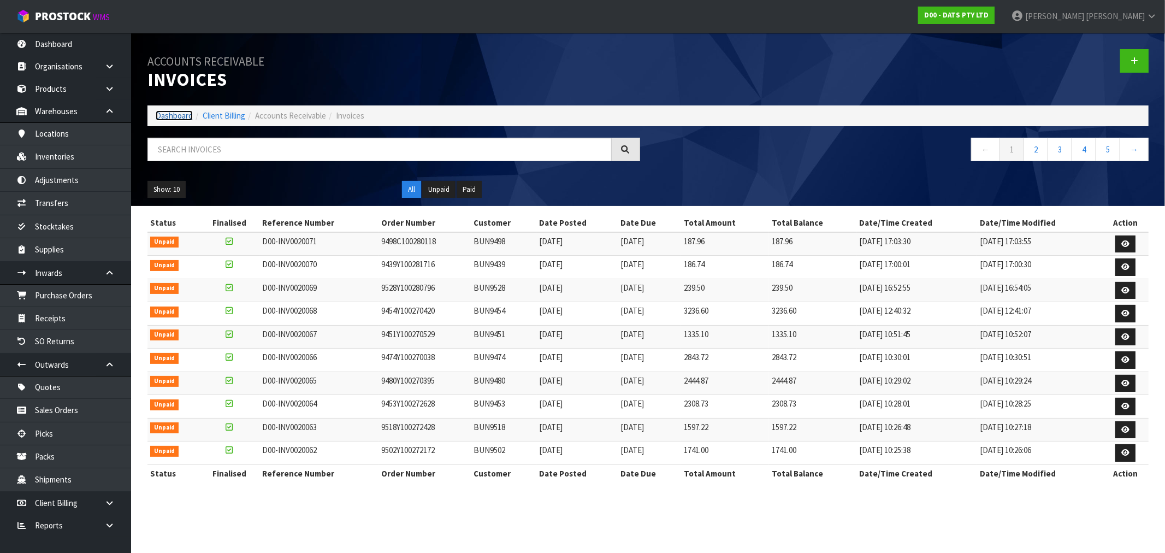
click at [184, 113] on link "Dashboard" at bounding box center [174, 115] width 37 height 10
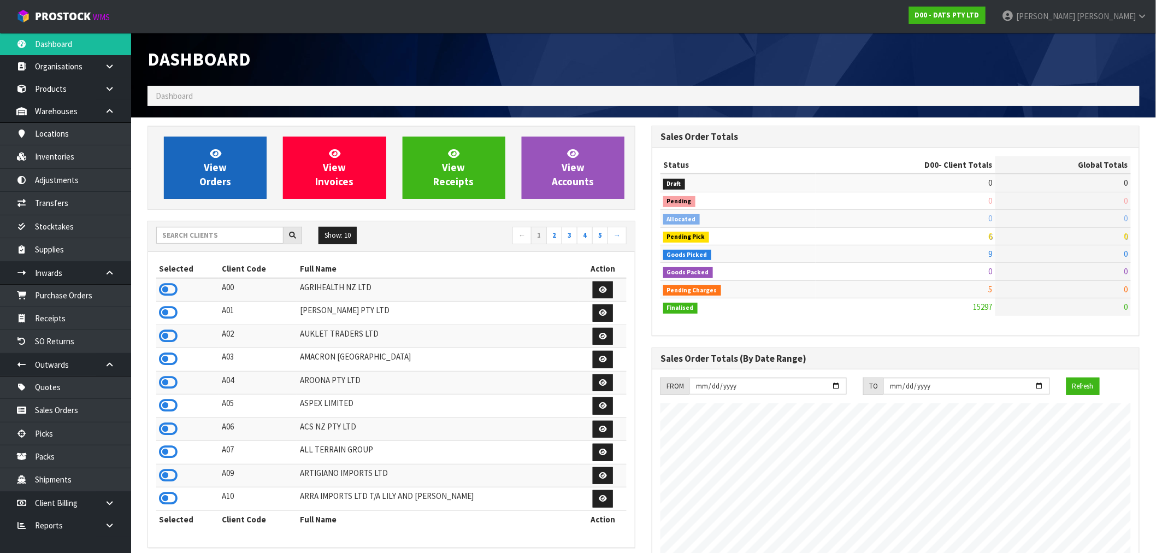
scroll to position [681, 504]
click at [232, 186] on link "View Orders" at bounding box center [215, 168] width 103 height 62
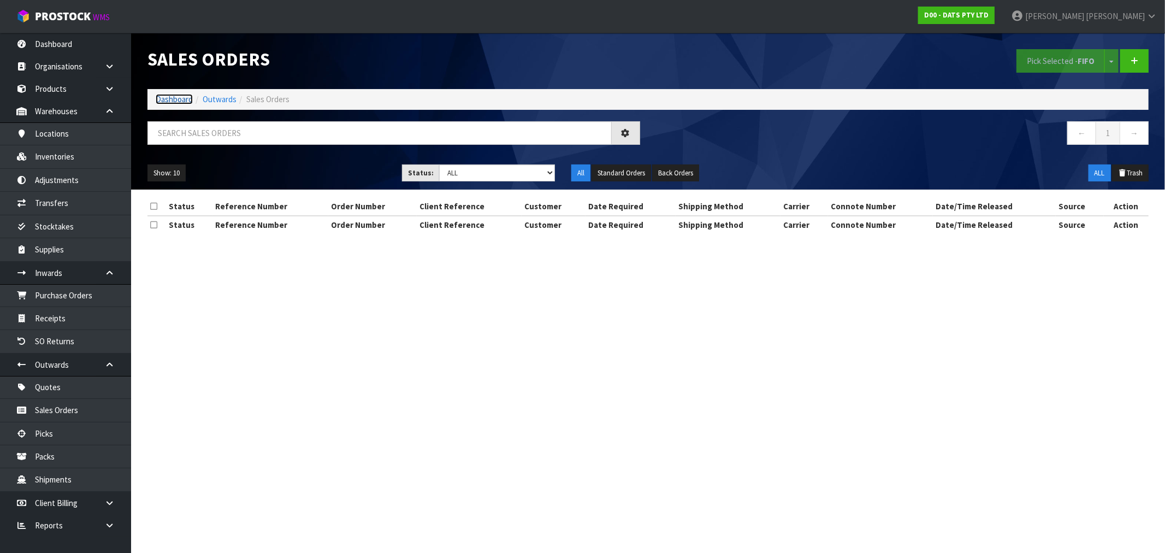
click at [185, 97] on link "Dashboard" at bounding box center [174, 99] width 37 height 10
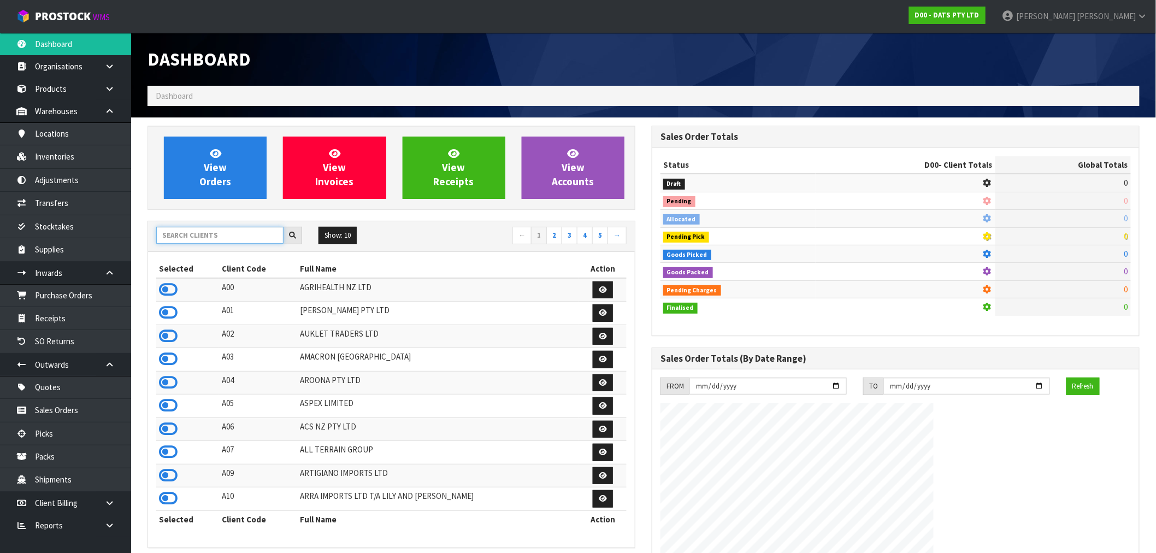
click at [236, 238] on input "text" at bounding box center [219, 235] width 127 height 17
type input "J01"
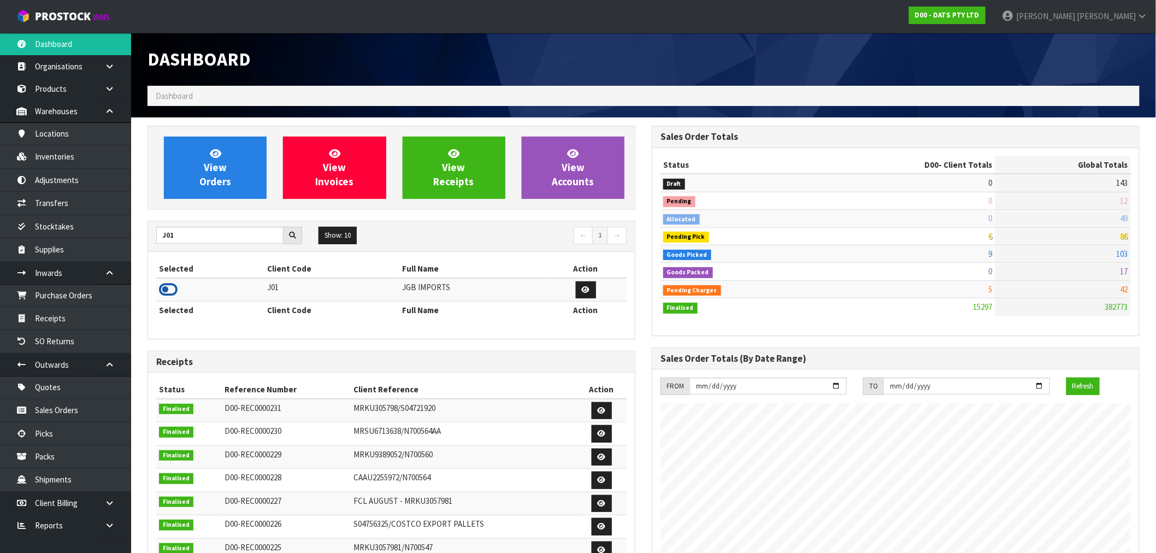
click at [172, 287] on icon at bounding box center [168, 289] width 19 height 16
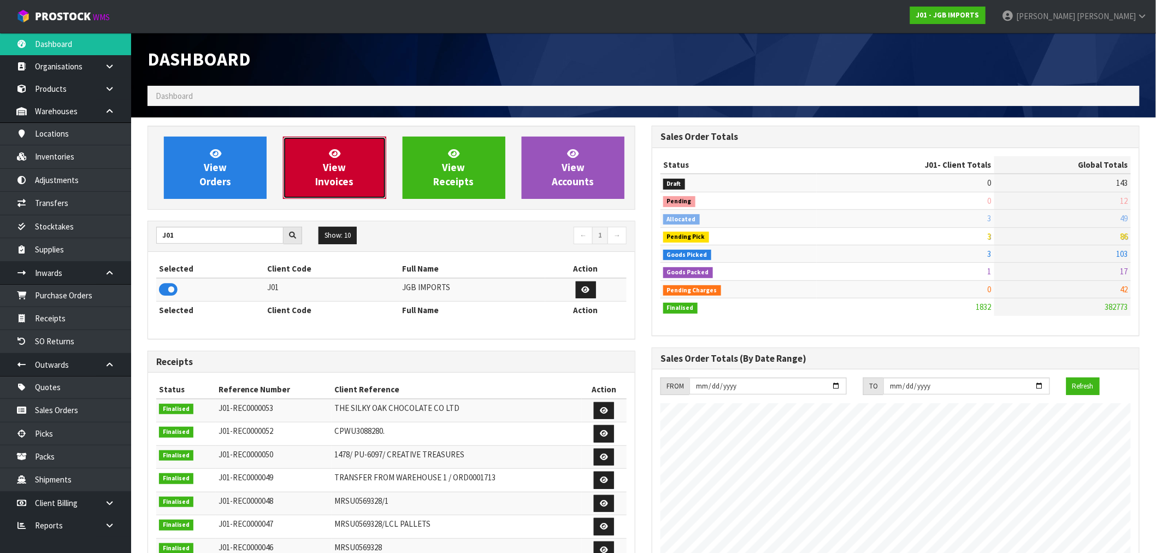
click at [321, 166] on link "View Invoices" at bounding box center [334, 168] width 103 height 62
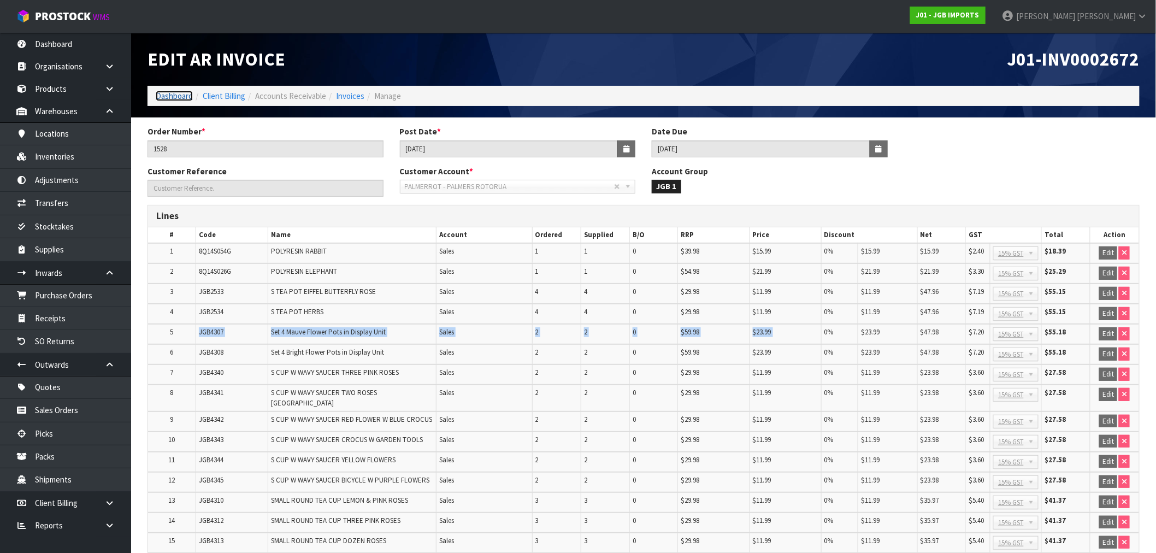
click at [182, 95] on link "Dashboard" at bounding box center [174, 96] width 37 height 10
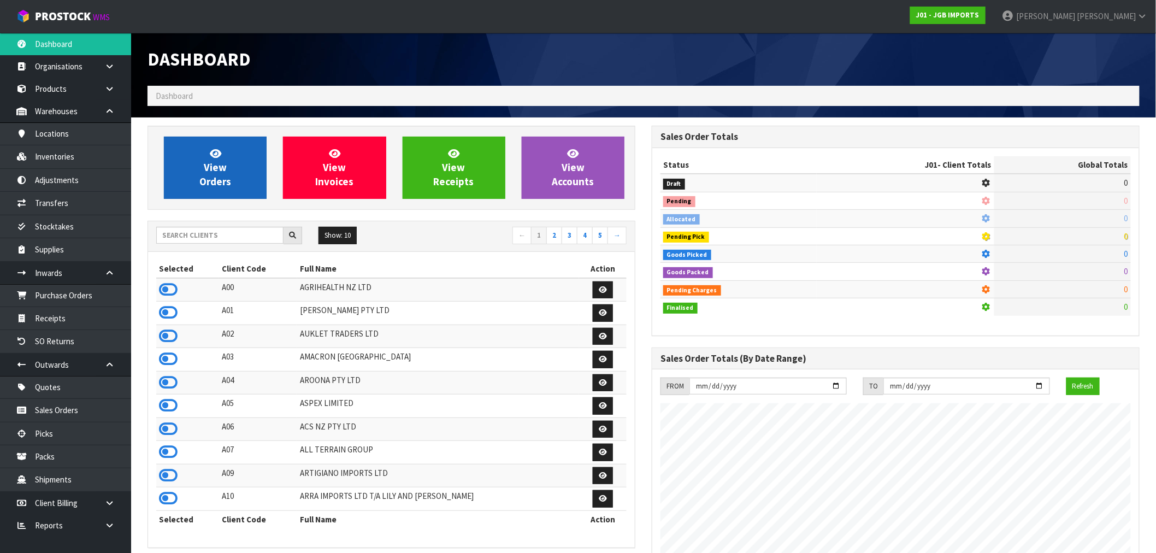
scroll to position [828, 504]
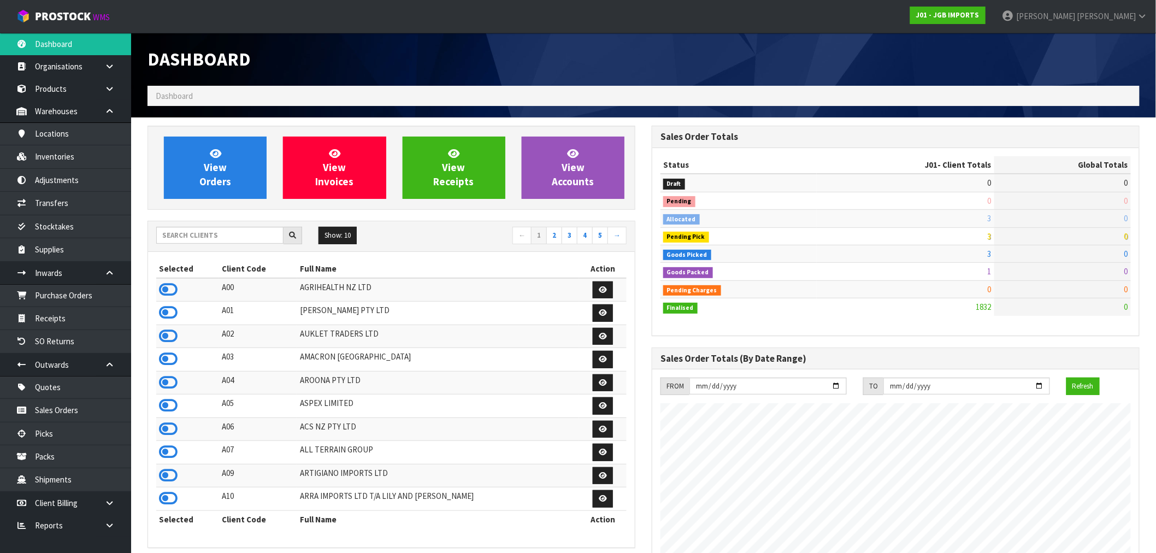
click at [197, 226] on div "Show: 10 5 10 25 50 ← 1 2 3 4 5 →" at bounding box center [391, 236] width 487 height 31
click at [199, 236] on input "text" at bounding box center [219, 235] width 127 height 17
type input "N04"
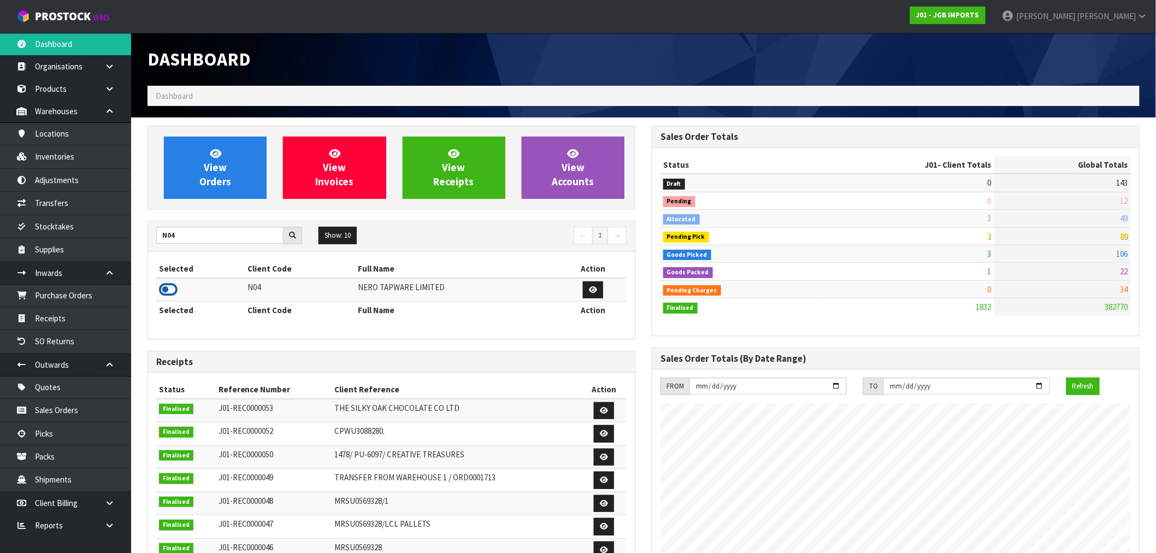
click at [171, 286] on icon at bounding box center [168, 289] width 19 height 16
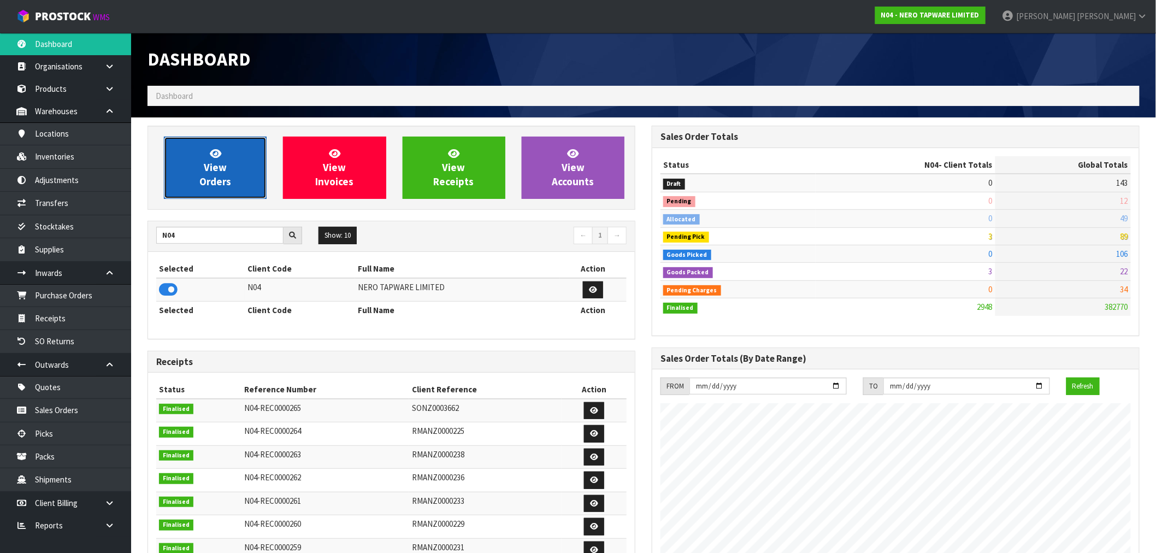
click at [252, 156] on link "View Orders" at bounding box center [215, 168] width 103 height 62
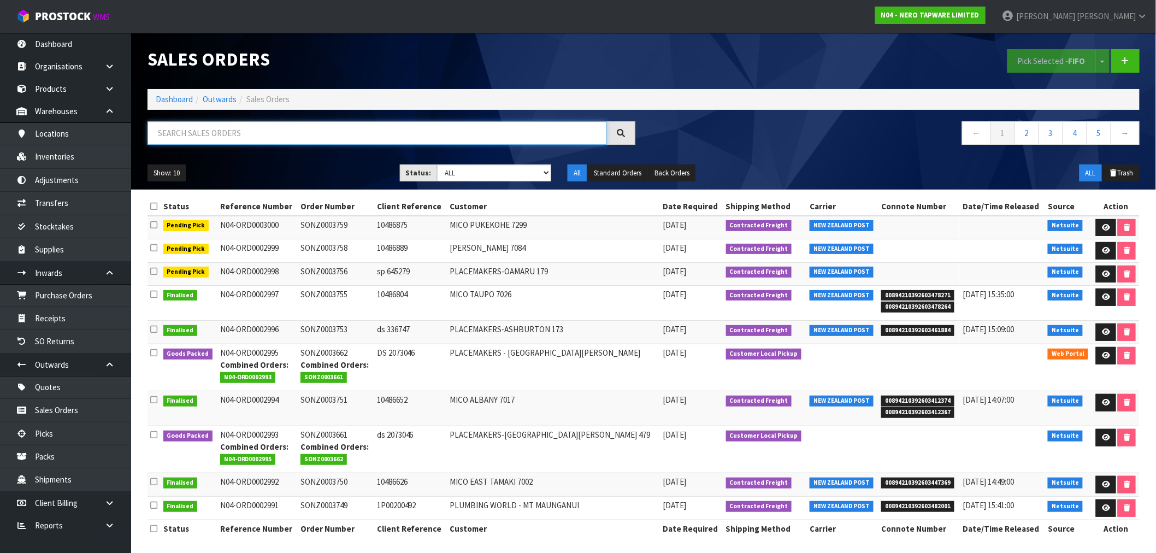
click at [276, 131] on input "text" at bounding box center [378, 132] width 460 height 23
paste input "00894210392600648721"
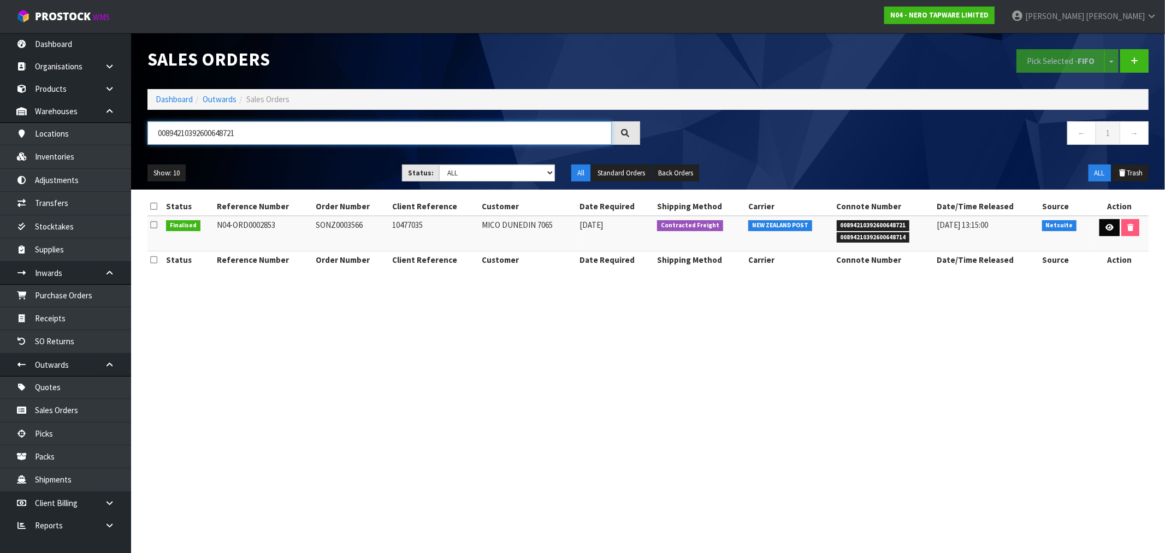
type input "00894210392600648721"
click at [1106, 230] on icon at bounding box center [1110, 227] width 8 height 7
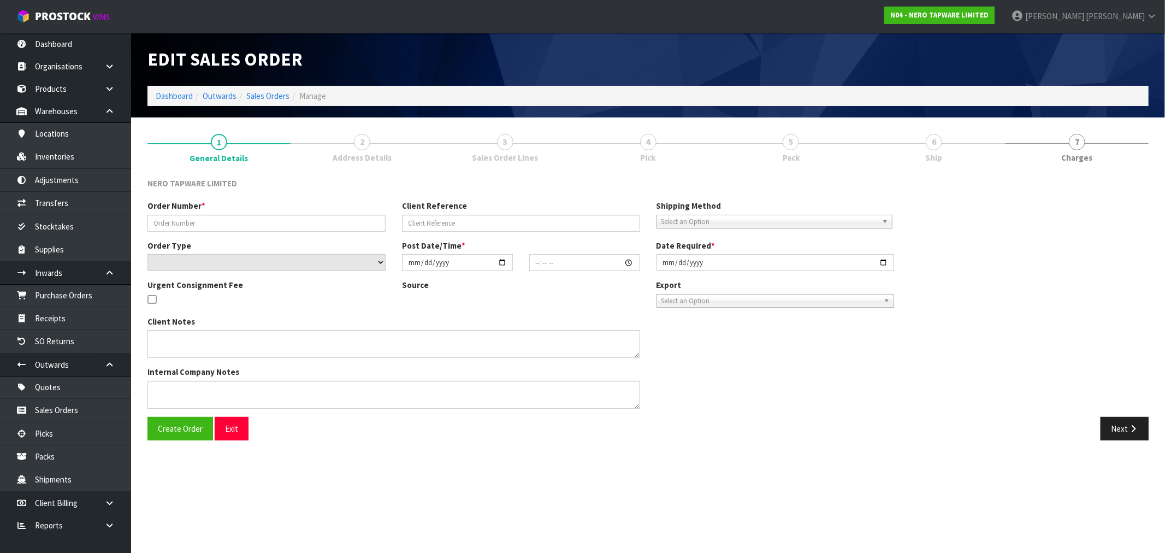
type input "SONZ0003566"
type input "10477035"
select select "number:0"
type input "[DATE]"
type input "15:30:05.000"
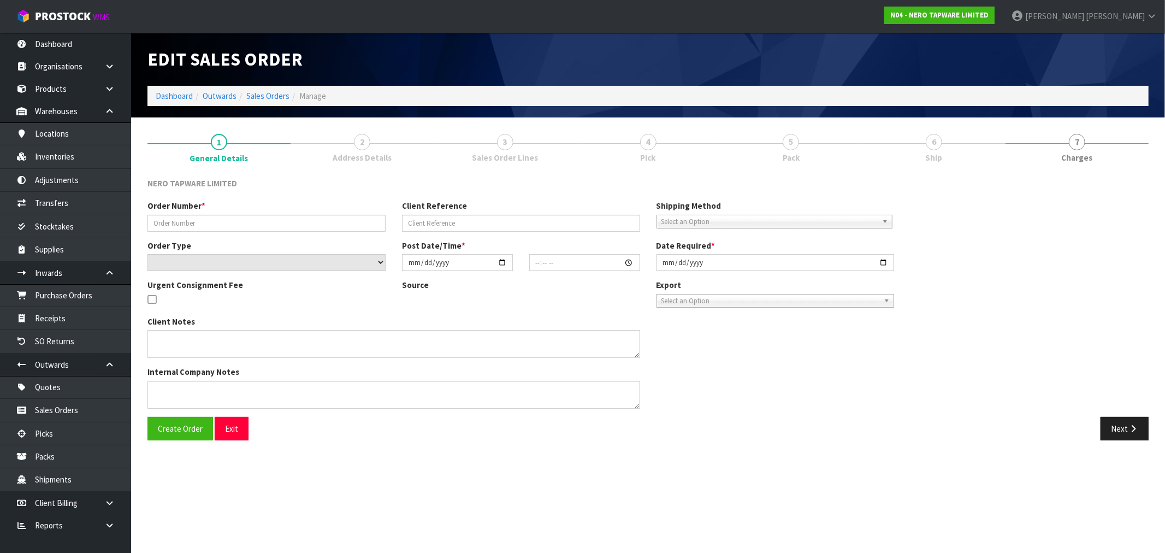
type input "[DATE]"
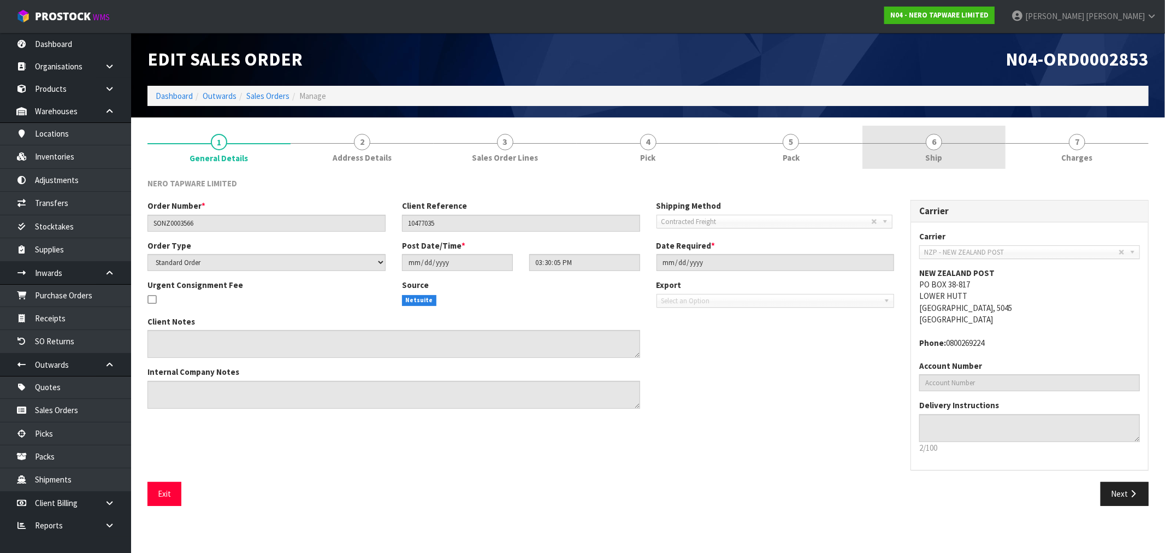
click at [948, 144] on link "6 Ship" at bounding box center [934, 147] width 143 height 43
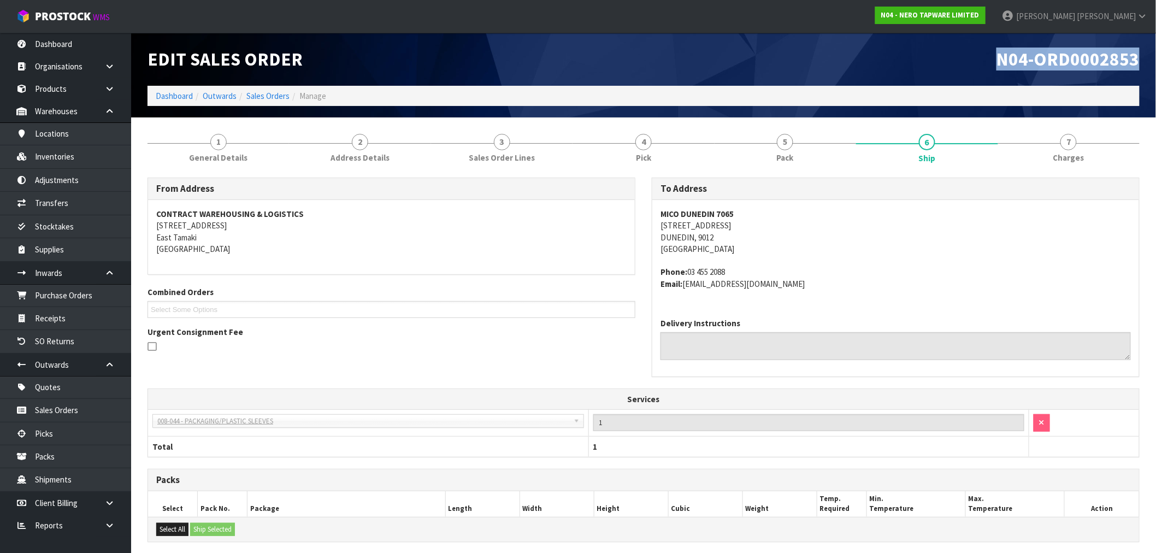
drag, startPoint x: 1145, startPoint y: 61, endPoint x: 992, endPoint y: 72, distance: 153.4
click at [992, 72] on div "N04-ORD0002853" at bounding box center [896, 59] width 504 height 53
copy span "N04-ORD0002853"
drag, startPoint x: 728, startPoint y: 209, endPoint x: 654, endPoint y: 214, distance: 74.4
click at [654, 214] on div "MICO DUNEDIN [STREET_ADDRESS] Phone: [PHONE_NUMBER] Email: [EMAIL_ADDRESS][DOMA…" at bounding box center [895, 255] width 487 height 110
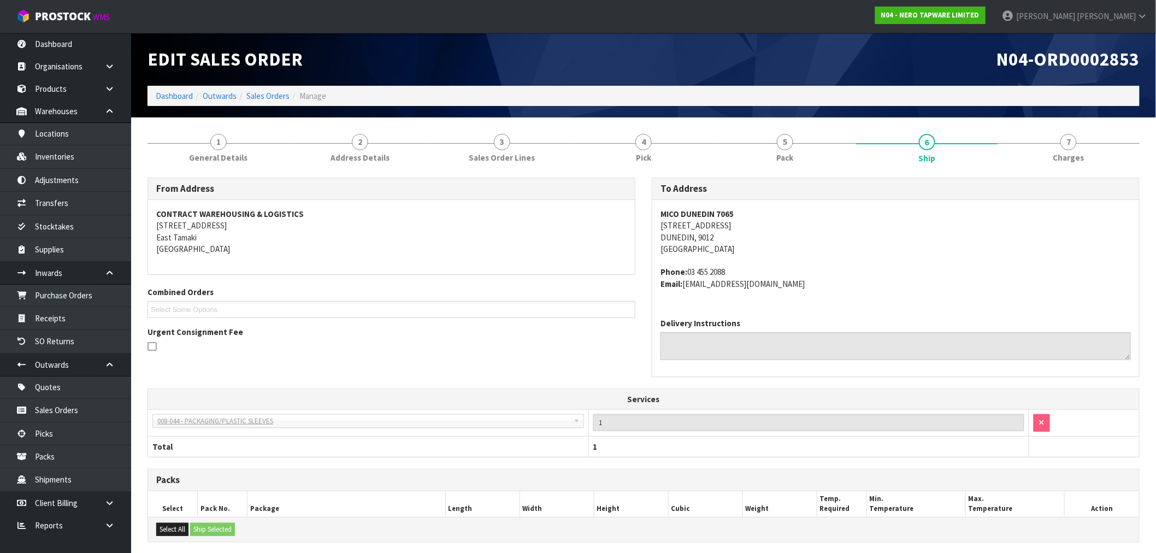
click at [729, 220] on address "MICO DUNEDIN [STREET_ADDRESS]" at bounding box center [896, 231] width 470 height 47
drag, startPoint x: 735, startPoint y: 215, endPoint x: 503, endPoint y: 221, distance: 231.8
click at [659, 217] on div "MICO DUNEDIN [STREET_ADDRESS] Phone: [PHONE_NUMBER] Email: [EMAIL_ADDRESS][DOMA…" at bounding box center [895, 255] width 487 height 110
copy strong "MICO DUNEDIN 7065"
click at [872, 277] on address "Phone: [PHONE_NUMBER] Email: [EMAIL_ADDRESS][DOMAIN_NAME]" at bounding box center [896, 277] width 470 height 23
